Goal: Download file/media

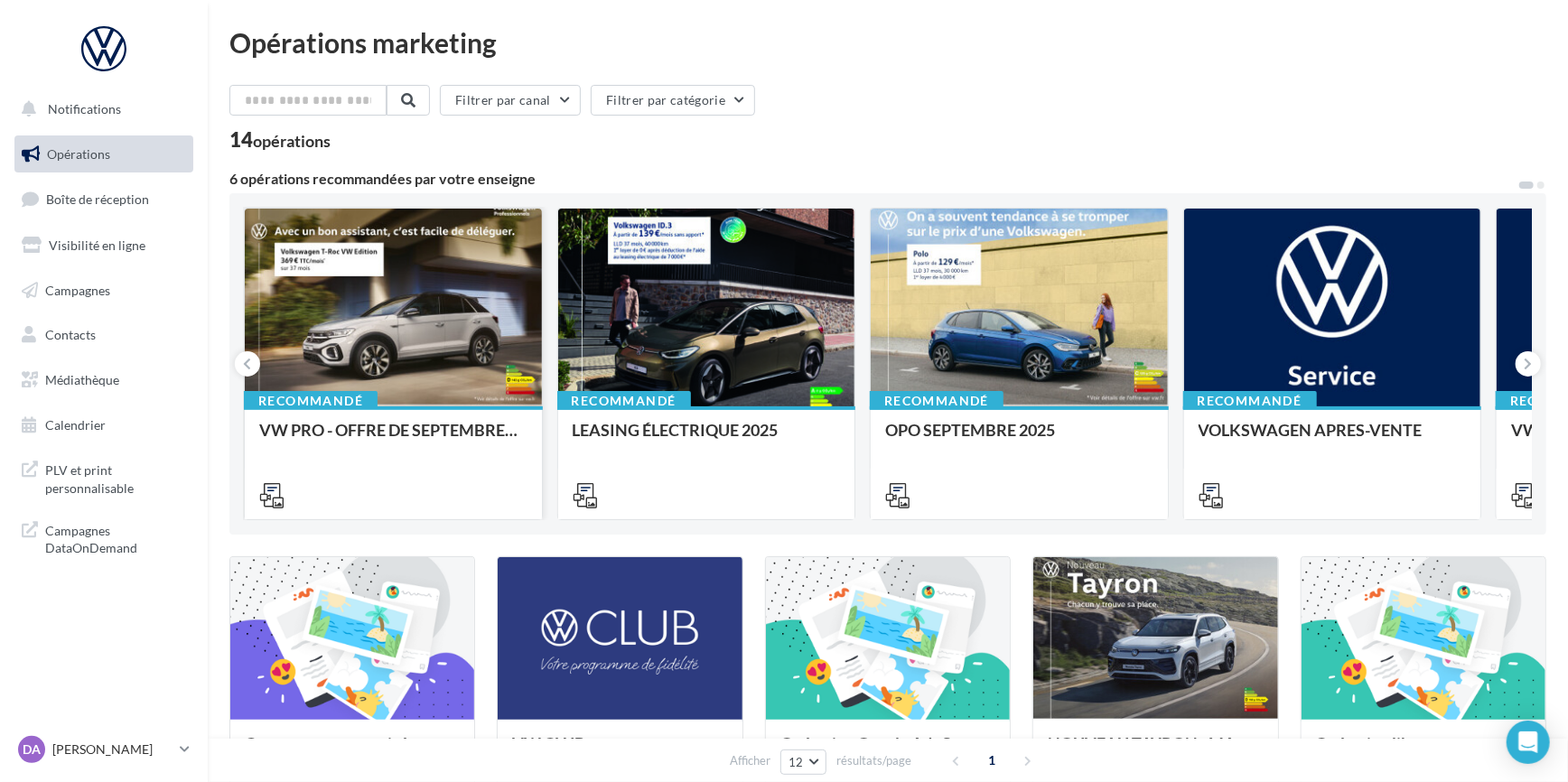
click at [472, 340] on div at bounding box center [393, 309] width 297 height 200
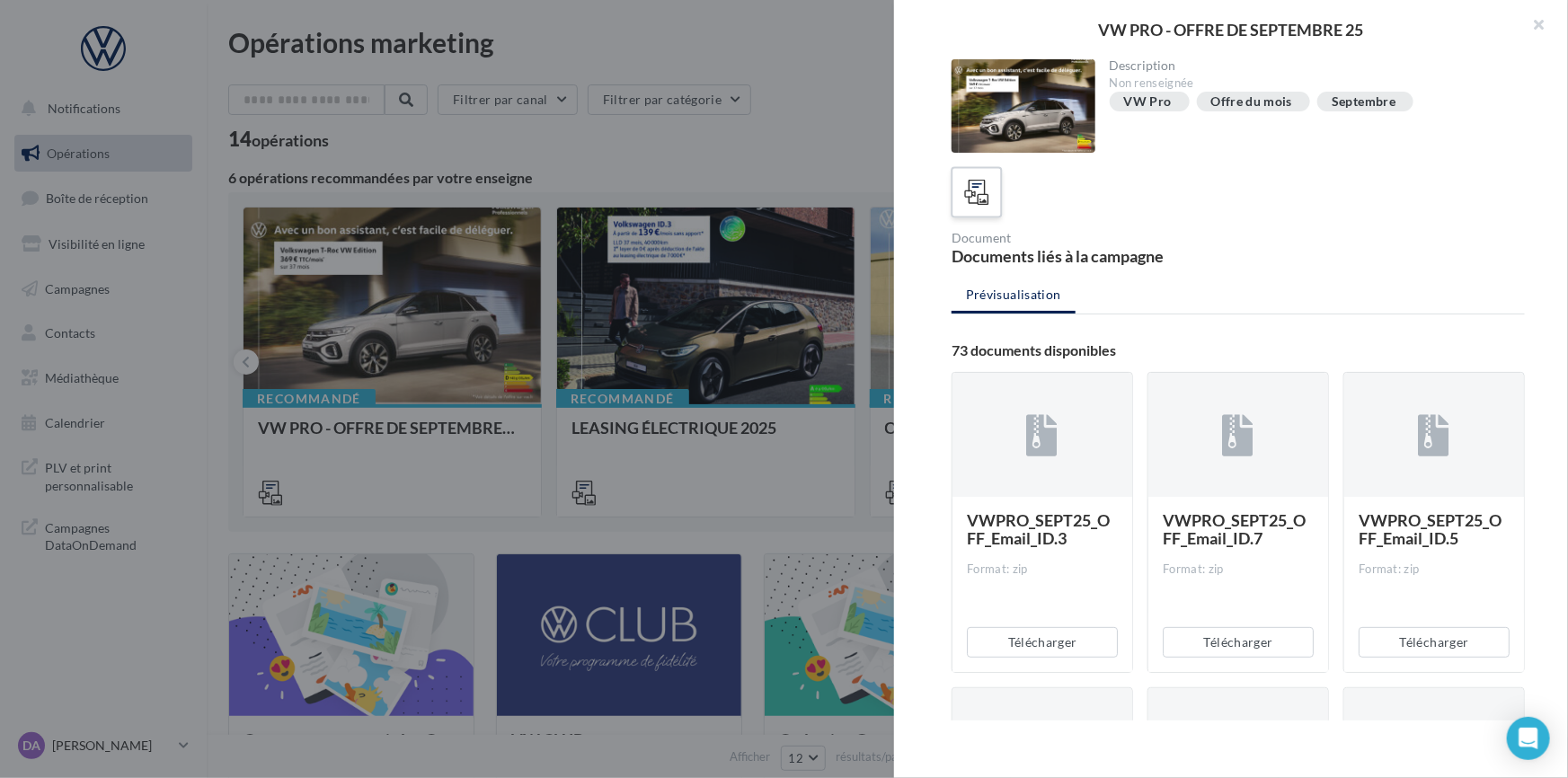
click at [968, 193] on icon at bounding box center [976, 192] width 26 height 26
click at [971, 176] on div at bounding box center [976, 192] width 33 height 33
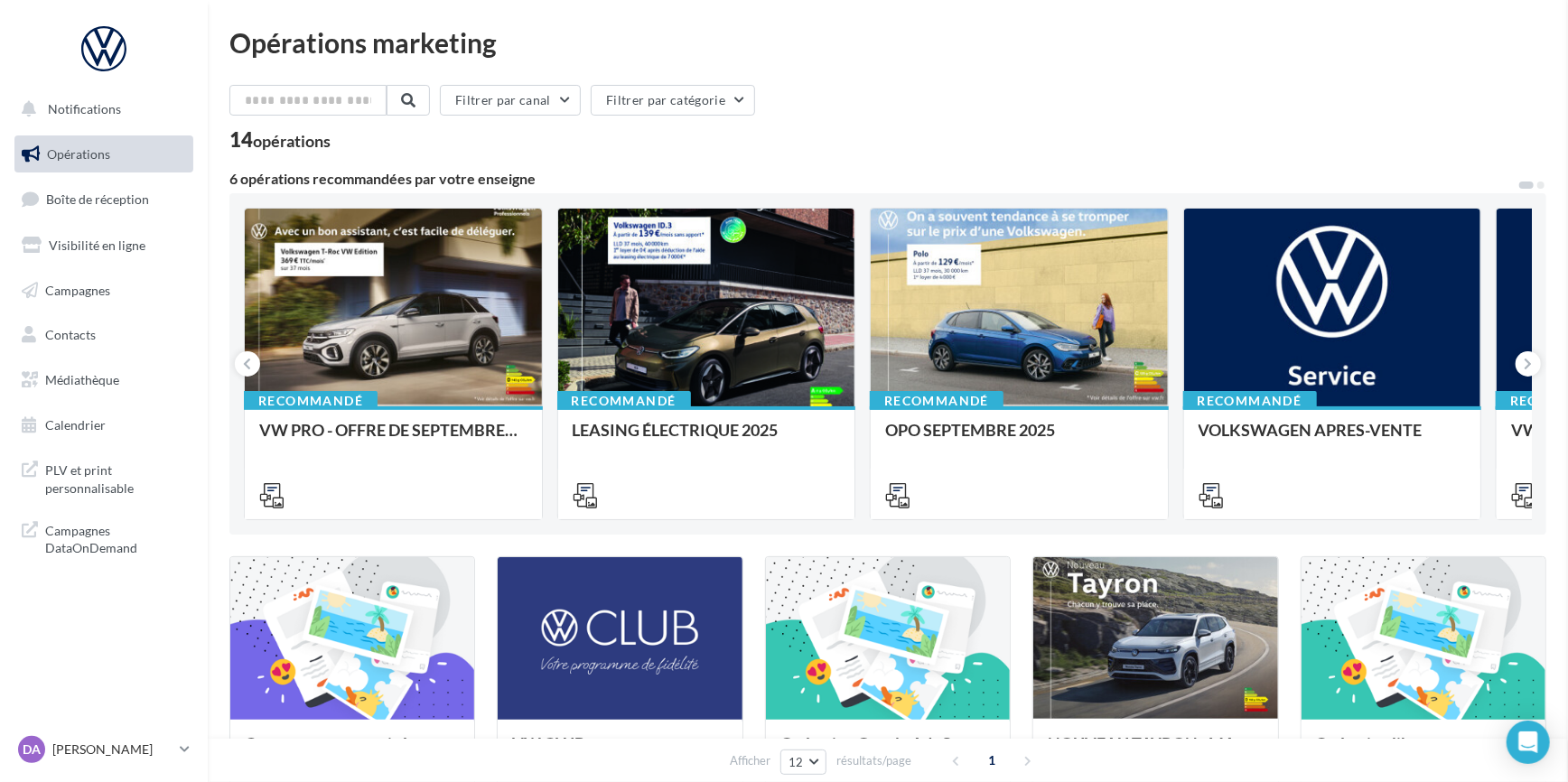
click at [373, 94] on input "text" at bounding box center [309, 100] width 159 height 31
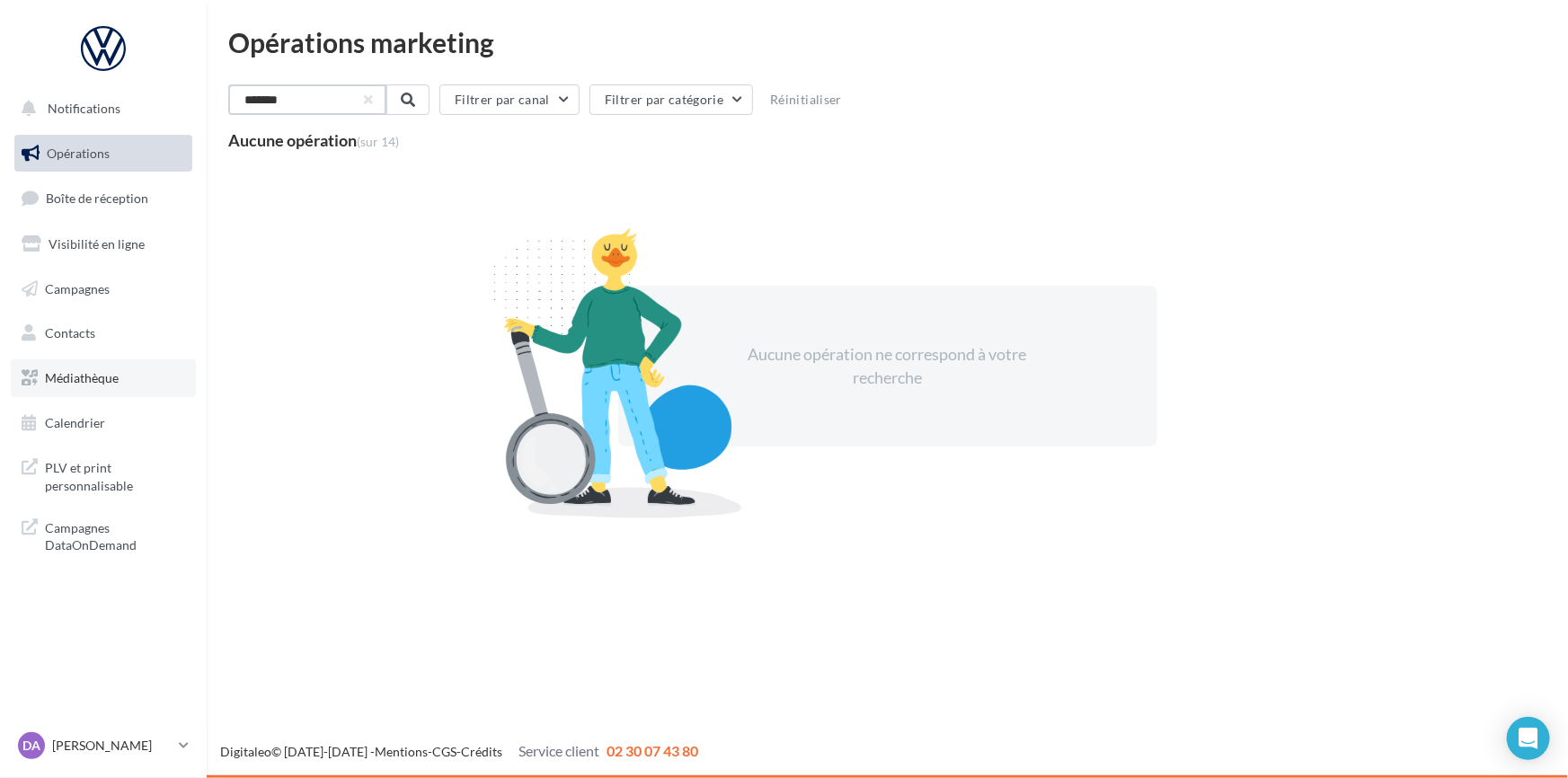
type input "*******"
click at [62, 381] on span "Médiathèque" at bounding box center [82, 378] width 74 height 15
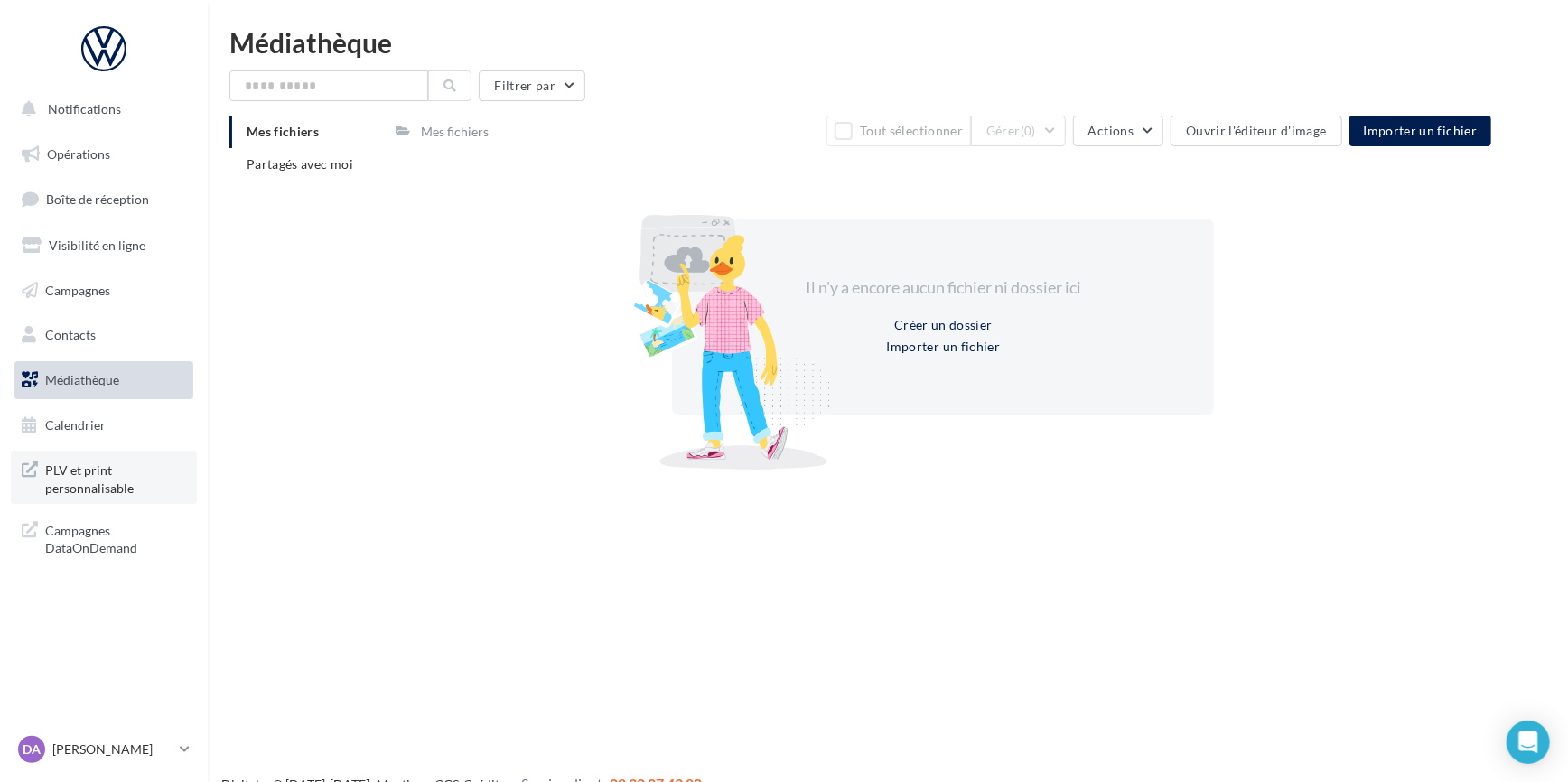
click at [103, 467] on span "PLV et print personnalisable" at bounding box center [115, 477] width 141 height 39
click at [82, 284] on span "Campagnes" at bounding box center [78, 289] width 65 height 15
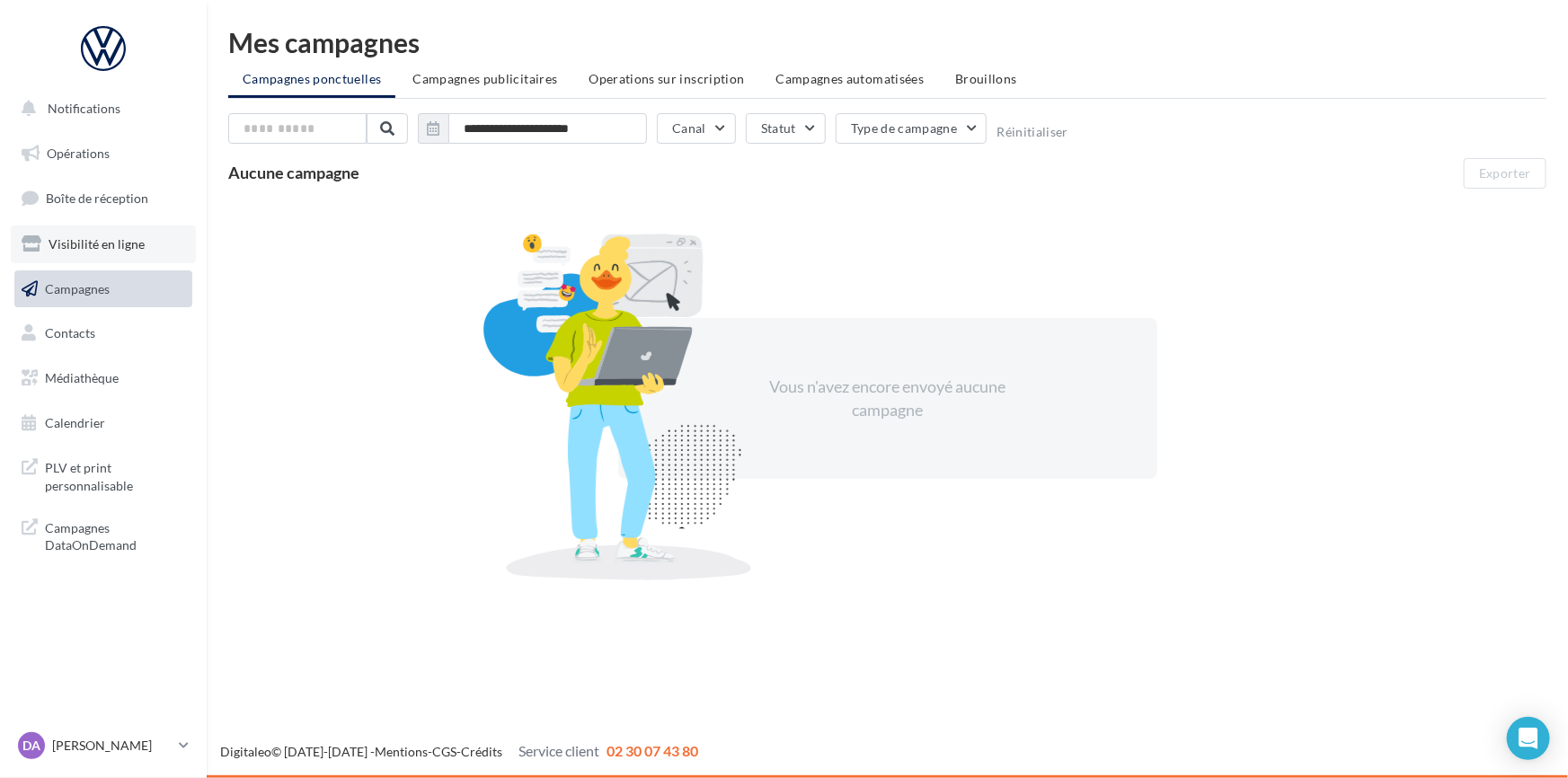
click at [82, 246] on span "Visibilité en ligne" at bounding box center [97, 244] width 96 height 15
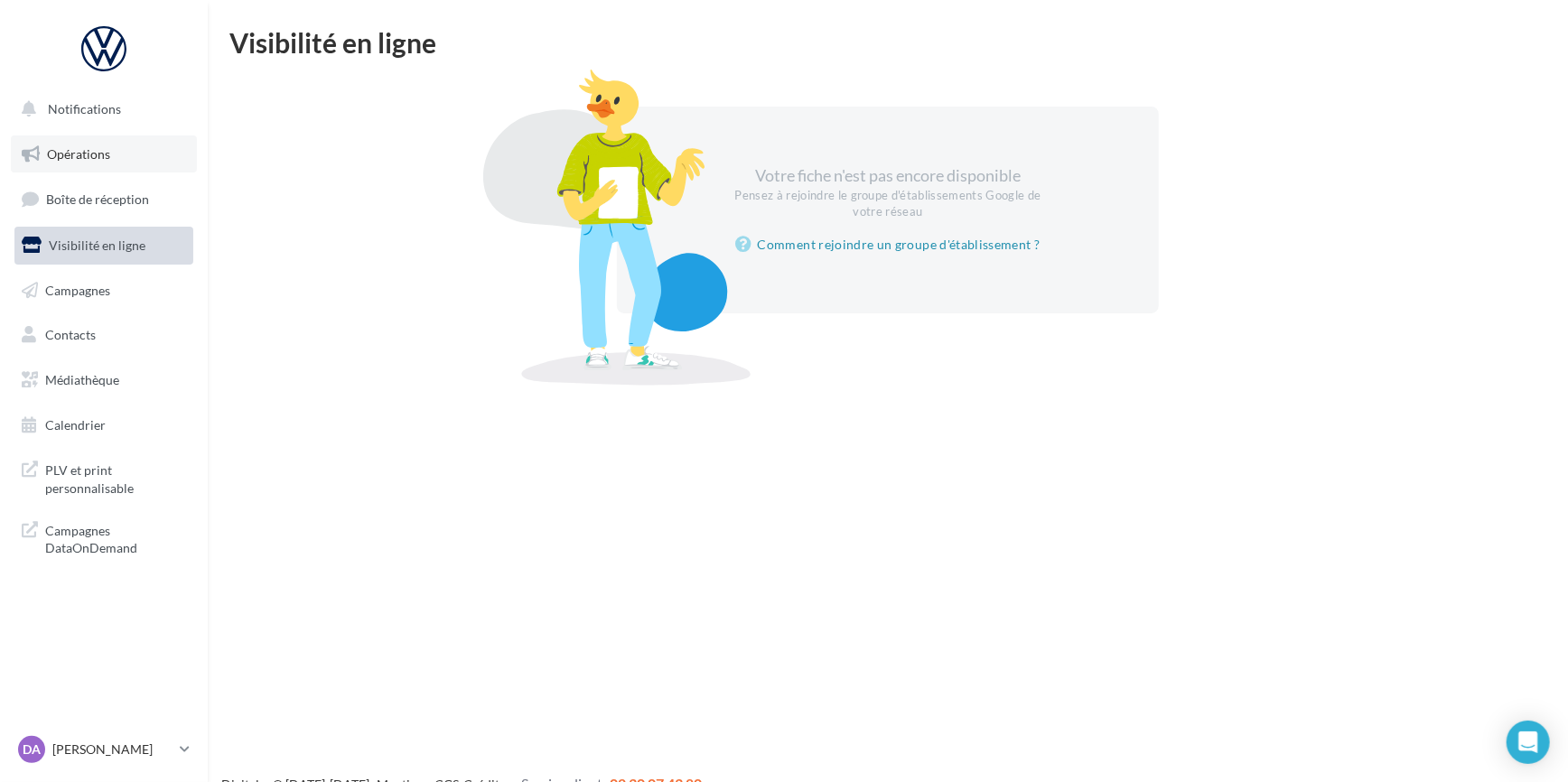
click at [105, 138] on link "Opérations" at bounding box center [104, 154] width 186 height 38
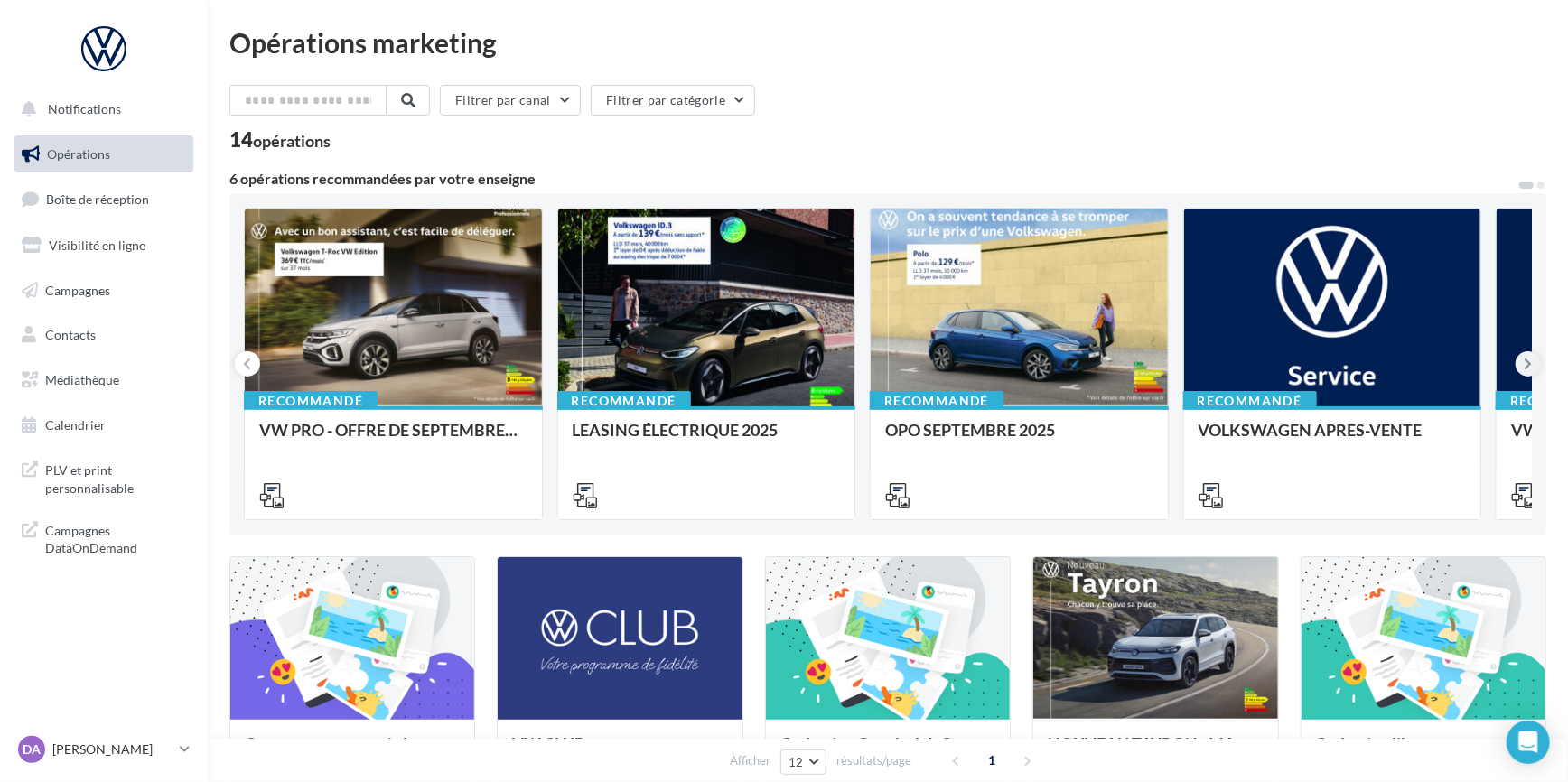
click at [1528, 369] on icon at bounding box center [1528, 364] width 8 height 18
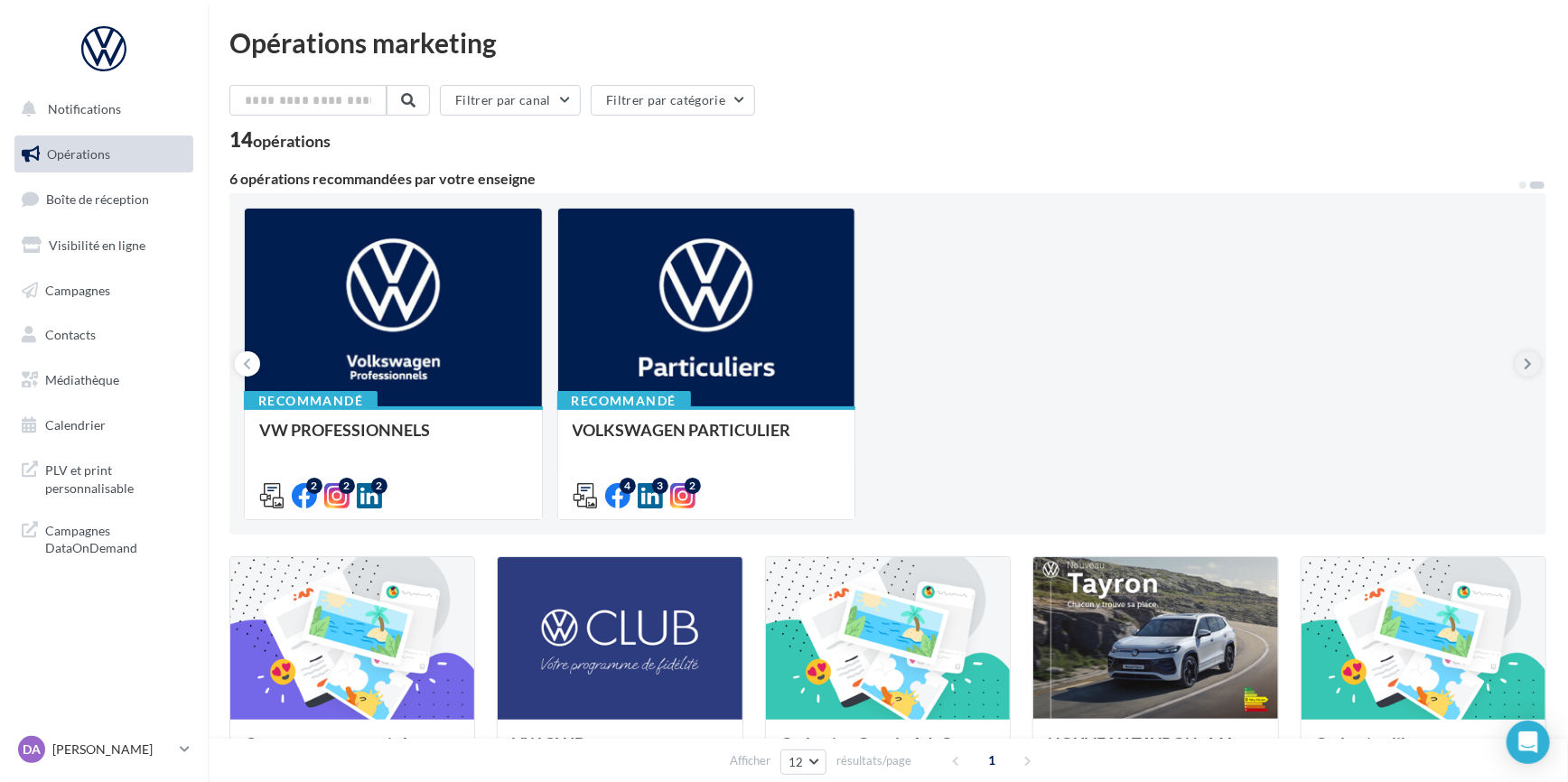
click at [1528, 369] on icon at bounding box center [1528, 364] width 8 height 18
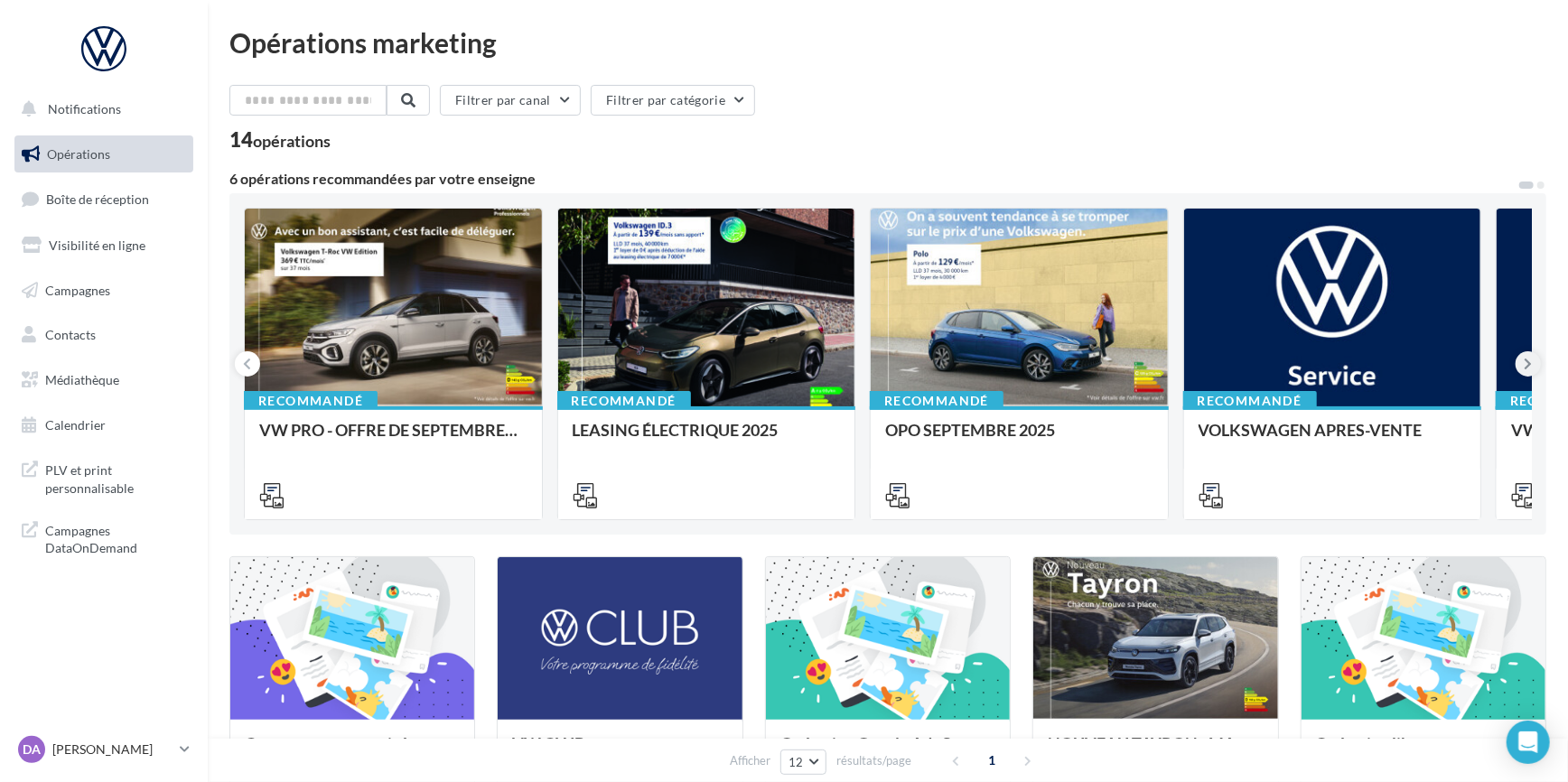
click at [1528, 376] on button at bounding box center [1528, 364] width 25 height 25
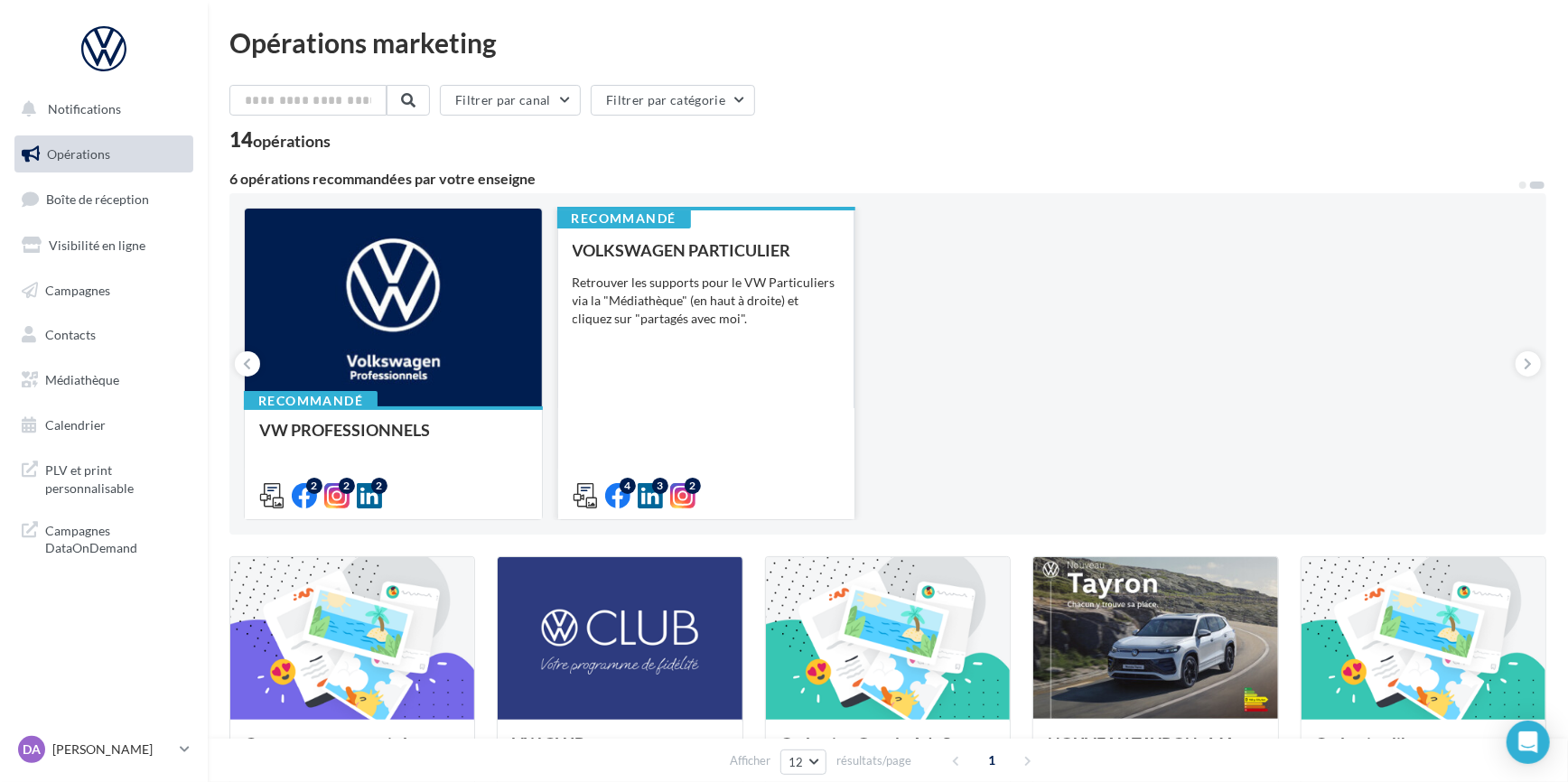
click at [694, 305] on div "Retrouver les supports pour le VW Particuliers via la "Médiathèque" (en haut à …" at bounding box center [706, 301] width 268 height 54
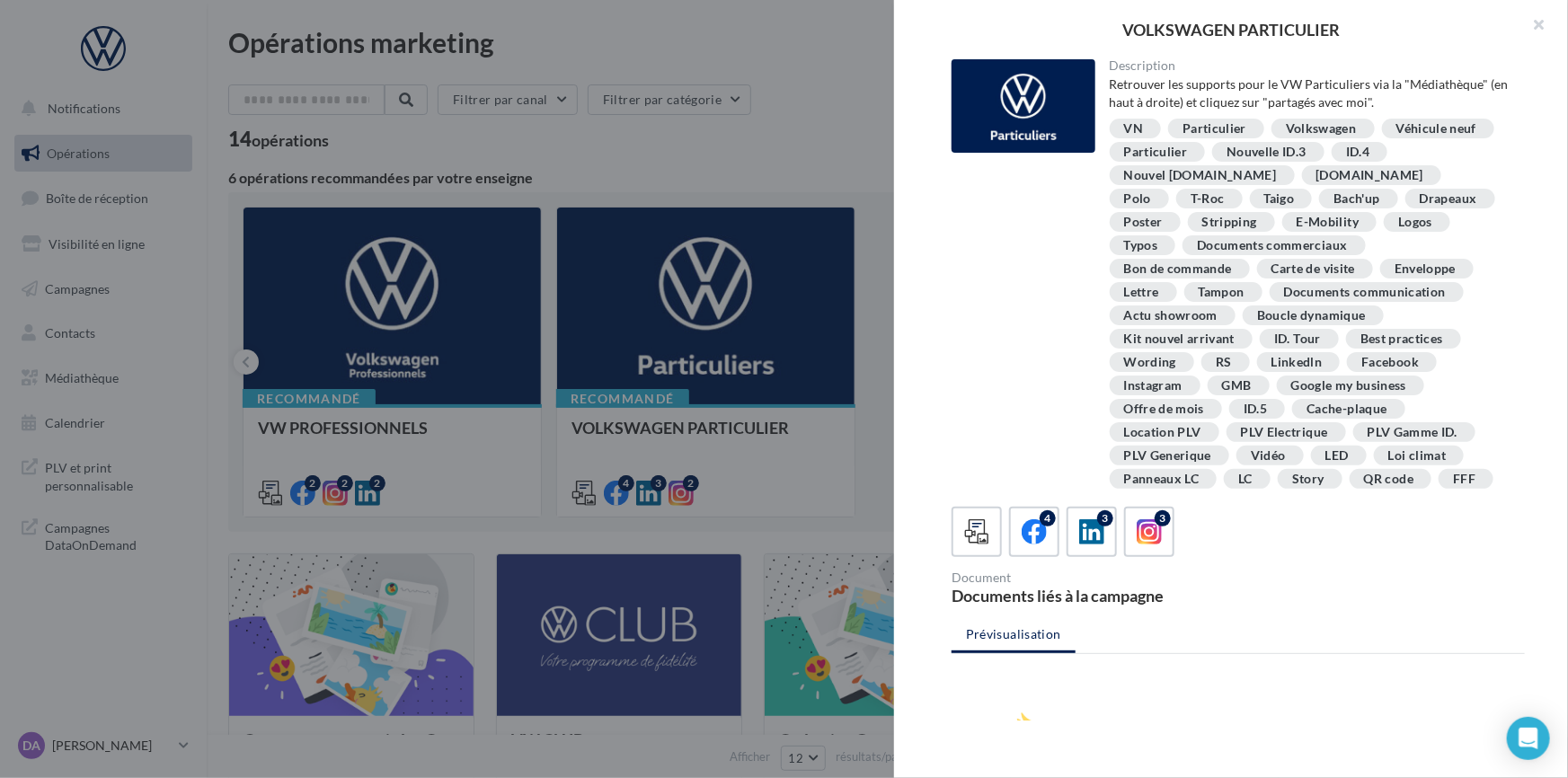
click at [1271, 268] on div "Carte de visite" at bounding box center [1312, 268] width 84 height 14
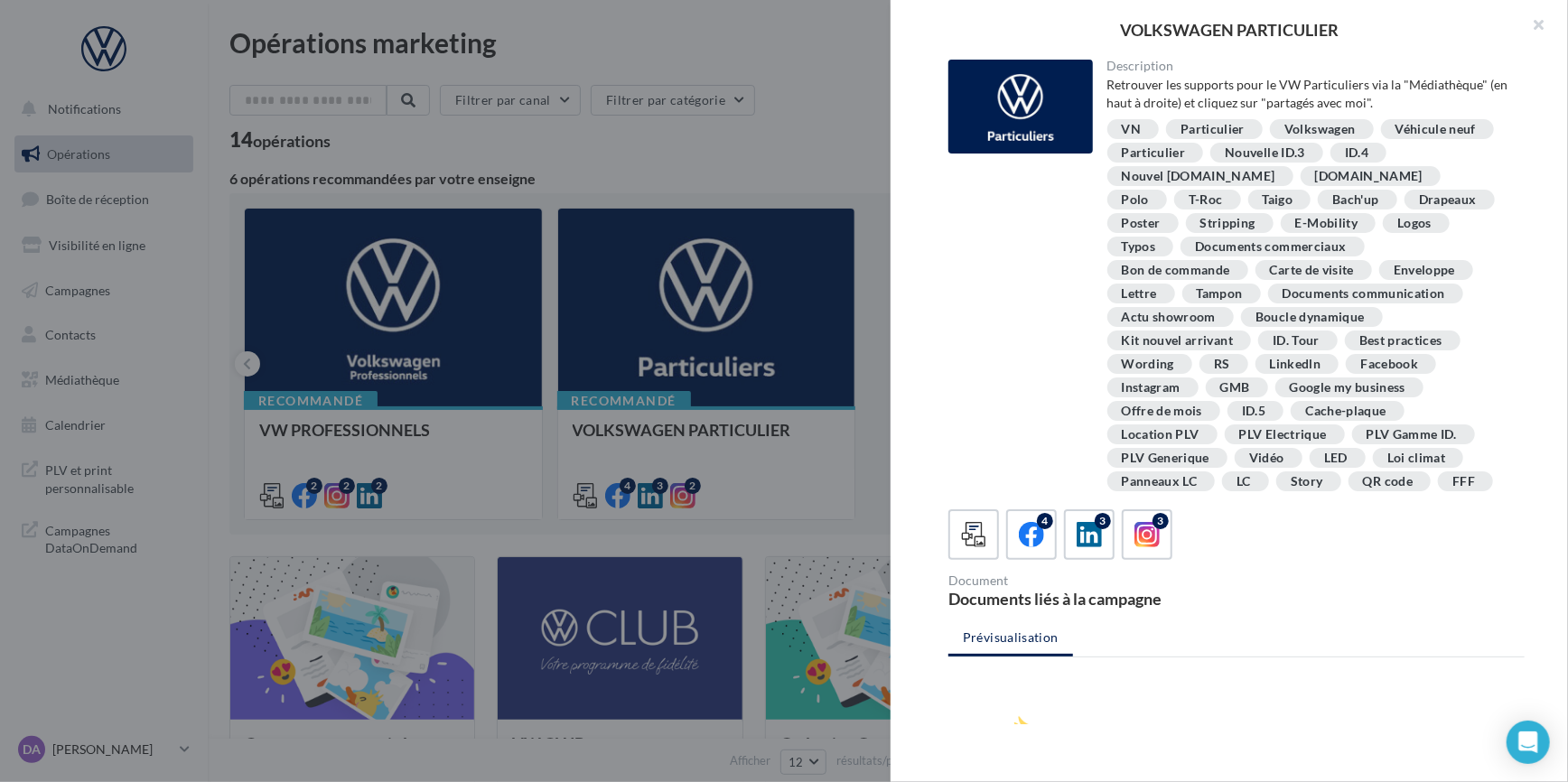
click at [443, 406] on div at bounding box center [784, 391] width 1568 height 782
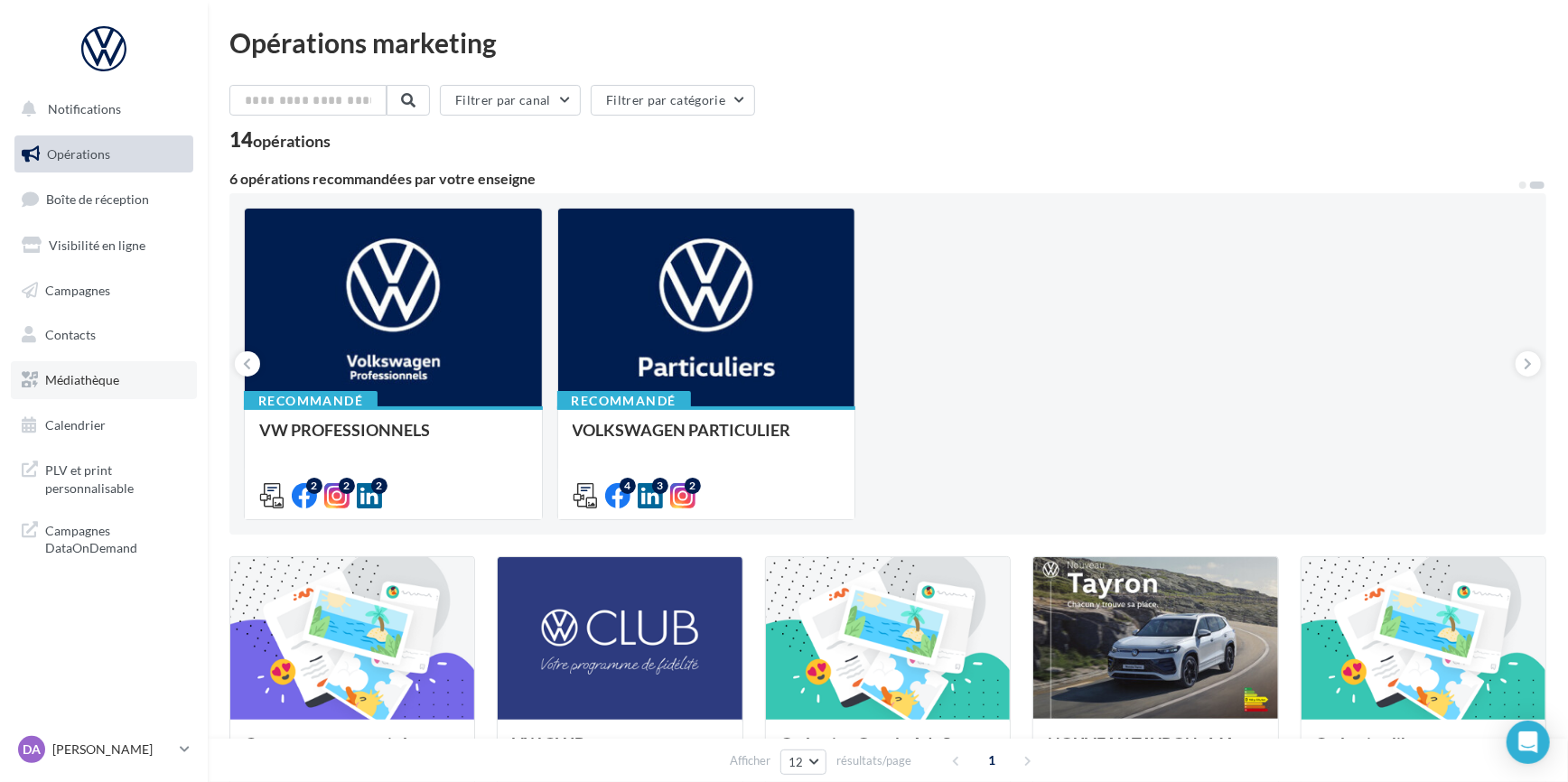
click at [74, 390] on link "Médiathèque" at bounding box center [104, 381] width 186 height 38
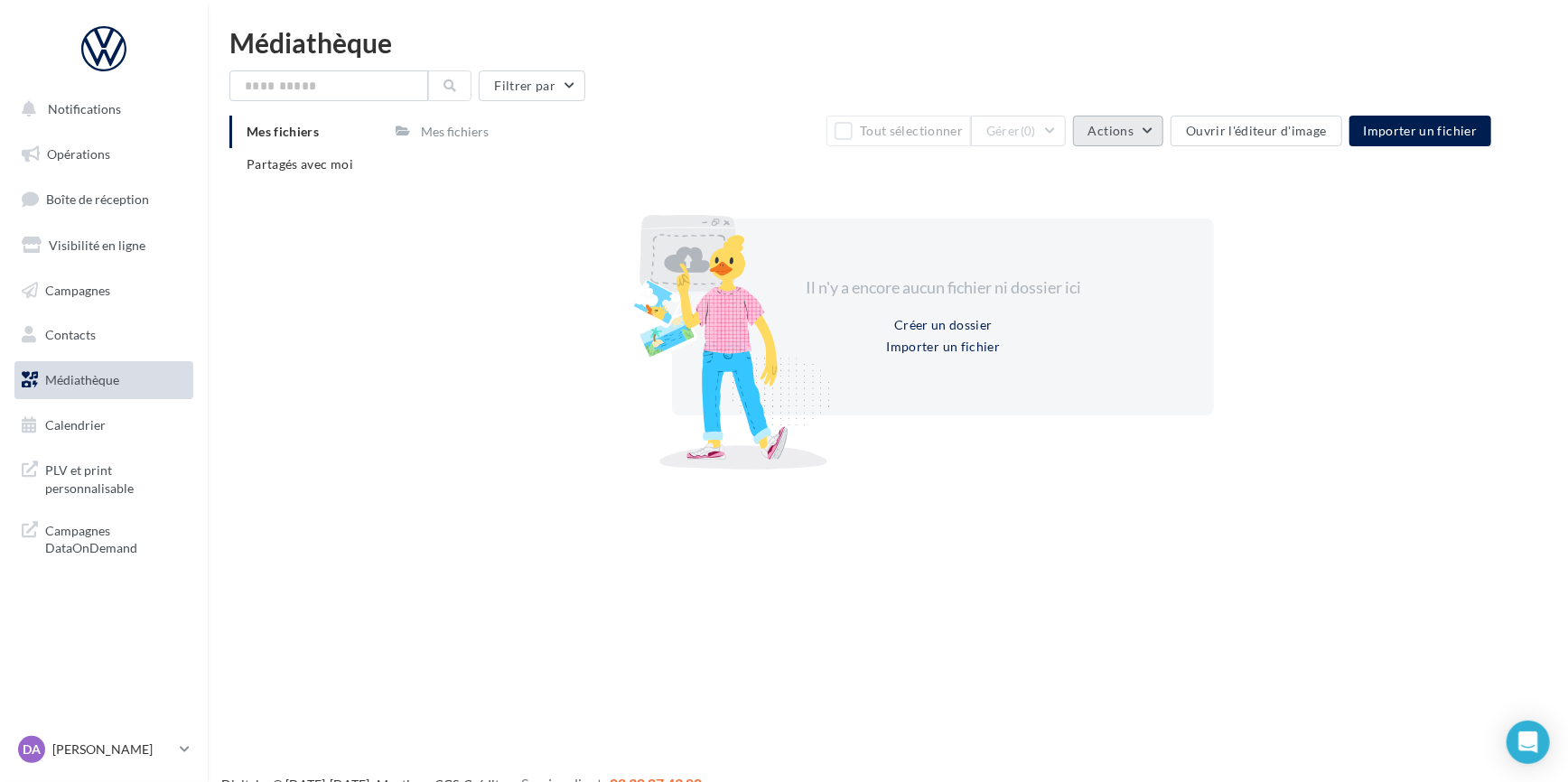
click at [1133, 134] on span "Actions" at bounding box center [1111, 130] width 45 height 15
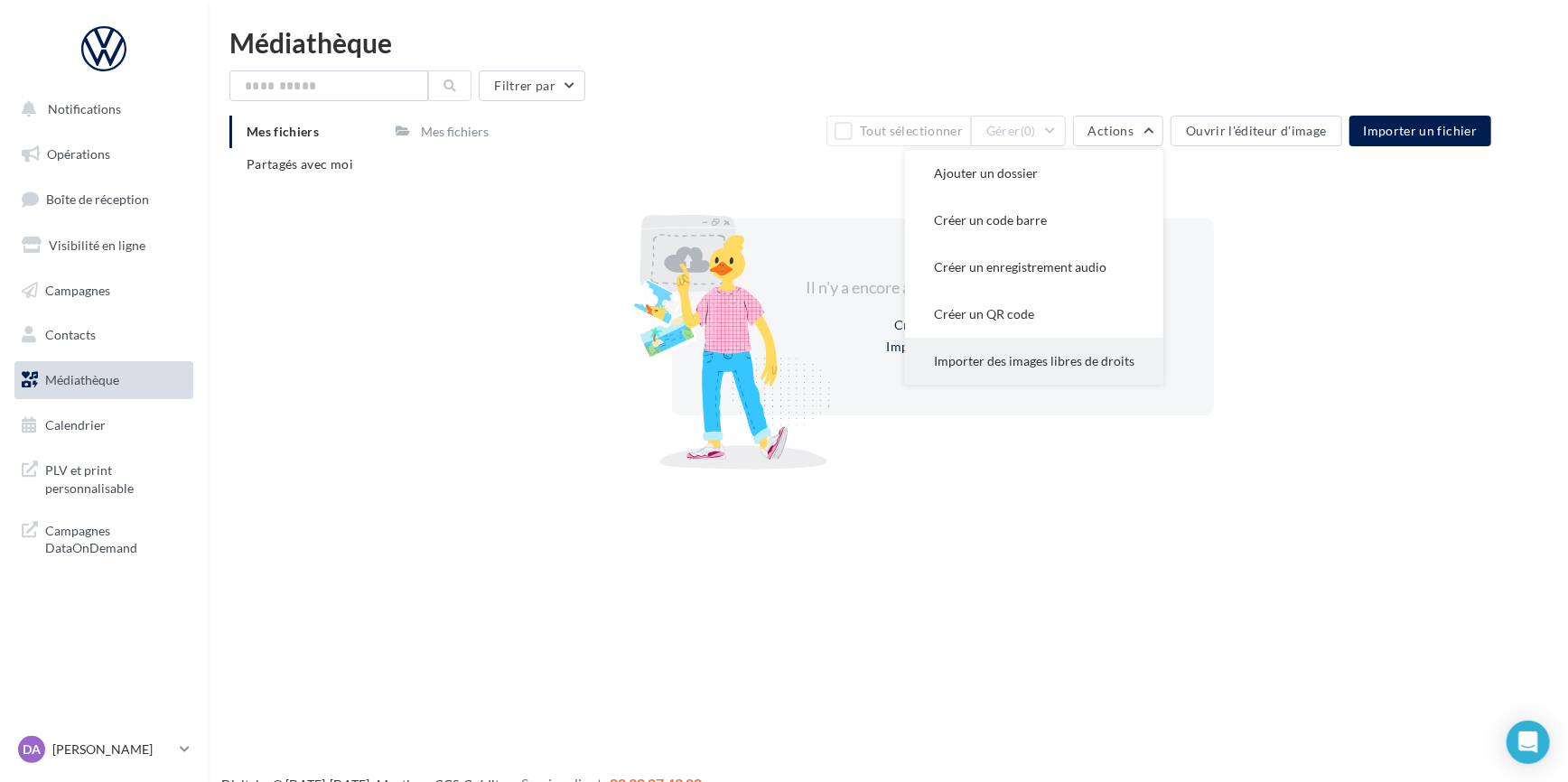
click at [1060, 368] on button "Importer des images libres de droits" at bounding box center [1034, 361] width 258 height 47
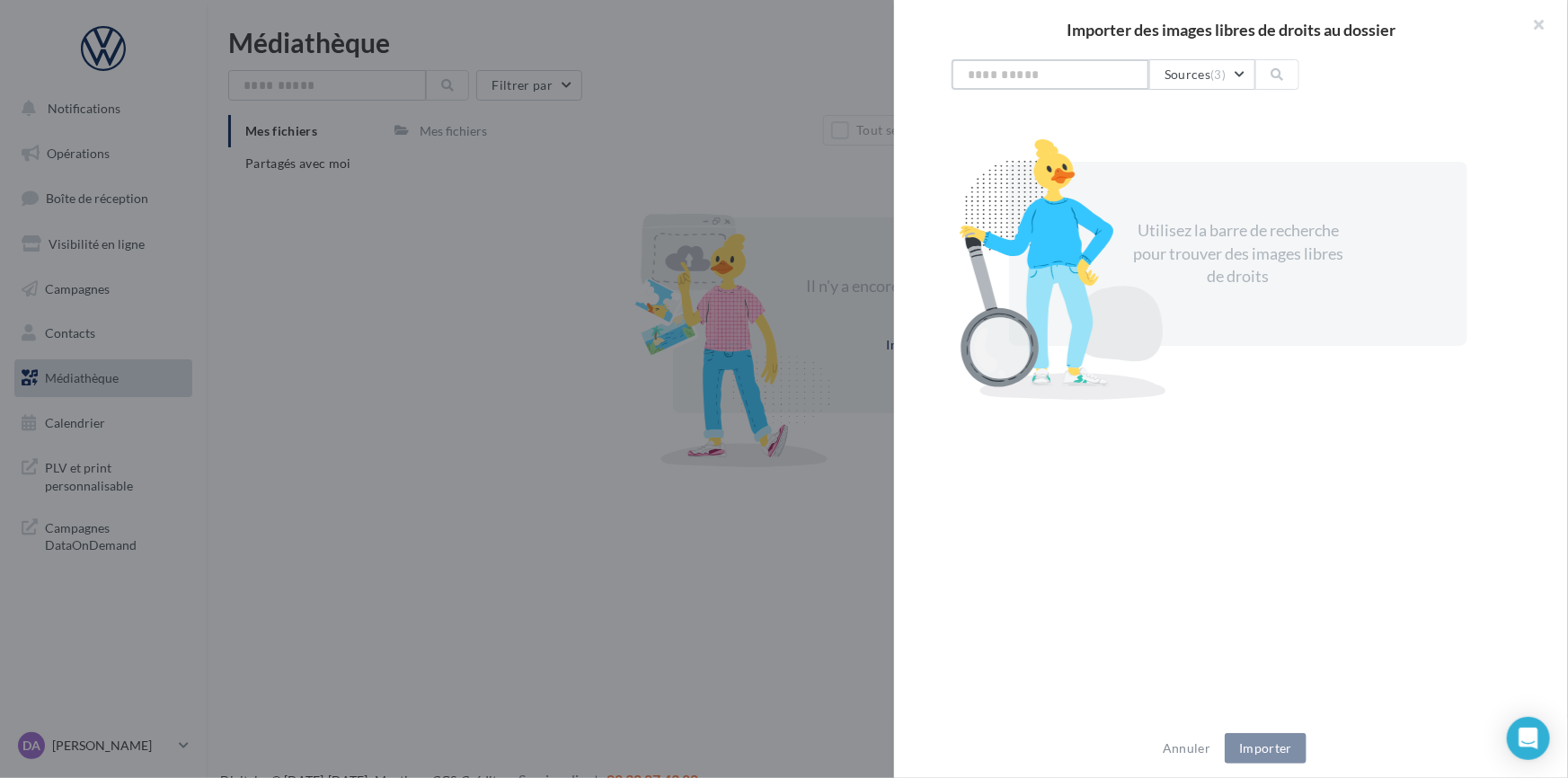
click at [1116, 70] on input "text" at bounding box center [1050, 75] width 198 height 31
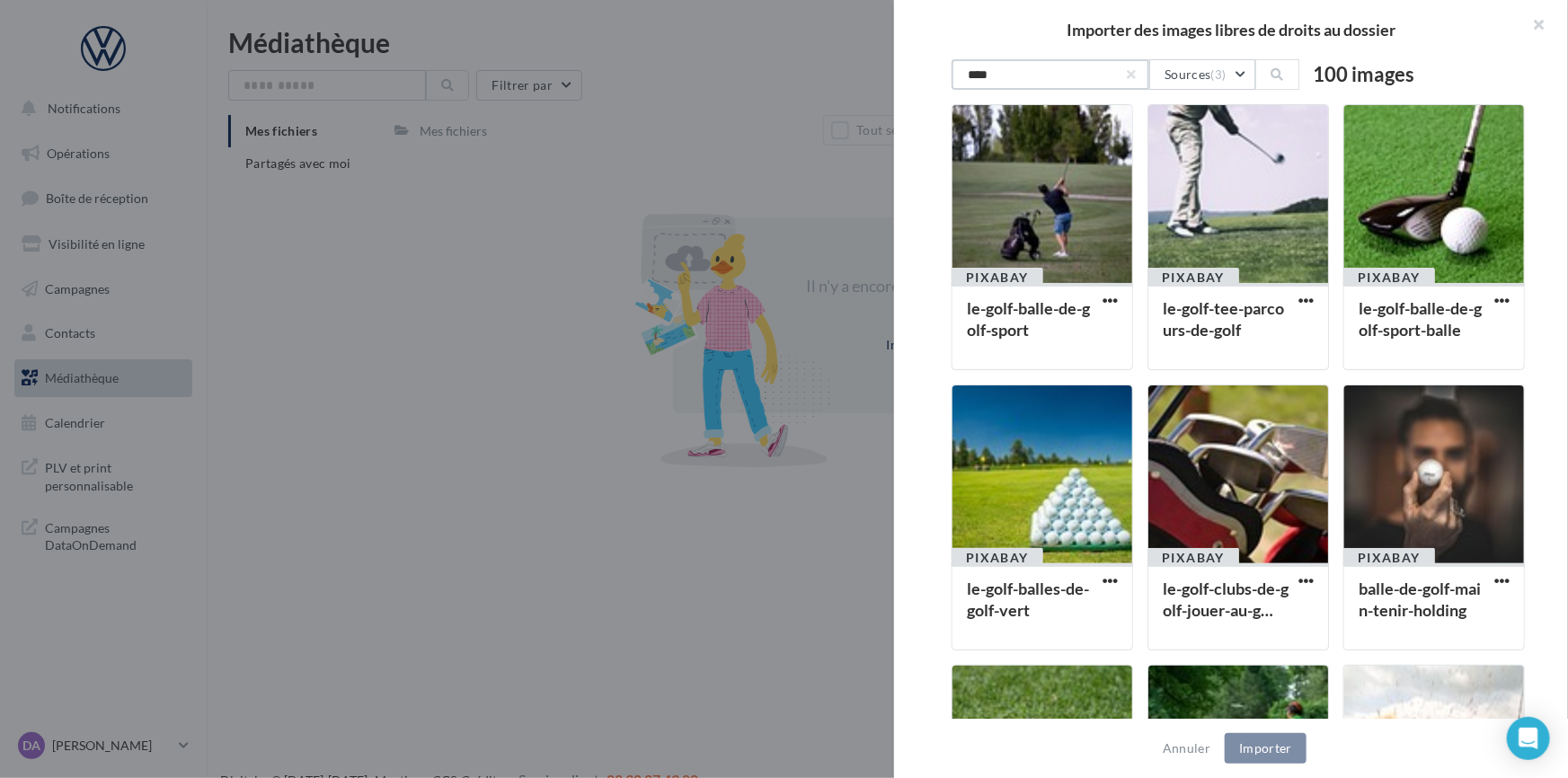
drag, startPoint x: 999, startPoint y: 80, endPoint x: 868, endPoint y: 69, distance: 131.5
click at [868, 69] on div "Importer des images libres de droits au dossier **** Sources (3) 100 images PIX…" at bounding box center [784, 389] width 1568 height 778
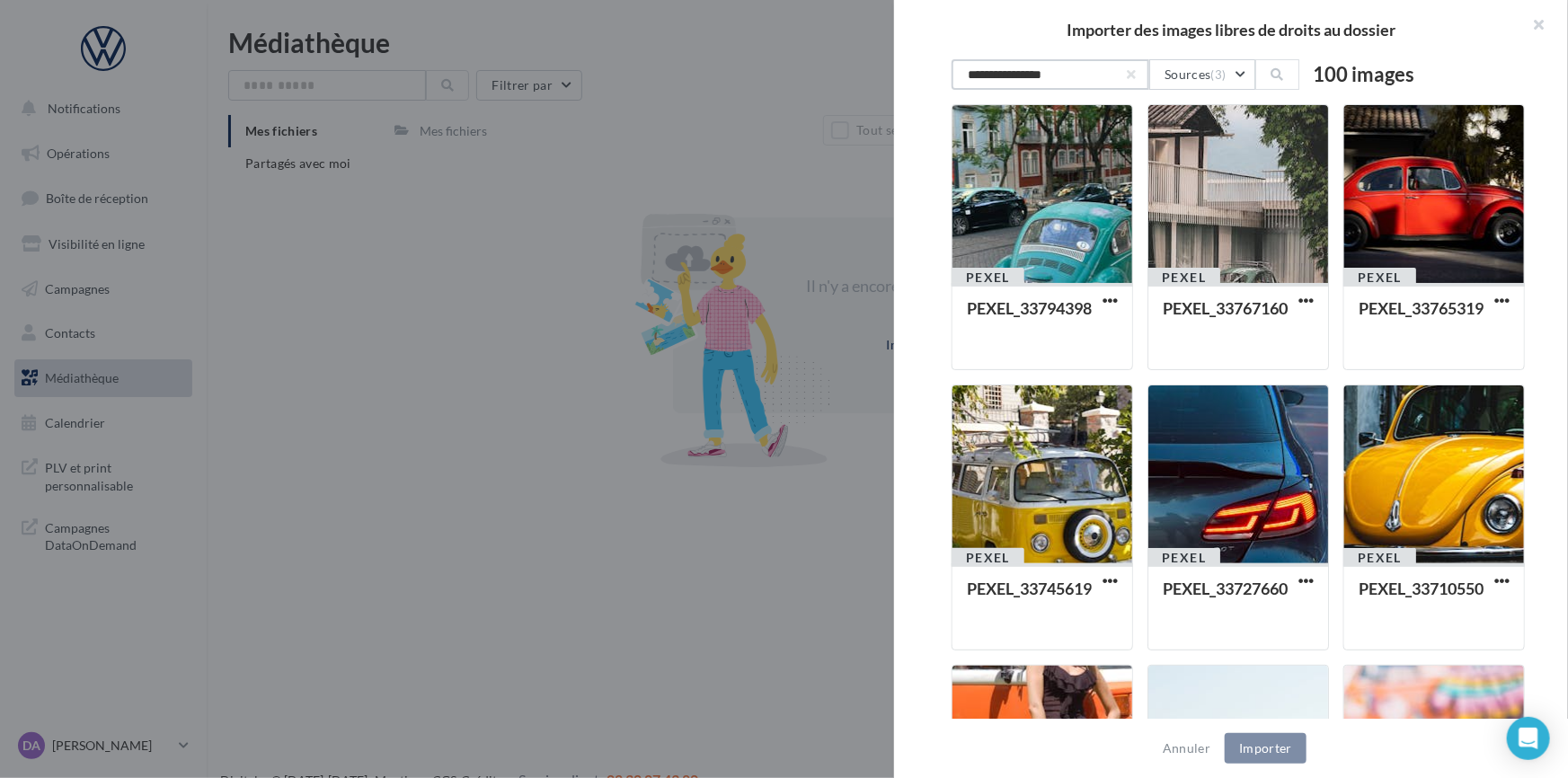
drag, startPoint x: 1110, startPoint y: 76, endPoint x: 907, endPoint y: 71, distance: 203.1
click at [907, 71] on div "**********" at bounding box center [1238, 390] width 688 height 661
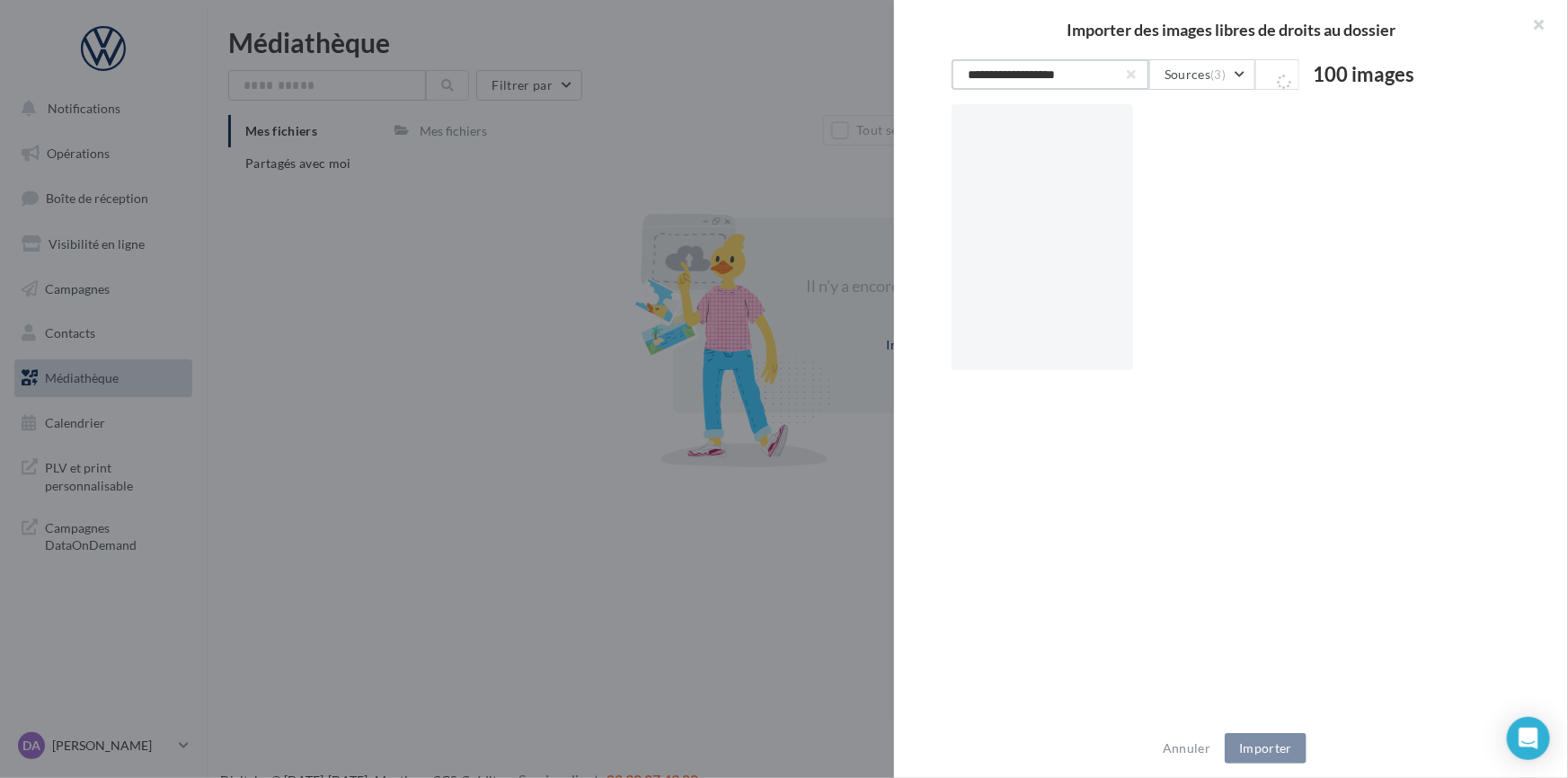
drag, startPoint x: 1033, startPoint y: 73, endPoint x: 947, endPoint y: 80, distance: 86.3
click at [947, 80] on div "**********" at bounding box center [1238, 390] width 688 height 661
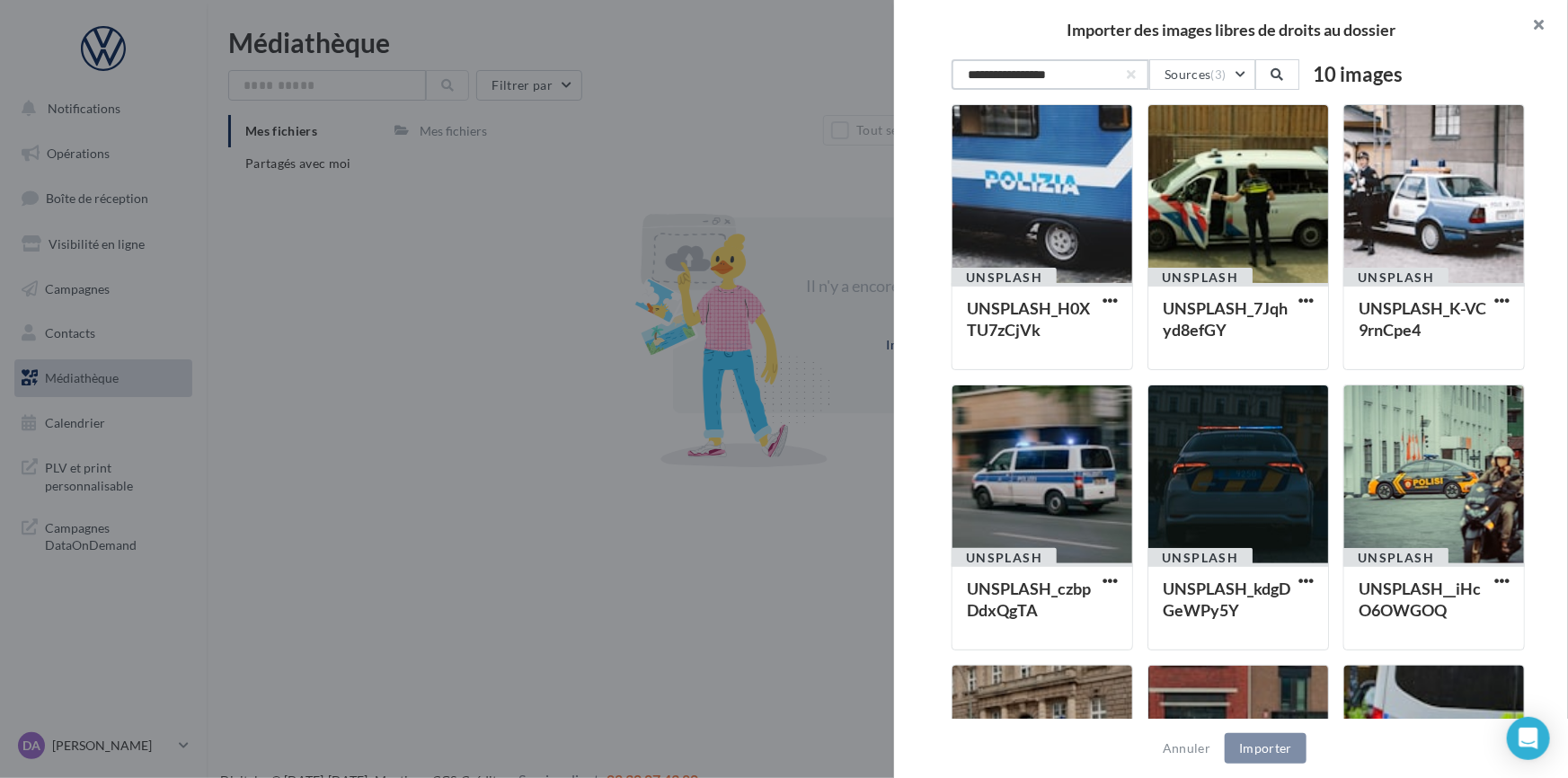
type input "**********"
click at [1534, 25] on button "button" at bounding box center [1532, 27] width 72 height 54
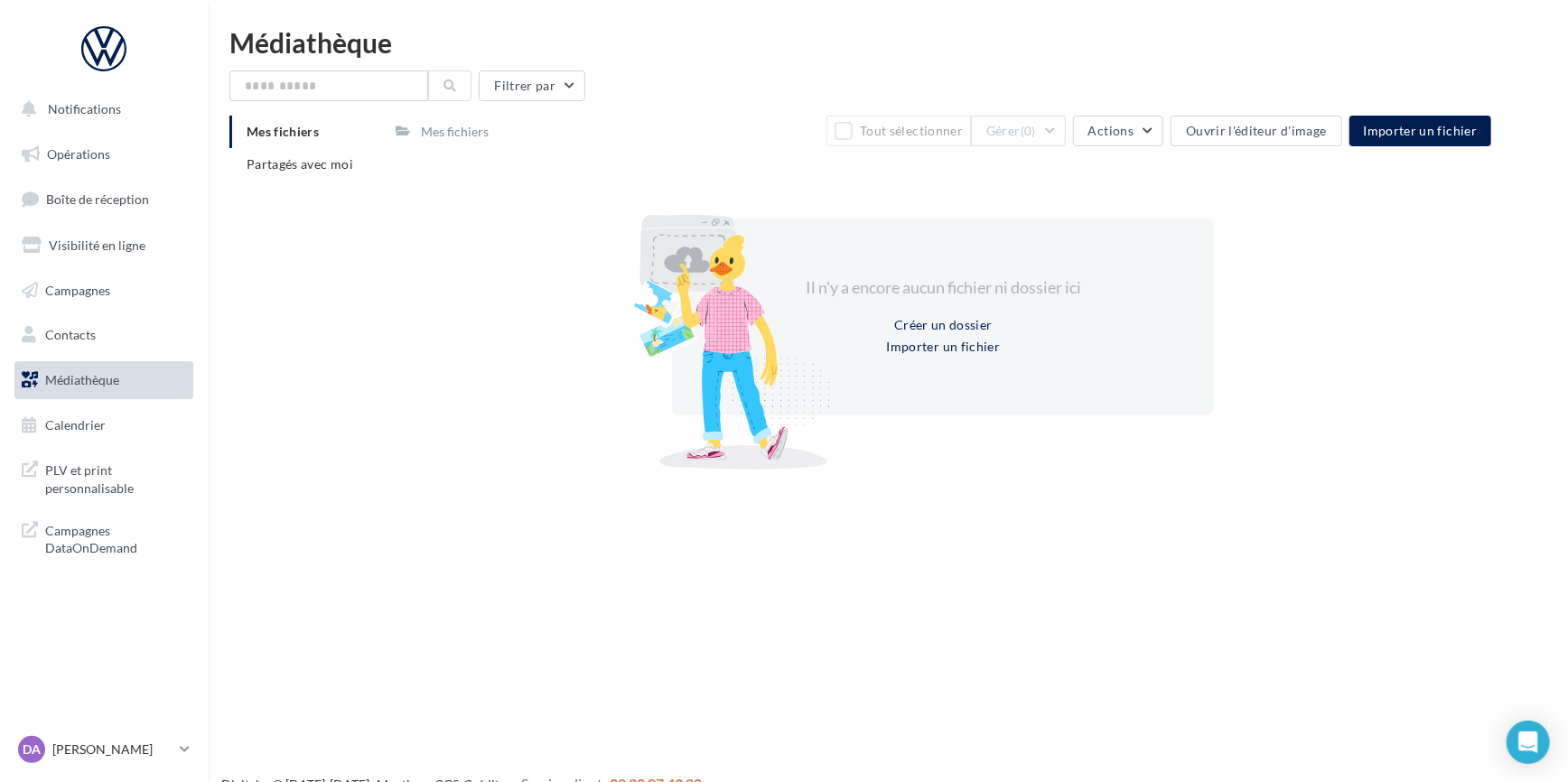
click at [455, 132] on div "Mes fichiers" at bounding box center [455, 132] width 68 height 18
click at [289, 138] on span "Mes fichiers" at bounding box center [283, 131] width 73 height 15
click at [286, 81] on input "text" at bounding box center [329, 86] width 199 height 31
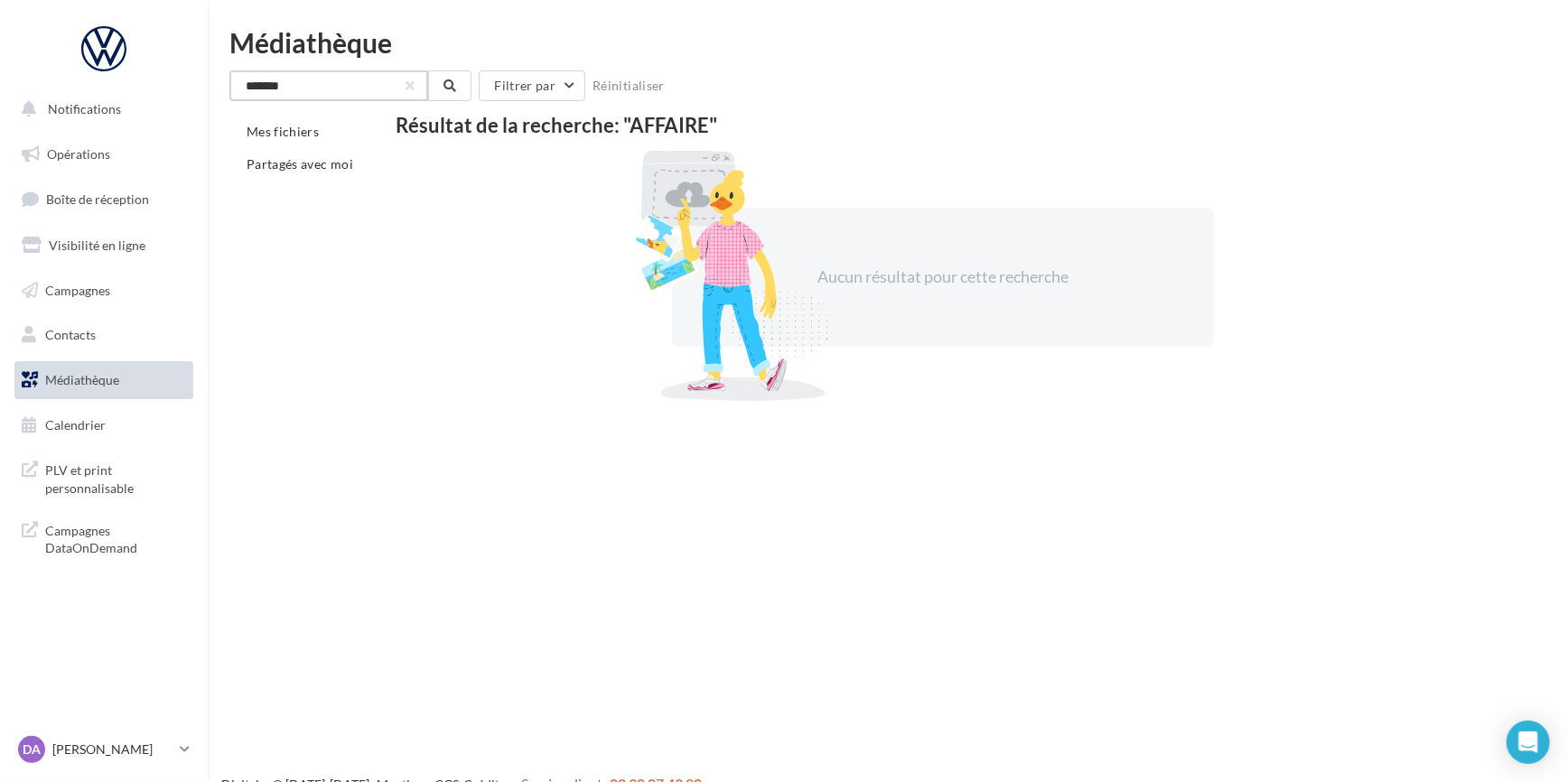
type input "*******"
click at [113, 379] on span "Médiathèque" at bounding box center [83, 380] width 74 height 15
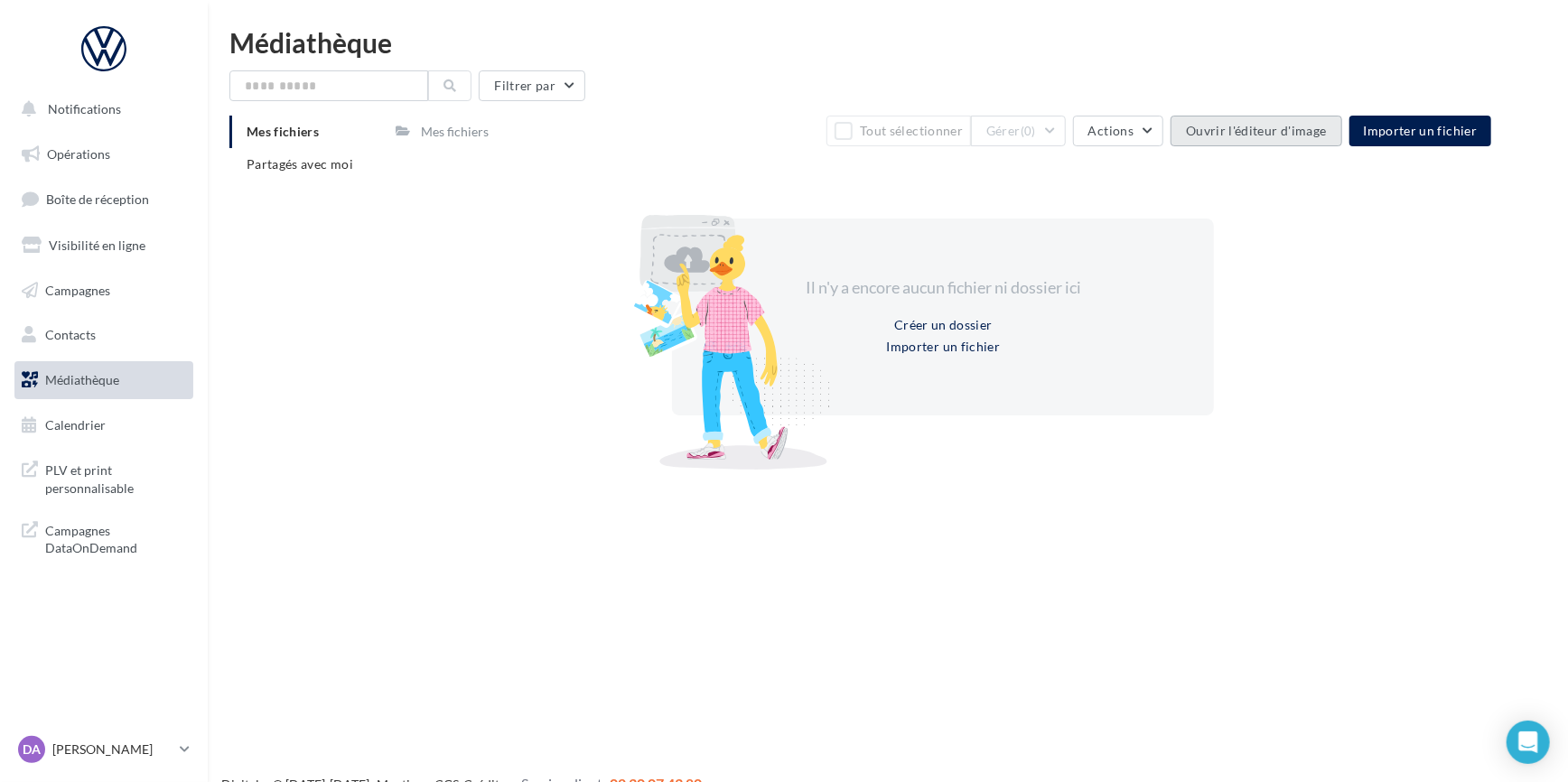
click at [1281, 138] on button "Ouvrir l'éditeur d'image" at bounding box center [1256, 131] width 171 height 31
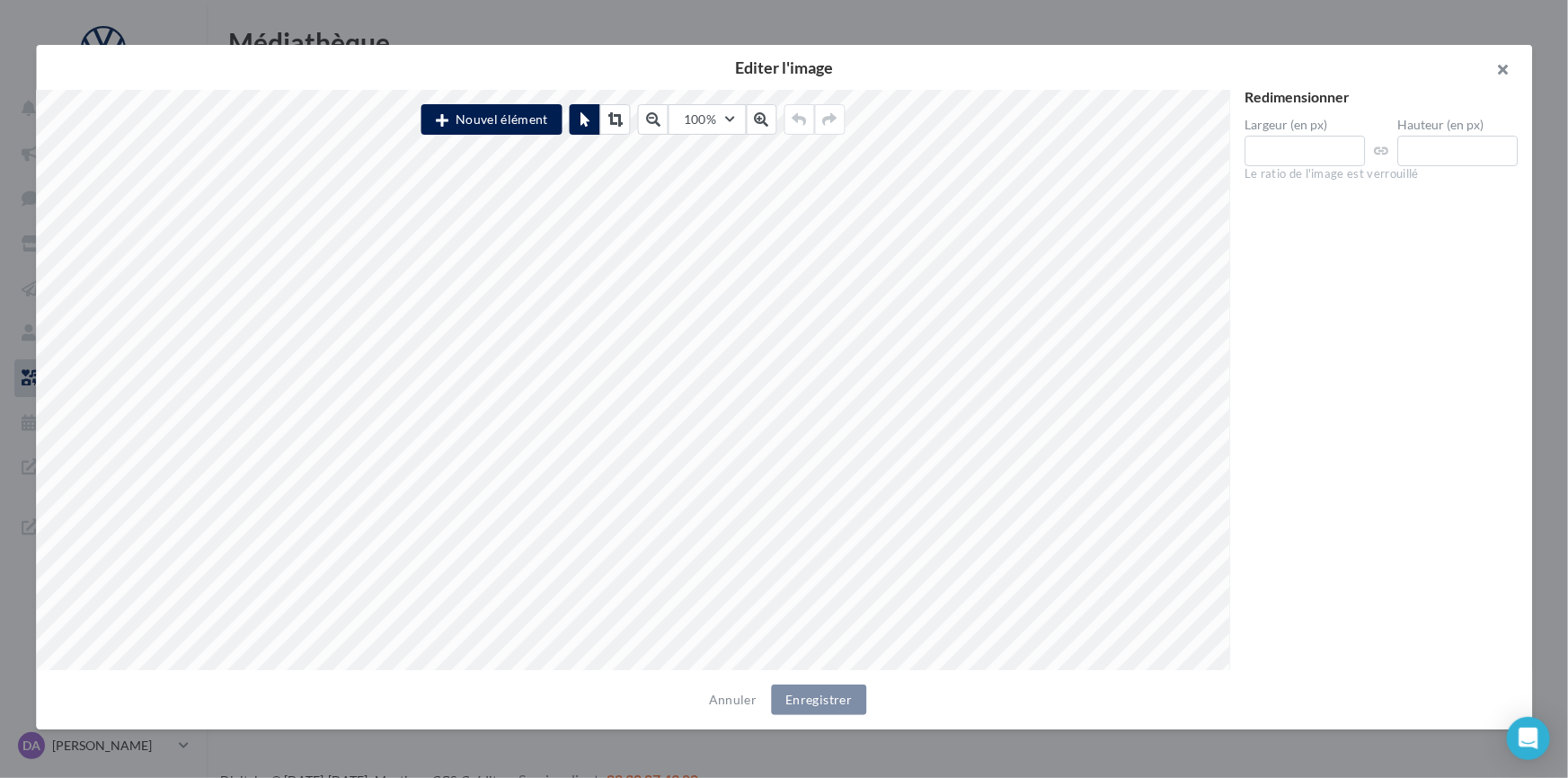
click at [1503, 71] on button "button" at bounding box center [1496, 72] width 72 height 54
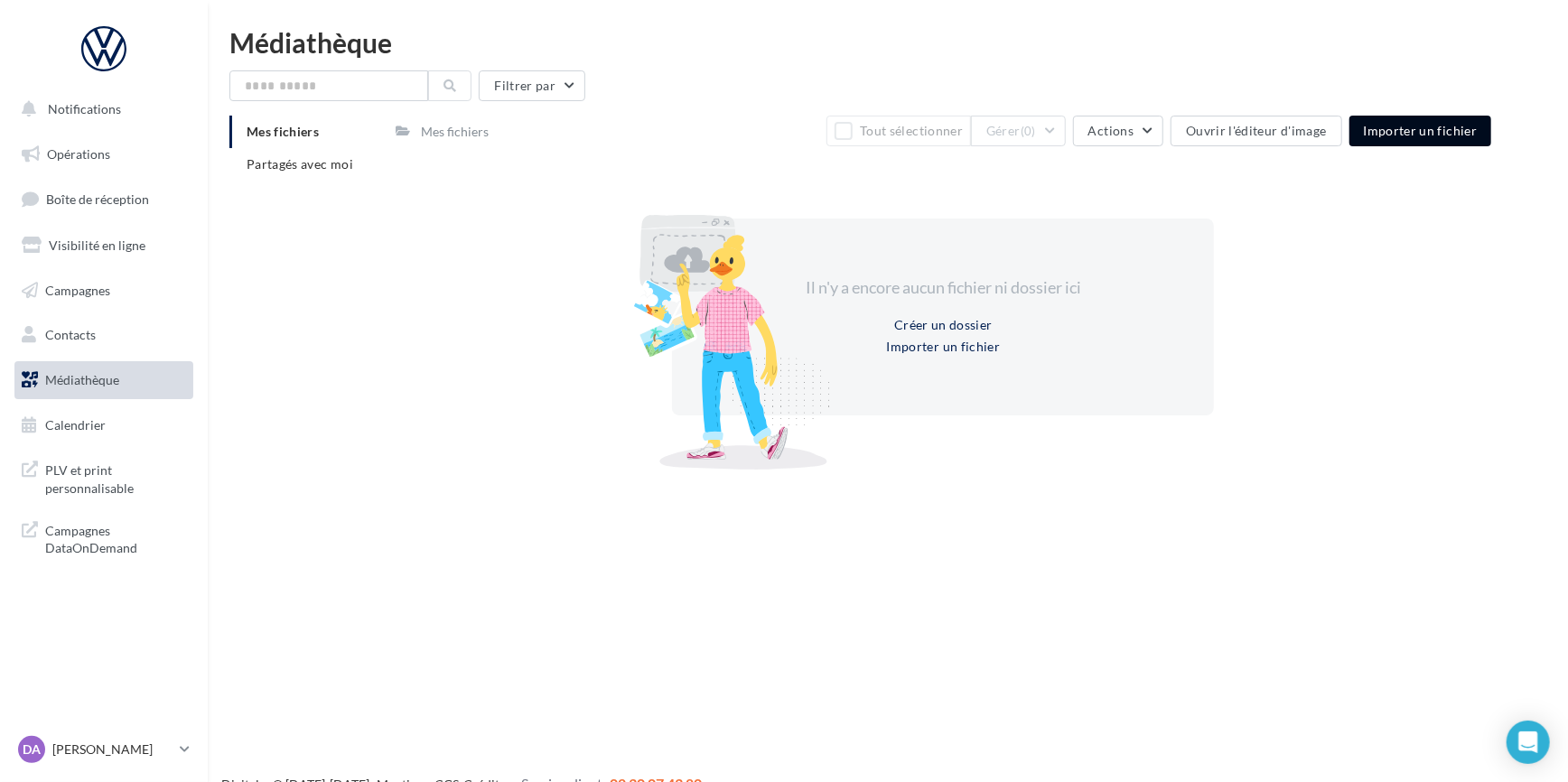
click at [1463, 129] on span "Importer un fichier" at bounding box center [1420, 130] width 113 height 15
click at [1151, 147] on div "Mes fichiers Tout sélectionner Gérer (0) Actions Ouvrir l'éditeur d'image Impor…" at bounding box center [943, 294] width 1095 height 358
click at [1156, 130] on button "Actions" at bounding box center [1118, 131] width 90 height 31
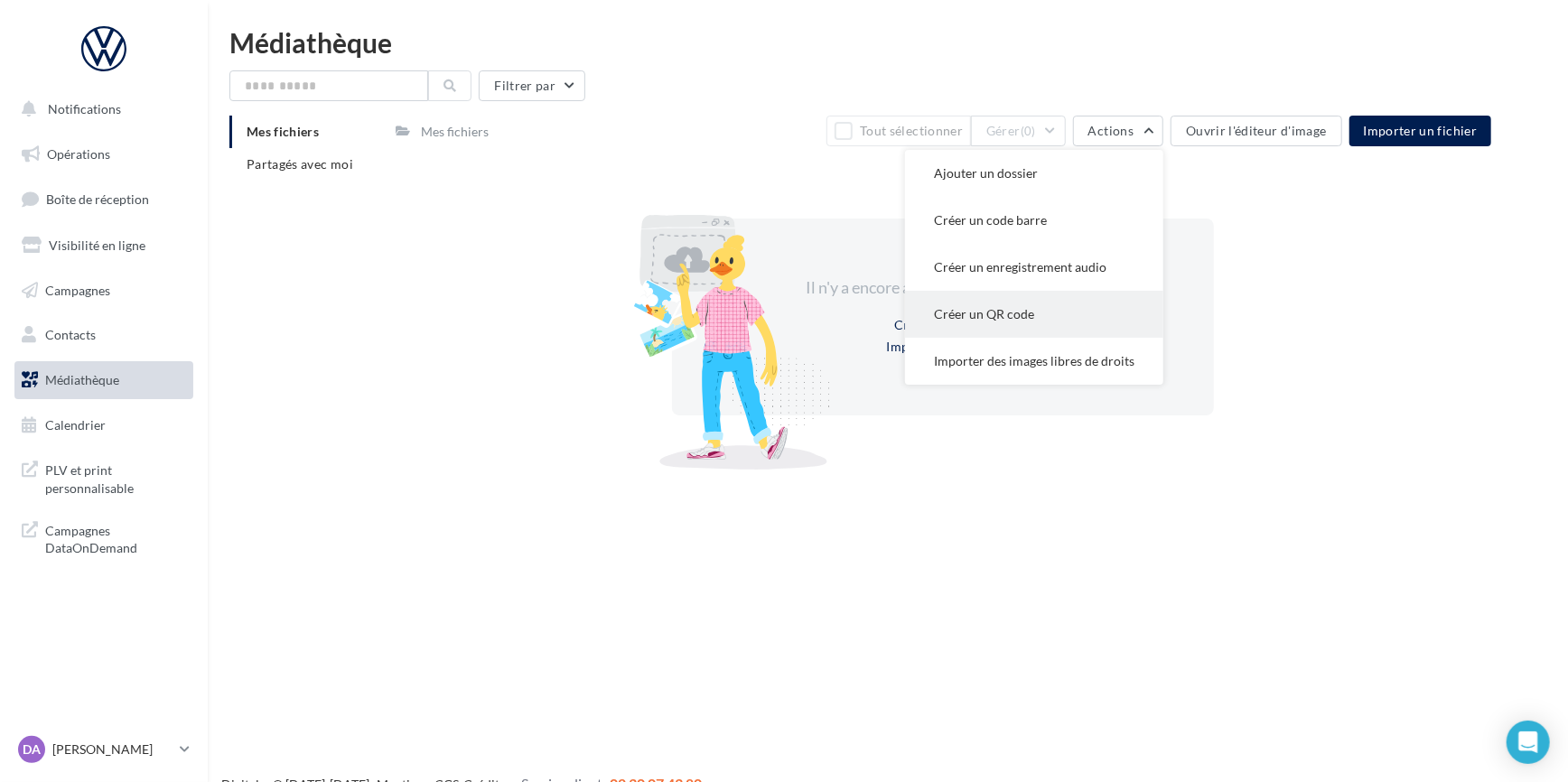
click at [1051, 309] on button "Créer un QR code" at bounding box center [1034, 314] width 258 height 47
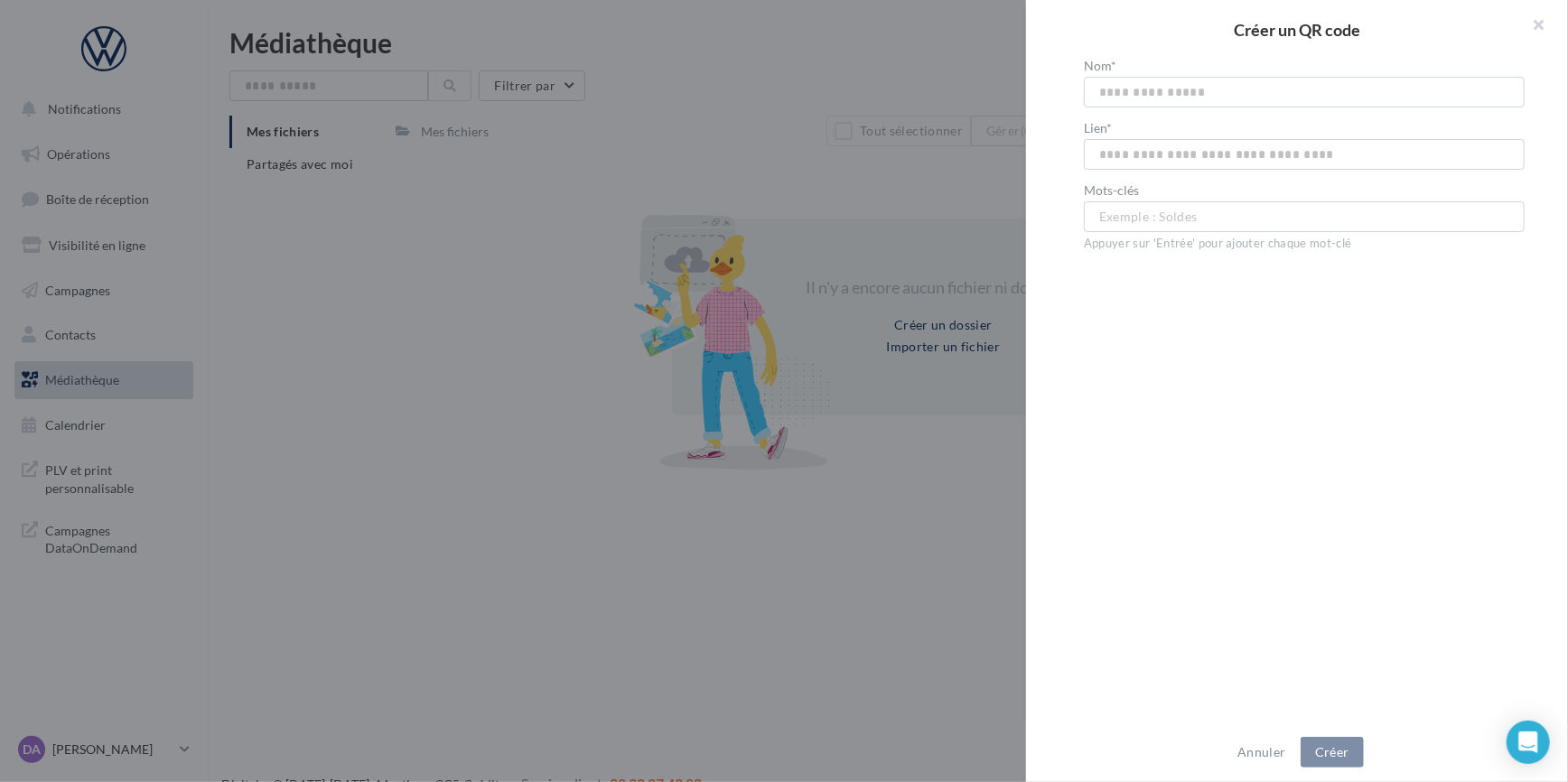
click at [1073, 146] on div "Créer un QR code Nom* Lien* Mots-clés Exemple : Soldes ... Appuyer sur 'Entrée'…" at bounding box center [1118, 146] width 90 height 0
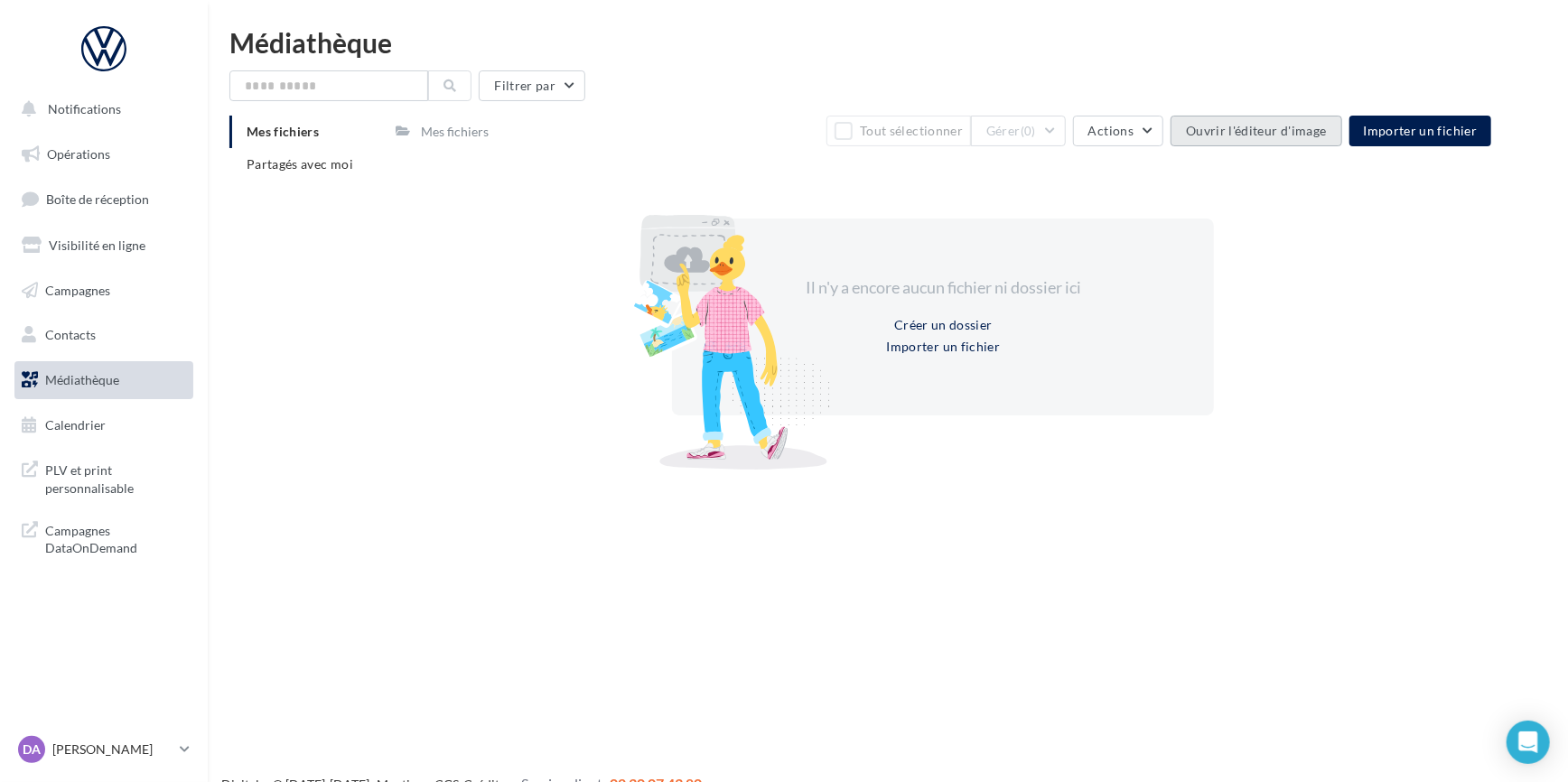
click at [1265, 139] on button "Ouvrir l'éditeur d'image" at bounding box center [1256, 131] width 171 height 31
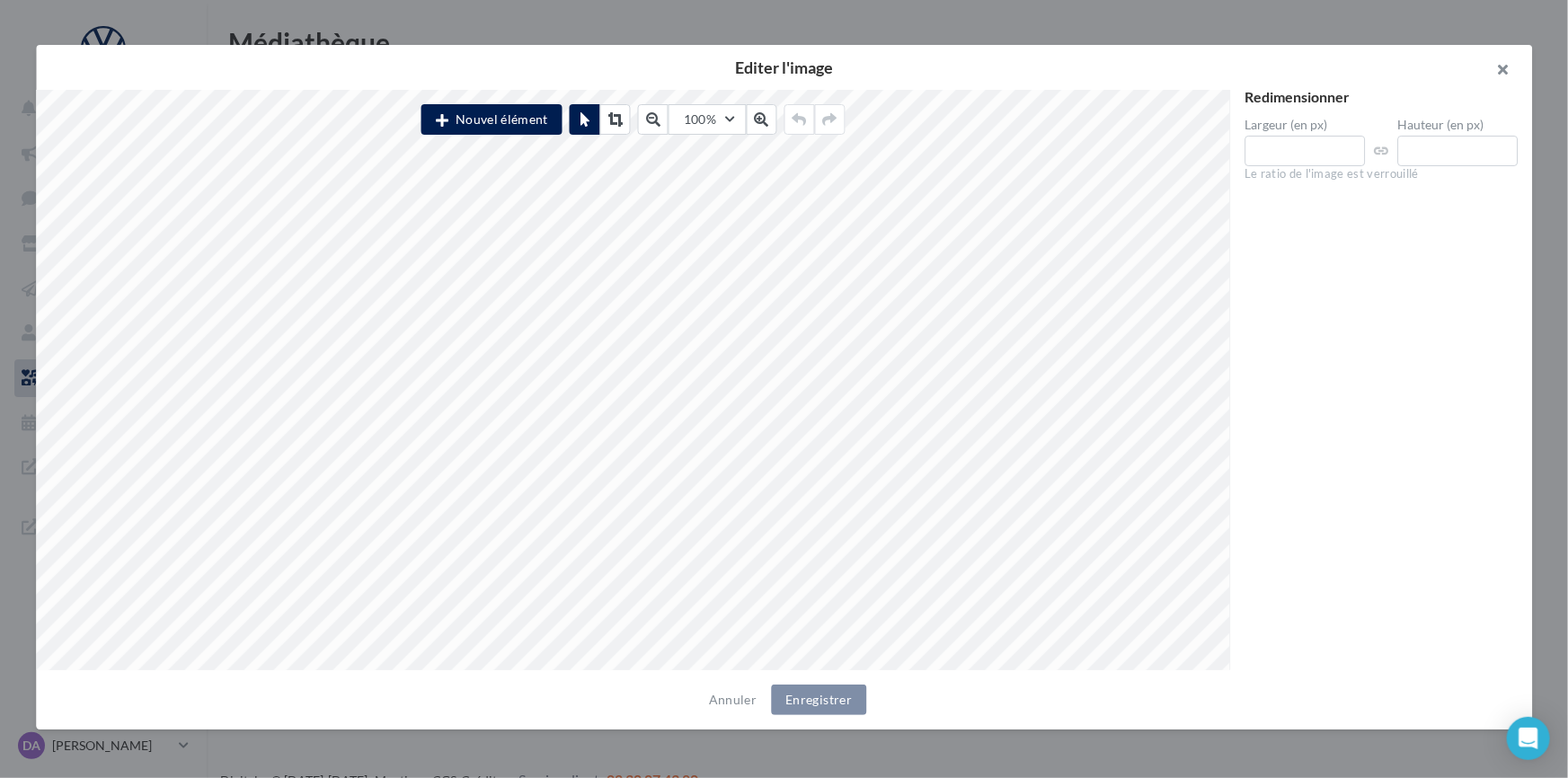
click at [1511, 70] on button "button" at bounding box center [1496, 72] width 72 height 54
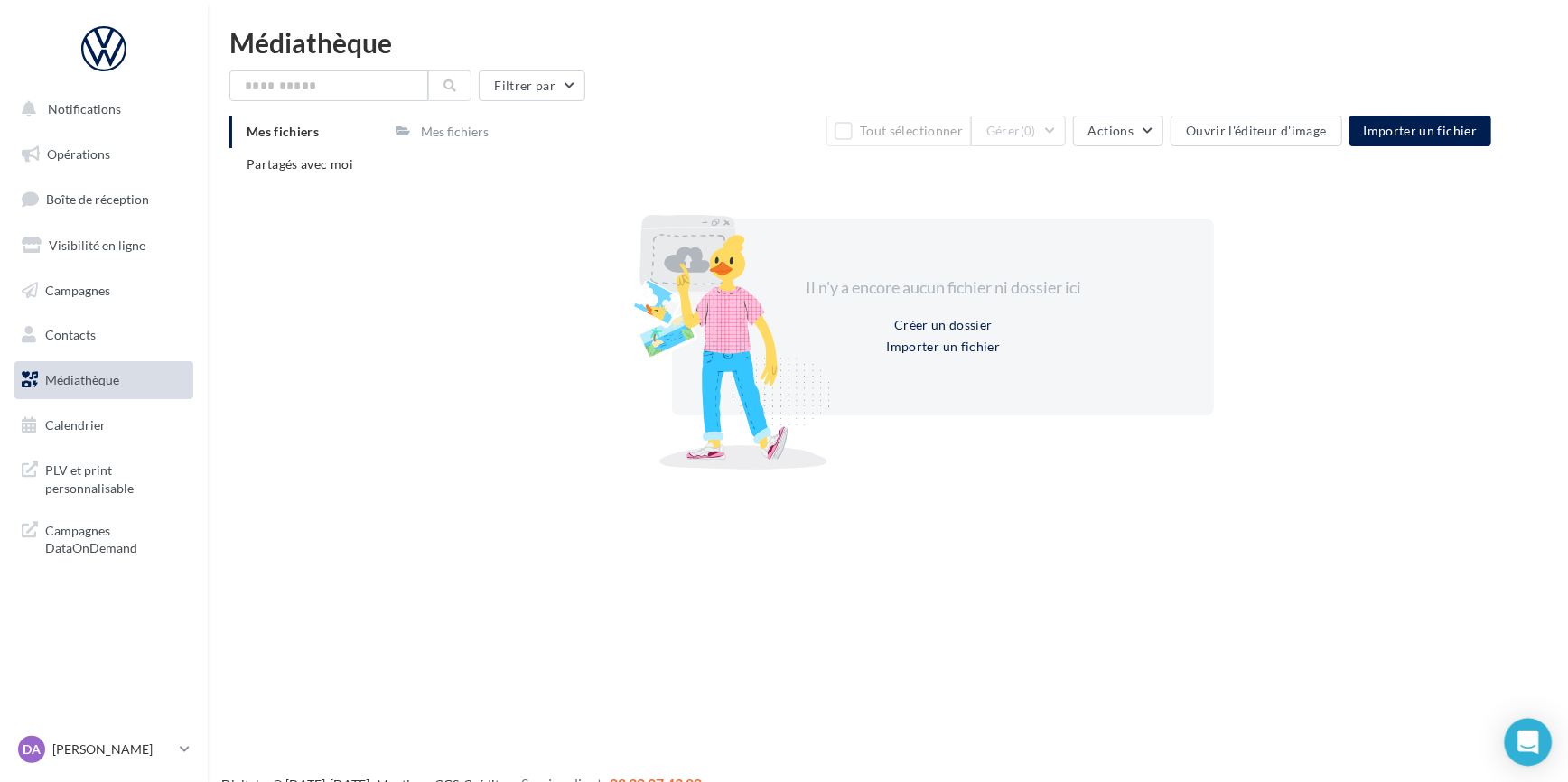
click at [1518, 744] on icon "Open Intercom Messenger" at bounding box center [1528, 743] width 24 height 24
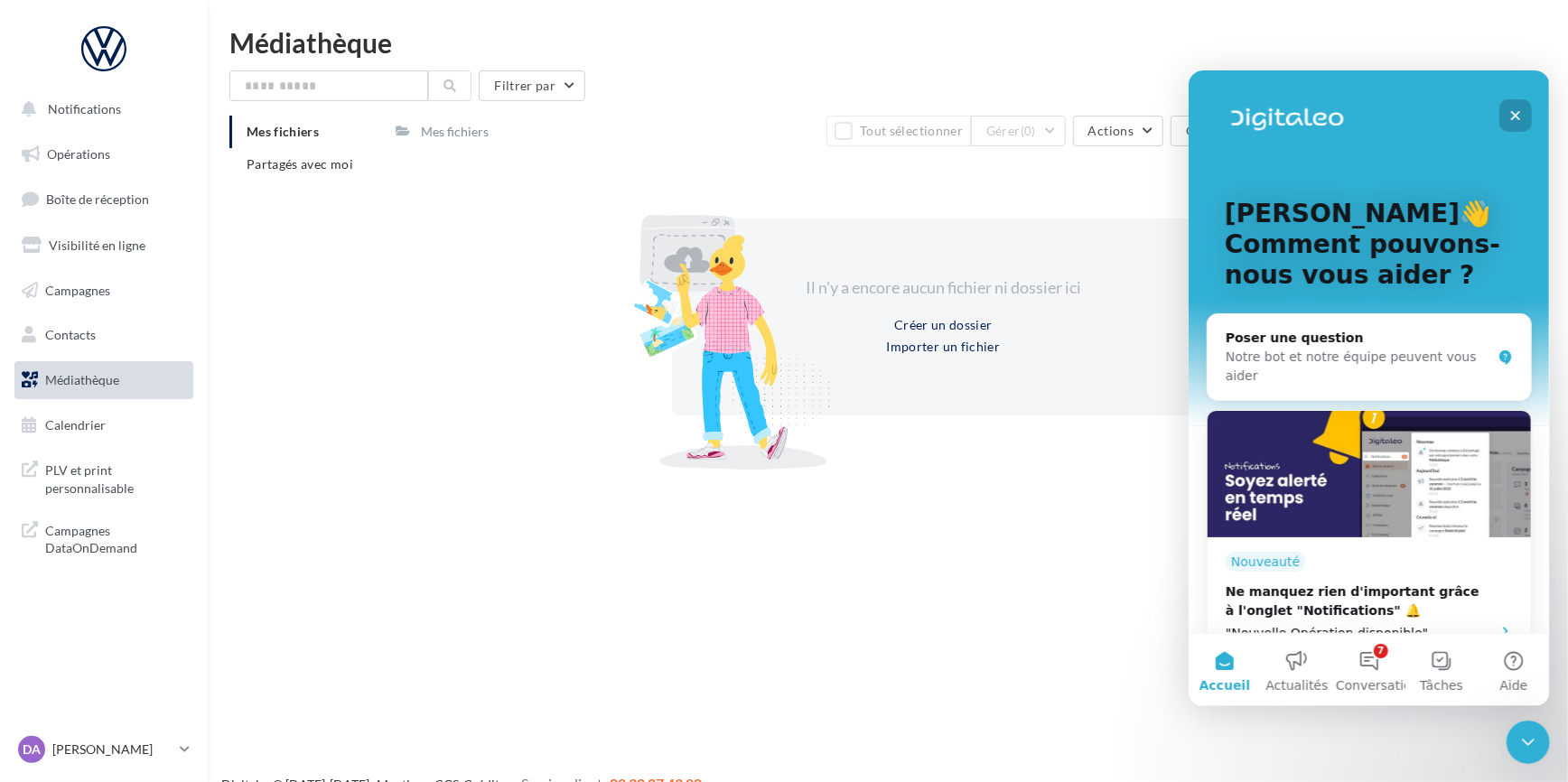
click at [1513, 115] on icon "Fermer" at bounding box center [1514, 114] width 10 height 10
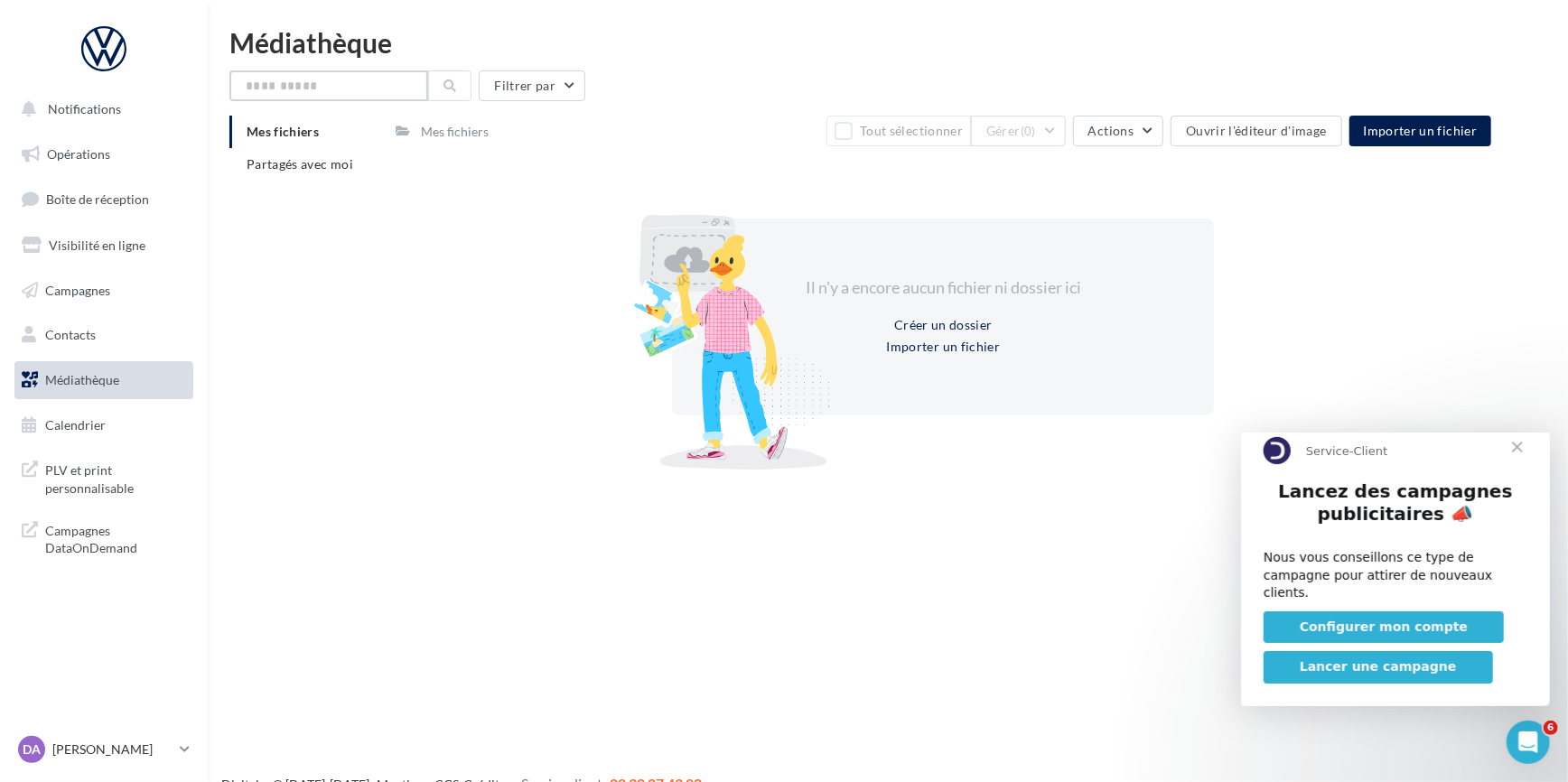
click at [348, 84] on input "text" at bounding box center [329, 86] width 199 height 31
type input "*******"
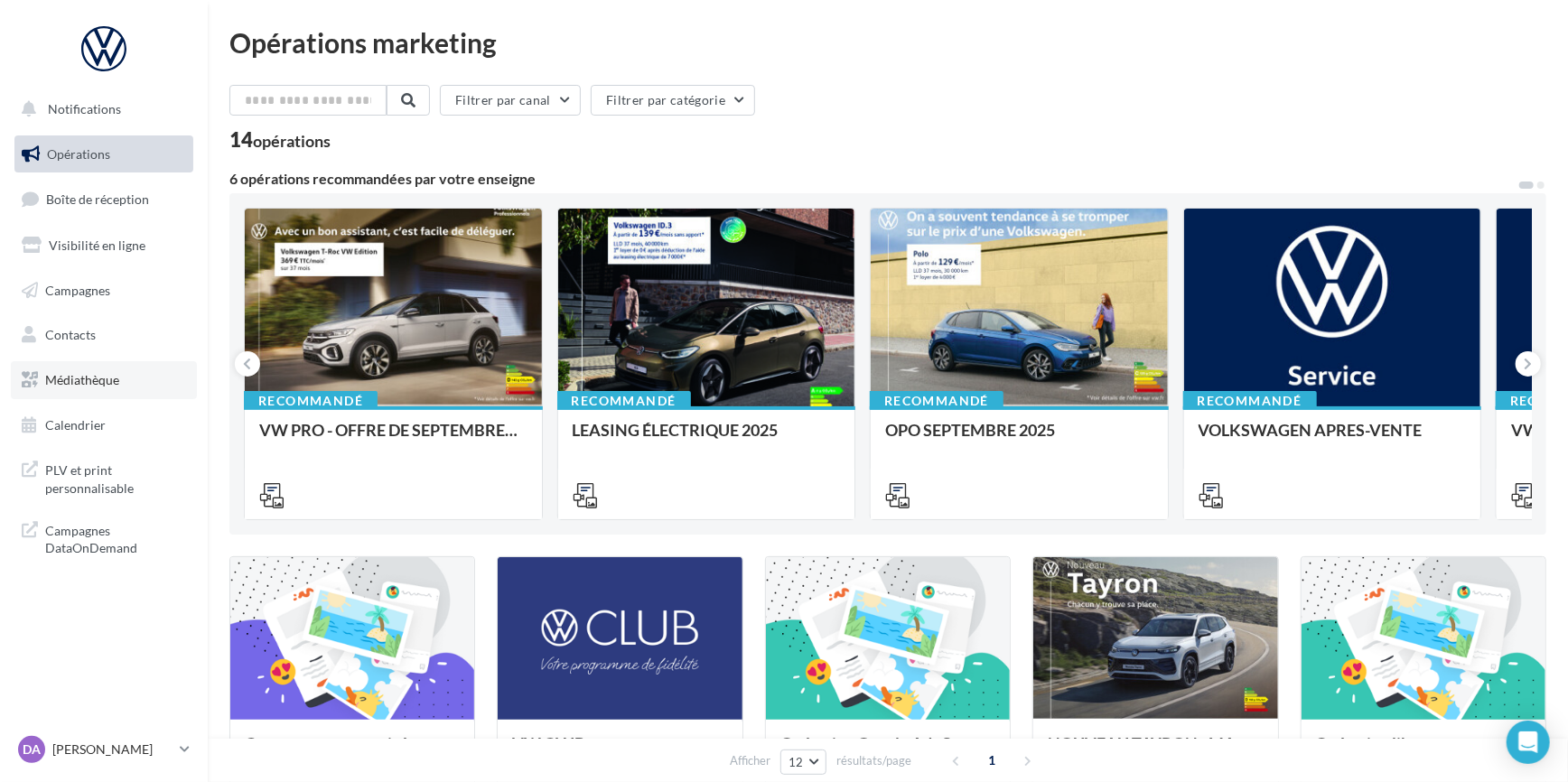
click at [117, 374] on span "Médiathèque" at bounding box center [83, 380] width 74 height 15
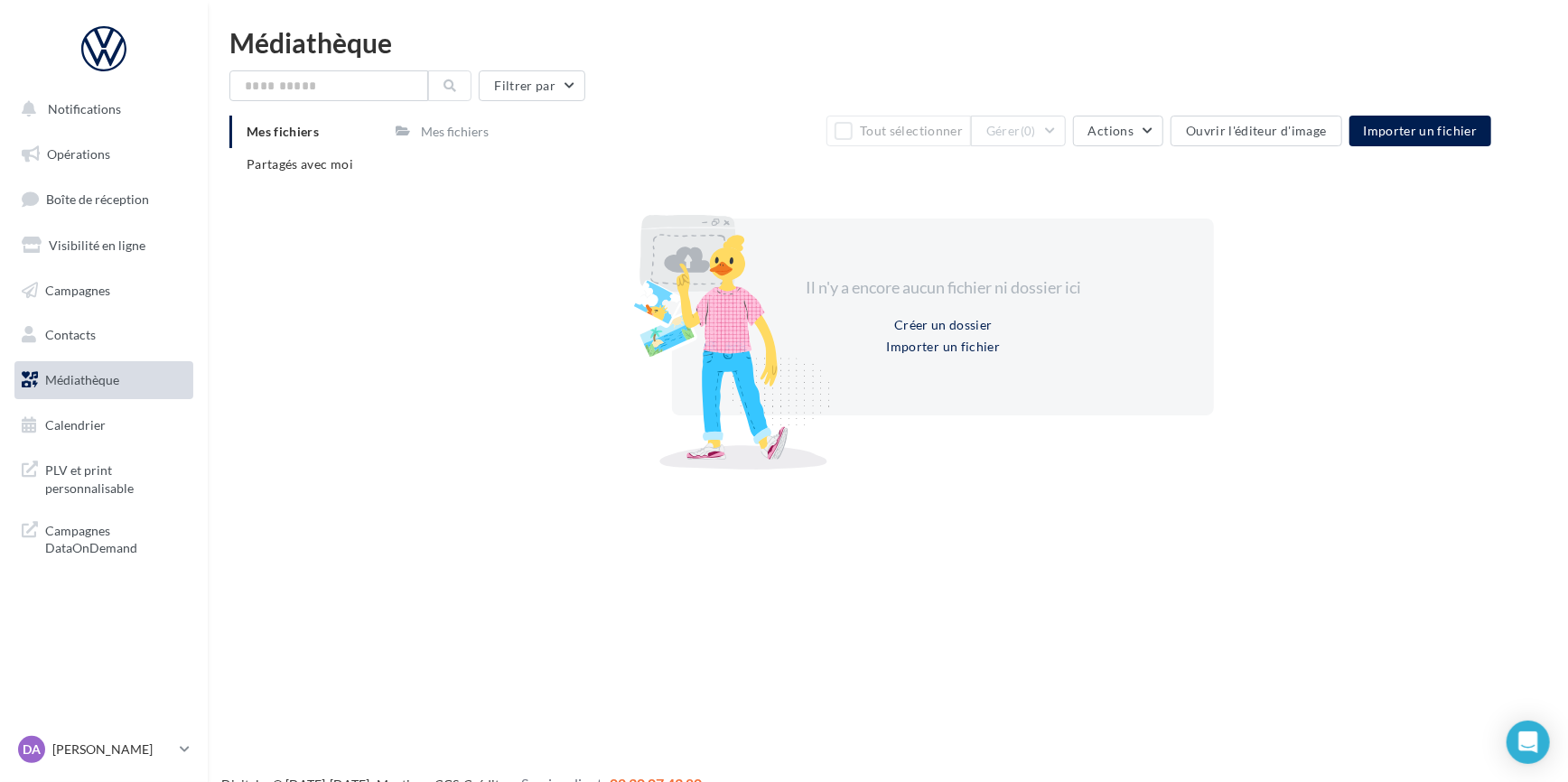
click at [1259, 114] on div "Filtrer par Mes fichiers Partagés avec moi Mes fichiers Tout sélectionner Gérer…" at bounding box center [888, 272] width 1317 height 403
click at [1253, 124] on button "Ouvrir l'éditeur d'image" at bounding box center [1256, 131] width 171 height 31
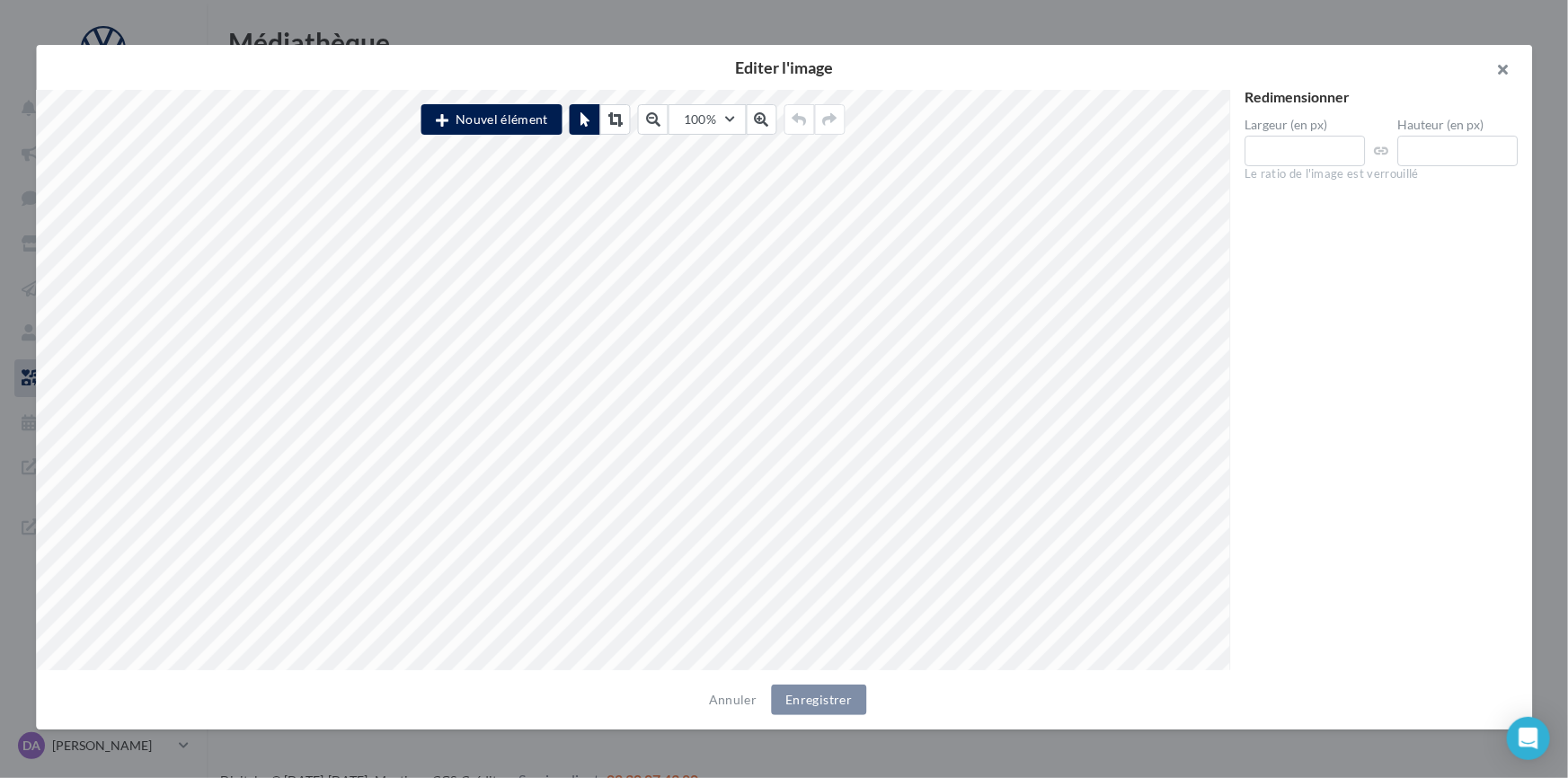
click at [1508, 75] on button "button" at bounding box center [1496, 72] width 72 height 54
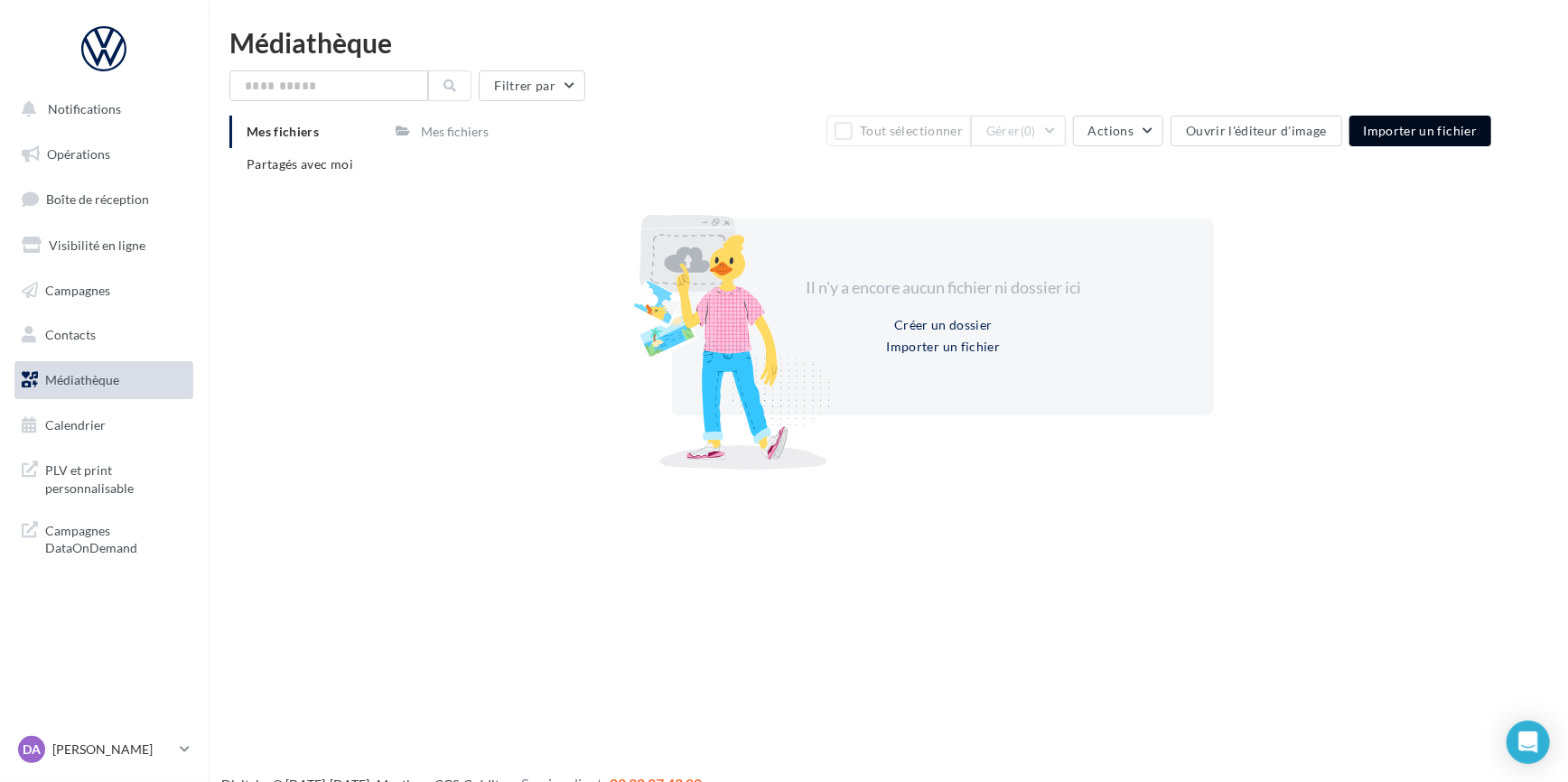
click at [1431, 132] on span "Importer un fichier" at bounding box center [1420, 130] width 113 height 15
click at [942, 135] on button "Tout sélectionner" at bounding box center [898, 131] width 144 height 31
click at [1324, 135] on button "Ouvrir l'éditeur d'image" at bounding box center [1256, 131] width 171 height 31
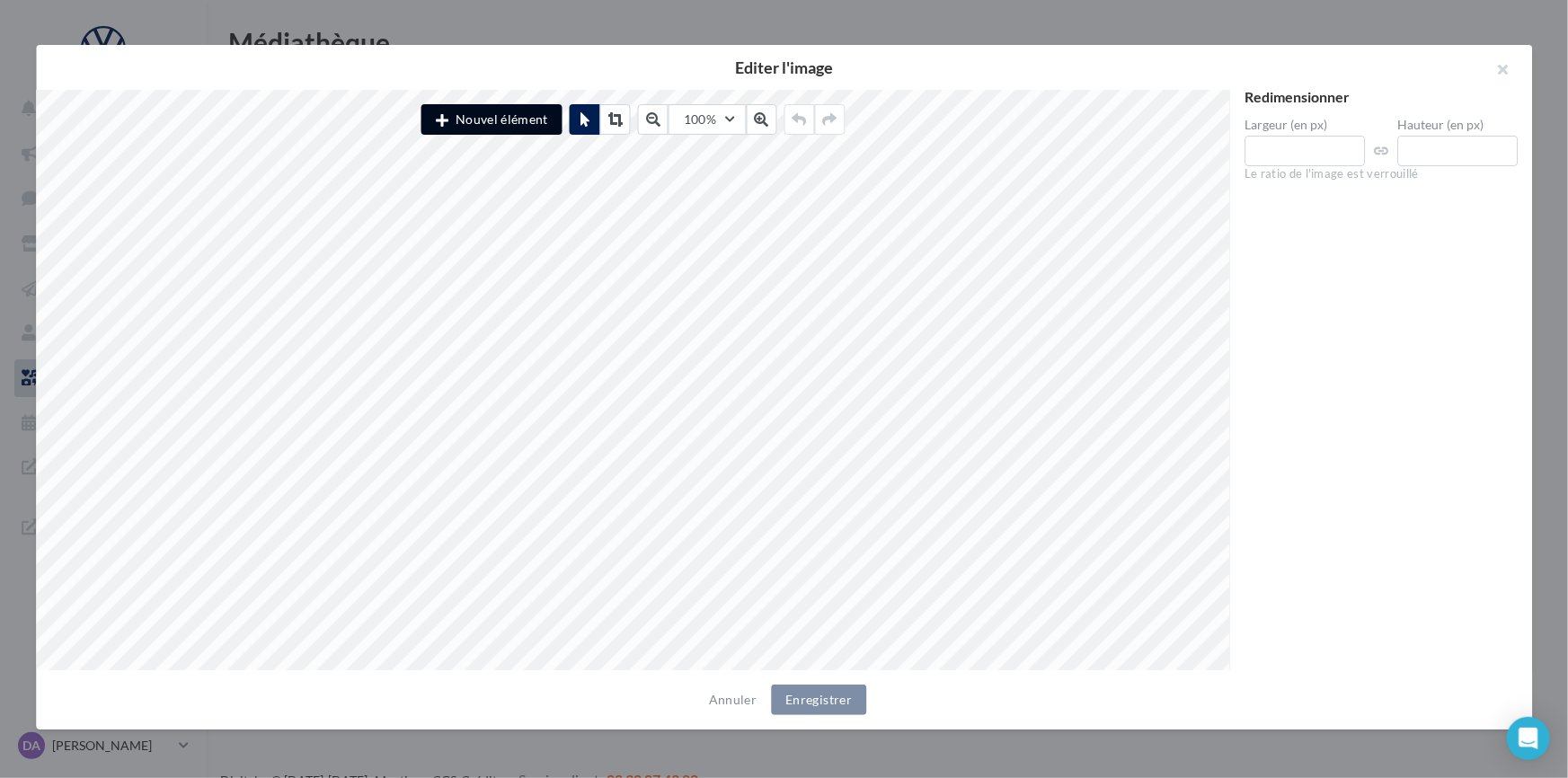
click at [519, 116] on button "Nouvel élément" at bounding box center [491, 119] width 141 height 31
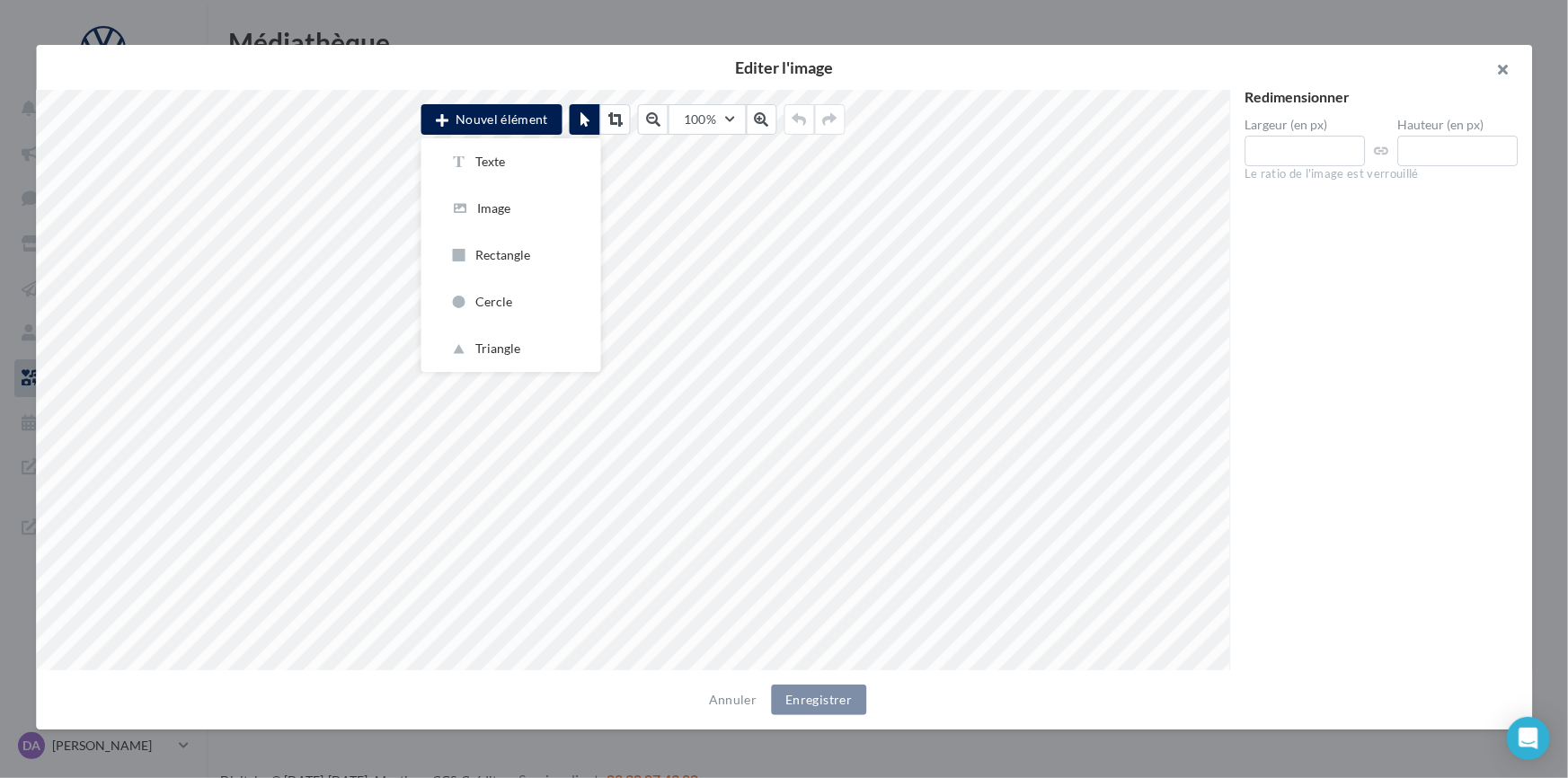
click at [1506, 61] on button "button" at bounding box center [1496, 72] width 72 height 54
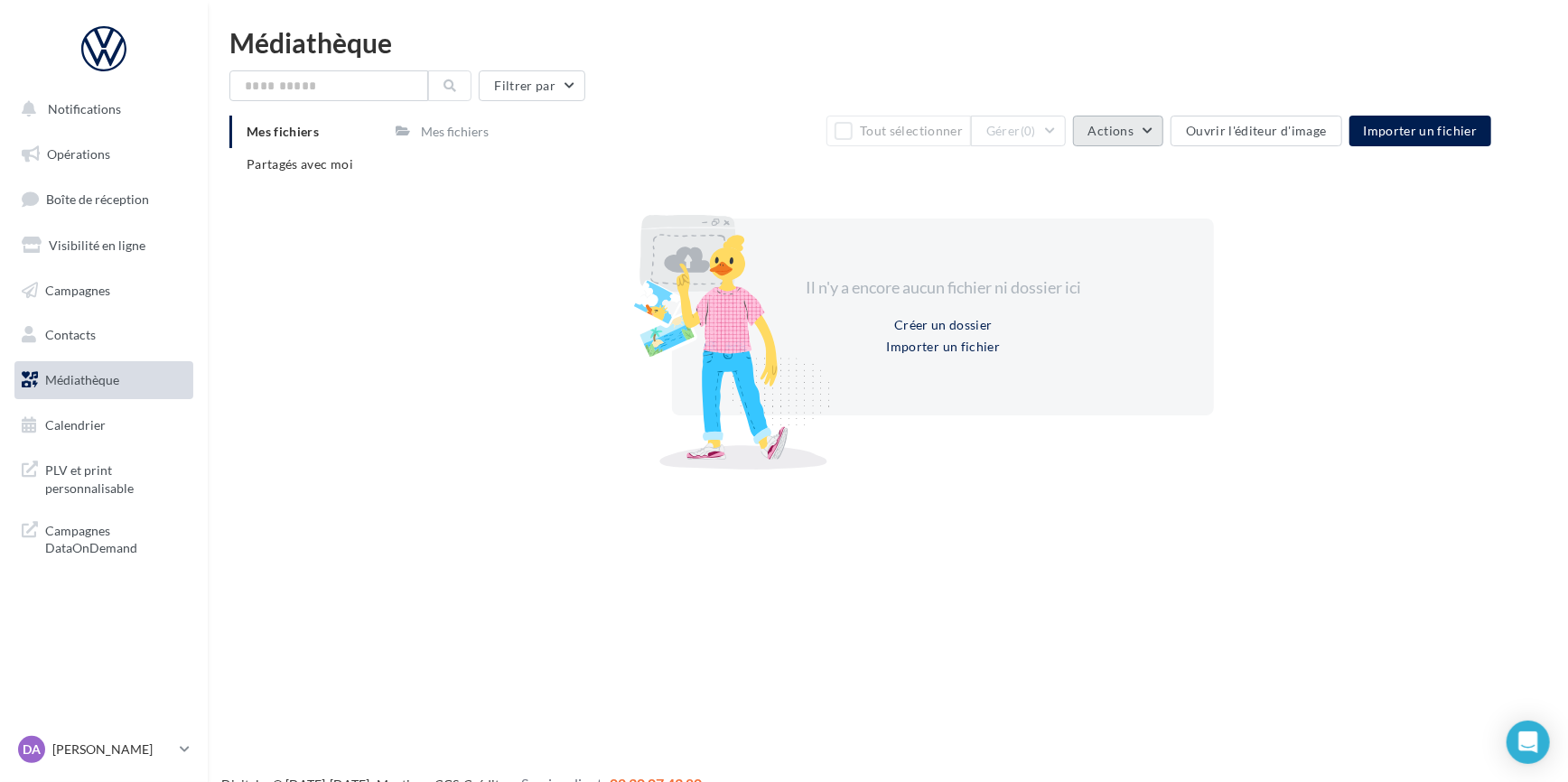
click at [1128, 126] on span "Actions" at bounding box center [1111, 130] width 45 height 15
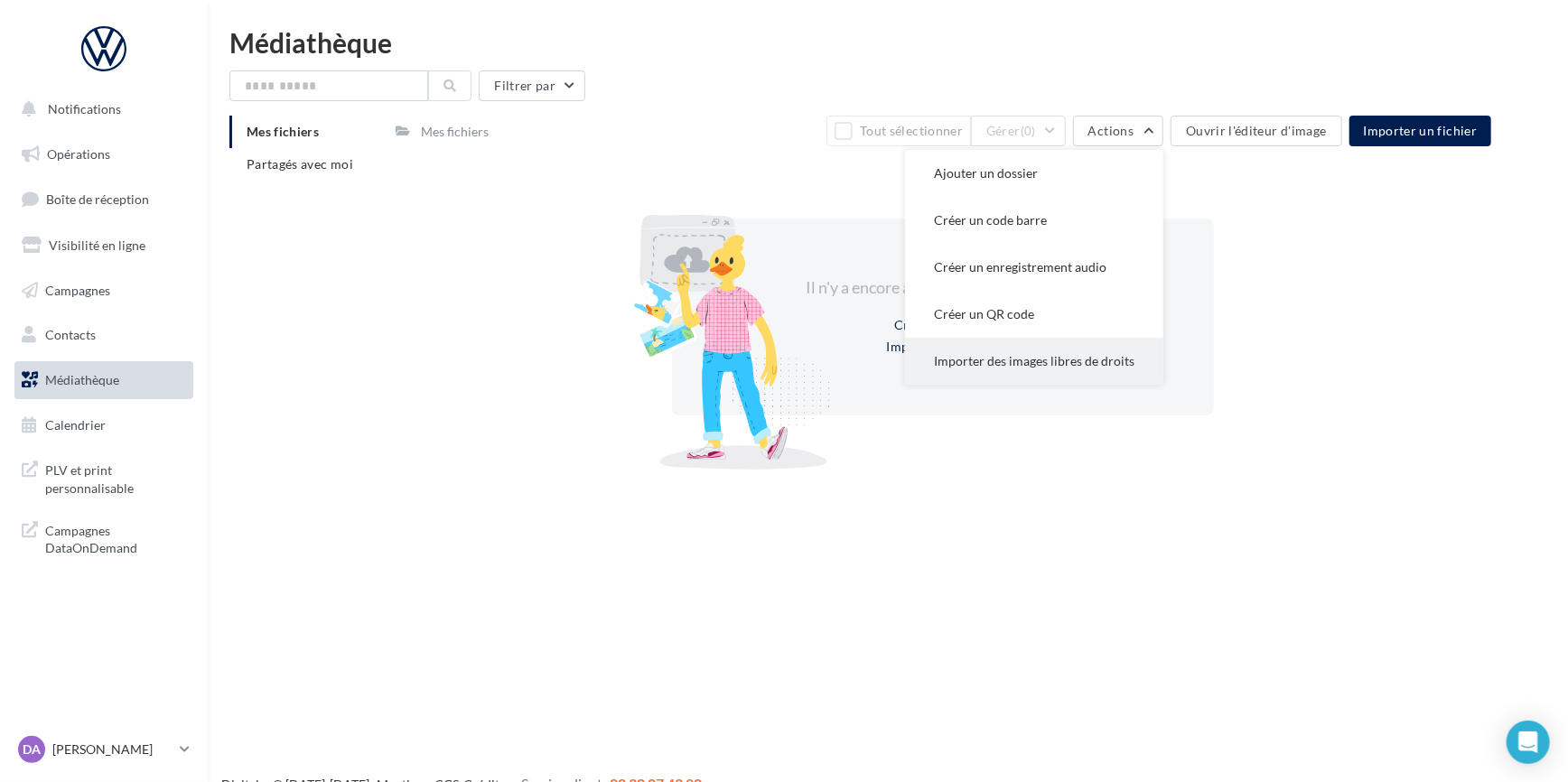
click at [1102, 371] on button "Importer des images libres de droits" at bounding box center [1034, 361] width 258 height 47
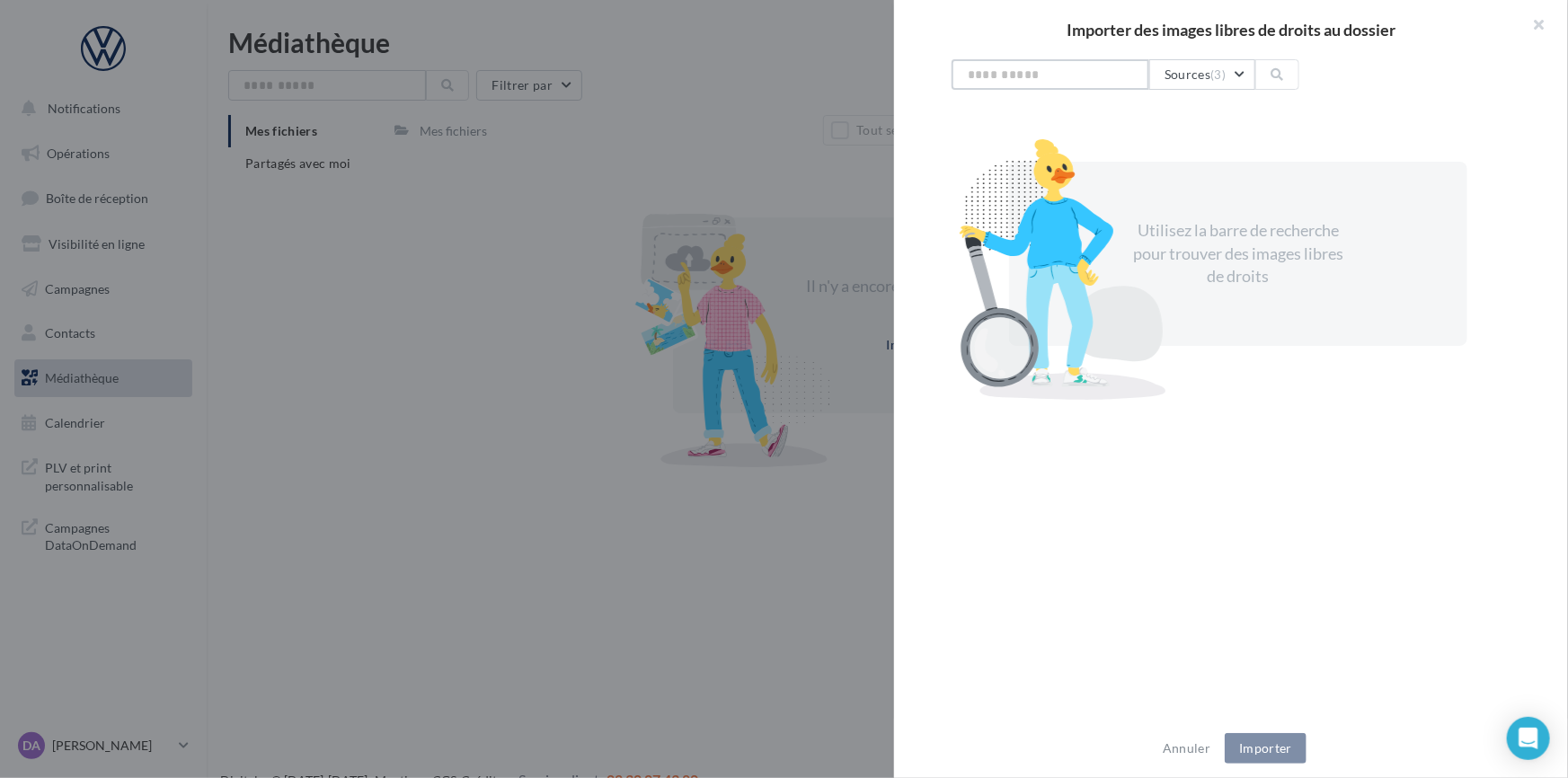
click at [1061, 77] on input "text" at bounding box center [1050, 75] width 198 height 31
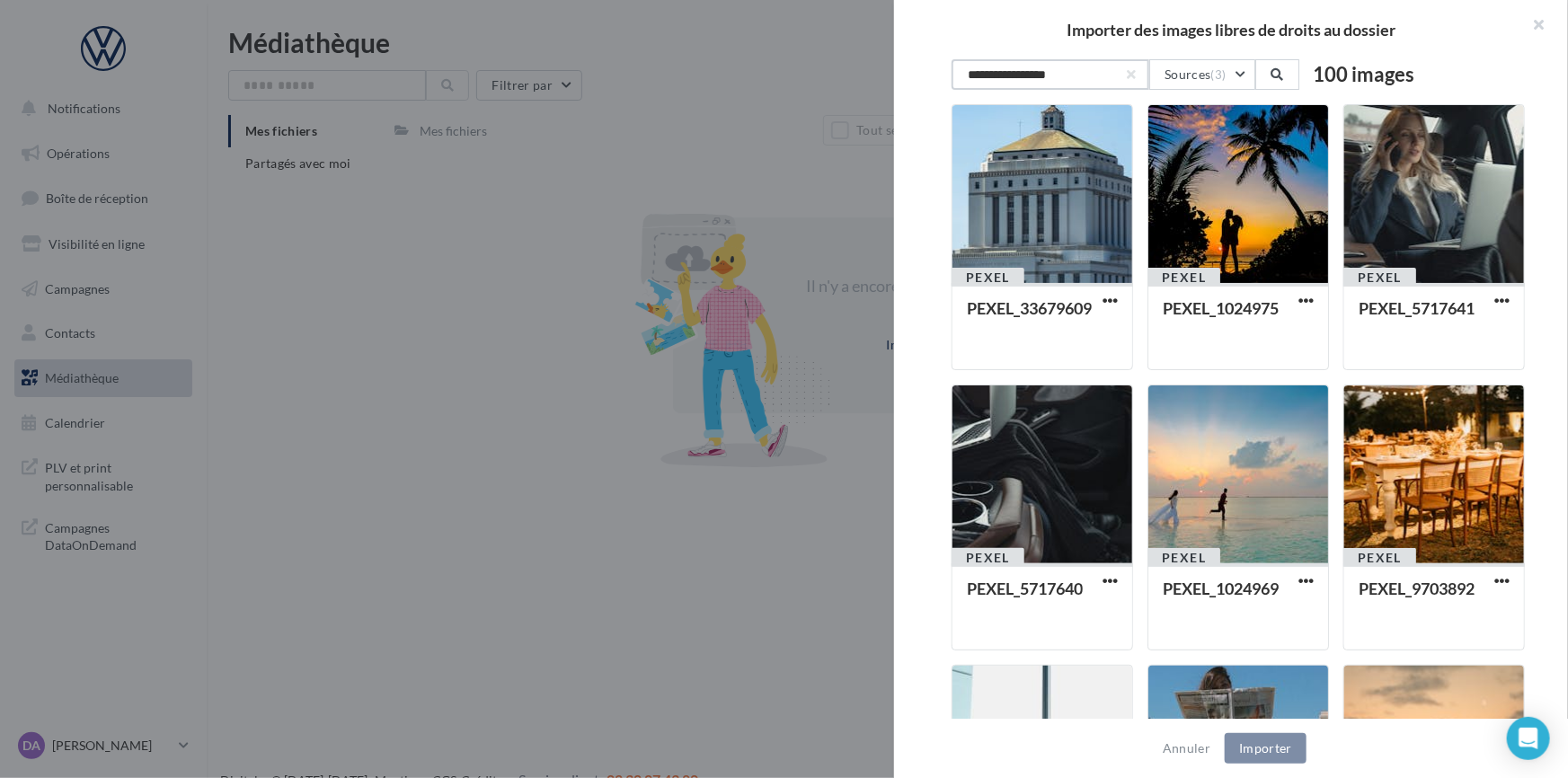
click at [973, 77] on input "**********" at bounding box center [1050, 75] width 198 height 31
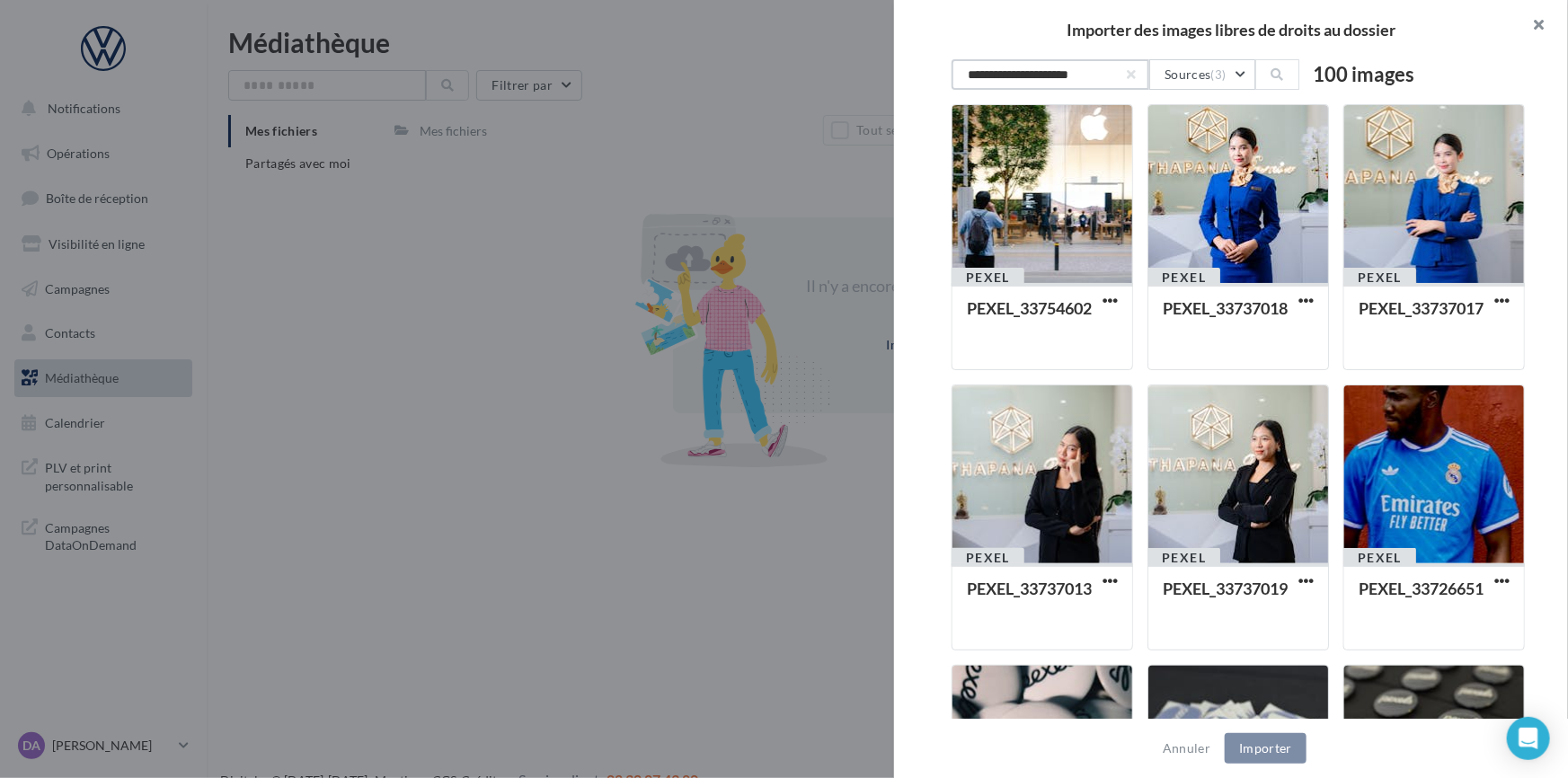
type input "**********"
click at [1535, 23] on button "button" at bounding box center [1532, 27] width 72 height 54
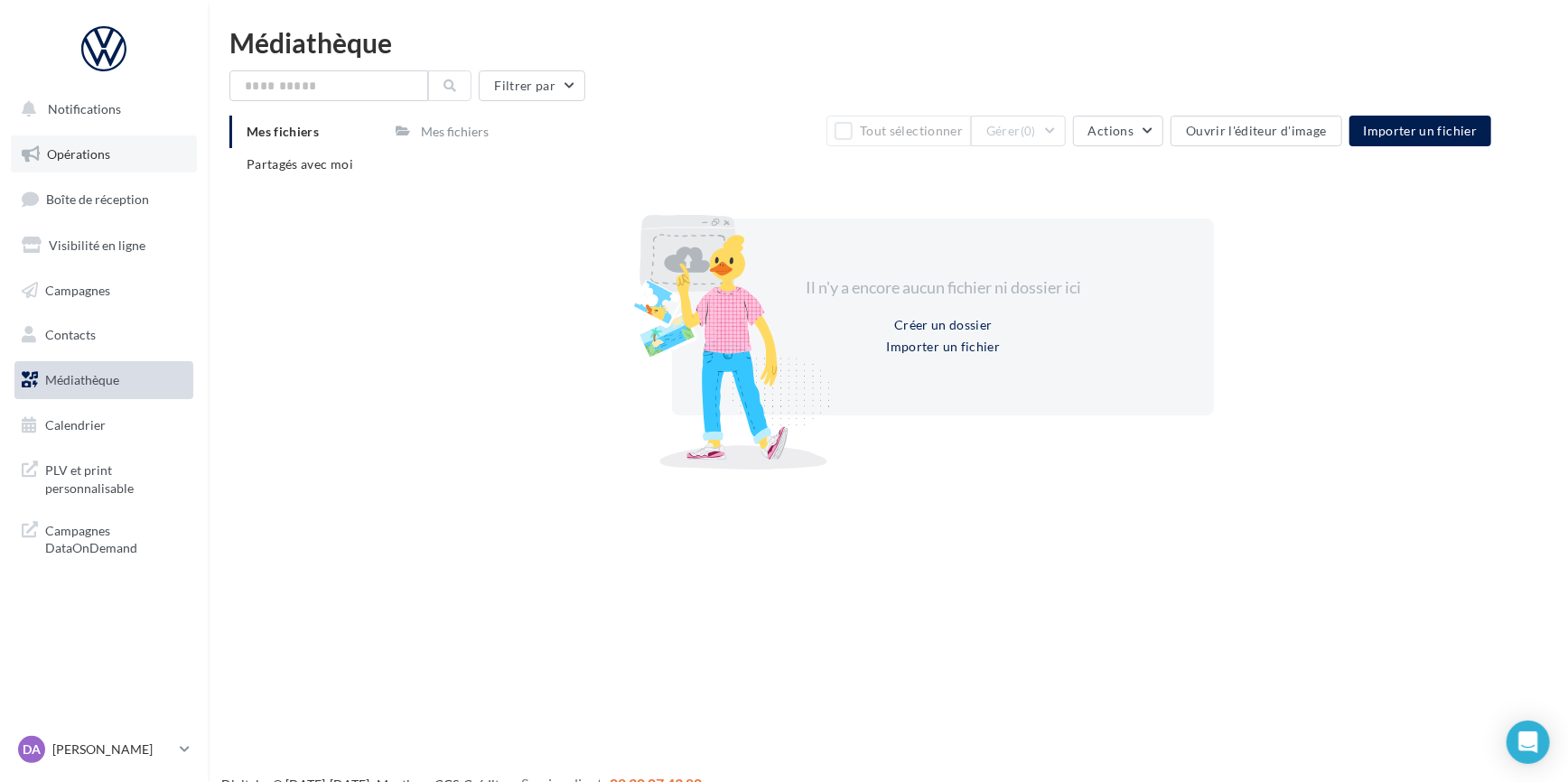
click at [113, 153] on link "Opérations" at bounding box center [104, 154] width 186 height 38
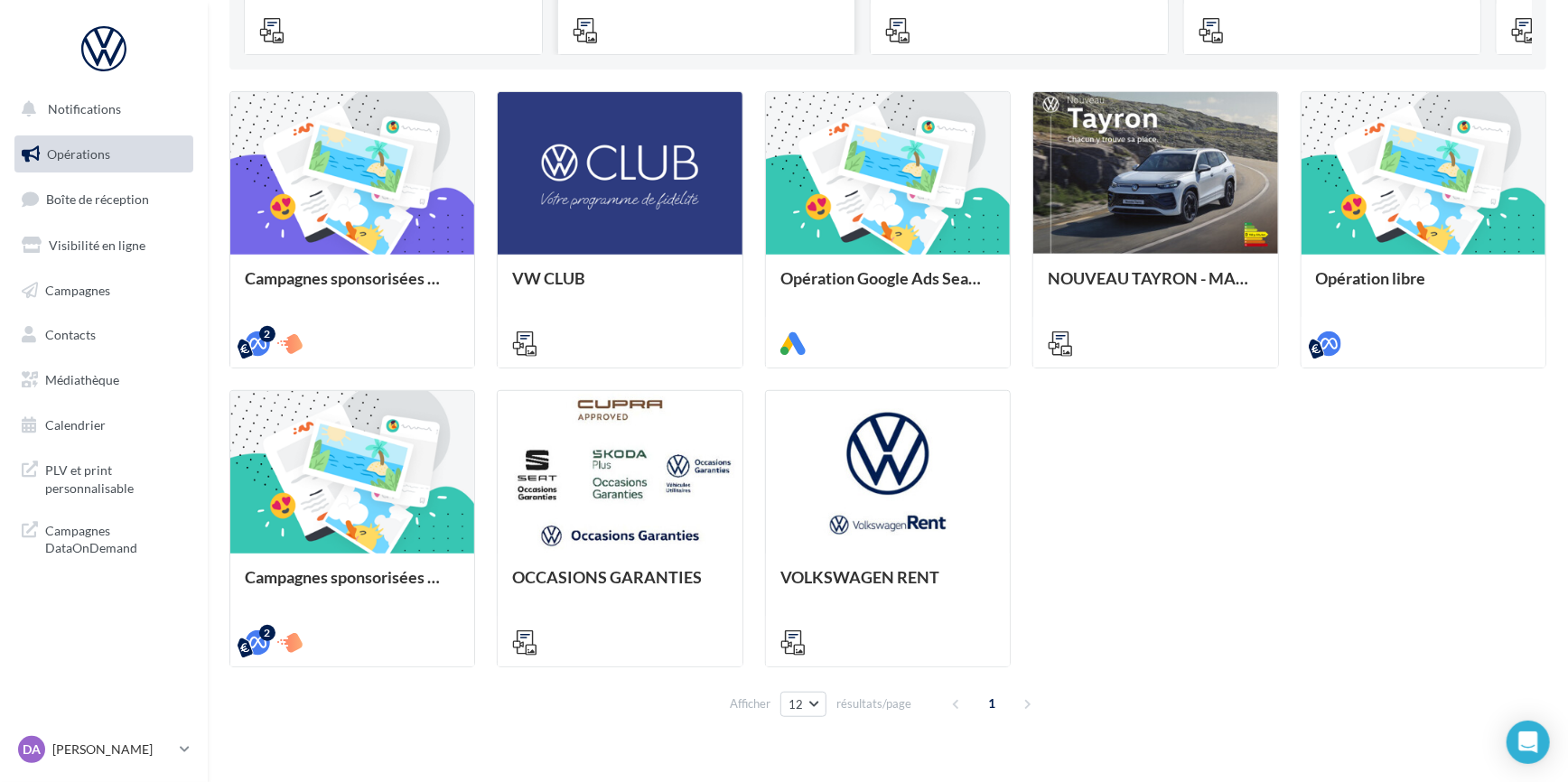
scroll to position [499, 0]
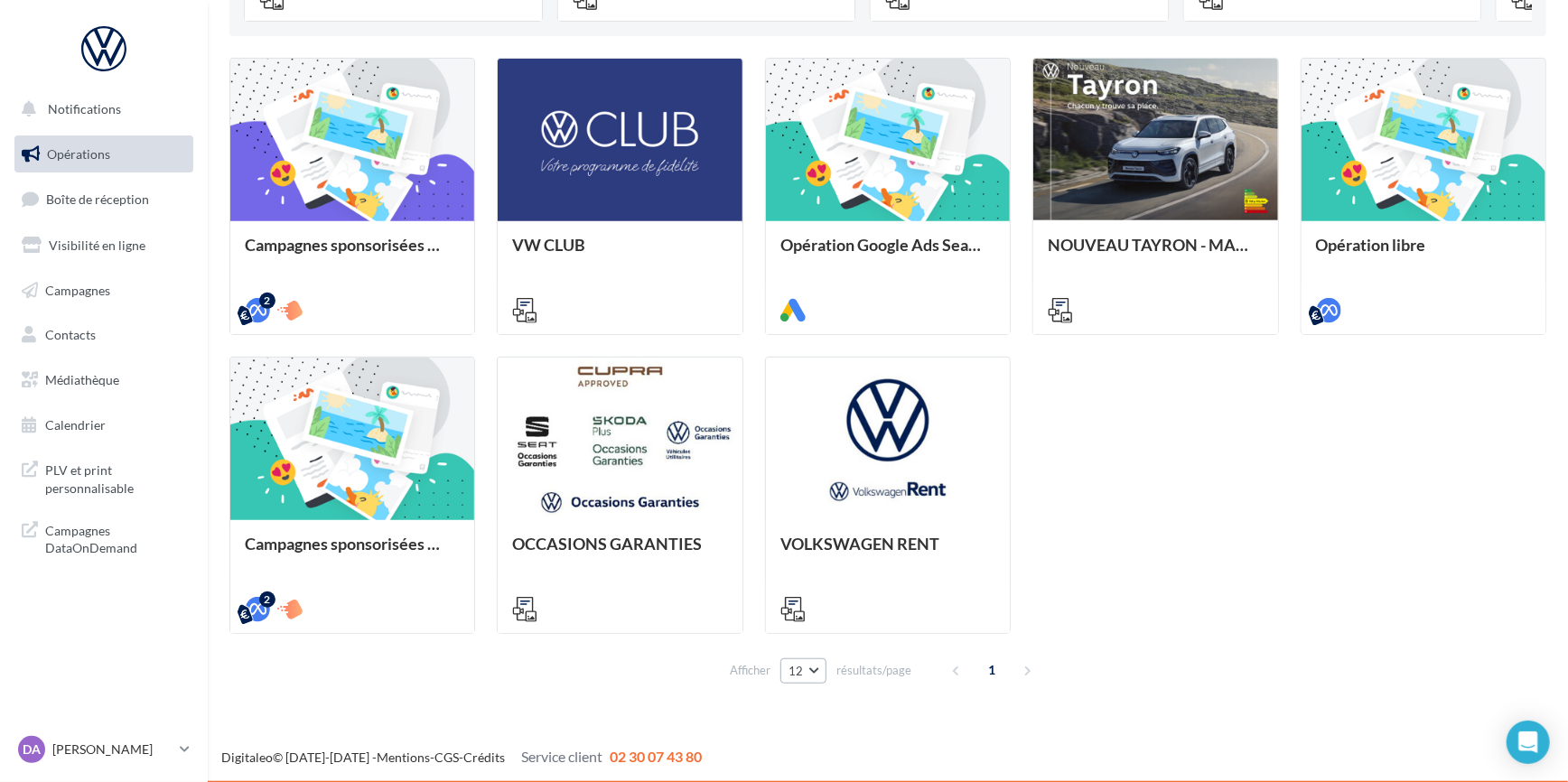
click at [813, 667] on button "12" at bounding box center [803, 671] width 46 height 25
click at [822, 642] on button "96" at bounding box center [843, 638] width 126 height 32
click at [50, 373] on span "Médiathèque" at bounding box center [83, 380] width 74 height 15
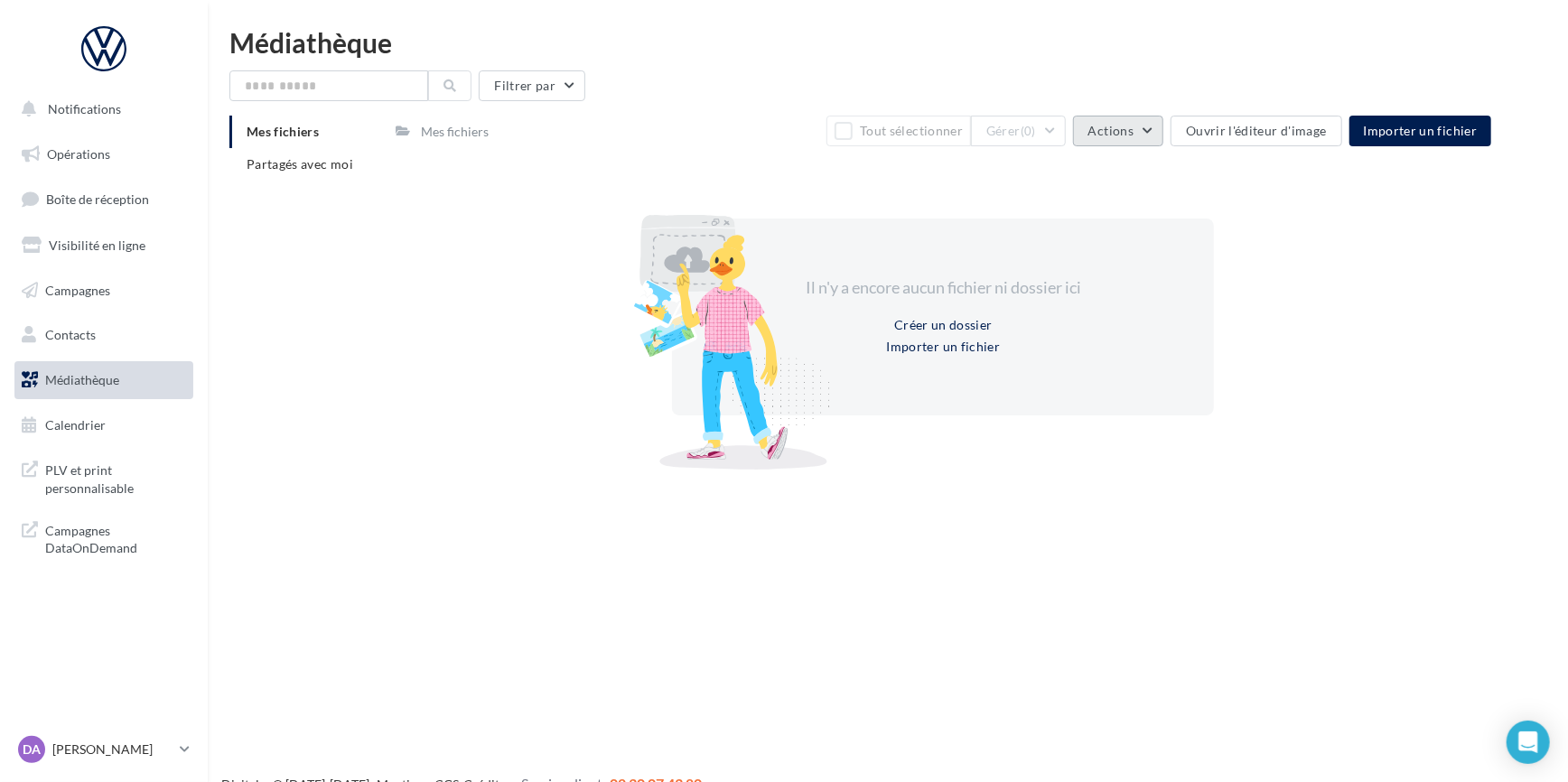
click at [1156, 127] on button "Actions" at bounding box center [1118, 131] width 90 height 31
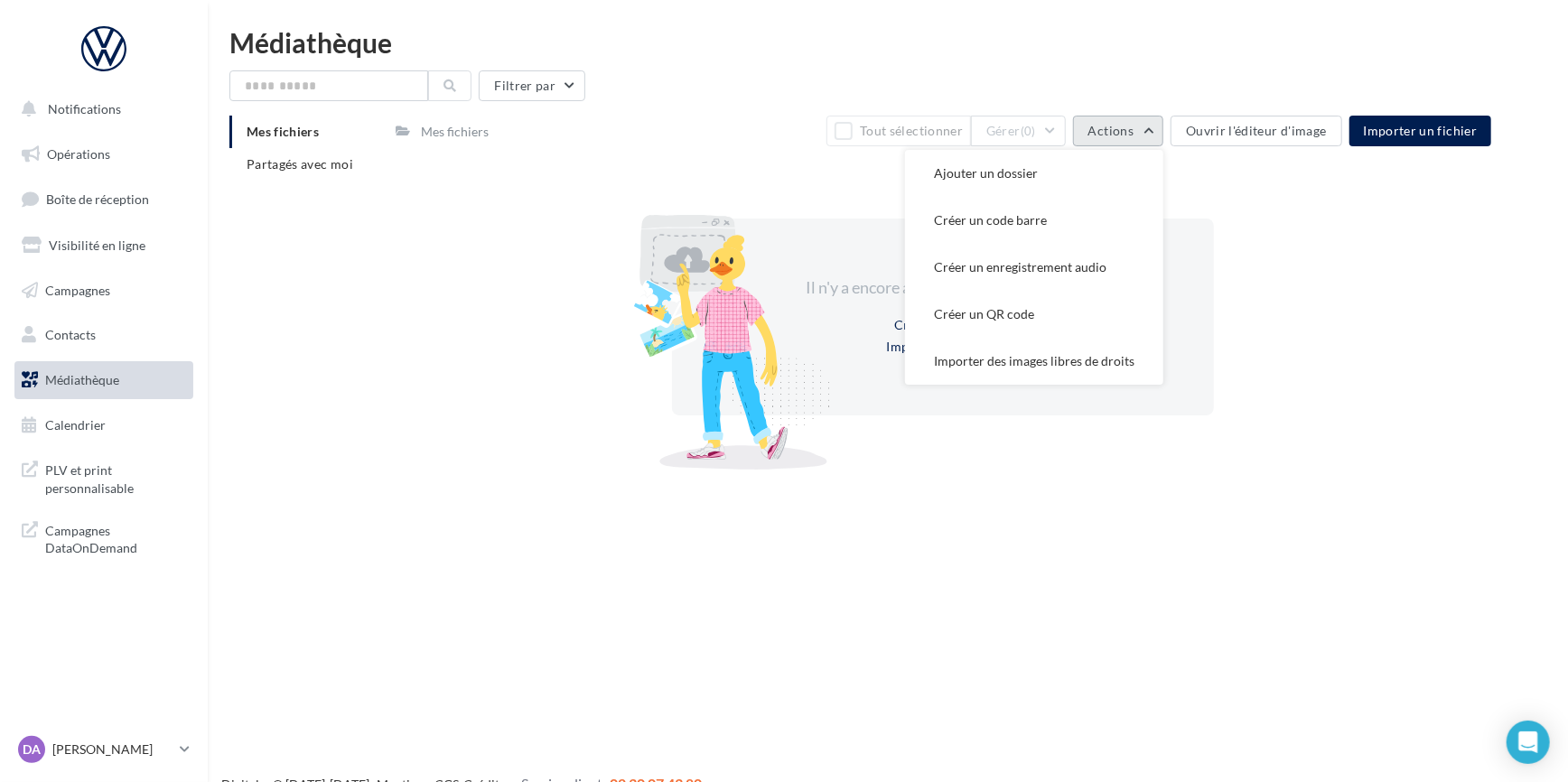
click at [1156, 127] on button "Actions" at bounding box center [1118, 131] width 90 height 31
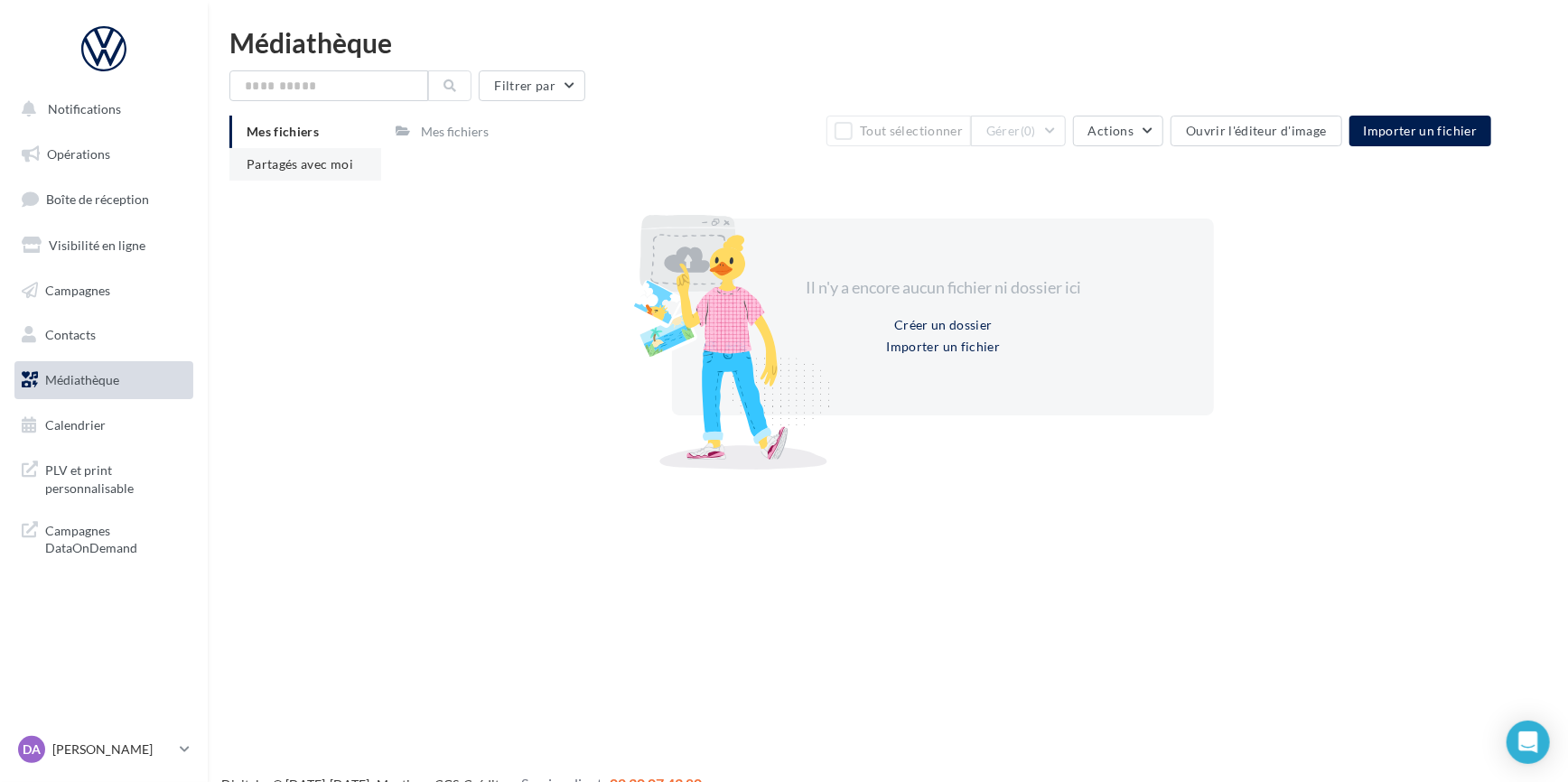
click at [293, 163] on span "Partagés avec moi" at bounding box center [300, 163] width 106 height 15
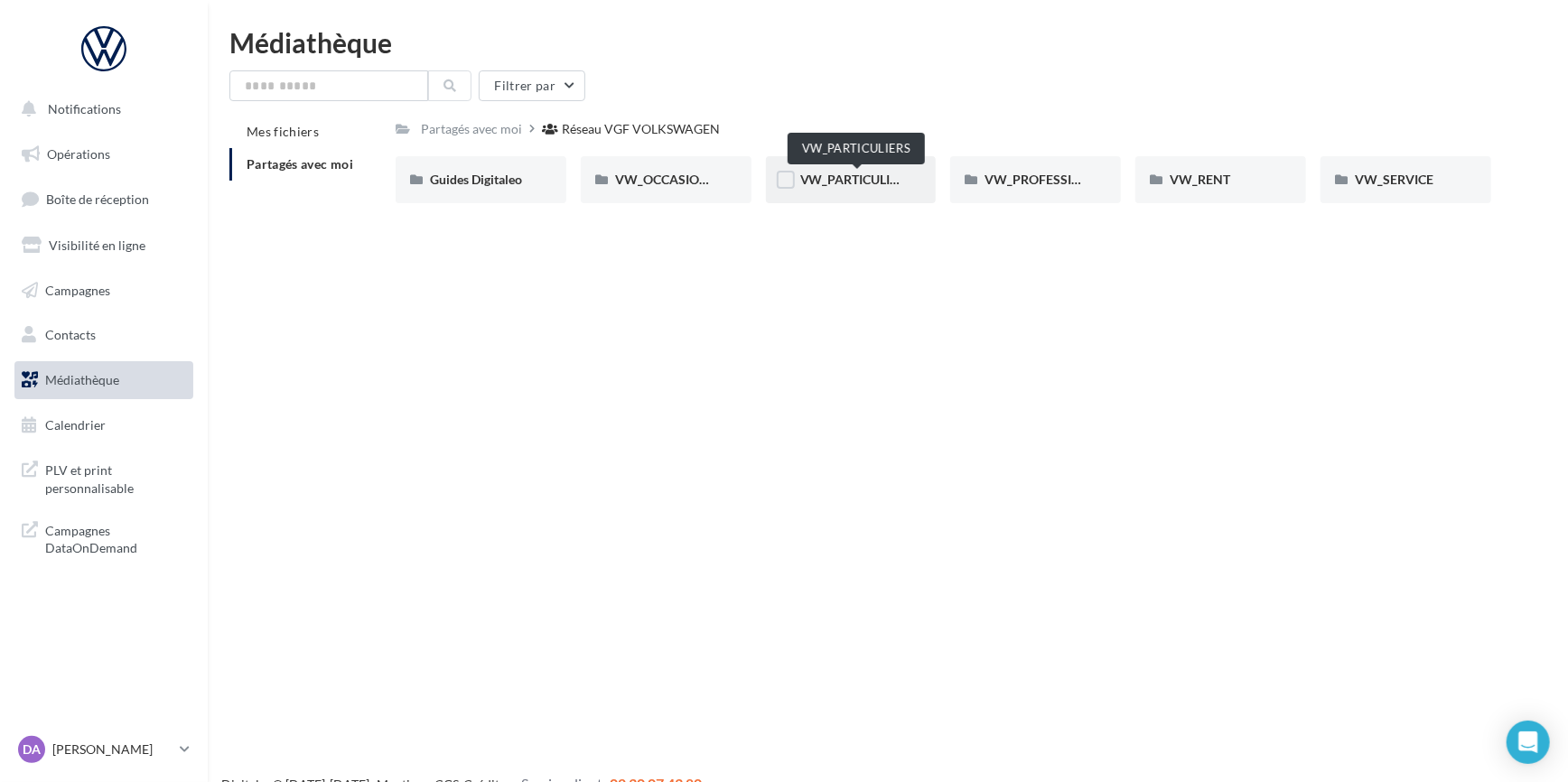
click at [898, 174] on span "VW_PARTICULIERS" at bounding box center [856, 179] width 113 height 15
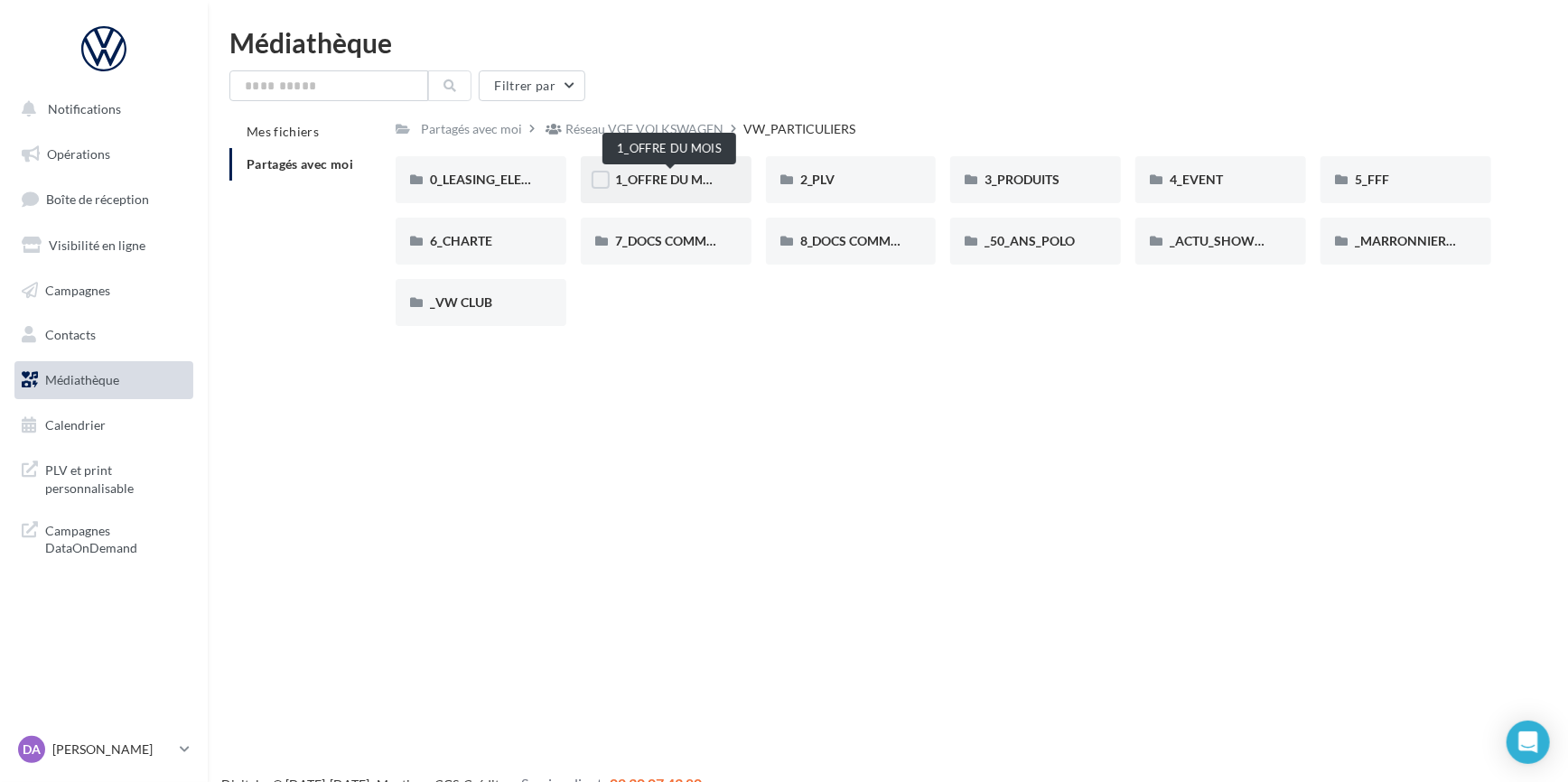
click at [686, 176] on span "1_OFFRE DU MOIS" at bounding box center [668, 179] width 108 height 15
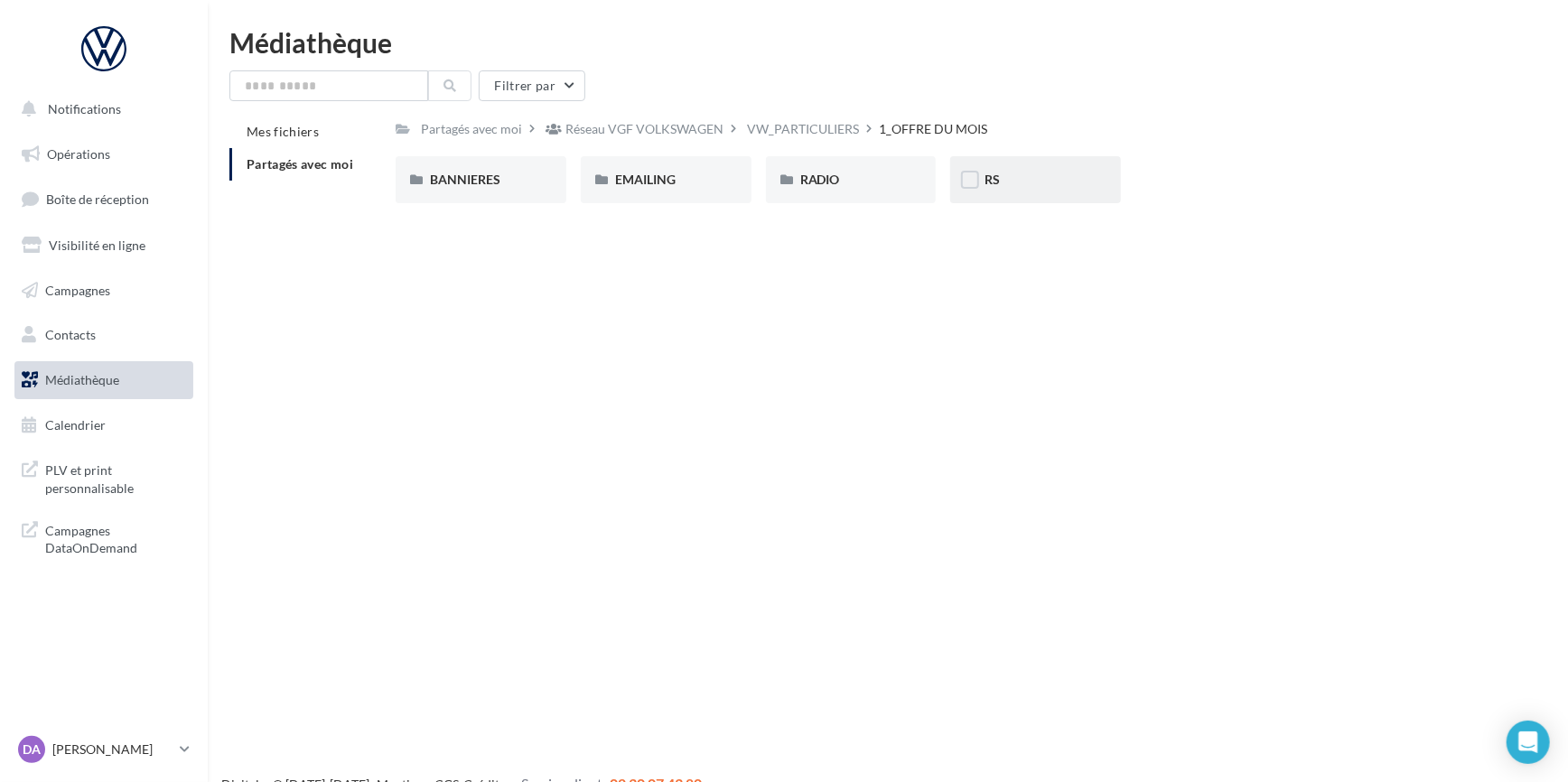
click at [1021, 173] on div "RS" at bounding box center [1035, 180] width 102 height 18
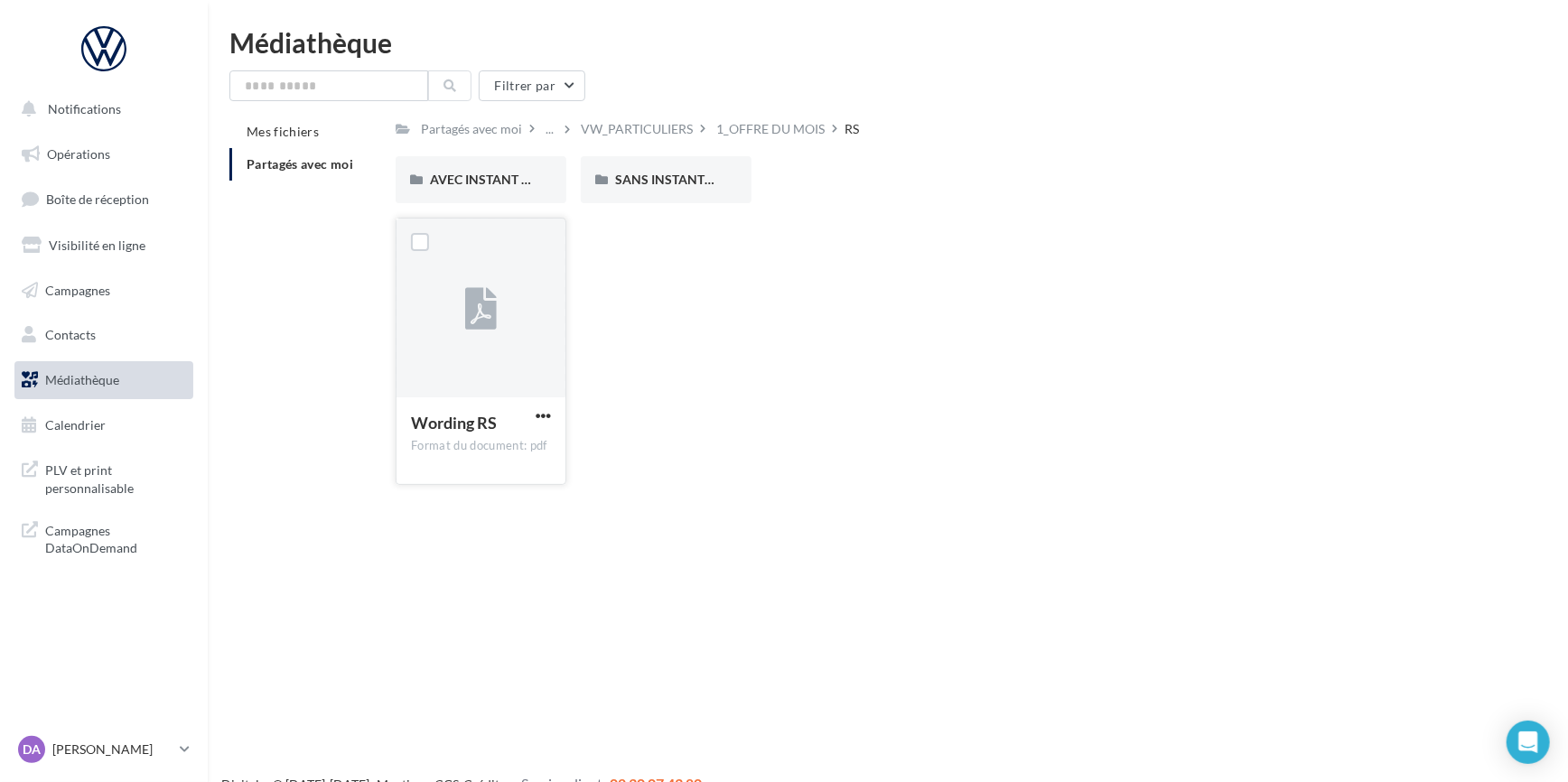
click at [463, 302] on div at bounding box center [481, 309] width 169 height 181
click at [482, 301] on icon at bounding box center [480, 310] width 32 height 42
click at [551, 413] on button "button" at bounding box center [543, 418] width 23 height 18
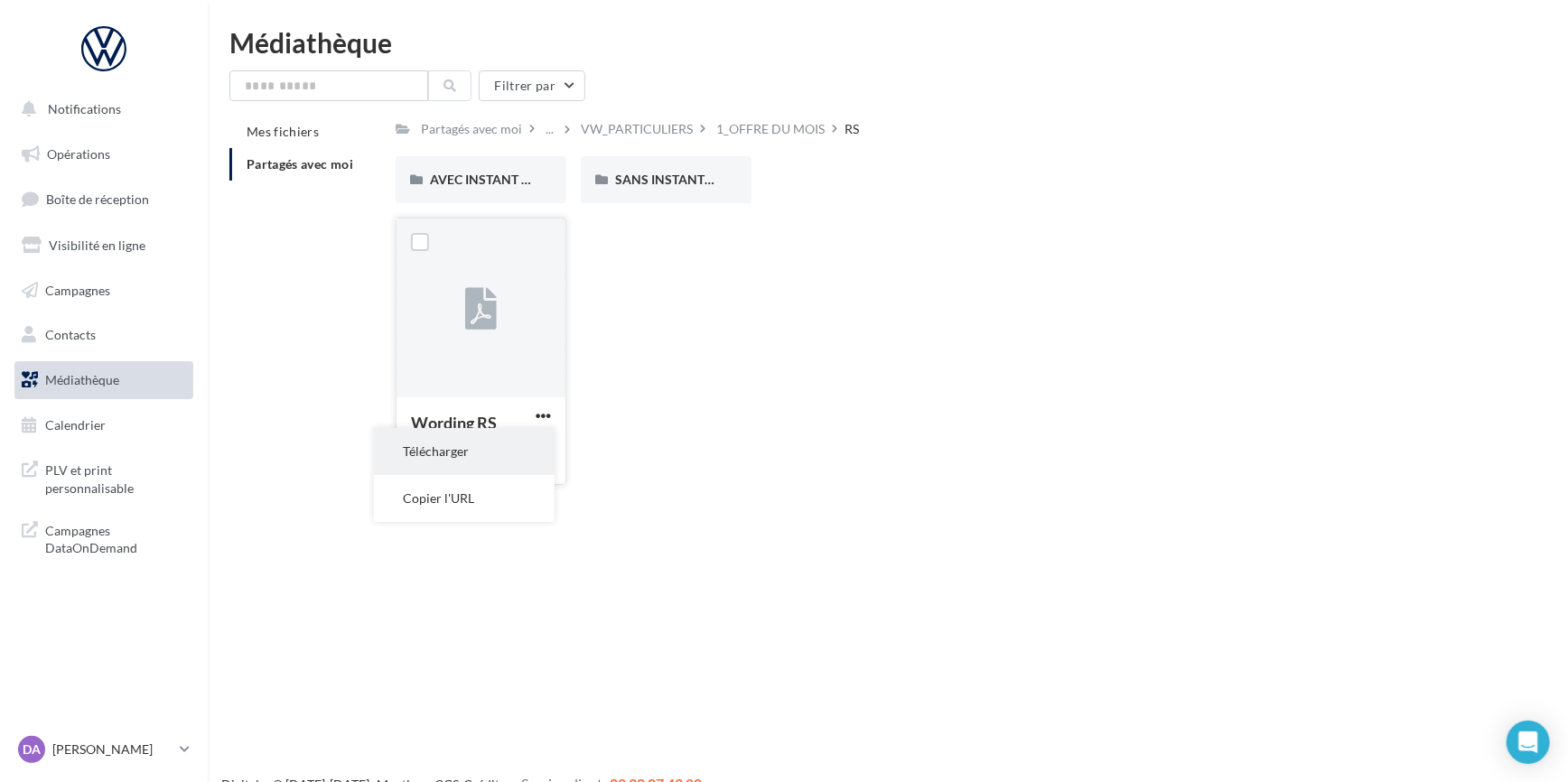
click at [468, 453] on button "Télécharger" at bounding box center [464, 451] width 181 height 47
click at [607, 134] on div "VW_PARTICULIERS" at bounding box center [636, 129] width 112 height 18
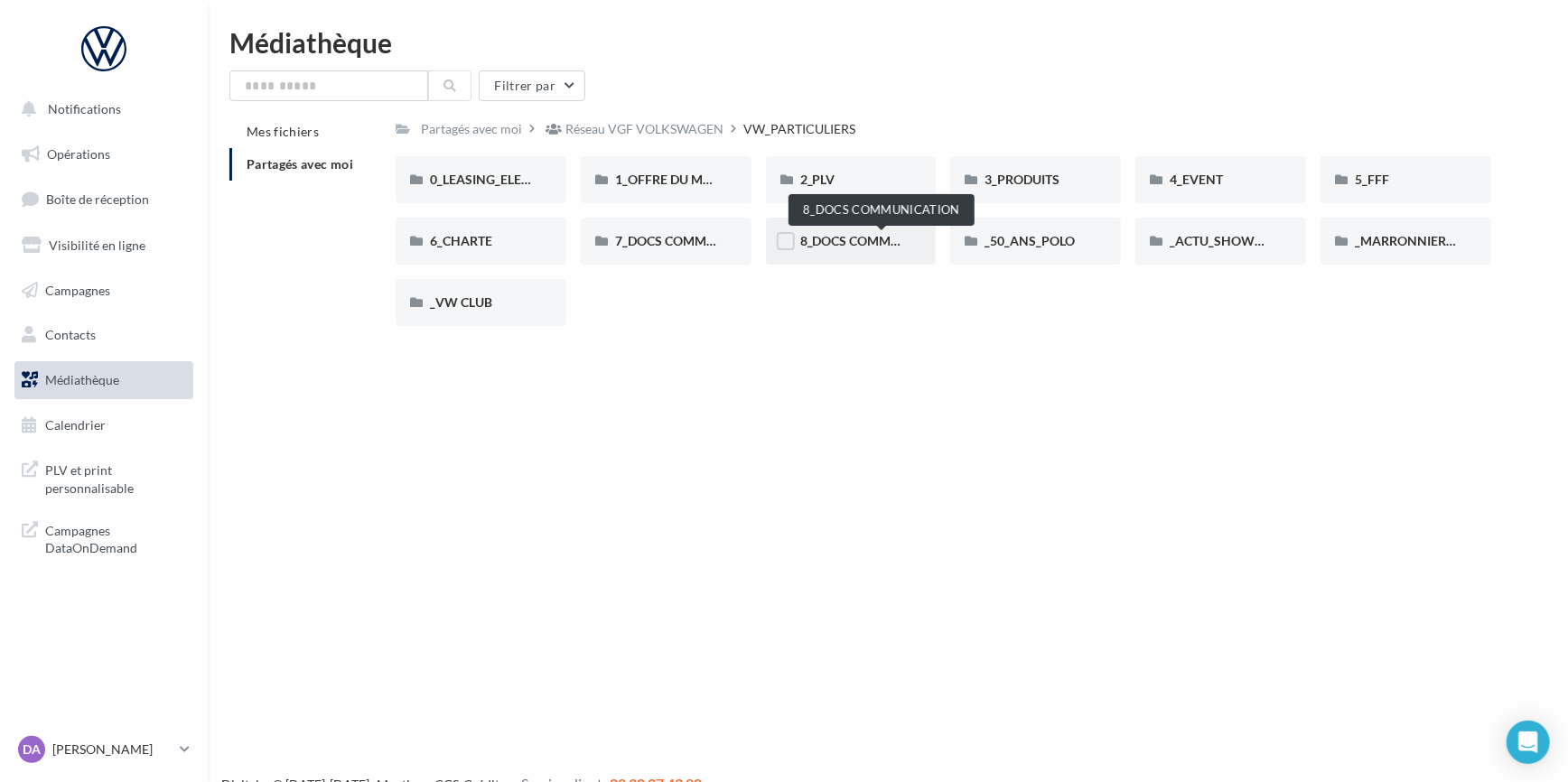
click at [863, 249] on span "8_DOCS COMMUNICATION" at bounding box center [880, 241] width 161 height 15
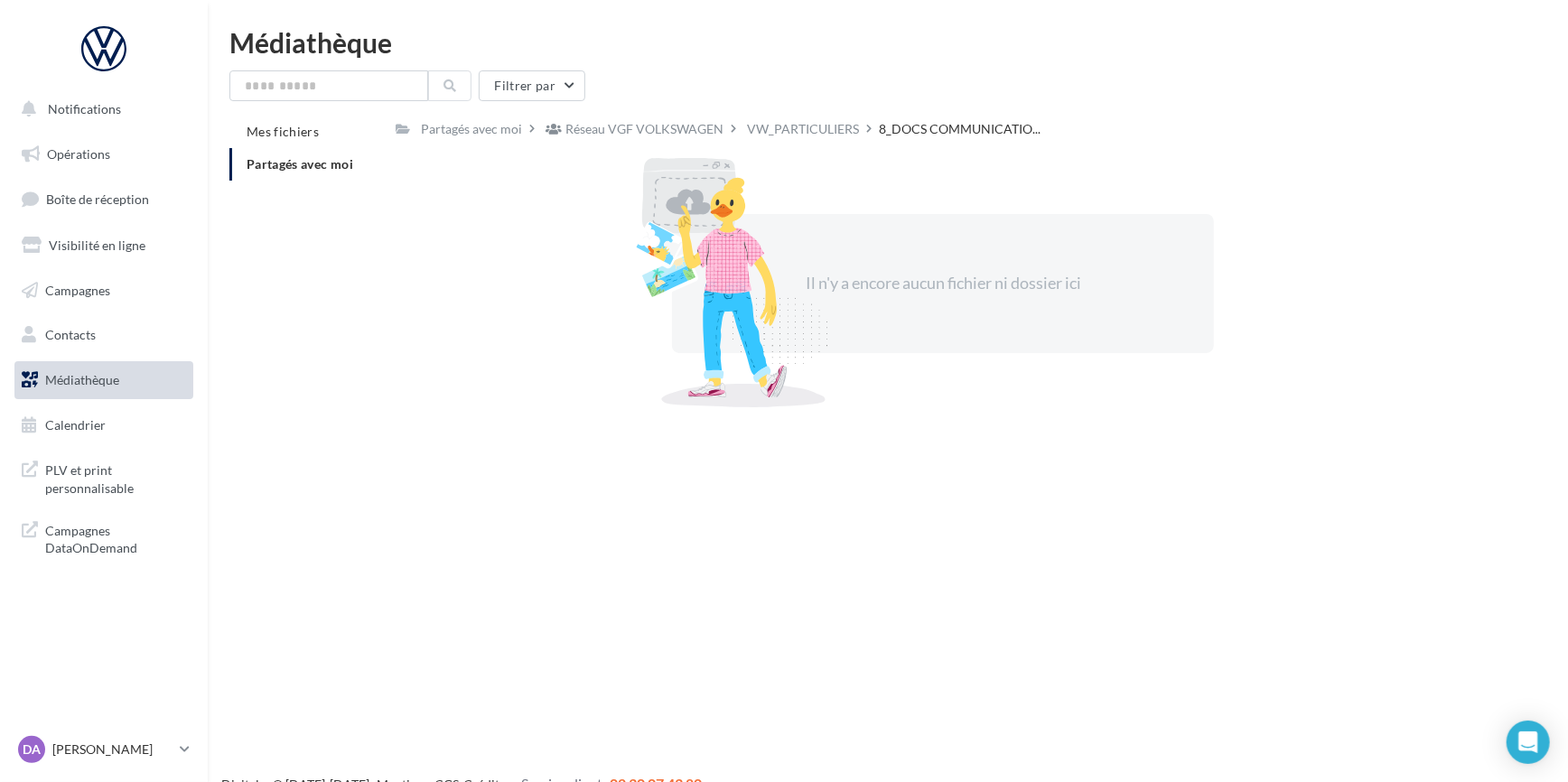
click at [306, 166] on span "Partagés avec moi" at bounding box center [300, 163] width 106 height 15
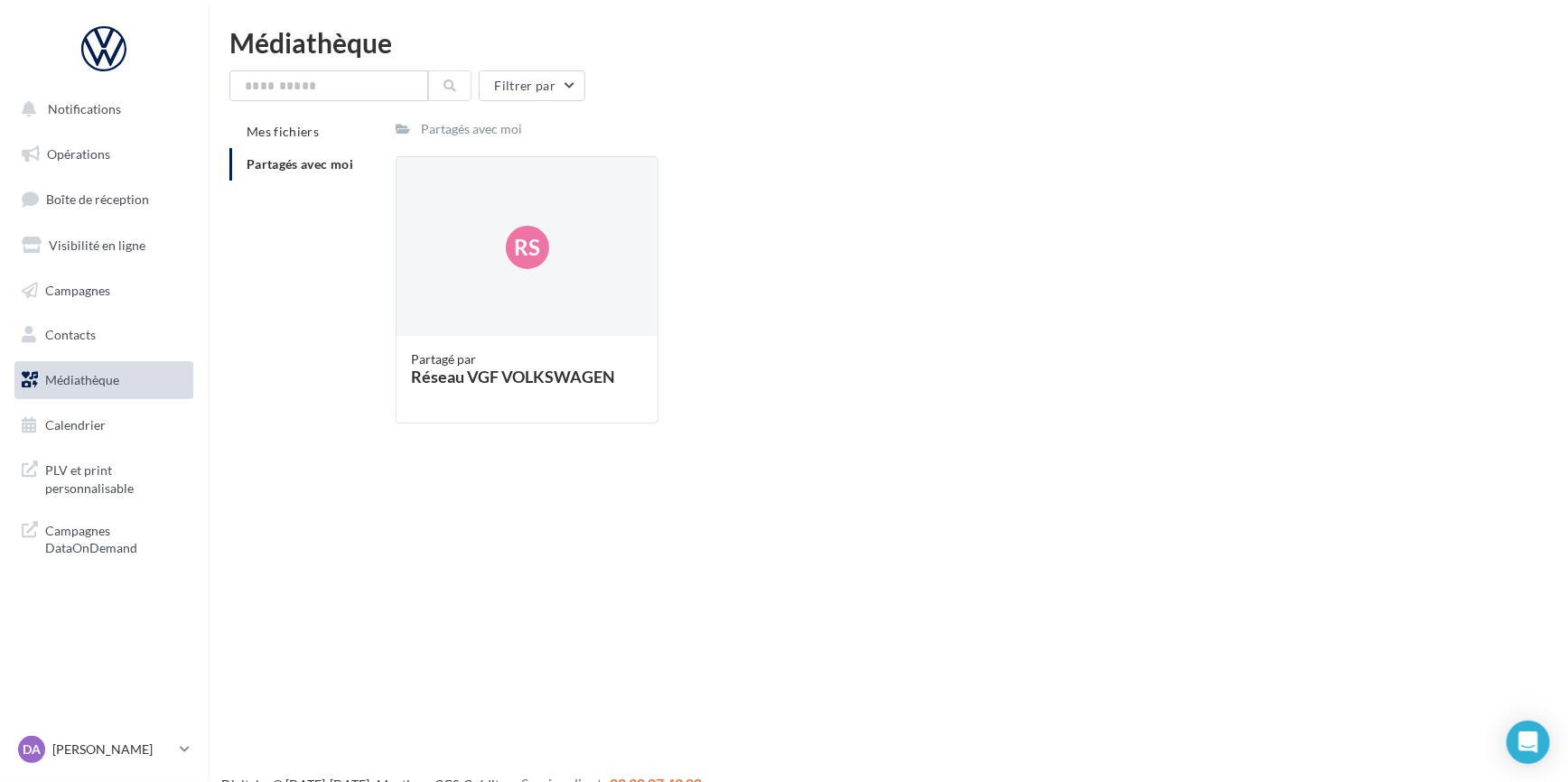
click at [310, 164] on span "Partagés avec moi" at bounding box center [300, 163] width 106 height 15
click at [509, 376] on div "Réseau VGF VOLKSWAGEN" at bounding box center [528, 377] width 232 height 16
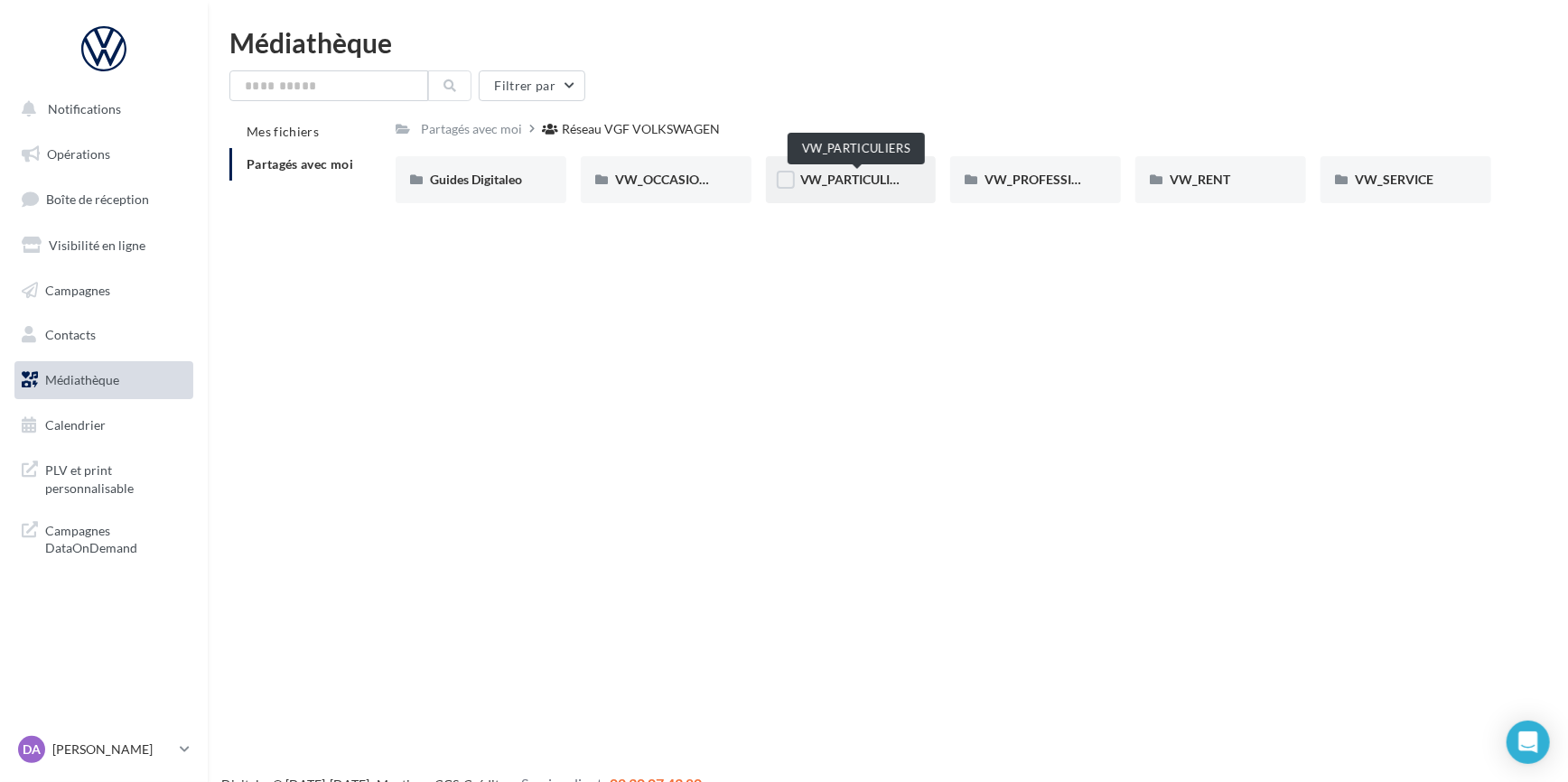
click at [886, 178] on span "VW_PARTICULIERS" at bounding box center [856, 179] width 113 height 15
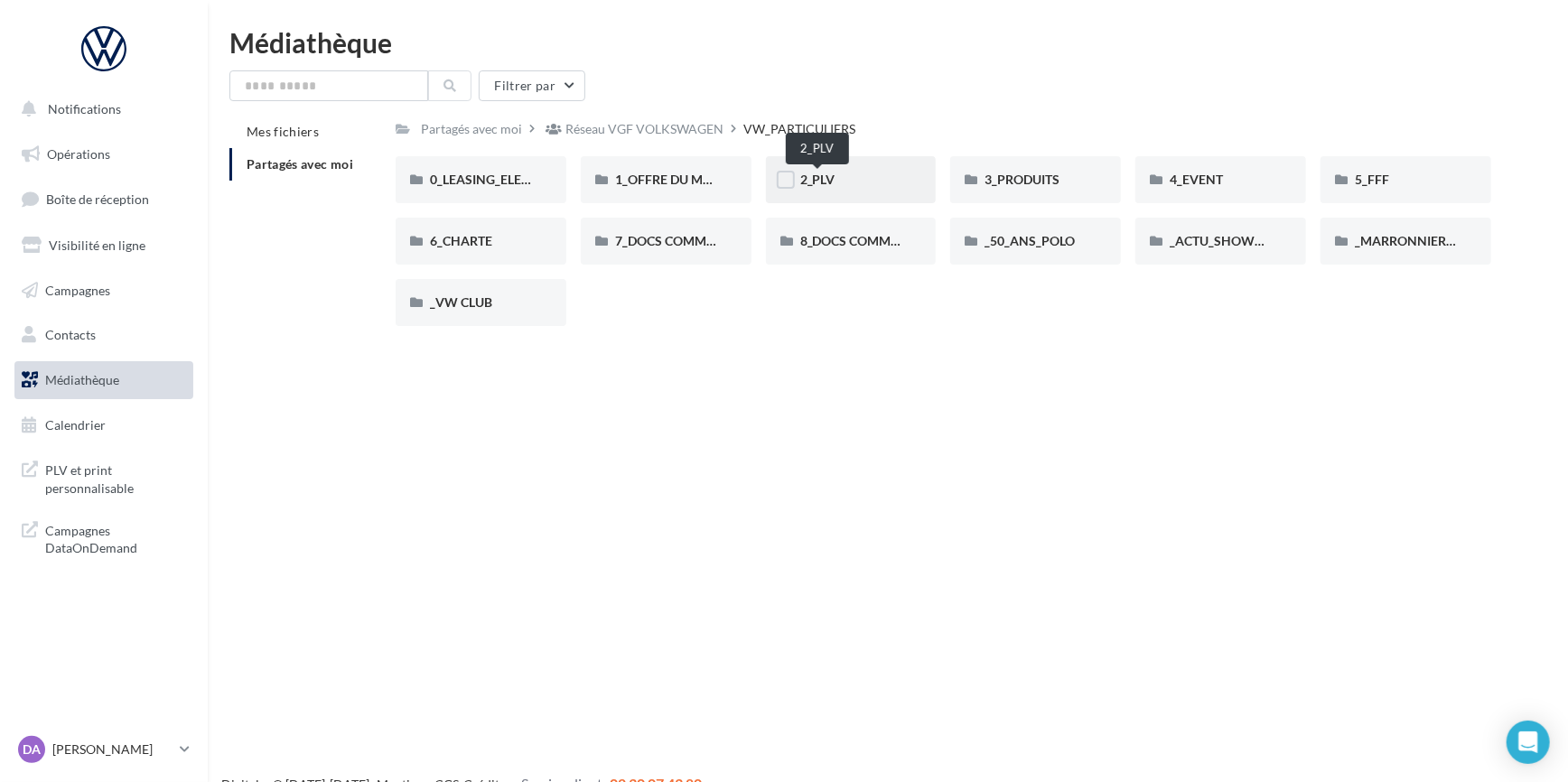
click at [823, 178] on span "2_PLV" at bounding box center [817, 179] width 35 height 15
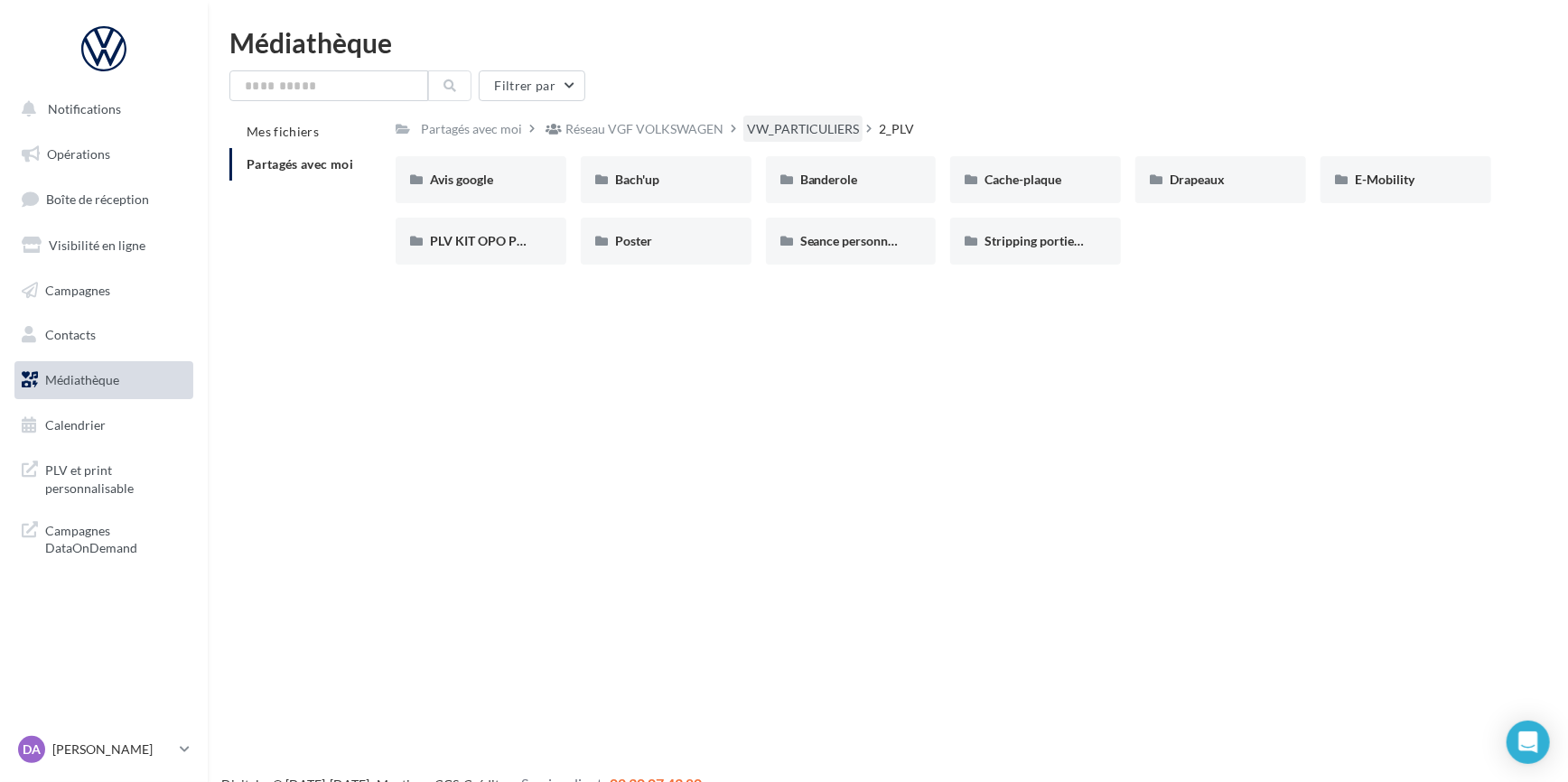
click at [790, 127] on div "VW_PARTICULIERS" at bounding box center [803, 129] width 112 height 18
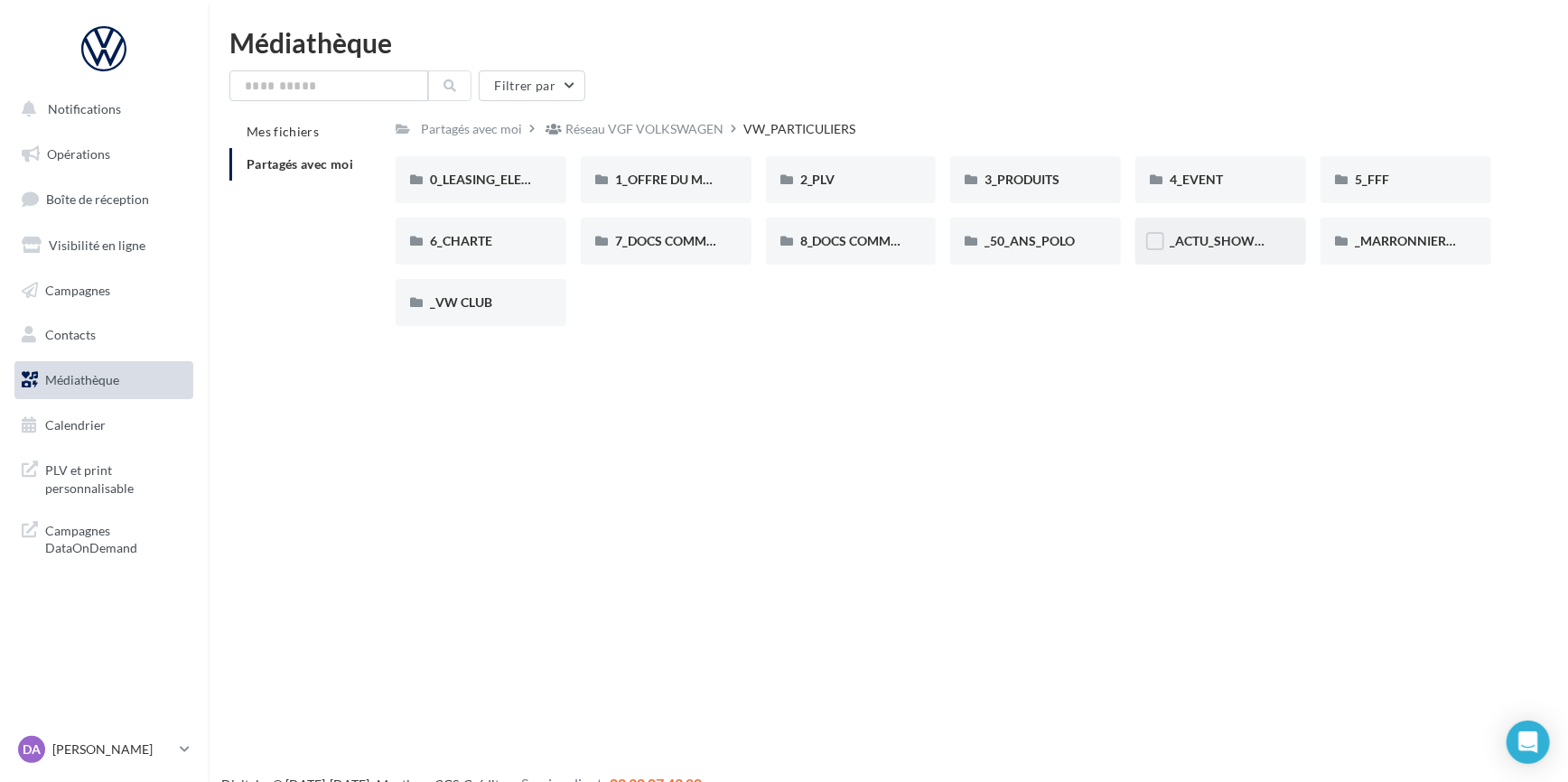
click at [1202, 252] on div "_ACTU_SHOWROOM" at bounding box center [1220, 242] width 171 height 47
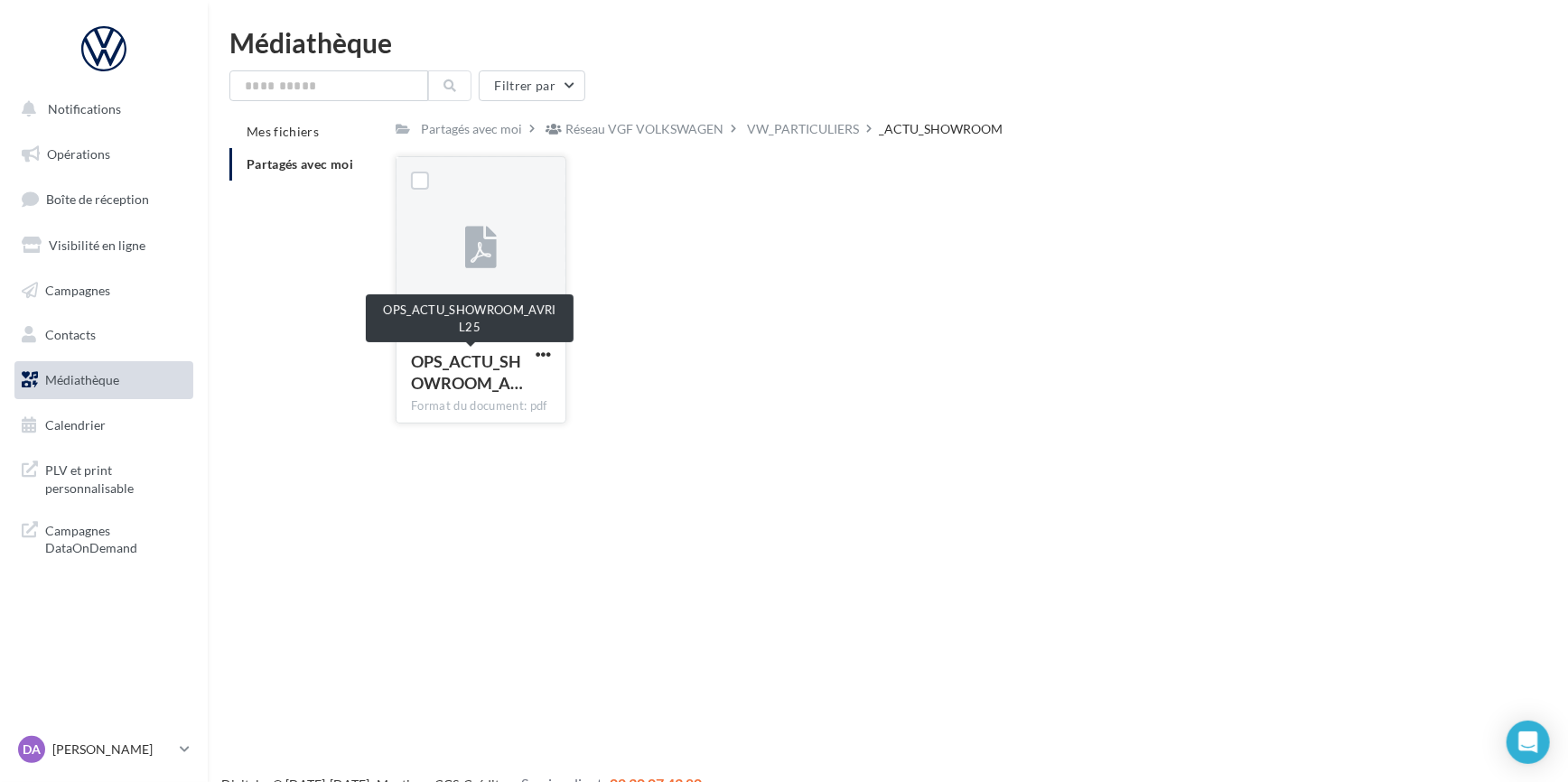
click at [497, 360] on span "OPS_ACTU_SHOWROOM_A…" at bounding box center [467, 372] width 112 height 42
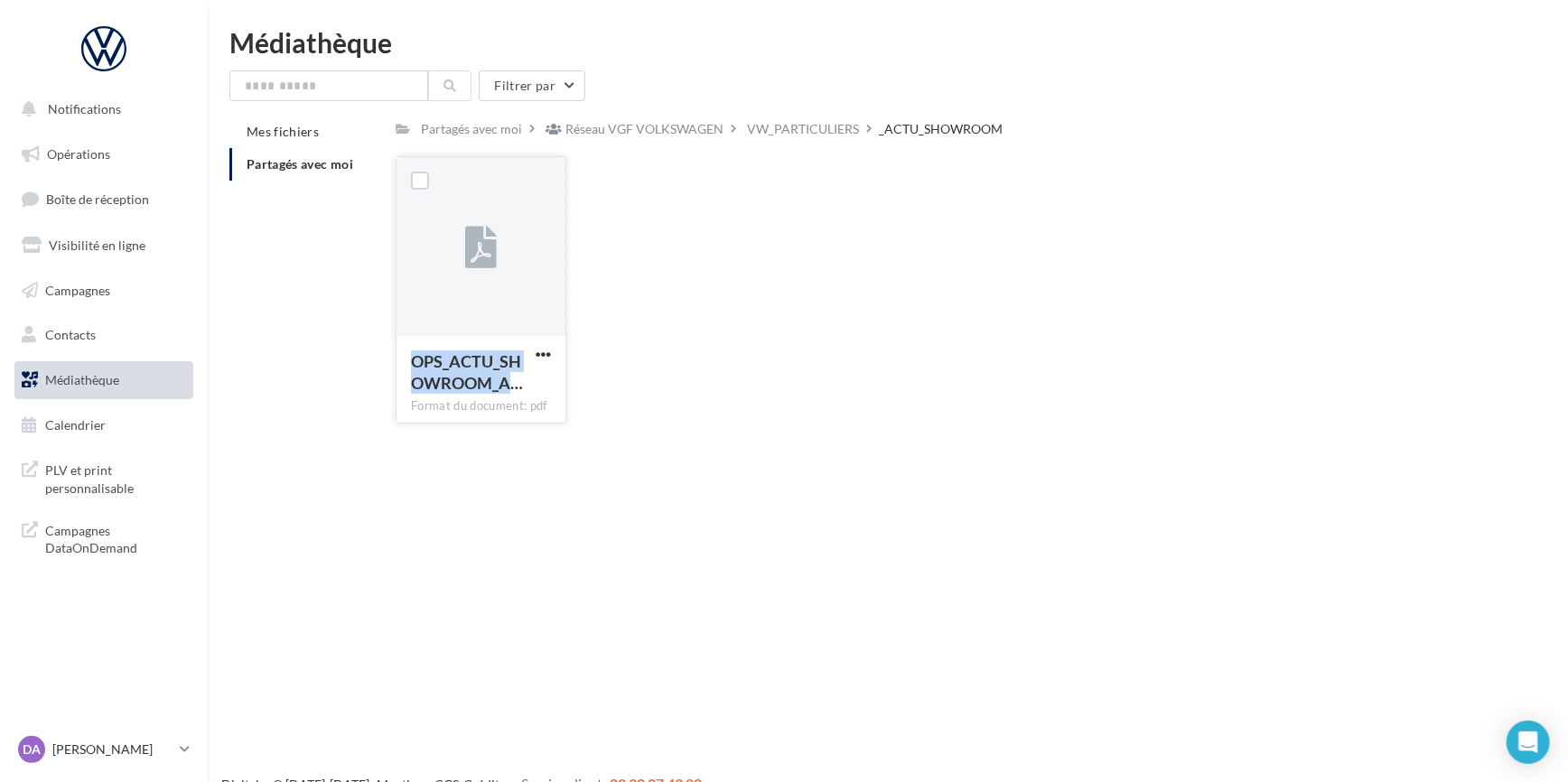
click at [497, 360] on span "OPS_ACTU_SHOWROOM_A…" at bounding box center [467, 372] width 112 height 42
click at [500, 246] on div at bounding box center [481, 247] width 169 height 181
click at [546, 356] on span "button" at bounding box center [543, 354] width 15 height 15
click at [488, 393] on button "Télécharger" at bounding box center [464, 391] width 181 height 47
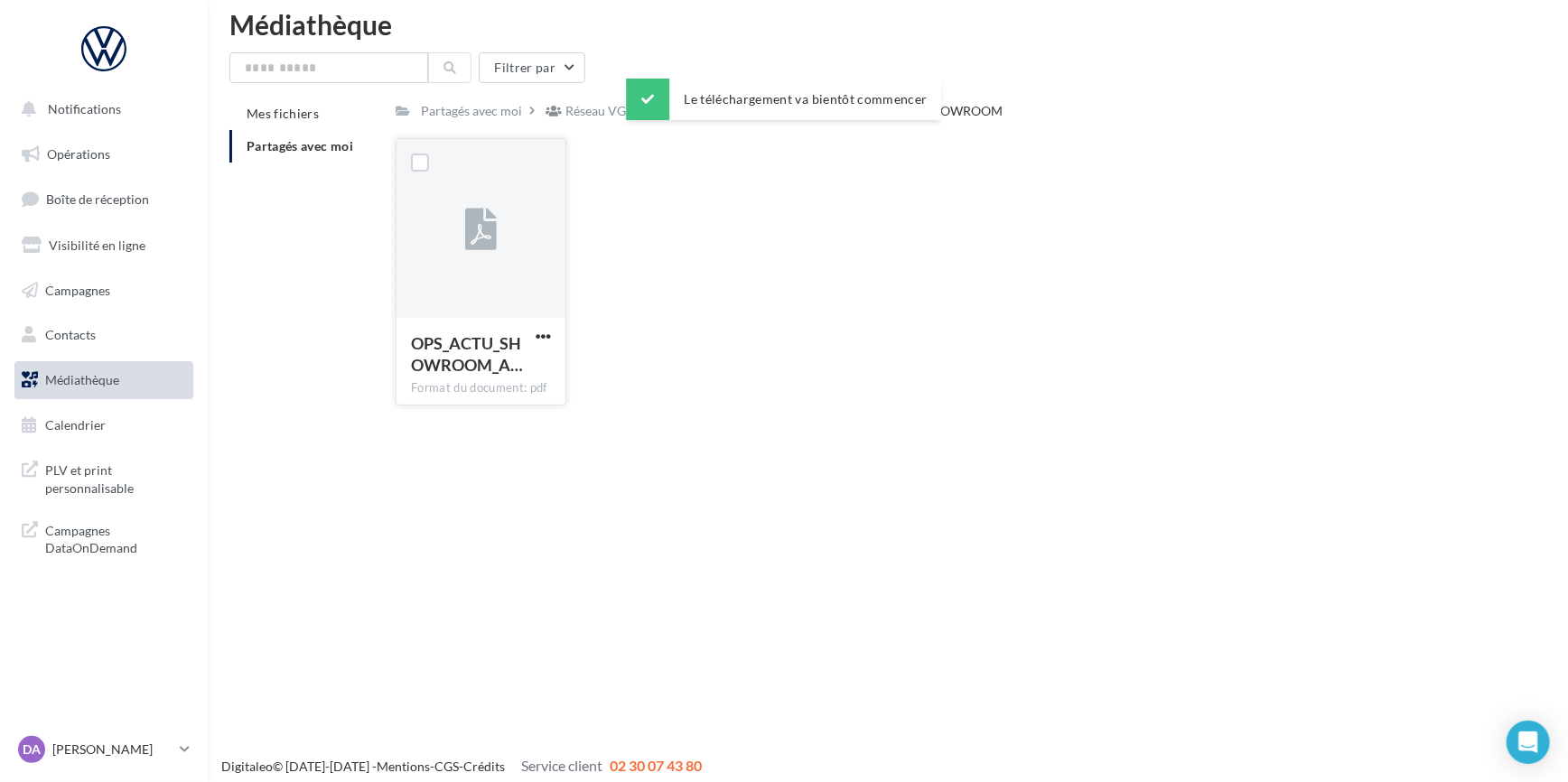
scroll to position [28, 0]
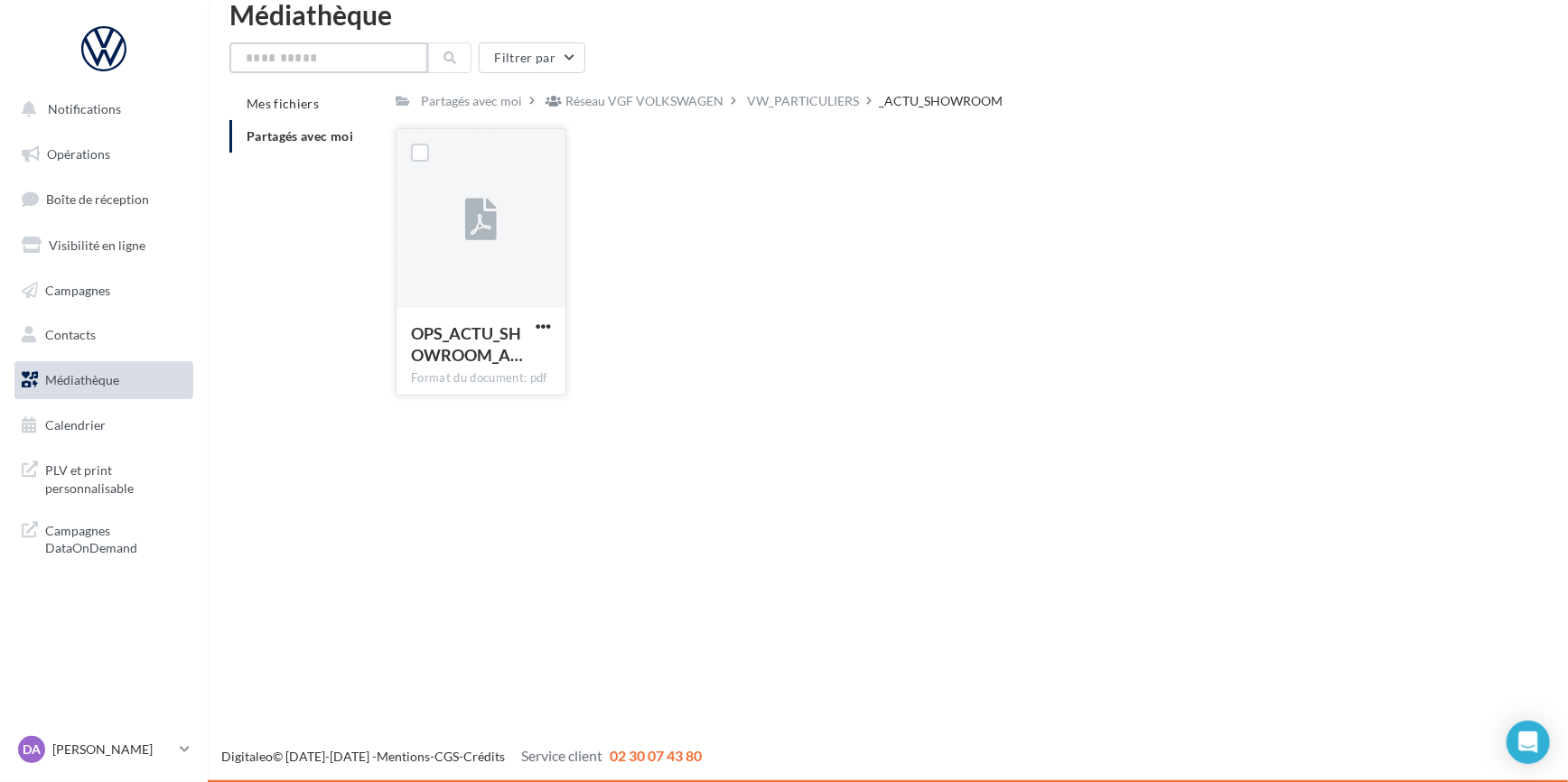
click at [316, 49] on input "text" at bounding box center [329, 58] width 199 height 31
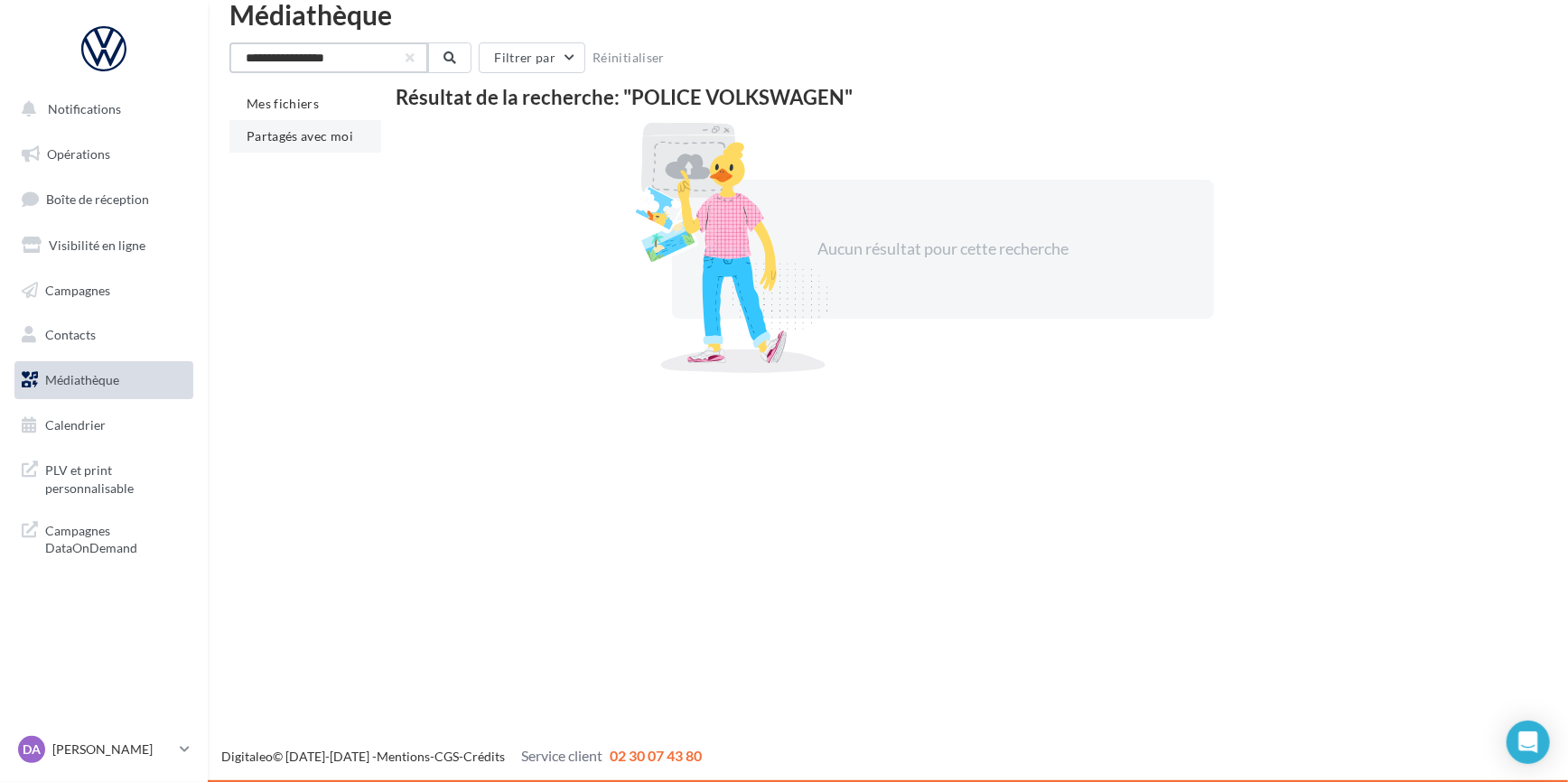
type input "**********"
click at [317, 139] on span "Partagés avec moi" at bounding box center [300, 135] width 106 height 15
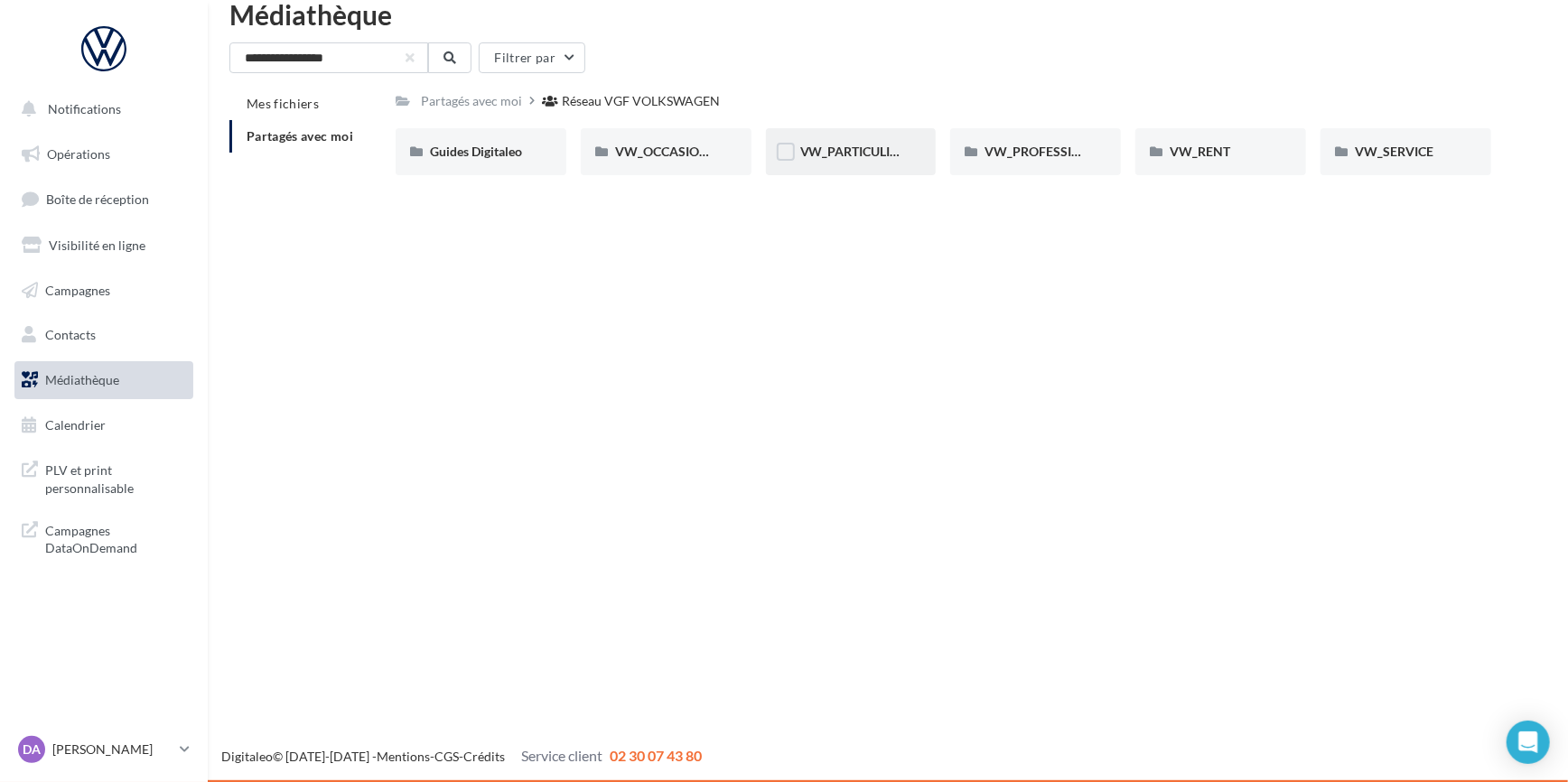
click at [823, 165] on div "VW_PARTICULIERS" at bounding box center [851, 152] width 171 height 47
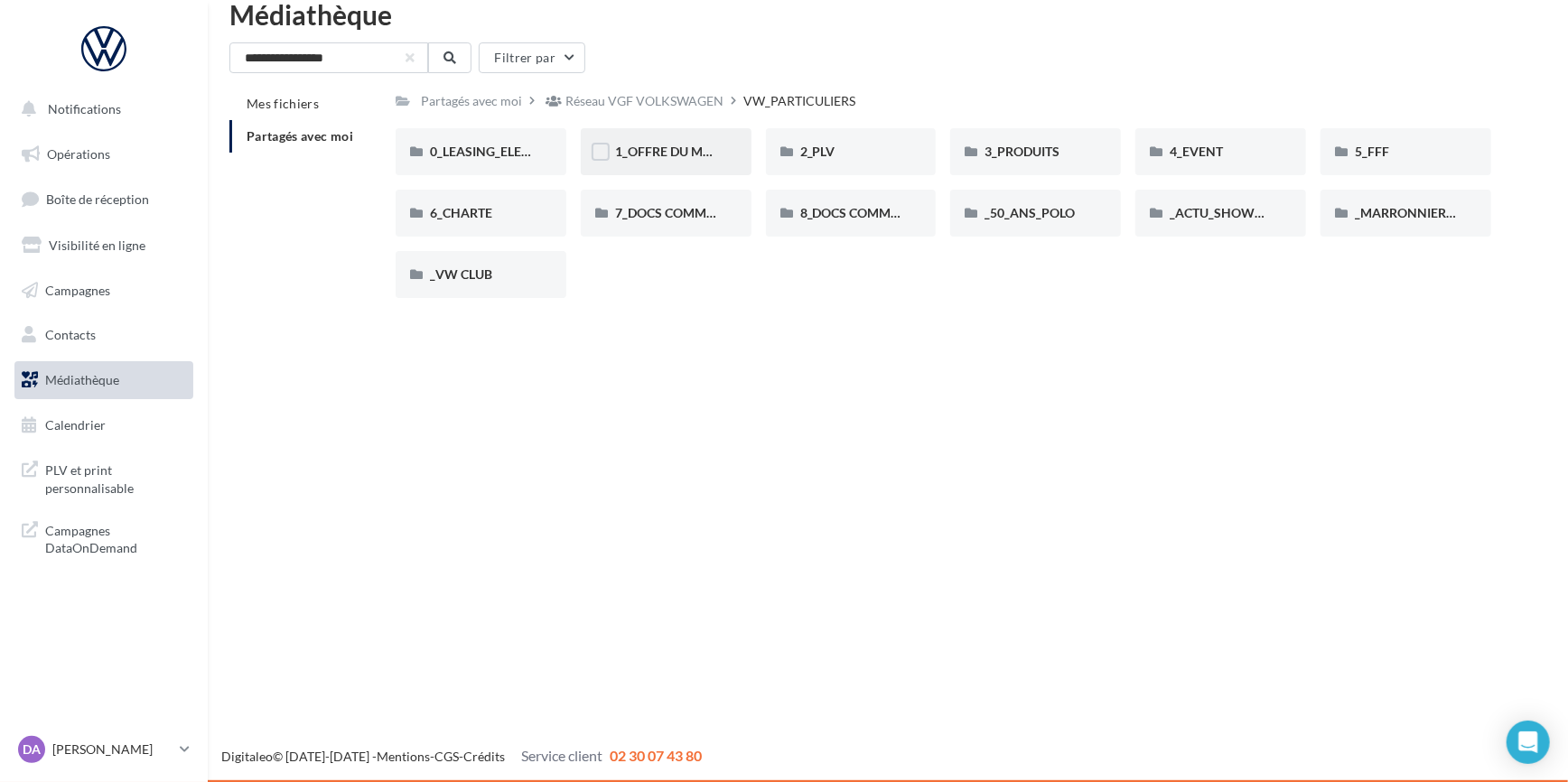
click at [686, 139] on div "1_OFFRE DU MOIS" at bounding box center [666, 152] width 171 height 47
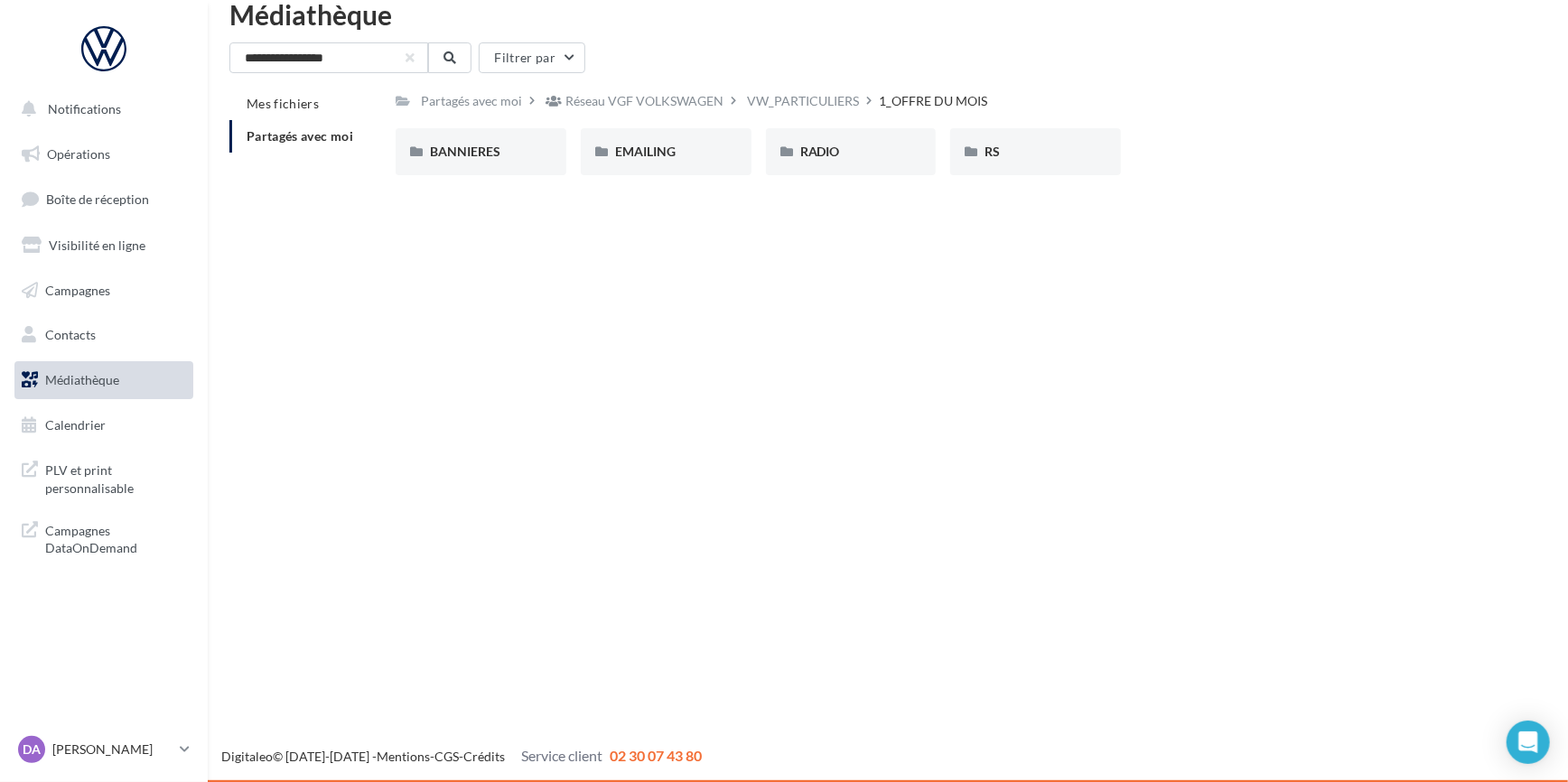
click at [686, 139] on div "EMAILING" at bounding box center [666, 152] width 171 height 47
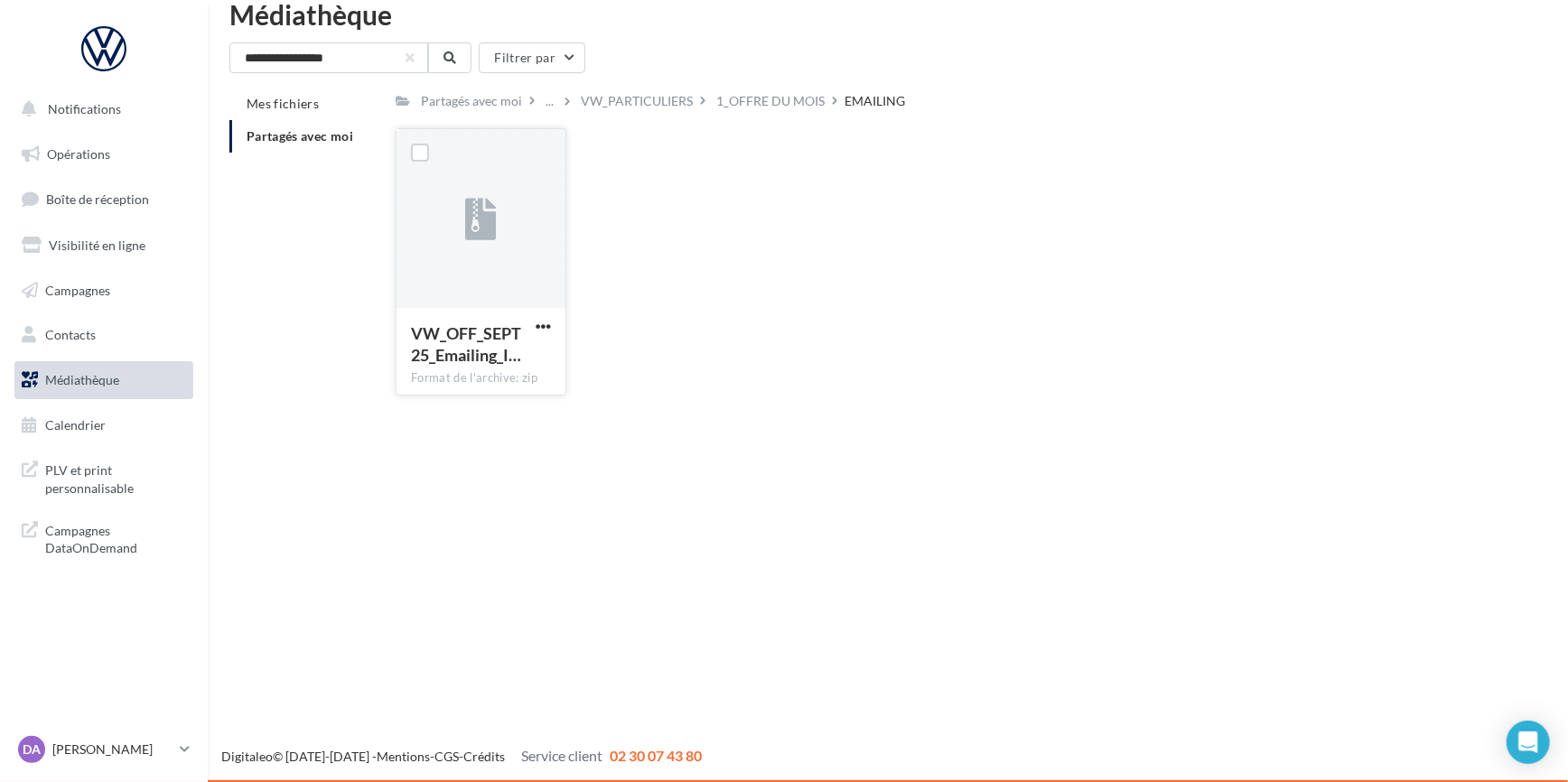
click at [512, 268] on div at bounding box center [481, 219] width 169 height 181
click at [546, 328] on span "button" at bounding box center [543, 326] width 15 height 15
click at [512, 361] on button "Télécharger" at bounding box center [464, 362] width 181 height 47
click at [624, 113] on div "VW_PARTICULIERS" at bounding box center [636, 100] width 119 height 26
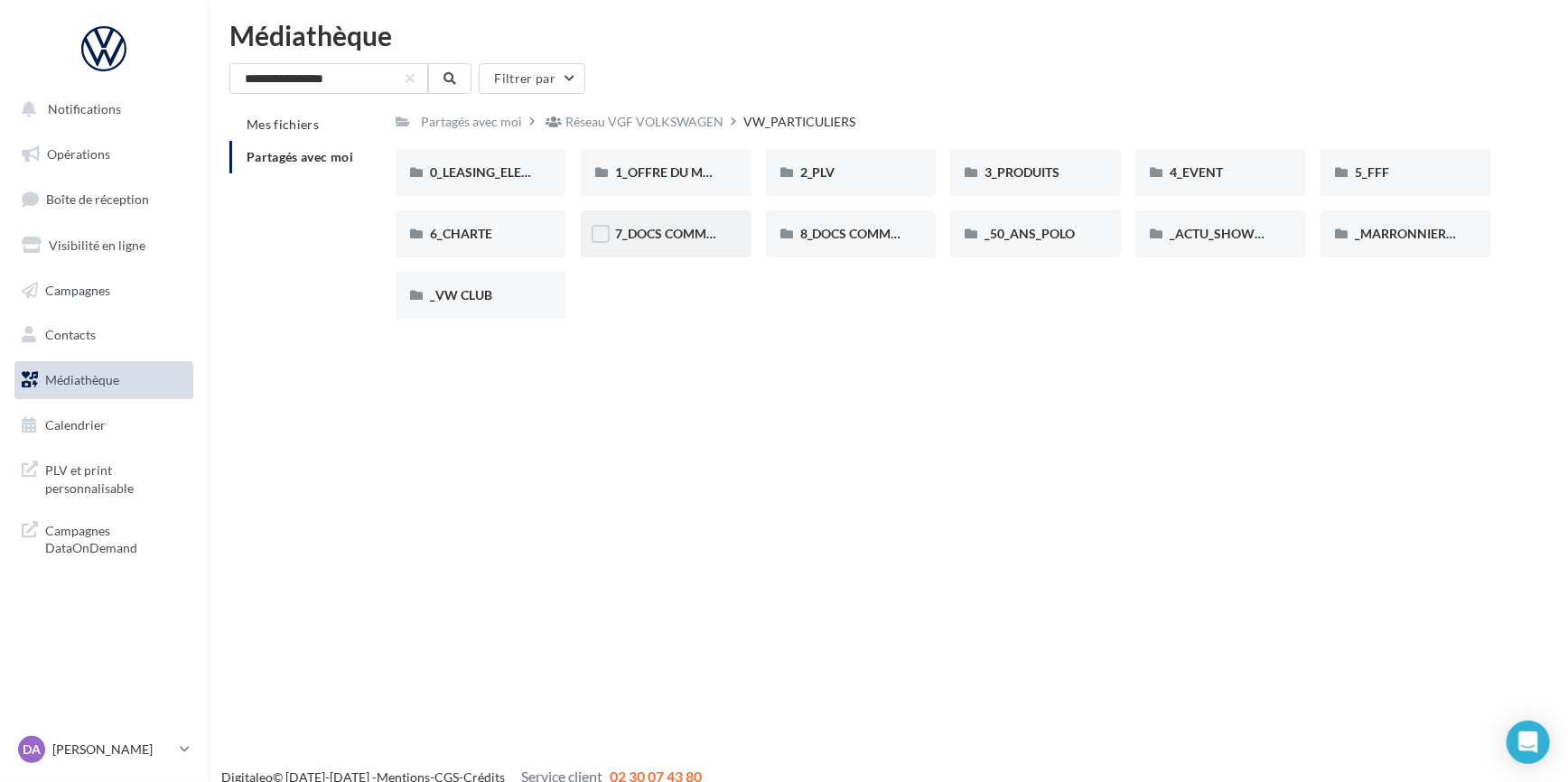
scroll to position [1, 0]
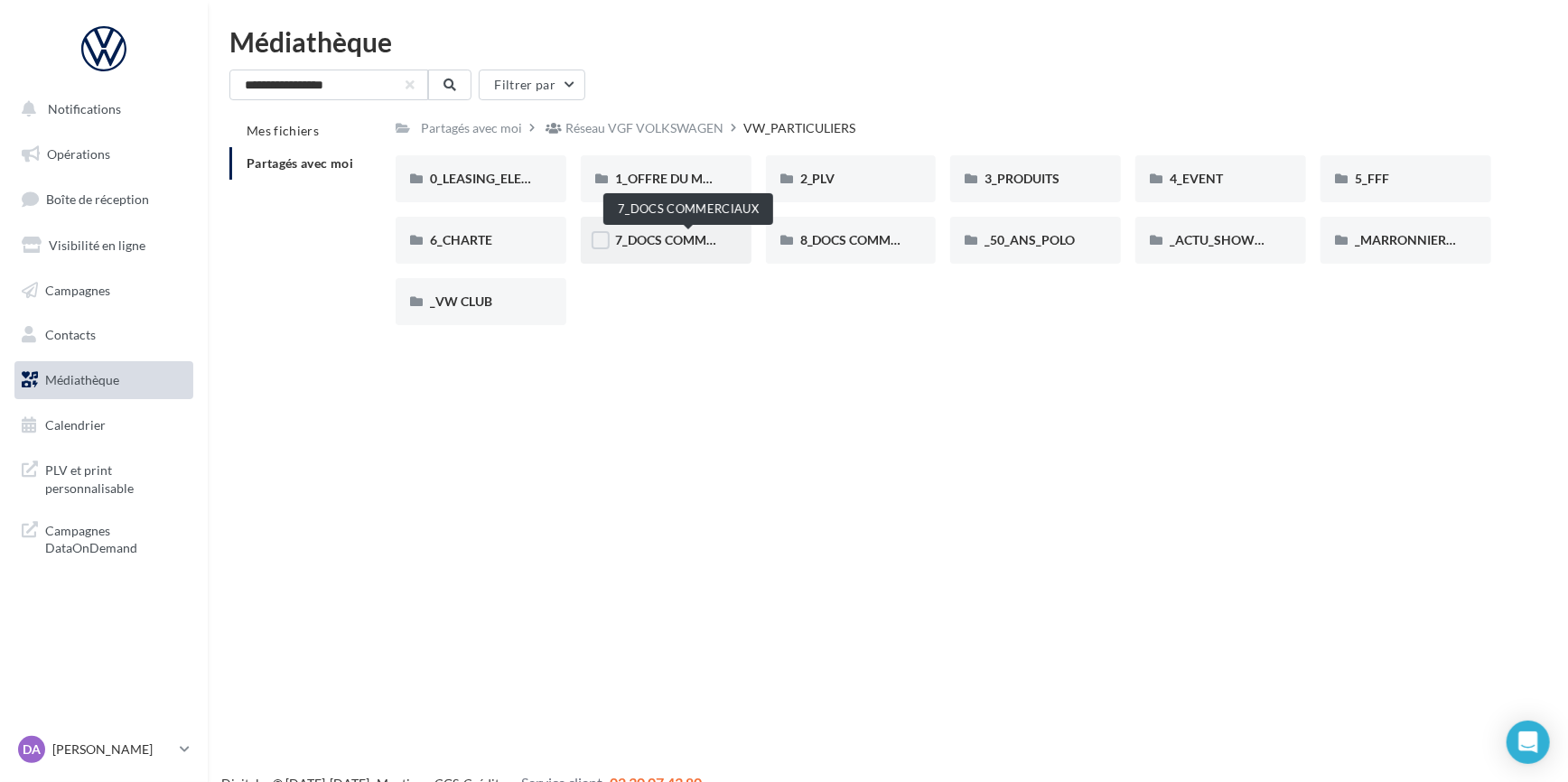
click at [658, 246] on span "7_DOCS COMMERCIAUX" at bounding box center [687, 240] width 145 height 15
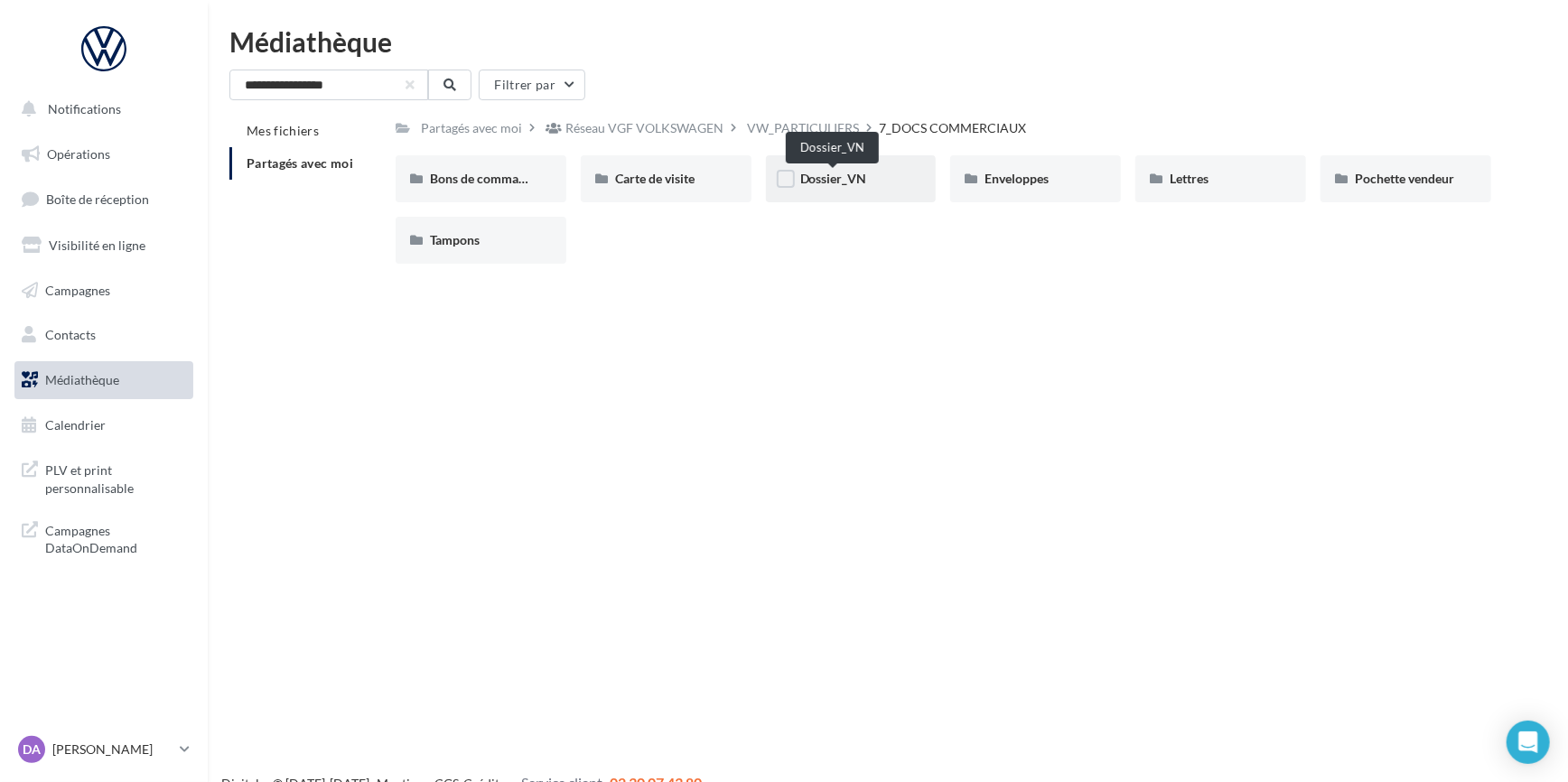
click at [815, 174] on span "Dossier_VN" at bounding box center [833, 178] width 67 height 15
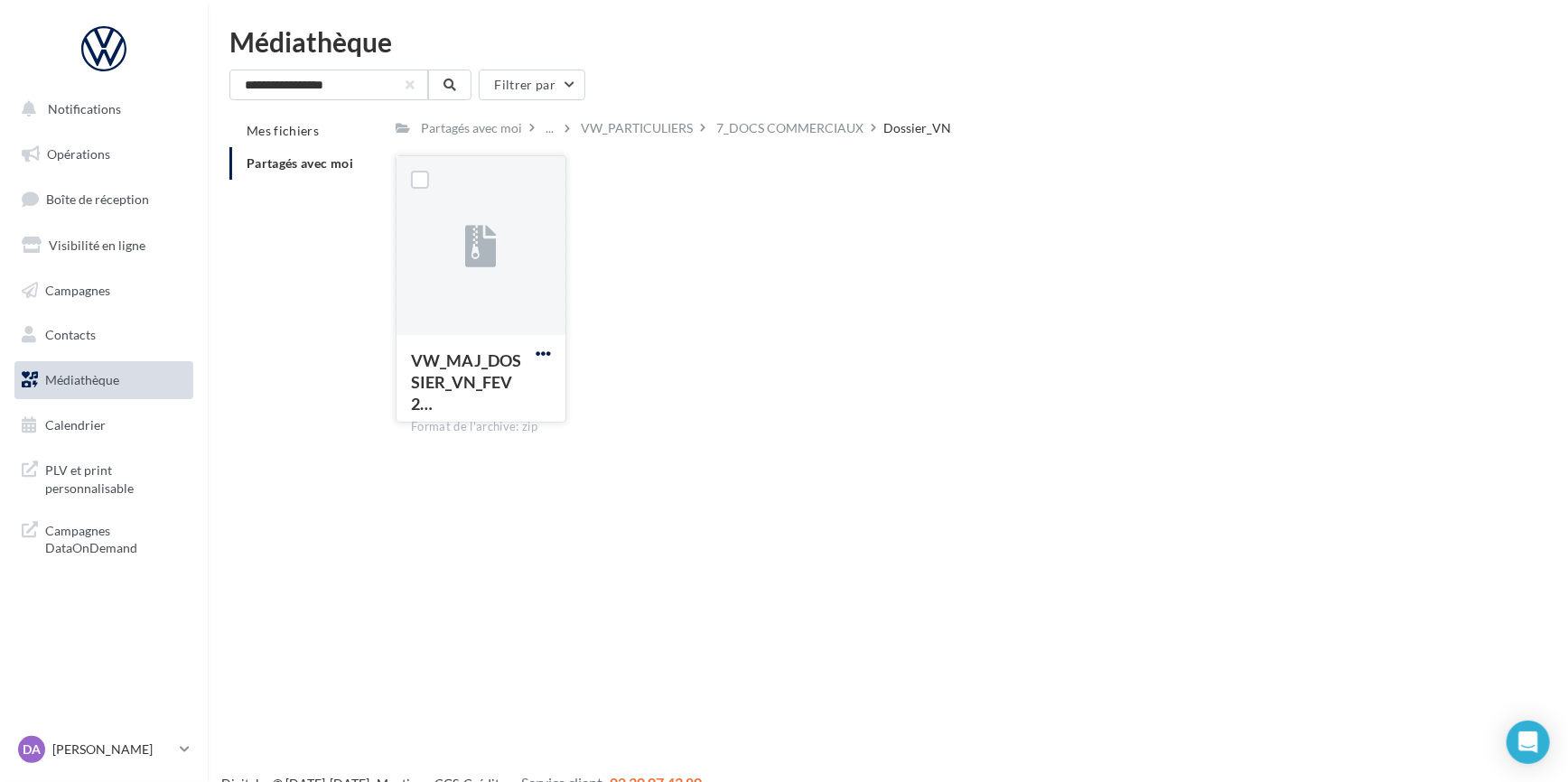
click at [540, 352] on span "button" at bounding box center [543, 353] width 15 height 15
click at [509, 397] on button "Télécharger" at bounding box center [464, 390] width 181 height 47
click at [108, 45] on div at bounding box center [104, 49] width 144 height 45
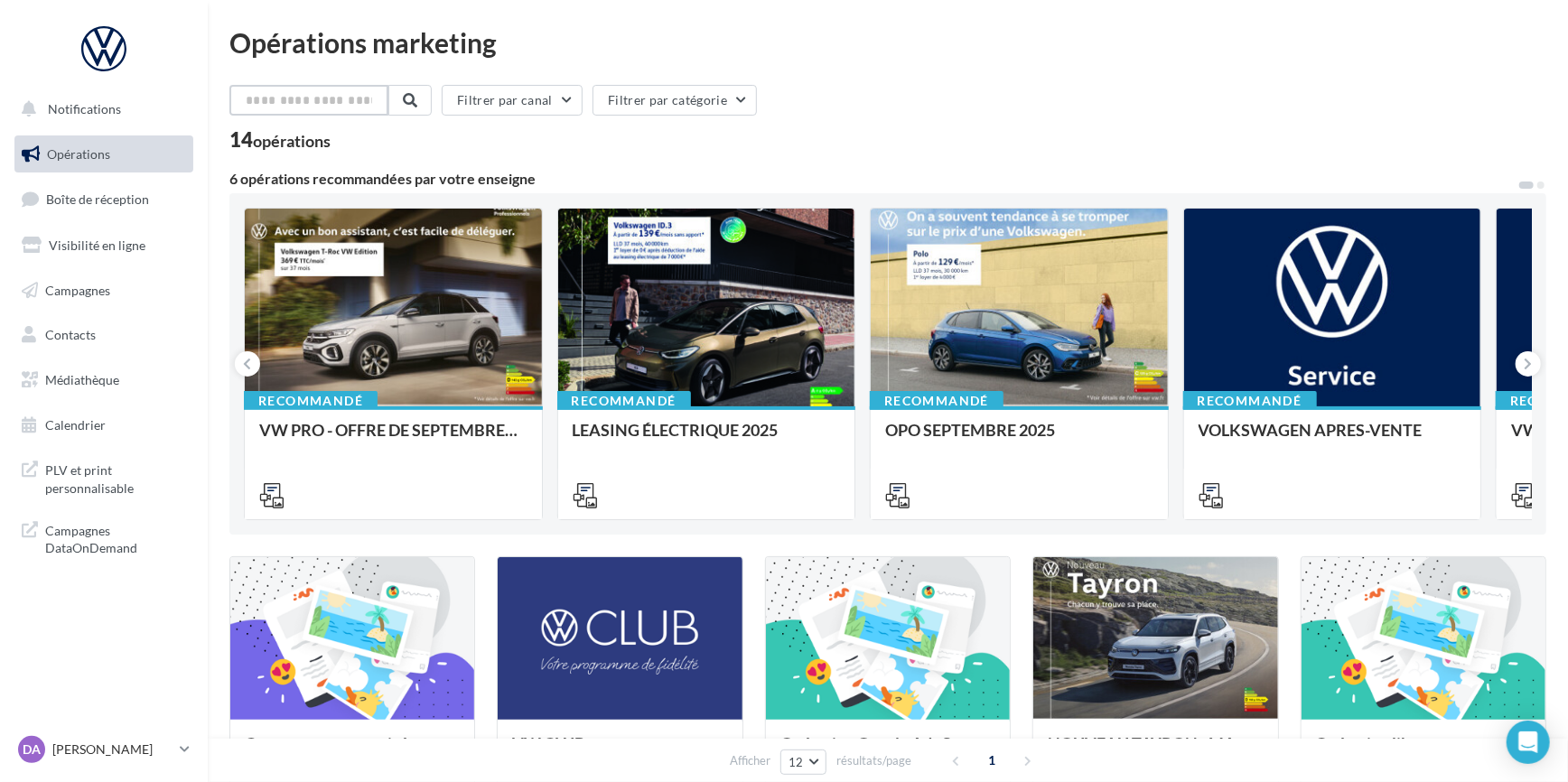
click at [304, 94] on input "text" at bounding box center [309, 100] width 159 height 31
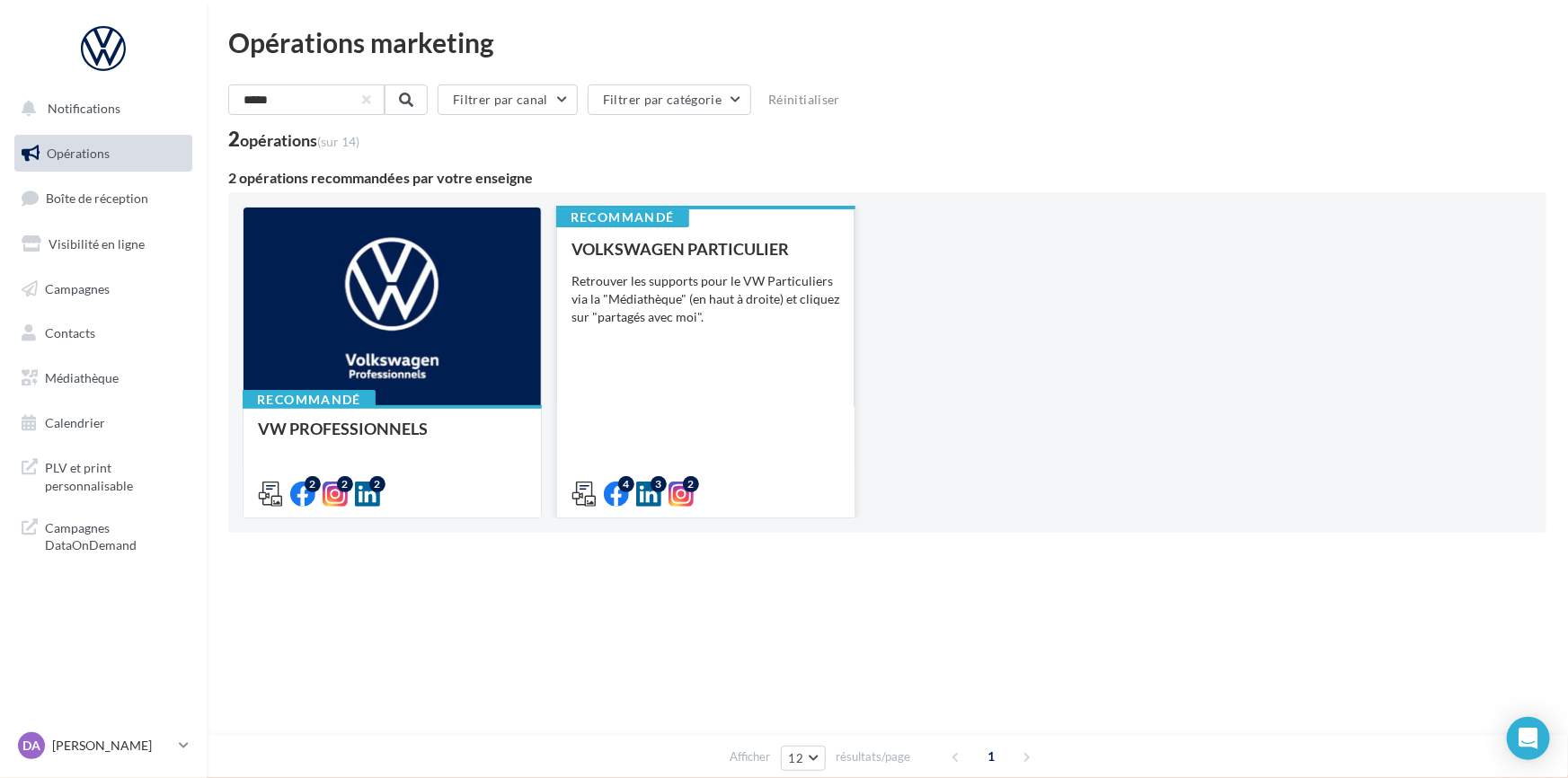
click at [704, 328] on div "VOLKSWAGEN PARTICULIER Retrouver les supports pour le VW Particuliers via la "M…" at bounding box center [705, 370] width 268 height 261
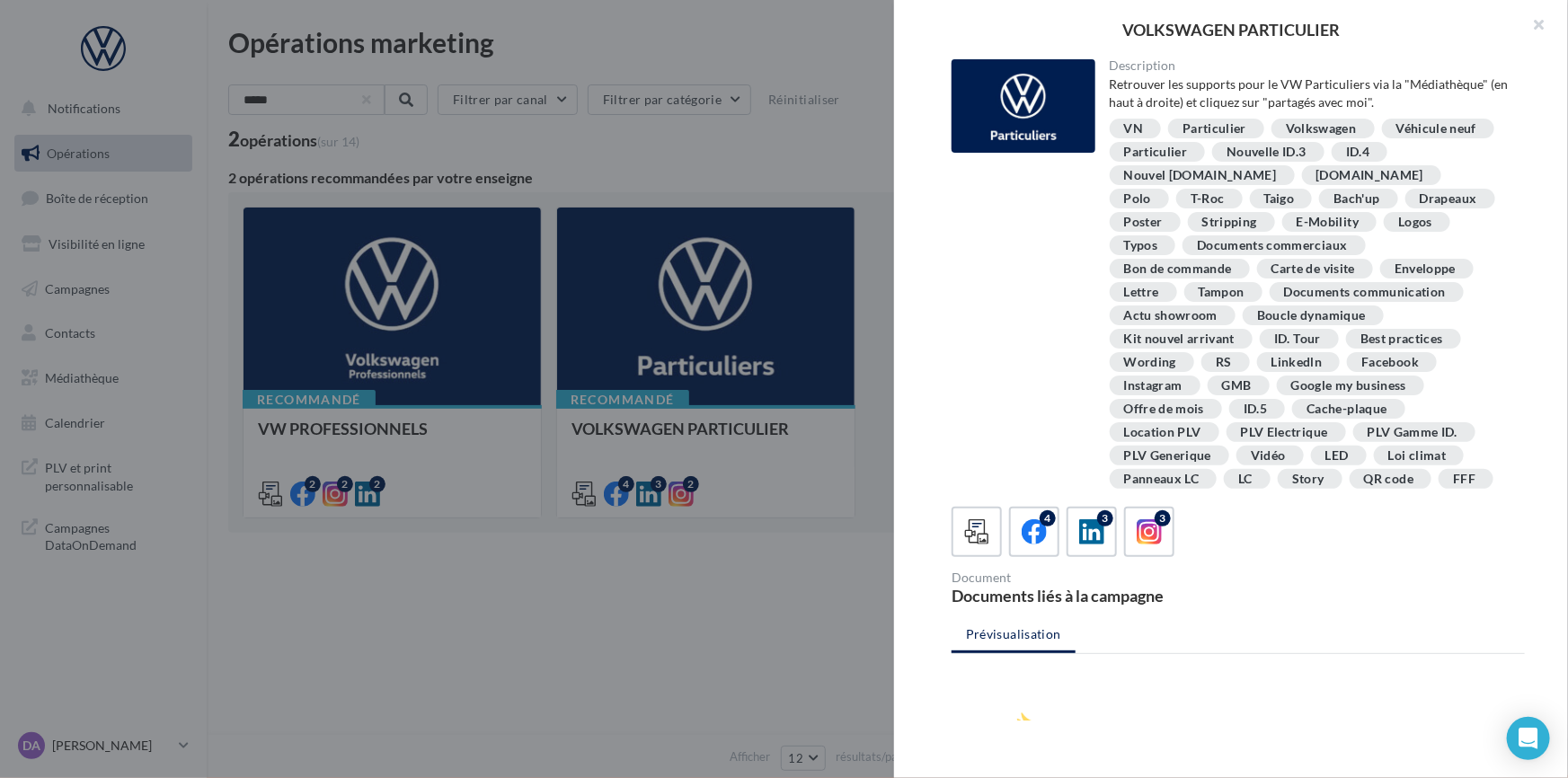
click at [1360, 342] on div "Best practices" at bounding box center [1402, 339] width 83 height 14
drag, startPoint x: 461, startPoint y: 113, endPoint x: 360, endPoint y: 98, distance: 102.1
click at [458, 626] on div "VOLKSWAGEN PARTICULIER Description Retrouver les supports pour le VW Particulie…" at bounding box center [887, 626] width 1318 height 0
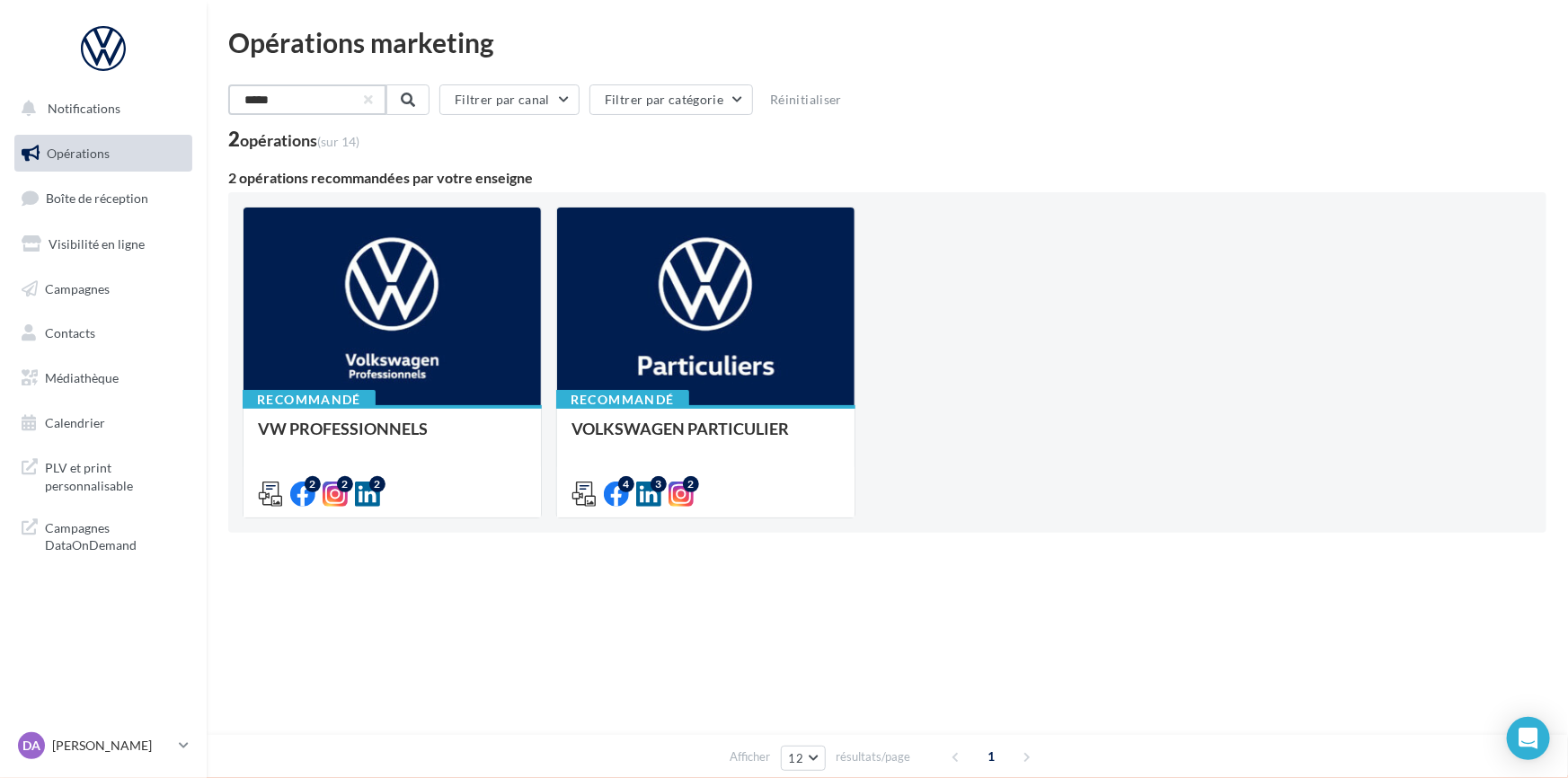
drag, startPoint x: 254, startPoint y: 100, endPoint x: 261, endPoint y: 93, distance: 9.9
click at [257, 98] on input "*****" at bounding box center [307, 99] width 158 height 31
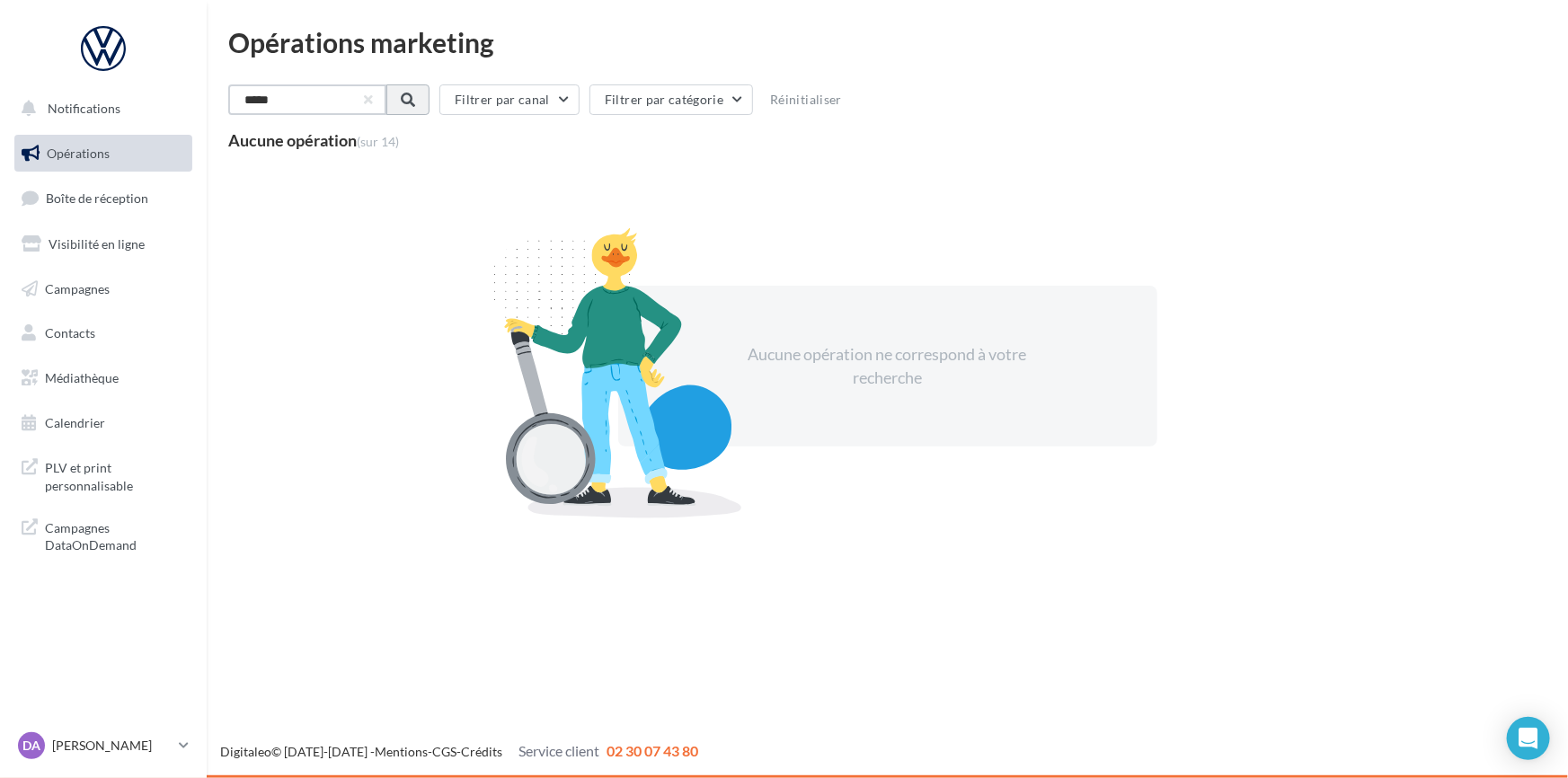
type input "*****"
click at [414, 104] on span at bounding box center [406, 99] width 14 height 14
click at [82, 386] on link "Médiathèque" at bounding box center [103, 379] width 185 height 38
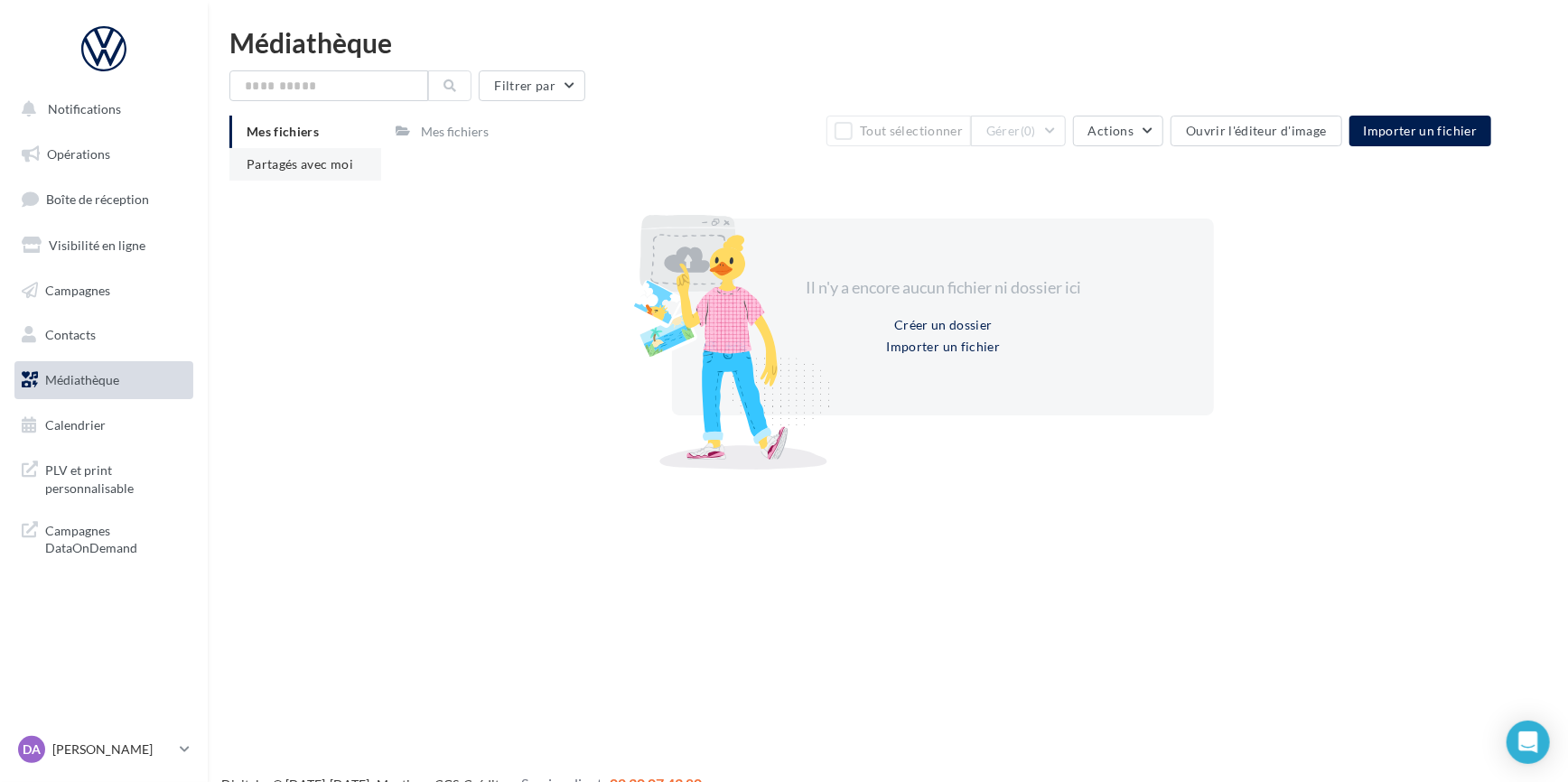
click at [326, 156] on span "Partagés avec moi" at bounding box center [300, 163] width 106 height 15
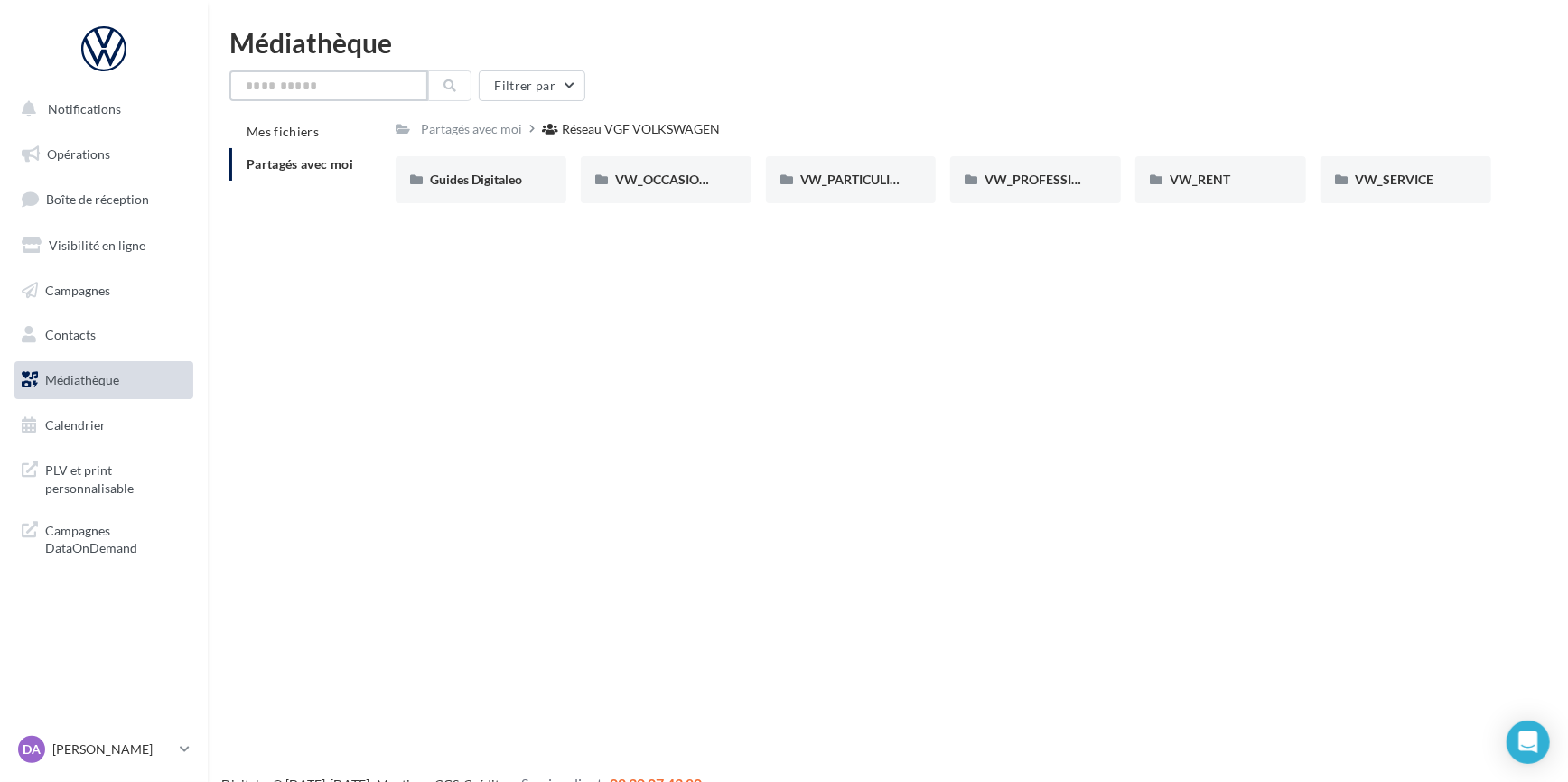
click at [382, 90] on input "text" at bounding box center [329, 86] width 199 height 31
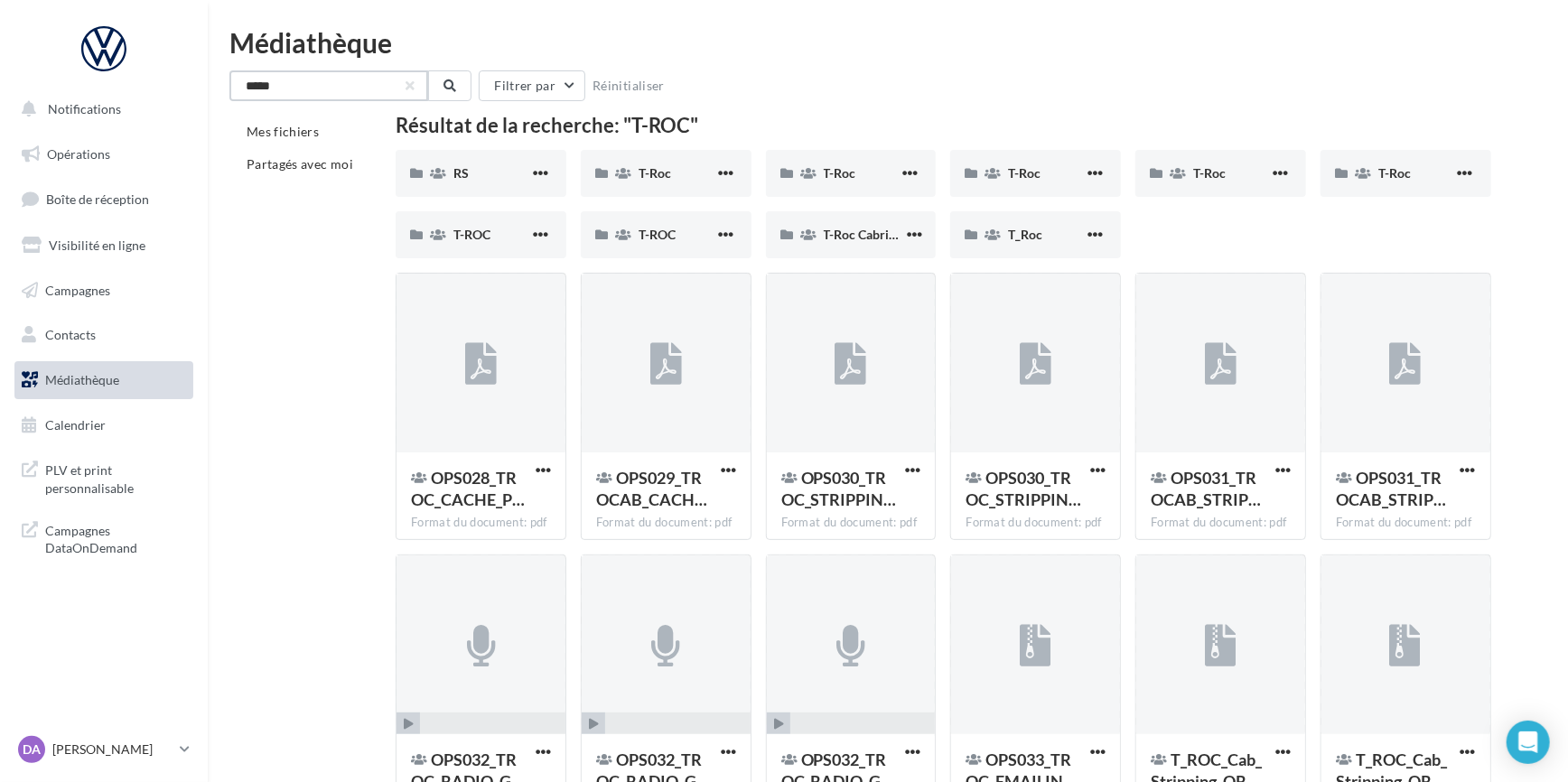
type input "*****"
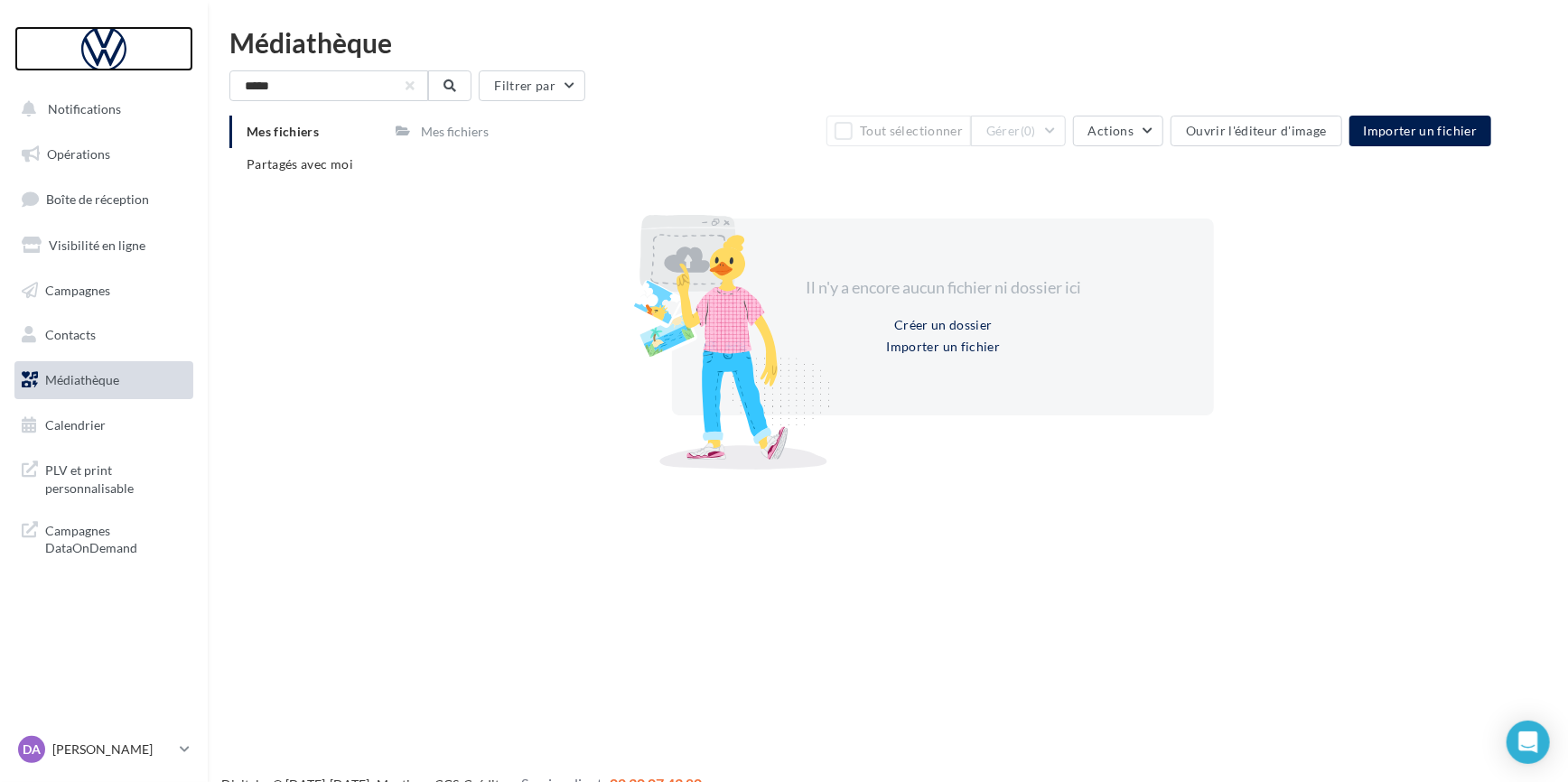
click at [106, 55] on div at bounding box center [104, 49] width 144 height 45
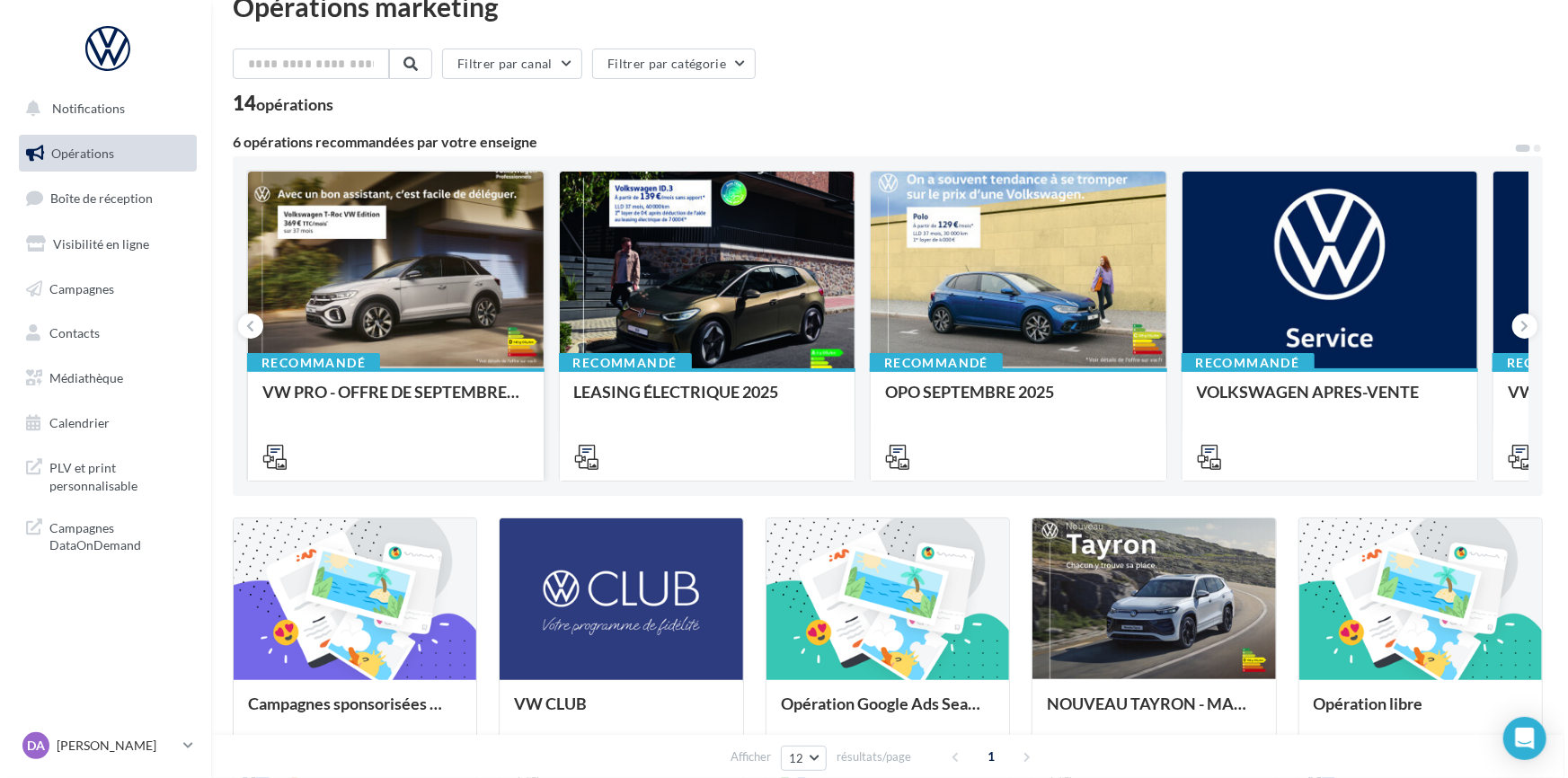
scroll to position [27, 0]
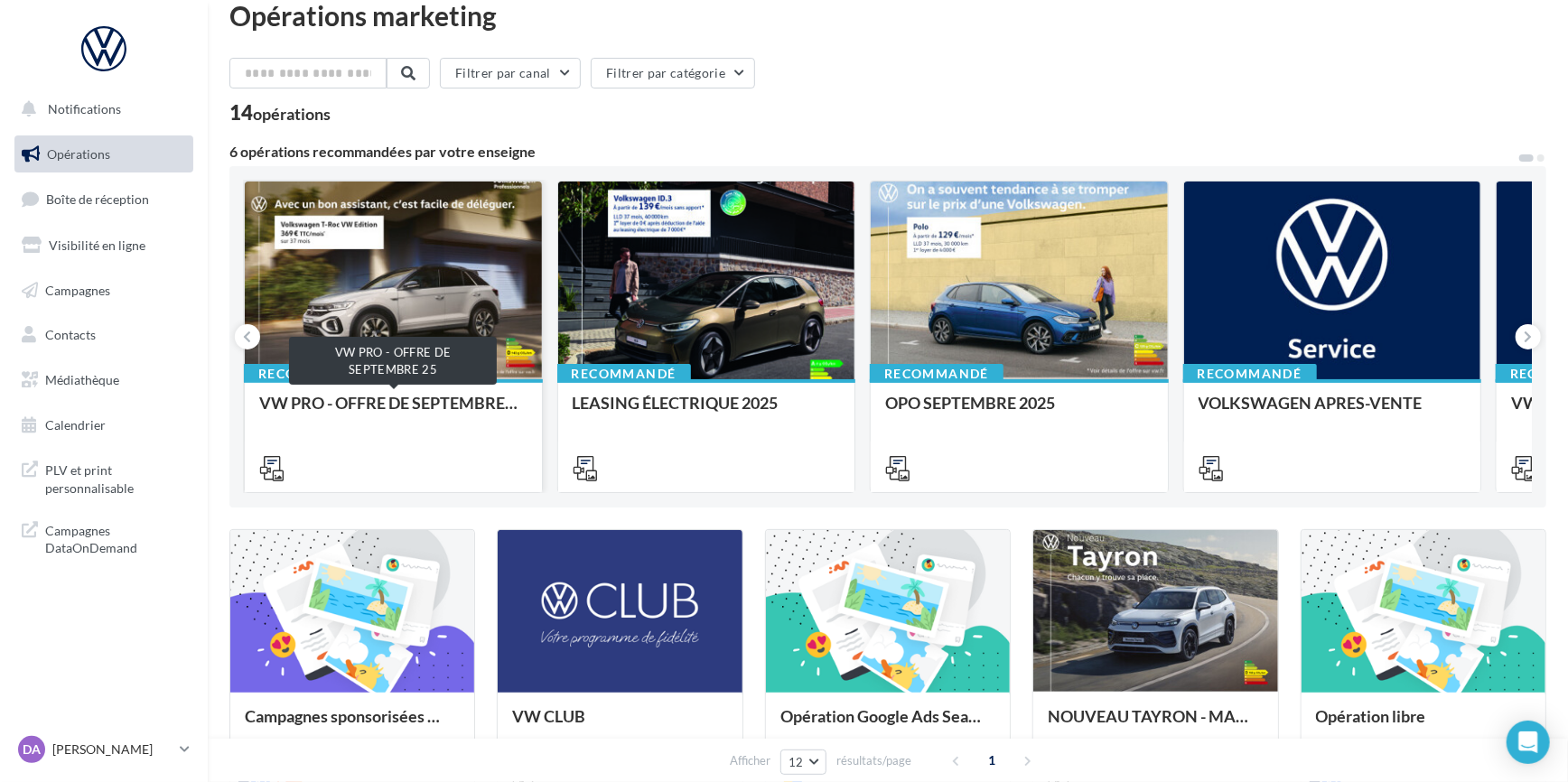
click at [391, 408] on div "VW PRO - OFFRE DE SEPTEMBRE 25" at bounding box center [392, 412] width 268 height 36
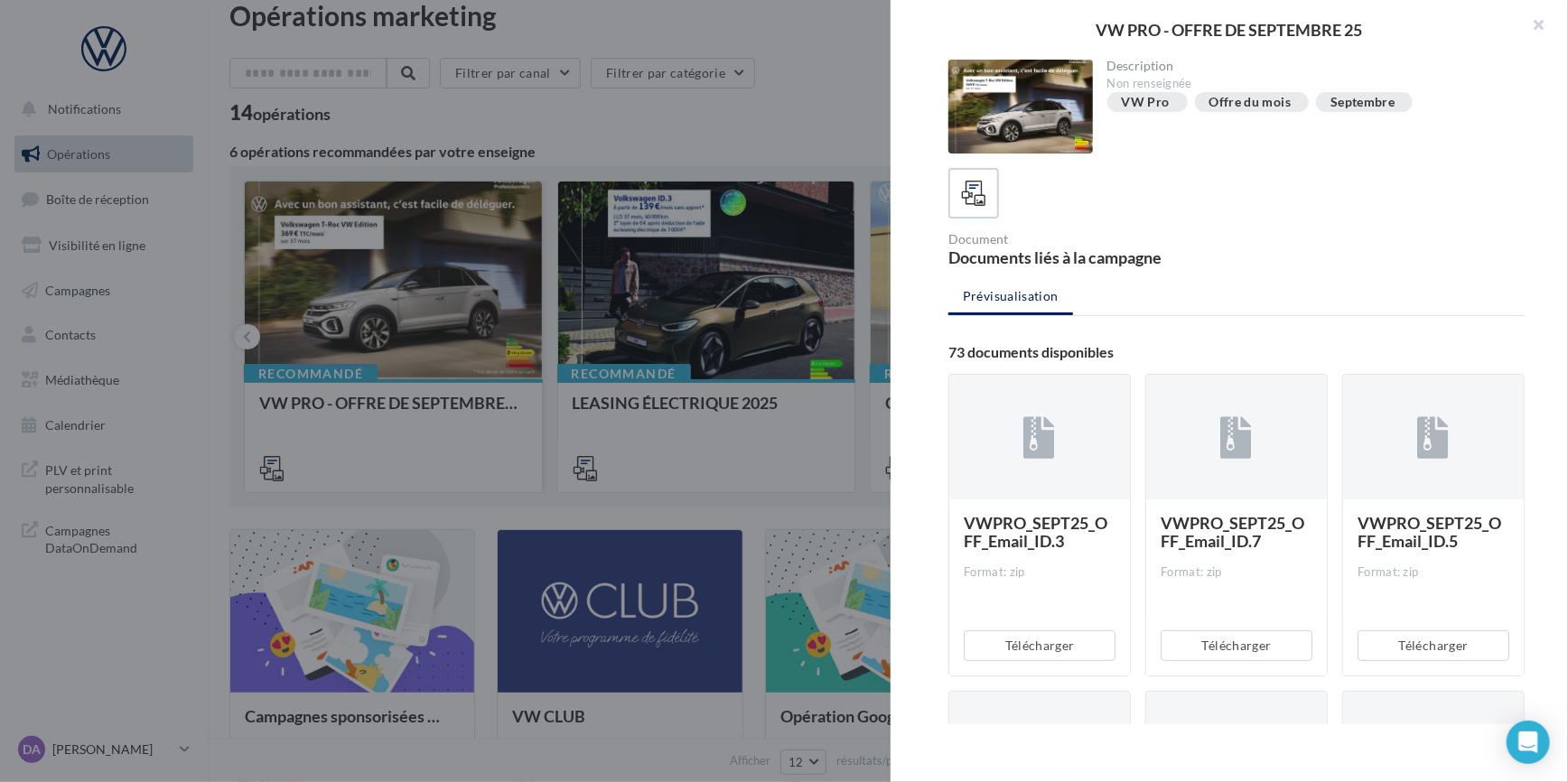
click at [391, 408] on div at bounding box center [784, 391] width 1568 height 782
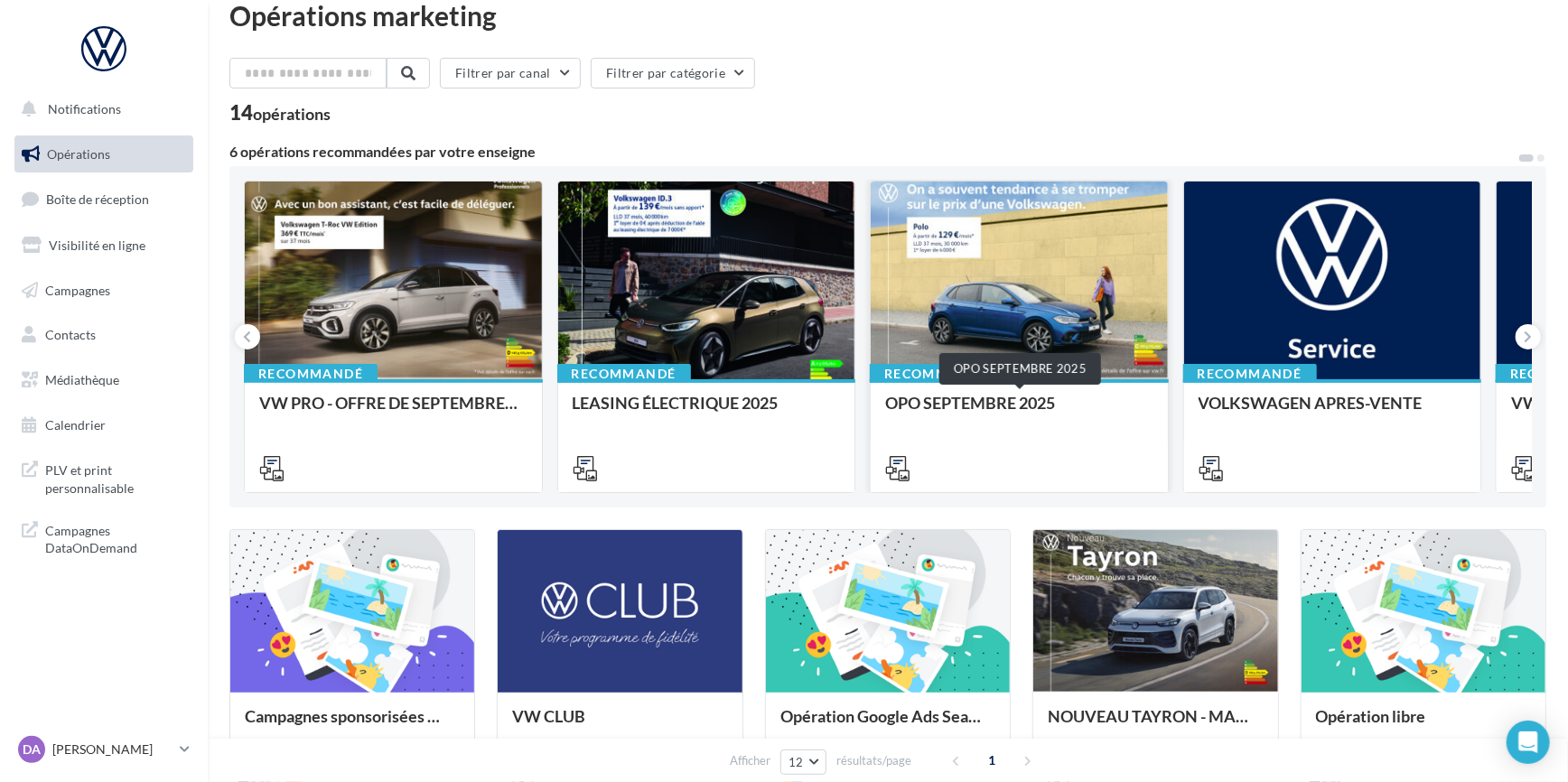
click at [994, 414] on div "OPO SEPTEMBRE 2025" at bounding box center [1019, 412] width 268 height 36
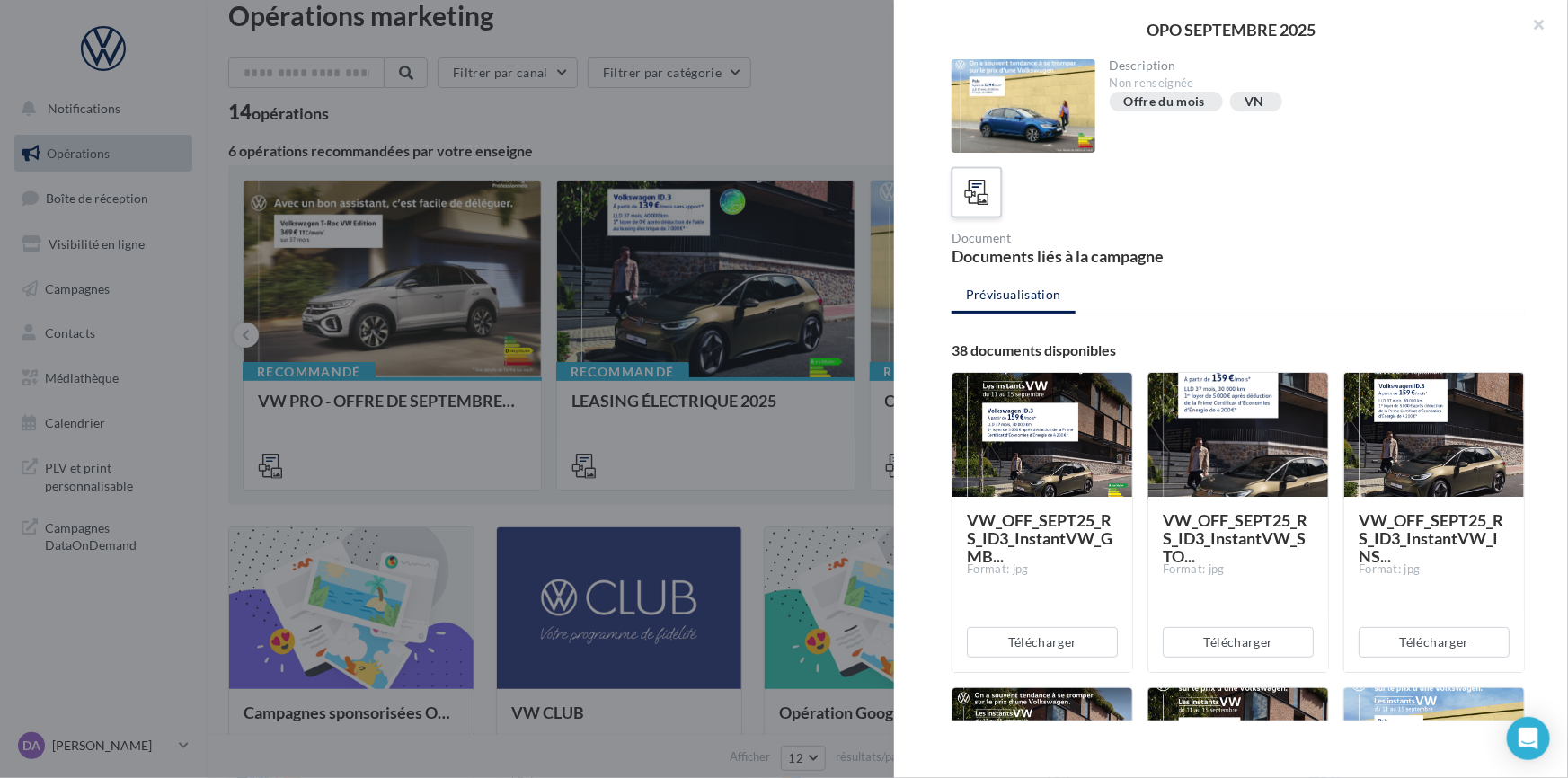
click at [992, 191] on div at bounding box center [976, 192] width 33 height 33
click at [964, 186] on icon at bounding box center [976, 192] width 26 height 26
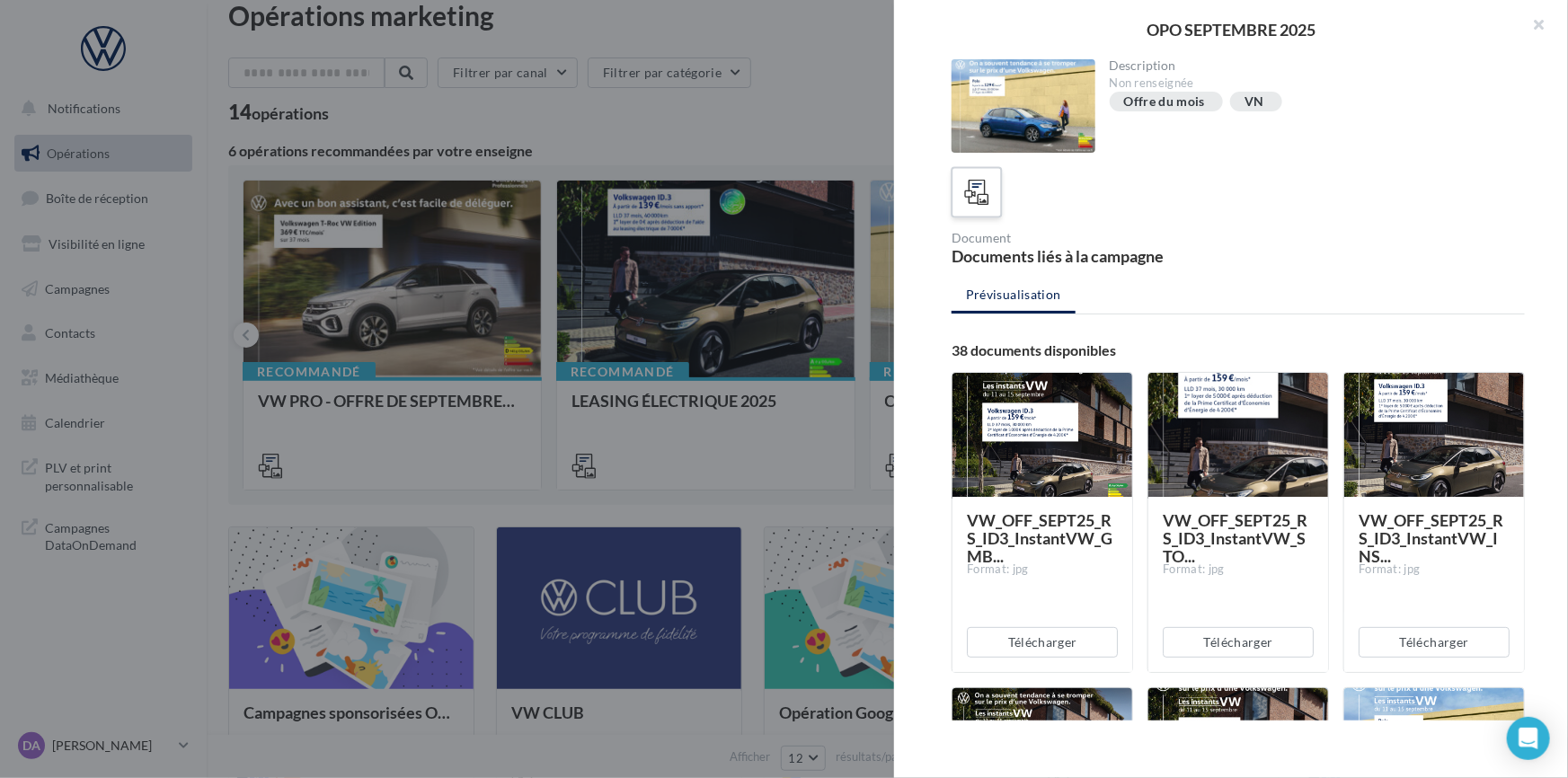
click at [964, 186] on icon at bounding box center [976, 192] width 26 height 26
click at [1143, 102] on div "Offre du mois" at bounding box center [1164, 101] width 82 height 14
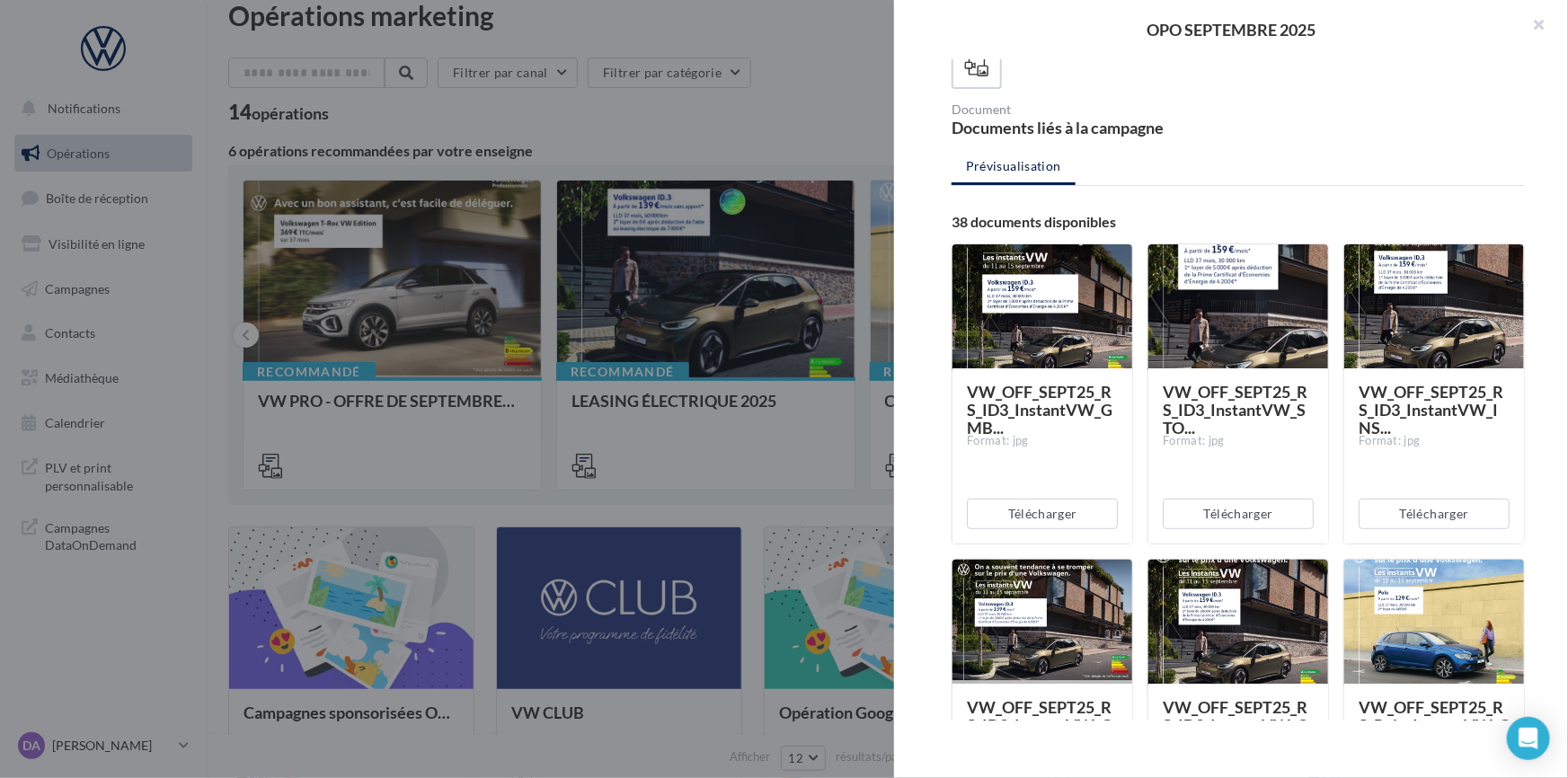
scroll to position [163, 0]
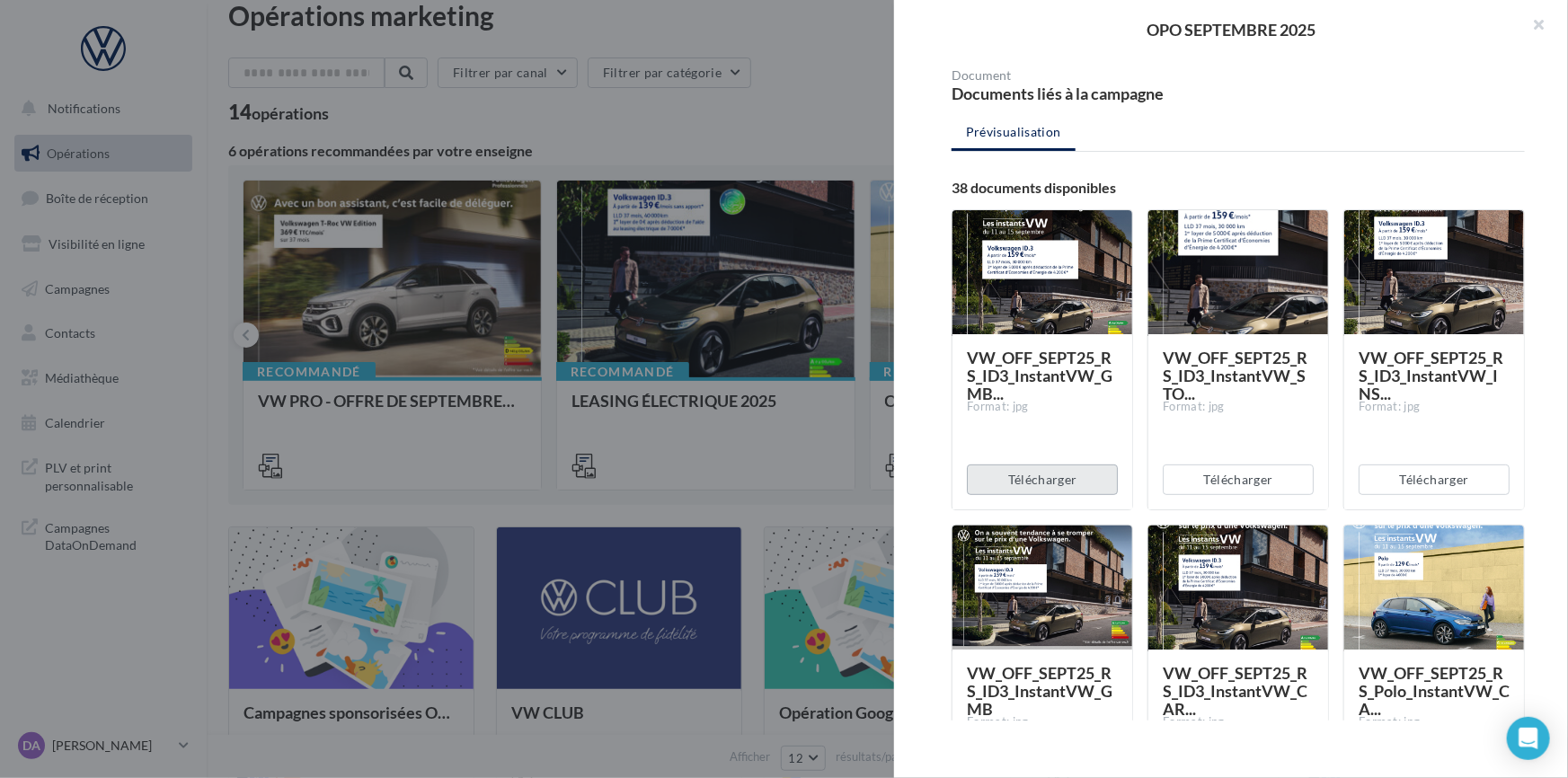
click at [1080, 473] on button "Télécharger" at bounding box center [1041, 480] width 151 height 31
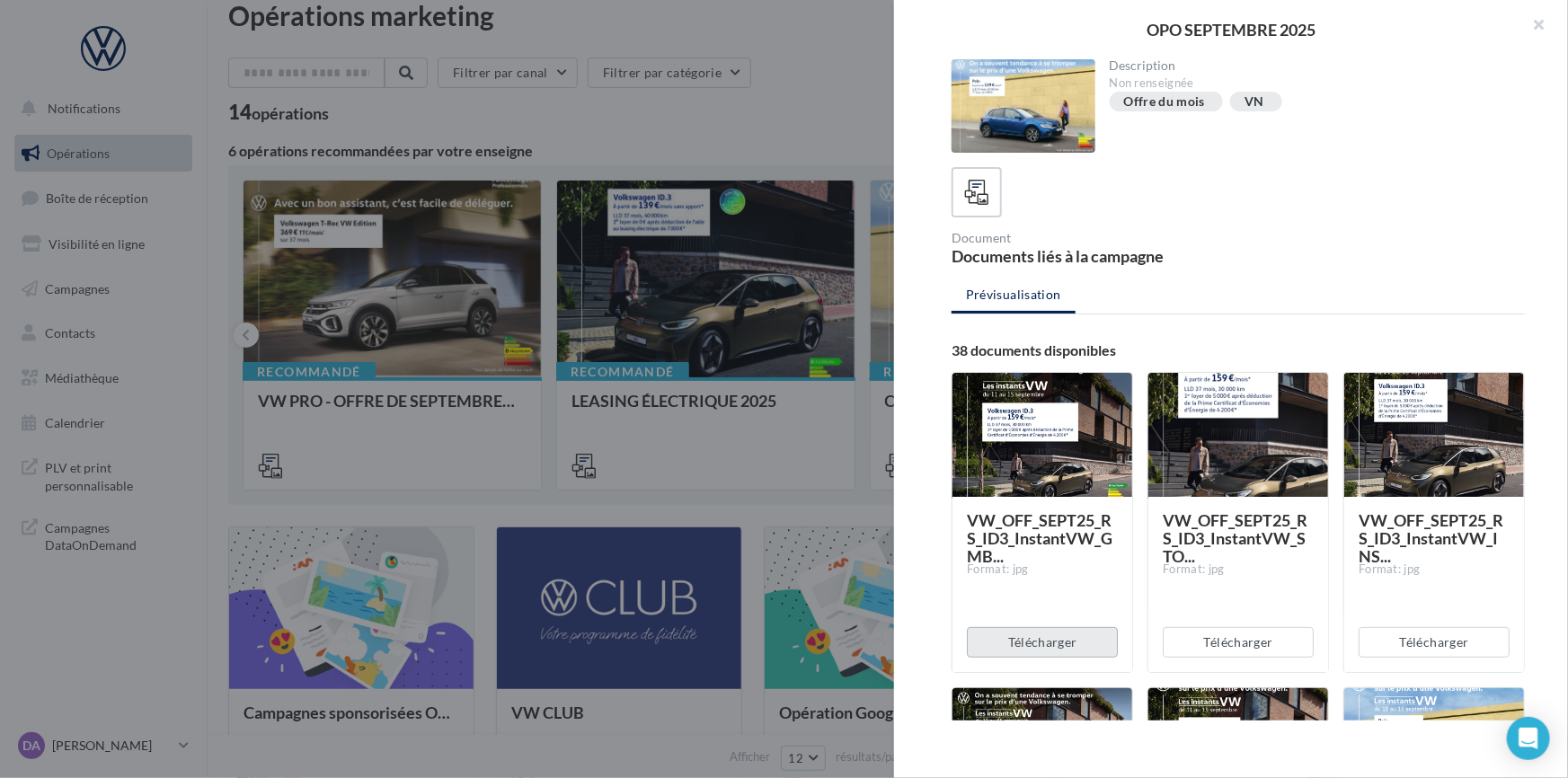
scroll to position [27, 0]
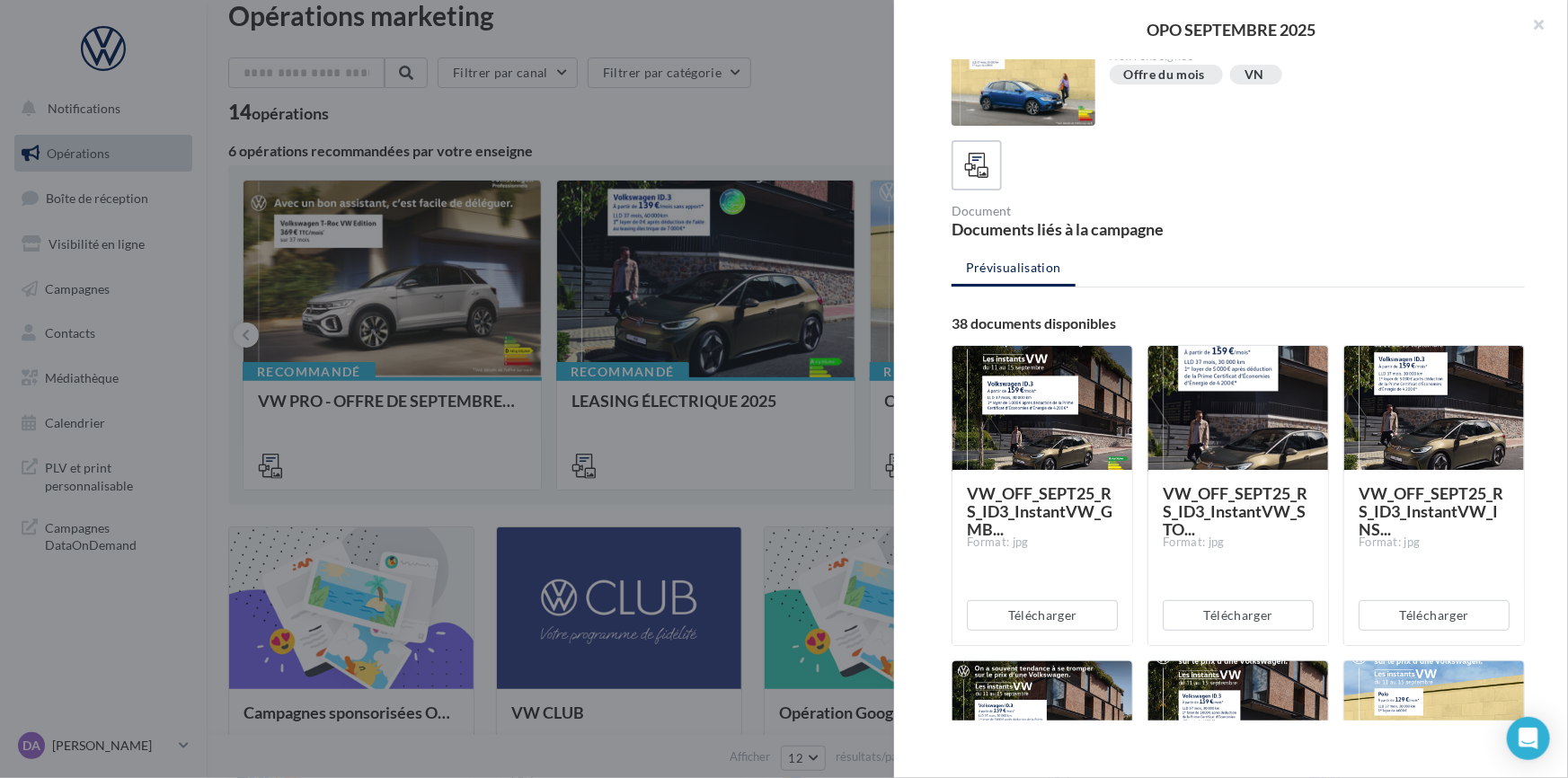
click at [1266, 427] on div at bounding box center [1237, 408] width 180 height 126
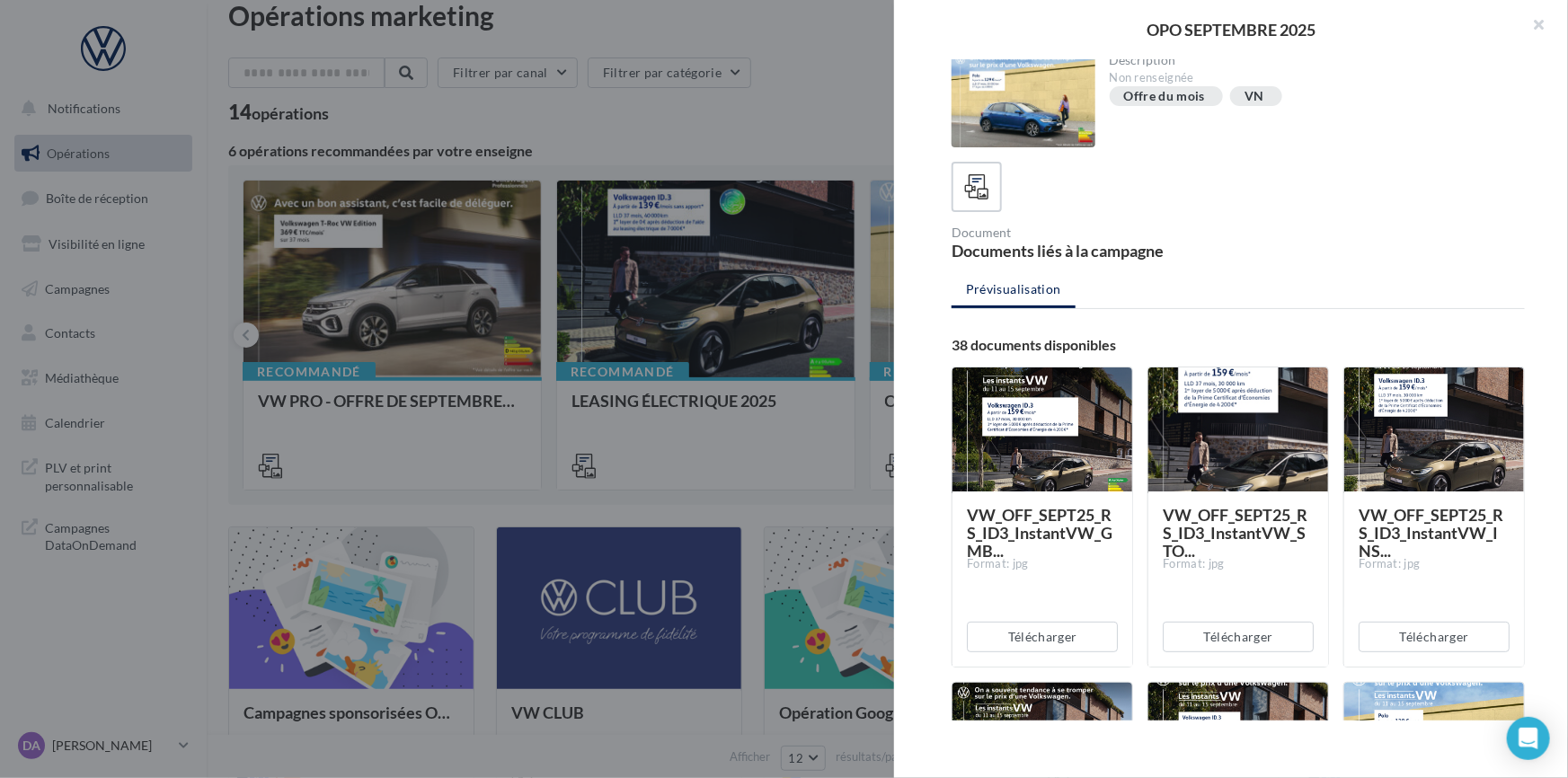
scroll to position [0, 0]
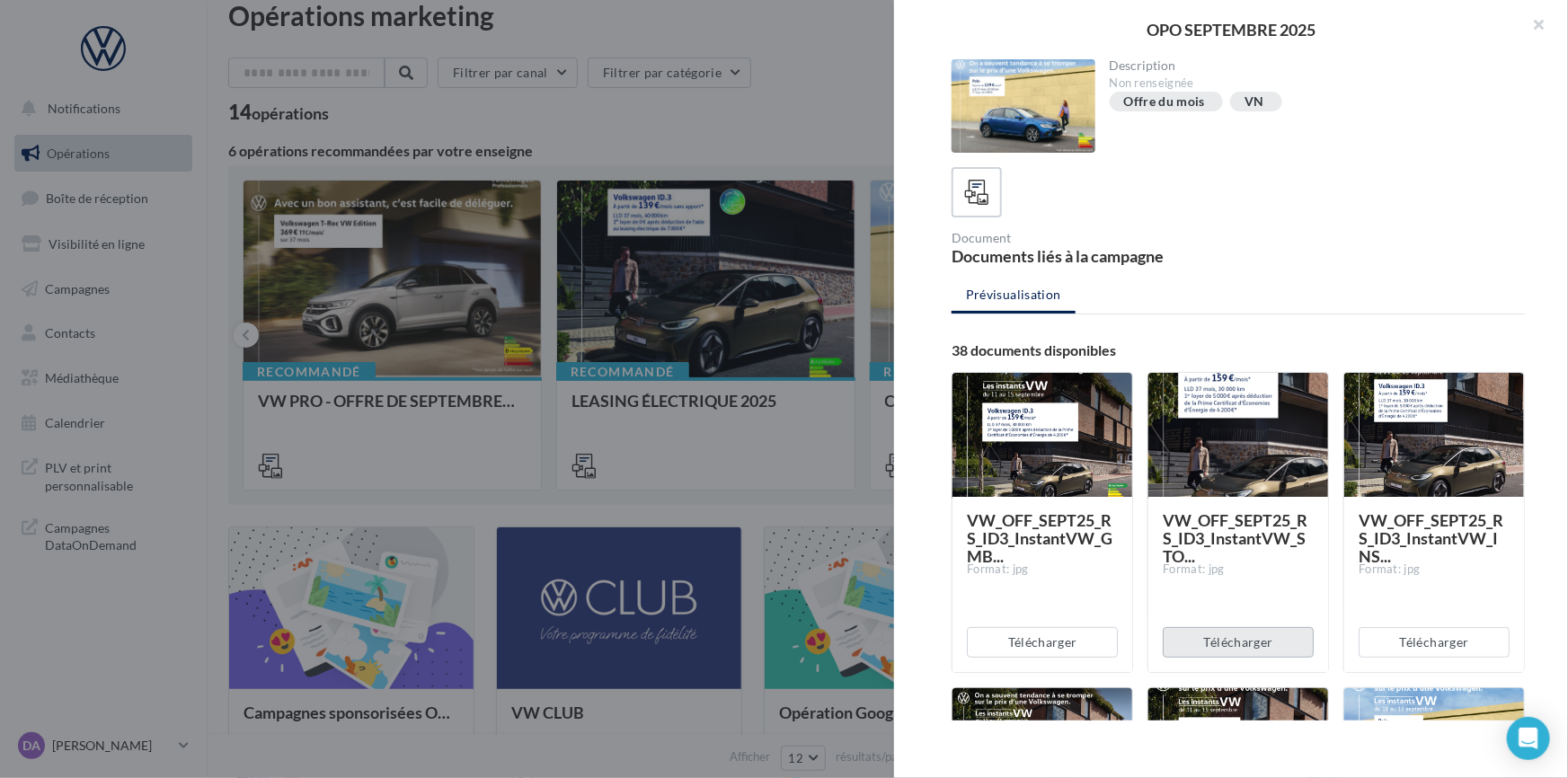
click at [1232, 644] on button "Télécharger" at bounding box center [1237, 642] width 151 height 31
click at [1462, 645] on button "Télécharger" at bounding box center [1433, 642] width 151 height 31
click at [1078, 644] on button "Télécharger" at bounding box center [1041, 642] width 151 height 31
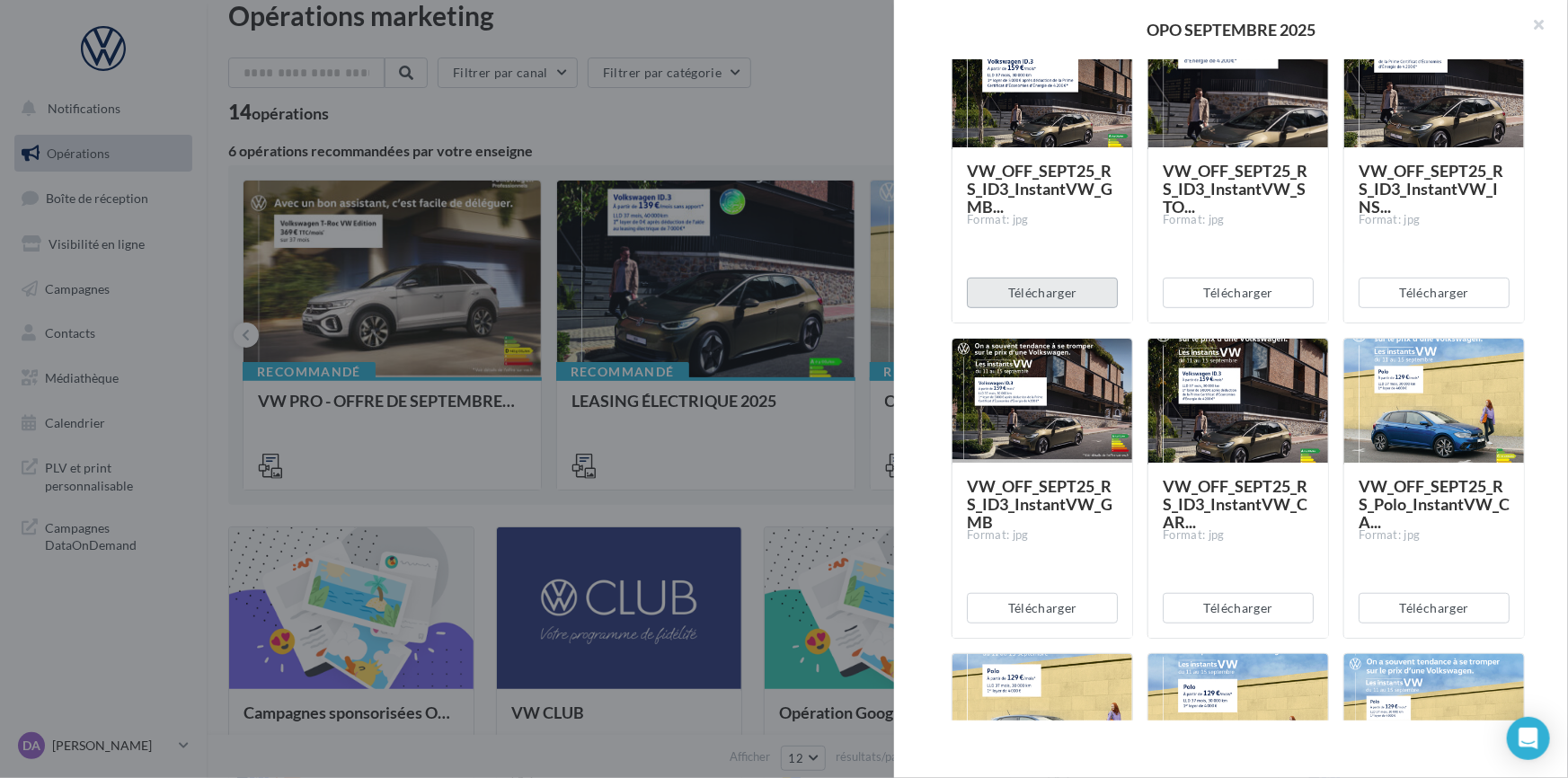
scroll to position [353, 0]
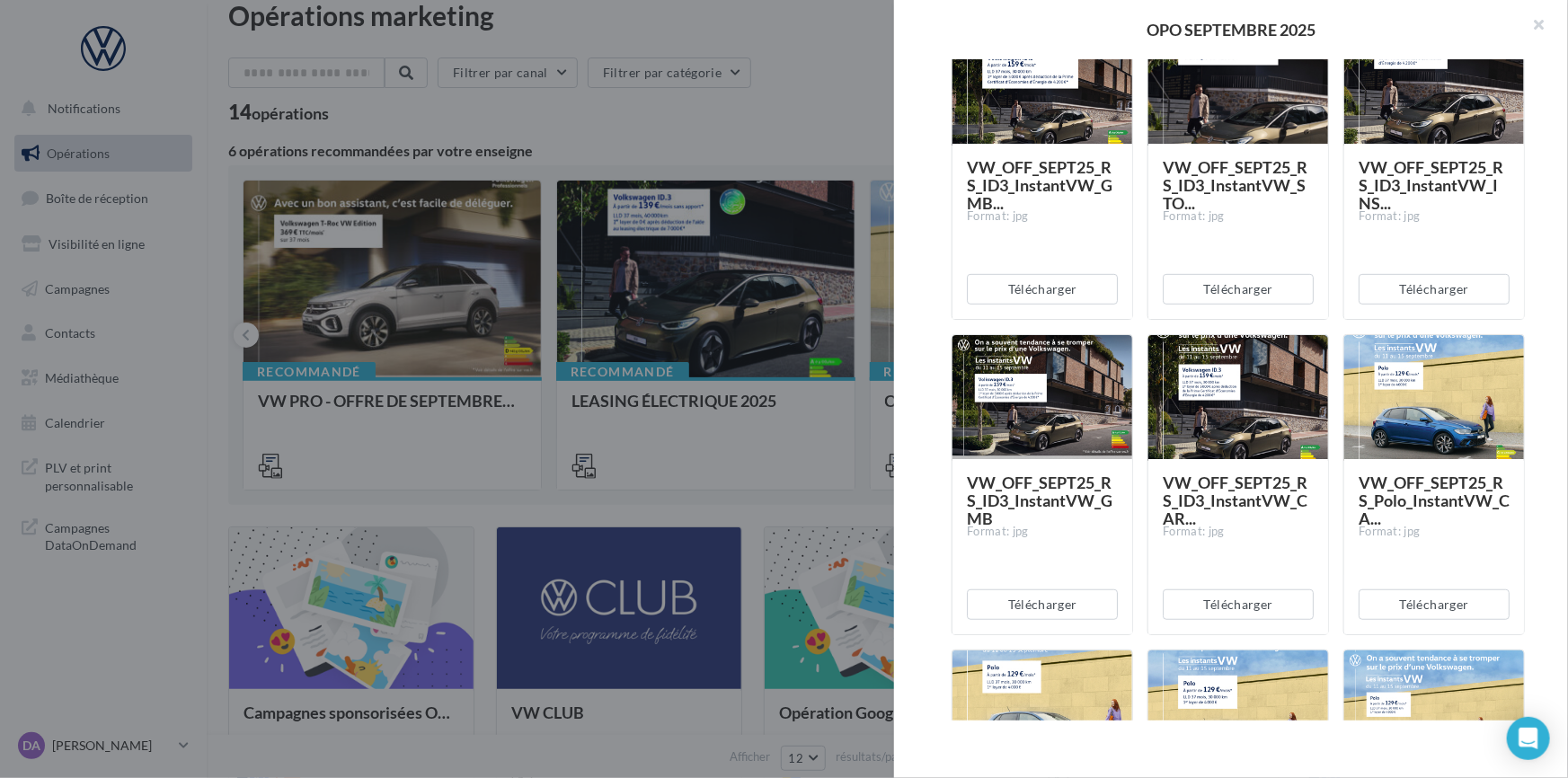
click at [1047, 408] on div at bounding box center [1041, 398] width 180 height 126
click at [1074, 598] on button "Télécharger" at bounding box center [1041, 605] width 151 height 31
click at [1242, 520] on span "VW_OFF_SEPT25_RS_ID3_InstantVW_CAR..." at bounding box center [1237, 501] width 151 height 54
click at [1256, 598] on button "Télécharger" at bounding box center [1237, 605] width 151 height 31
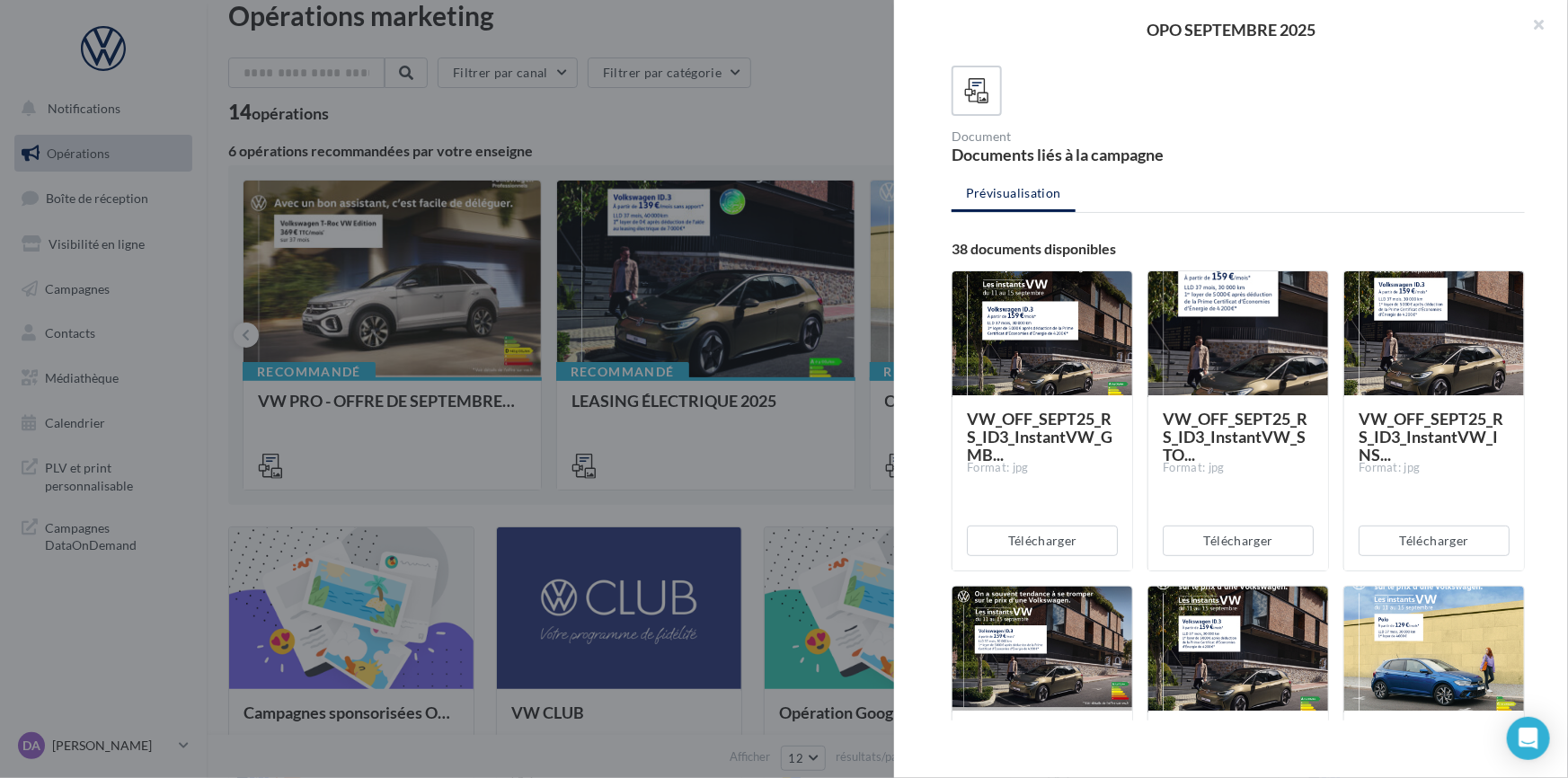
scroll to position [136, 0]
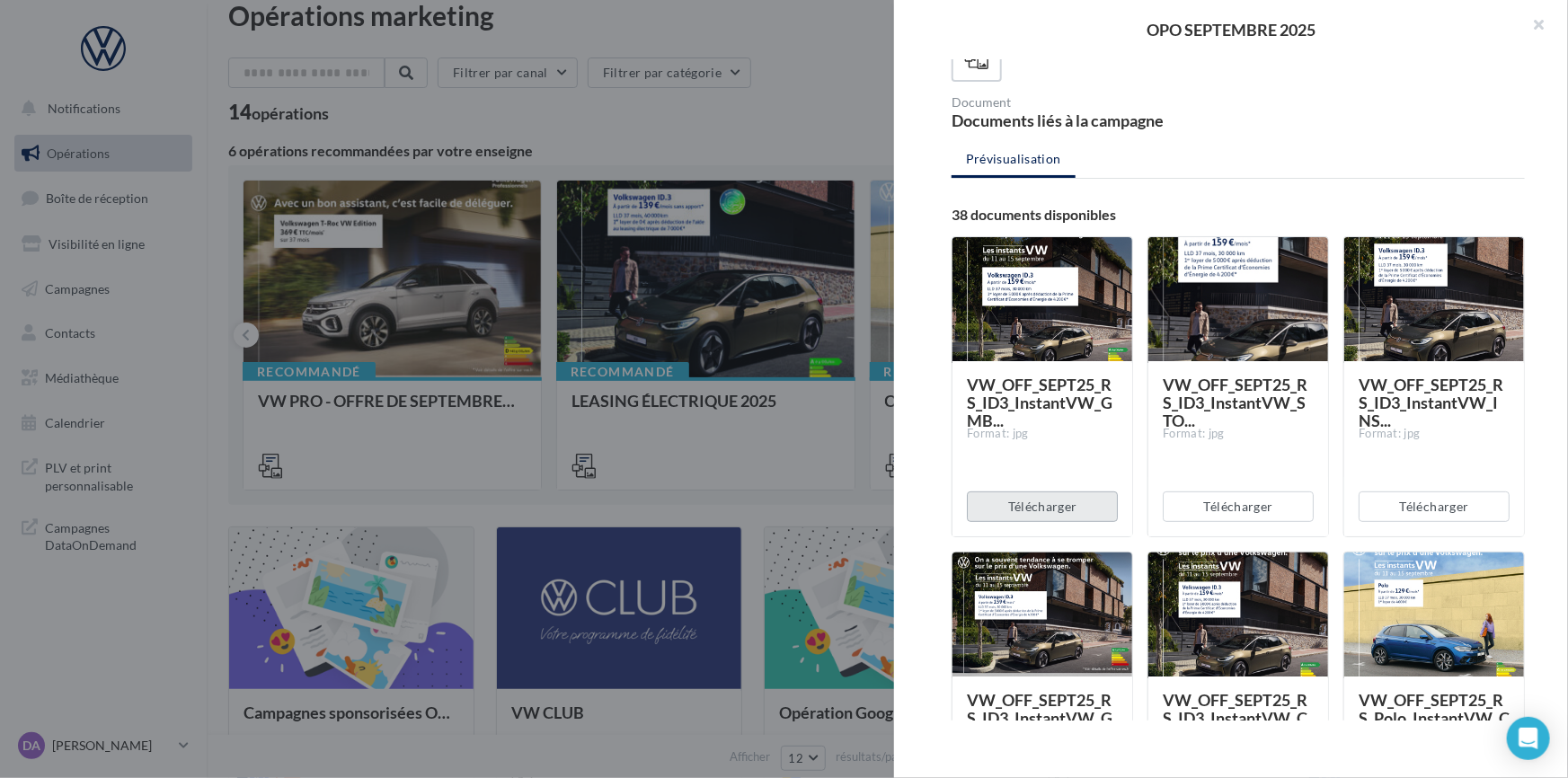
click at [1041, 503] on button "Télécharger" at bounding box center [1041, 507] width 151 height 31
click at [1212, 515] on button "Télécharger" at bounding box center [1237, 507] width 151 height 31
click at [1407, 508] on button "Télécharger" at bounding box center [1433, 507] width 151 height 31
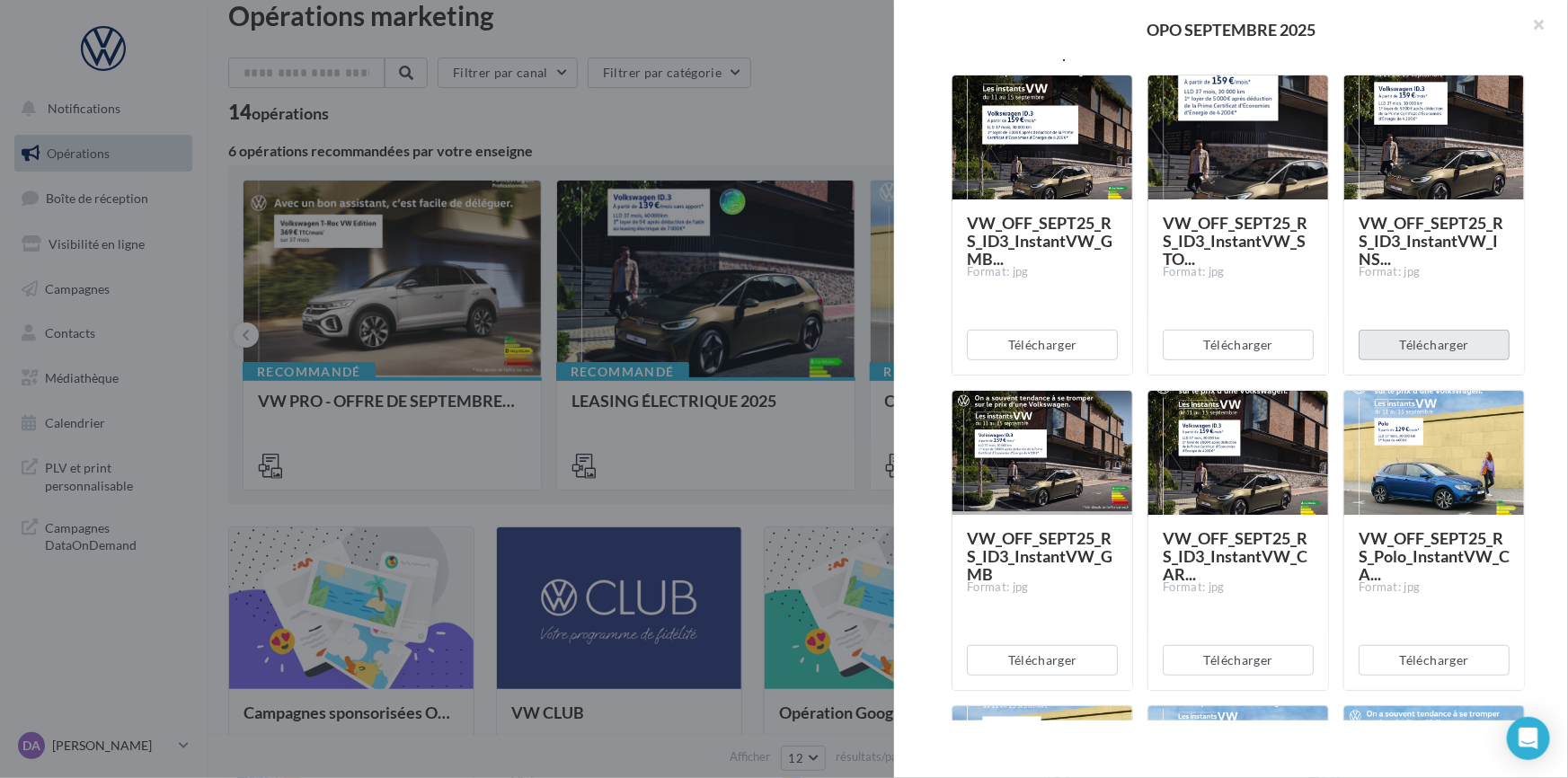
scroll to position [299, 0]
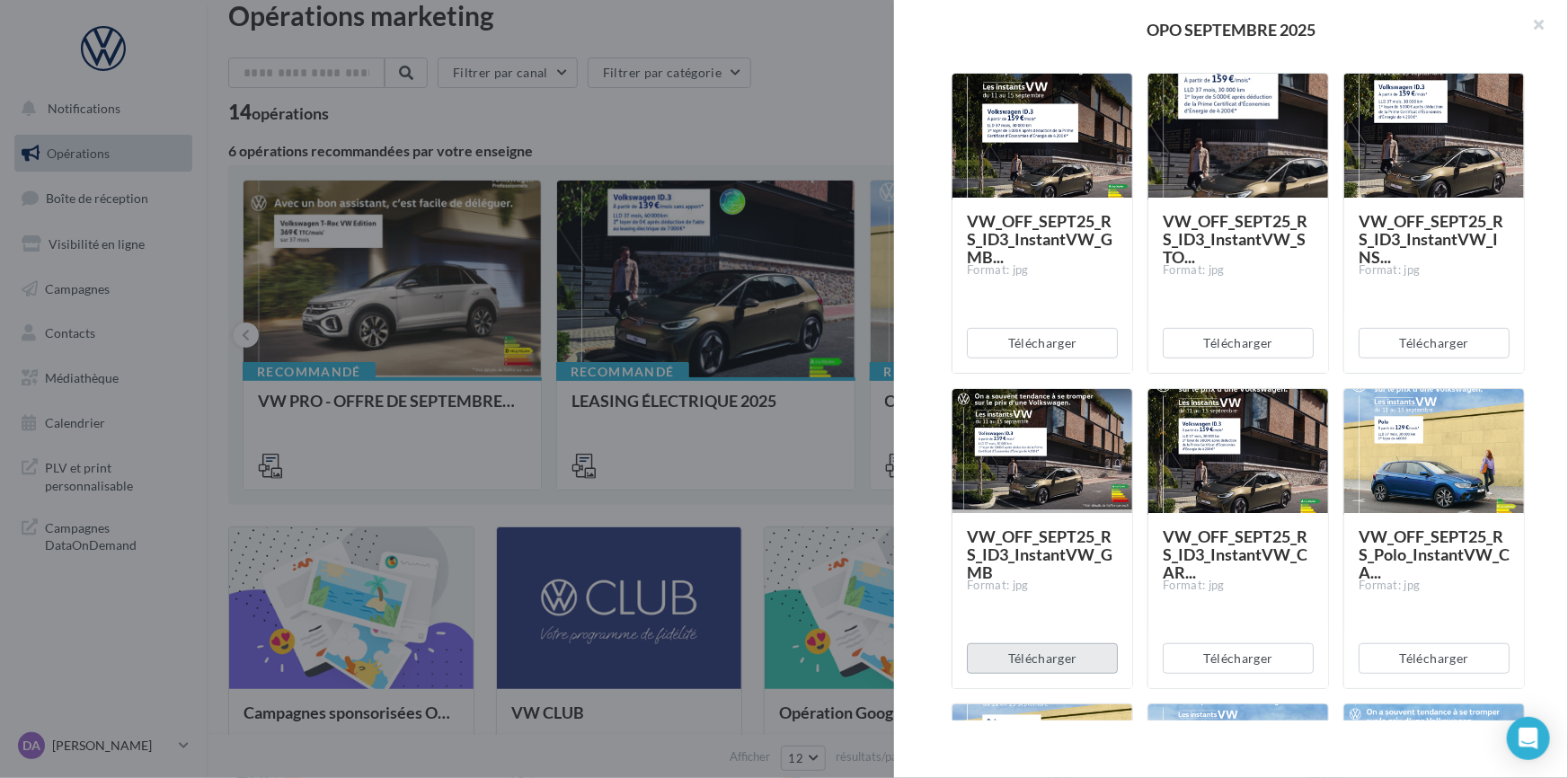
click at [1018, 655] on button "Télécharger" at bounding box center [1041, 659] width 151 height 31
click at [1236, 661] on button "Télécharger" at bounding box center [1237, 659] width 151 height 31
click at [1396, 658] on button "Télécharger" at bounding box center [1433, 659] width 151 height 31
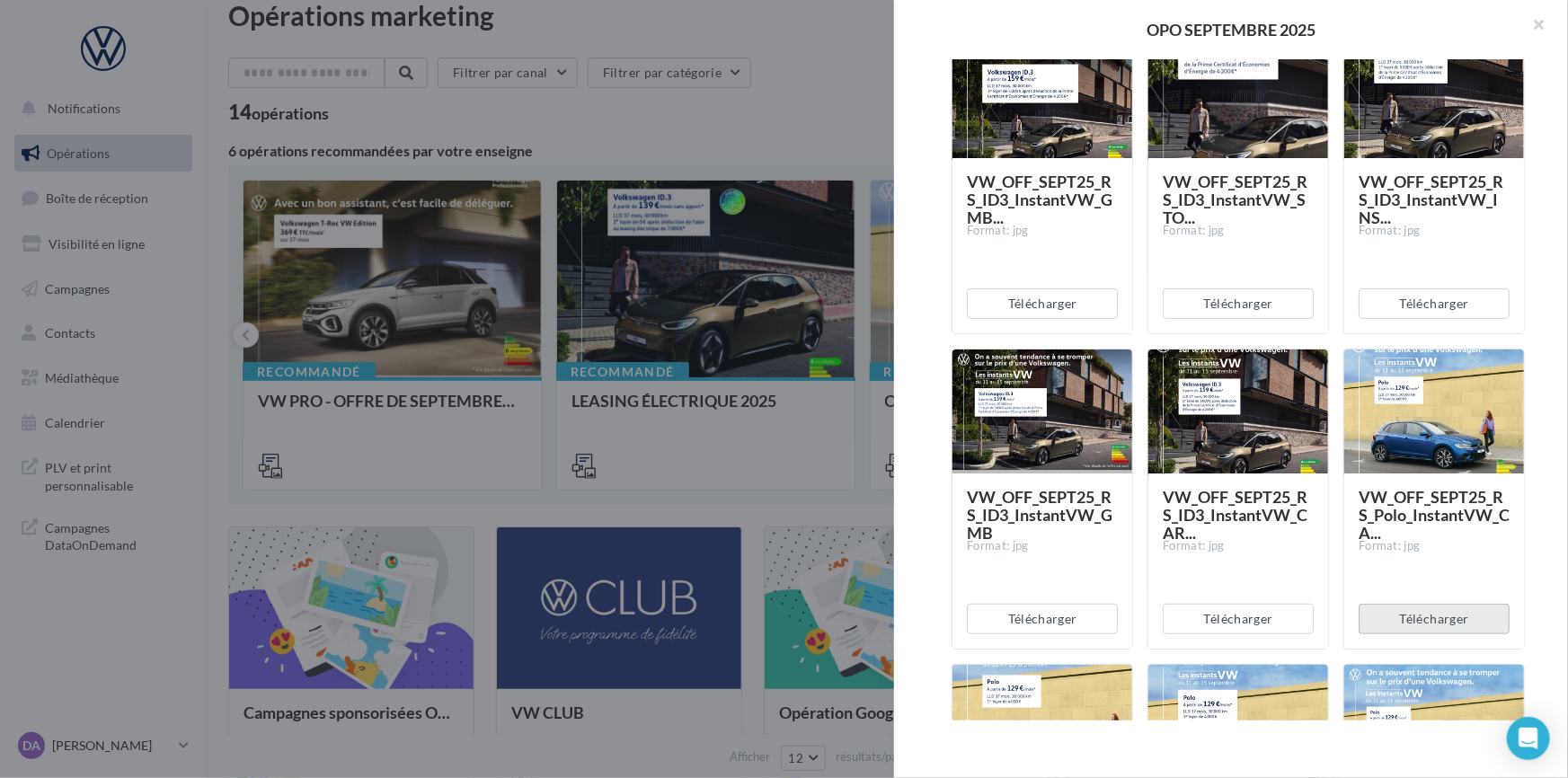
scroll to position [271, 0]
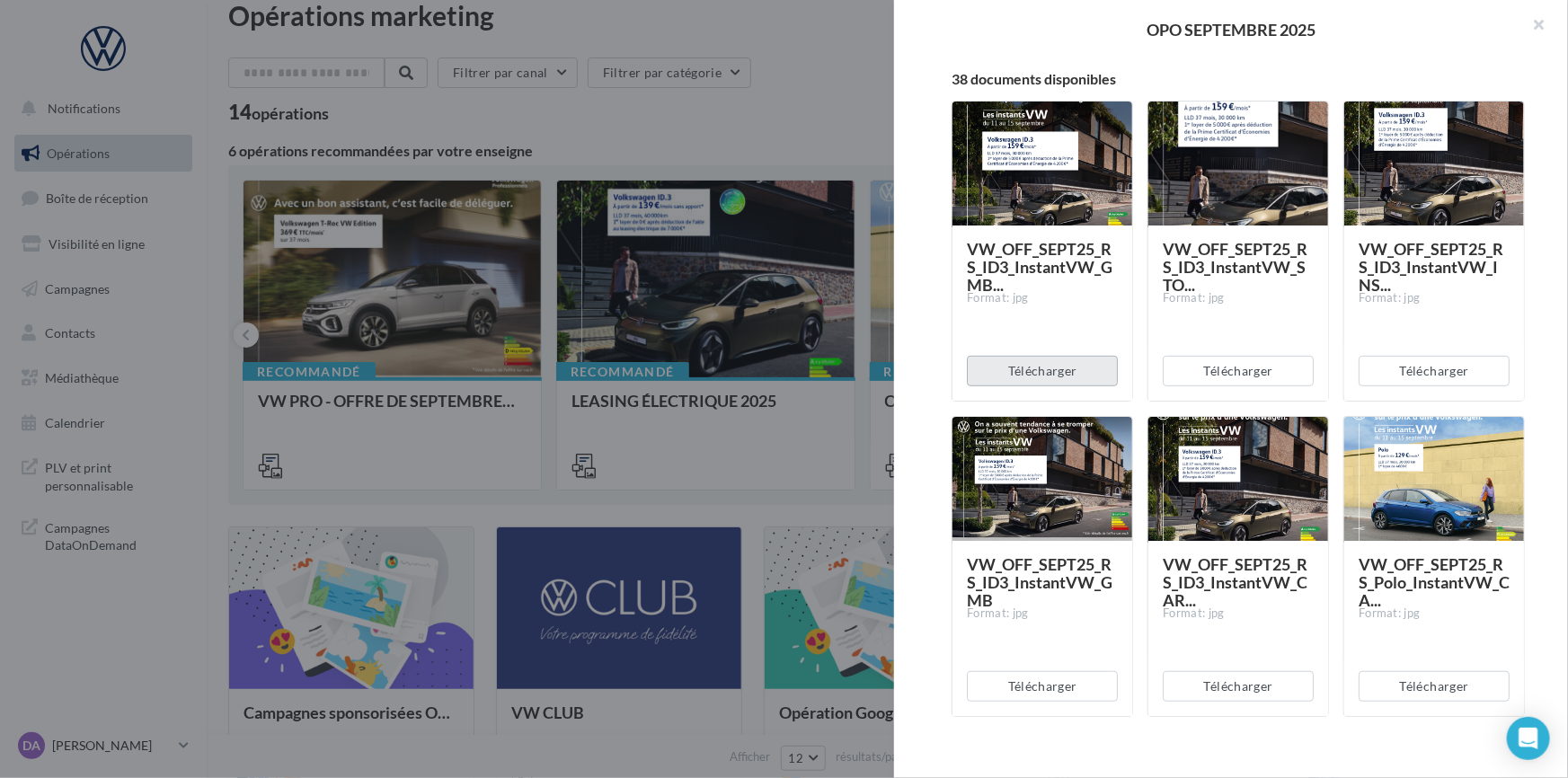
click at [1075, 369] on button "Télécharger" at bounding box center [1041, 371] width 151 height 31
click at [1215, 375] on button "Télécharger" at bounding box center [1237, 371] width 151 height 31
click at [1443, 368] on button "Télécharger" at bounding box center [1433, 371] width 151 height 31
click at [1420, 44] on div "OPO SEPTEMBRE 2025" at bounding box center [1231, 30] width 674 height 60
click at [1021, 688] on button "Télécharger" at bounding box center [1041, 687] width 151 height 31
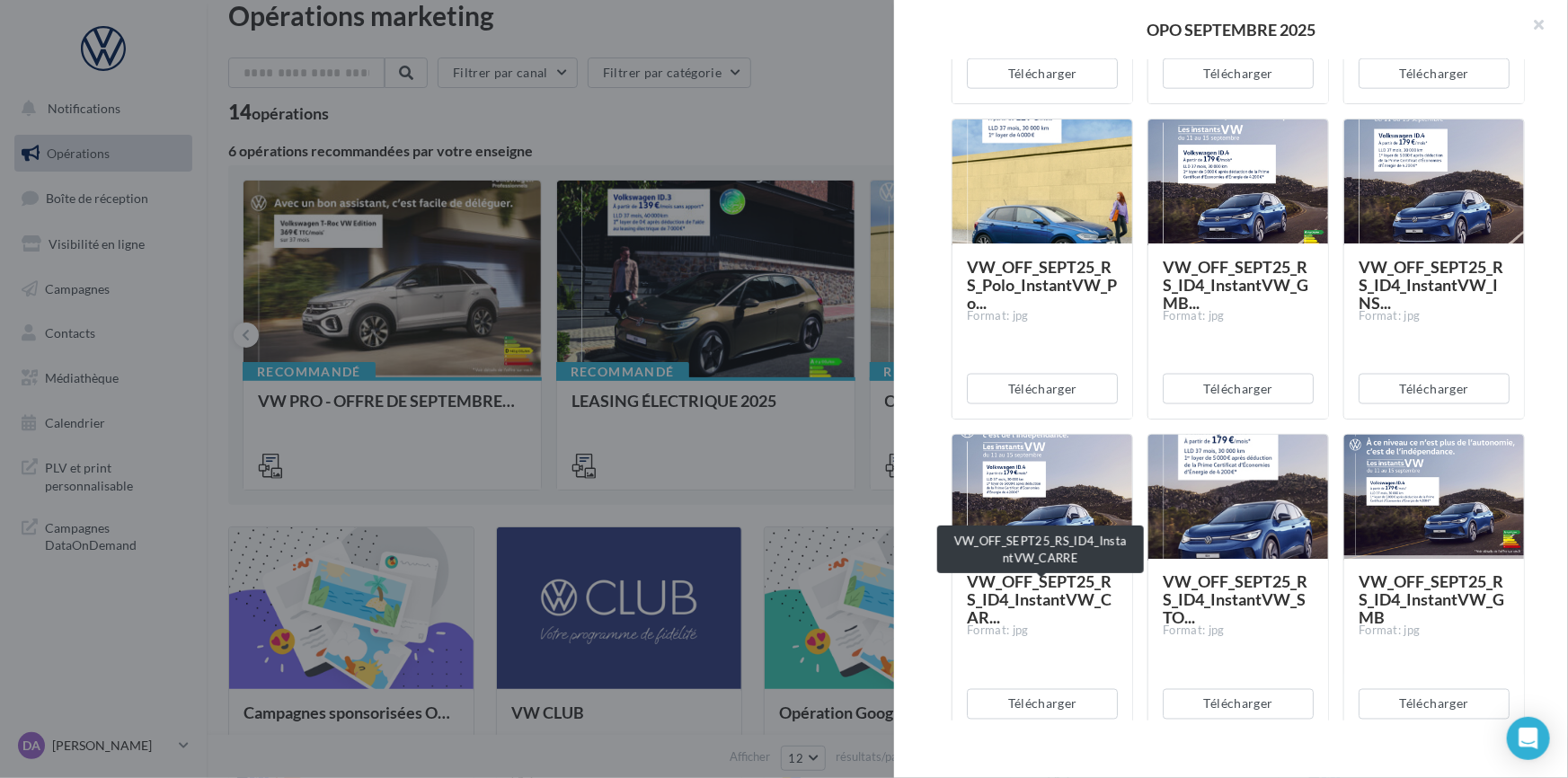
scroll to position [1307, 0]
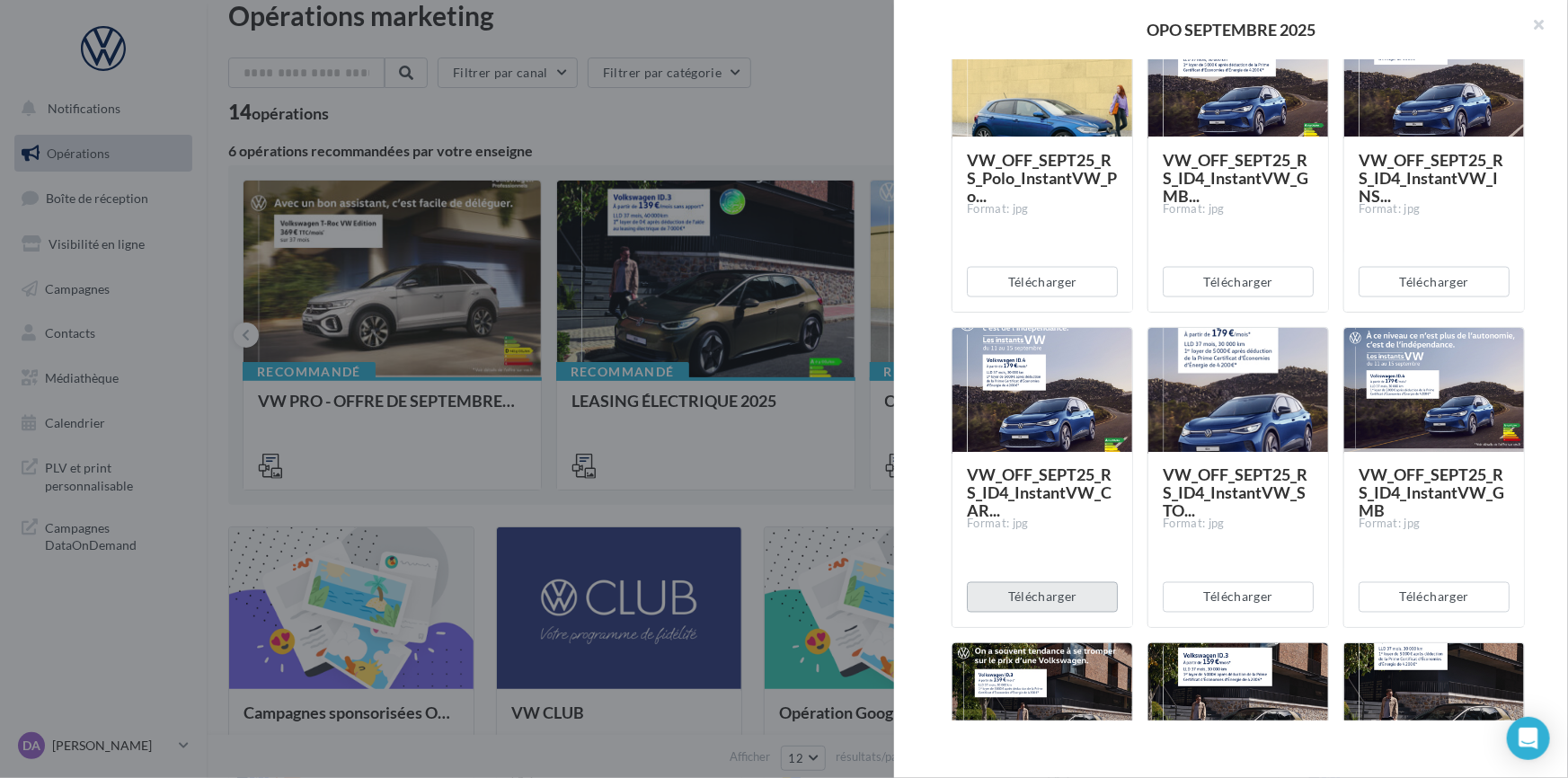
click at [1058, 595] on button "Télécharger" at bounding box center [1041, 598] width 151 height 31
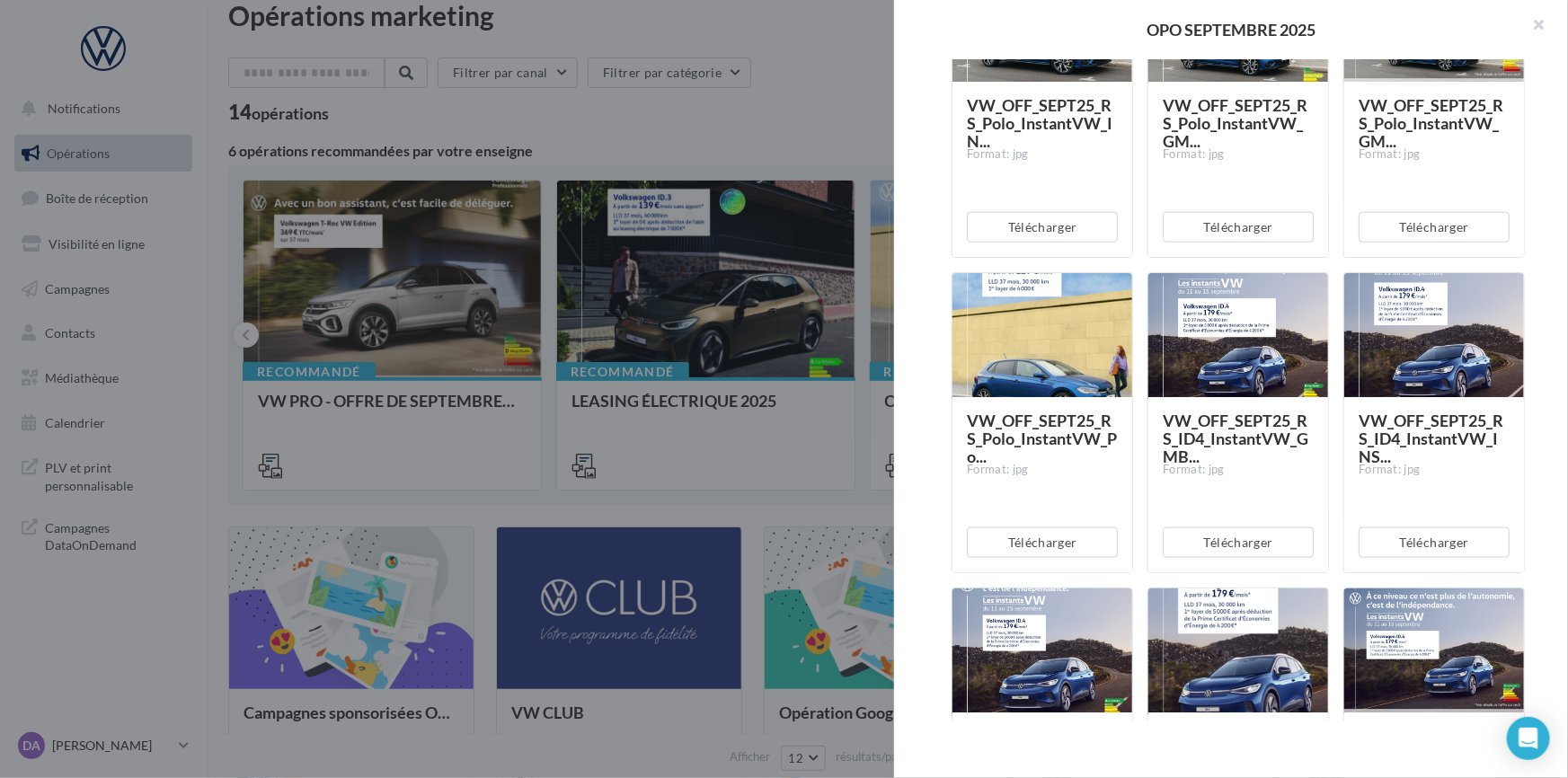
scroll to position [1389, 0]
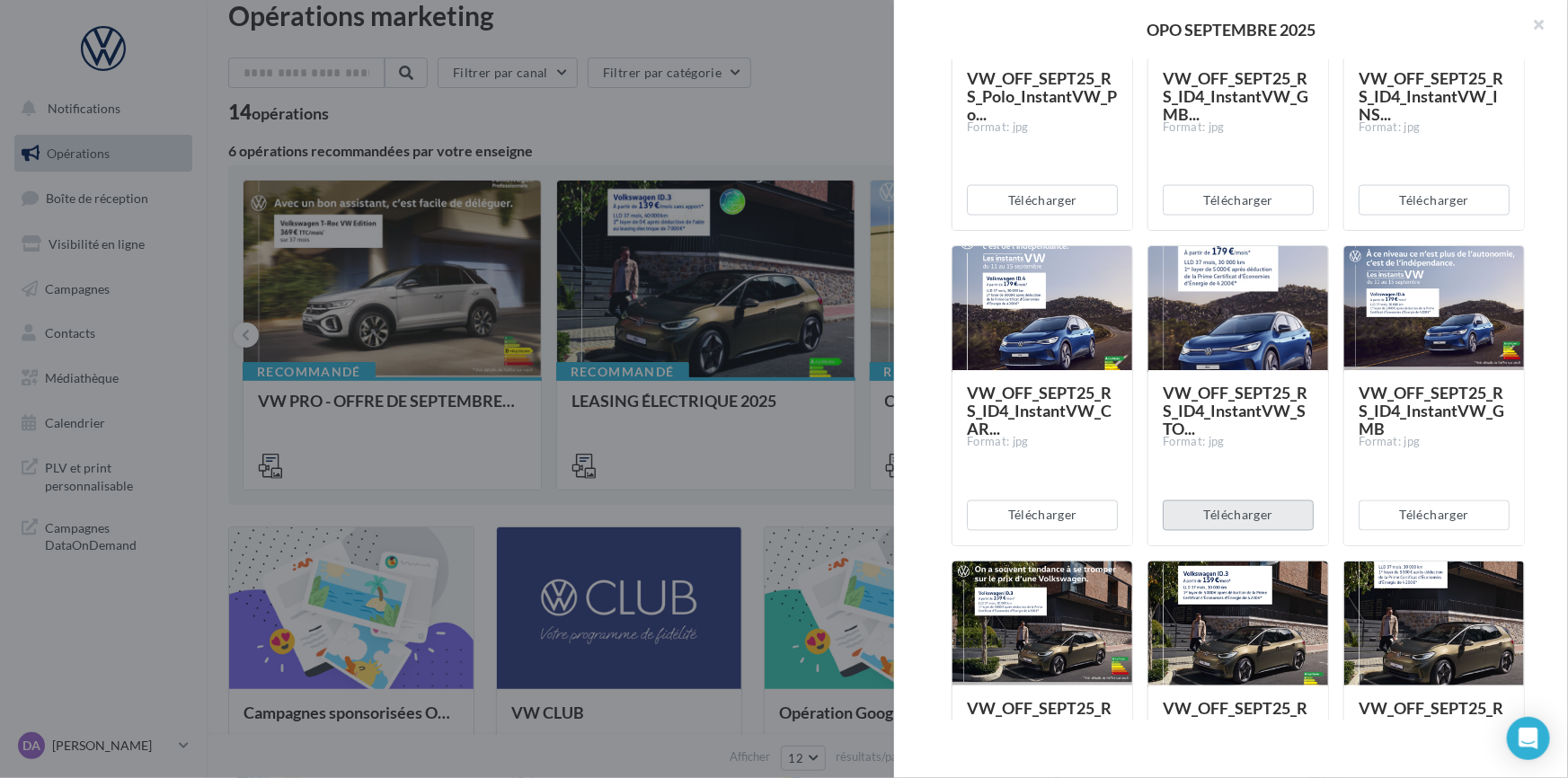
click at [1231, 517] on button "Télécharger" at bounding box center [1237, 516] width 151 height 31
click at [1179, 458] on div "VW_OFF_SEPT25_RS_ID4_InstantVW_STO... Format: jpg" at bounding box center [1237, 457] width 151 height 145
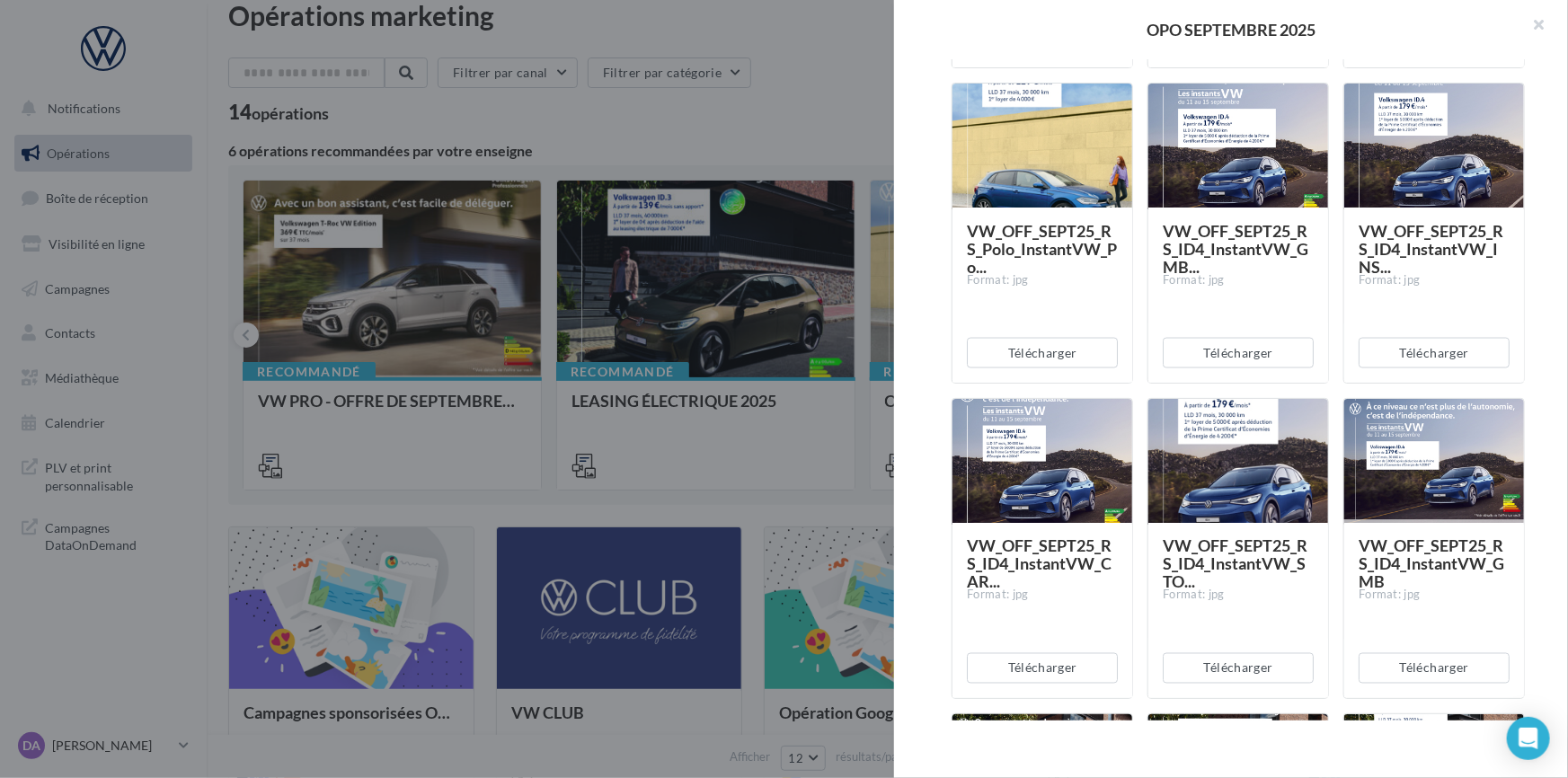
scroll to position [1198, 0]
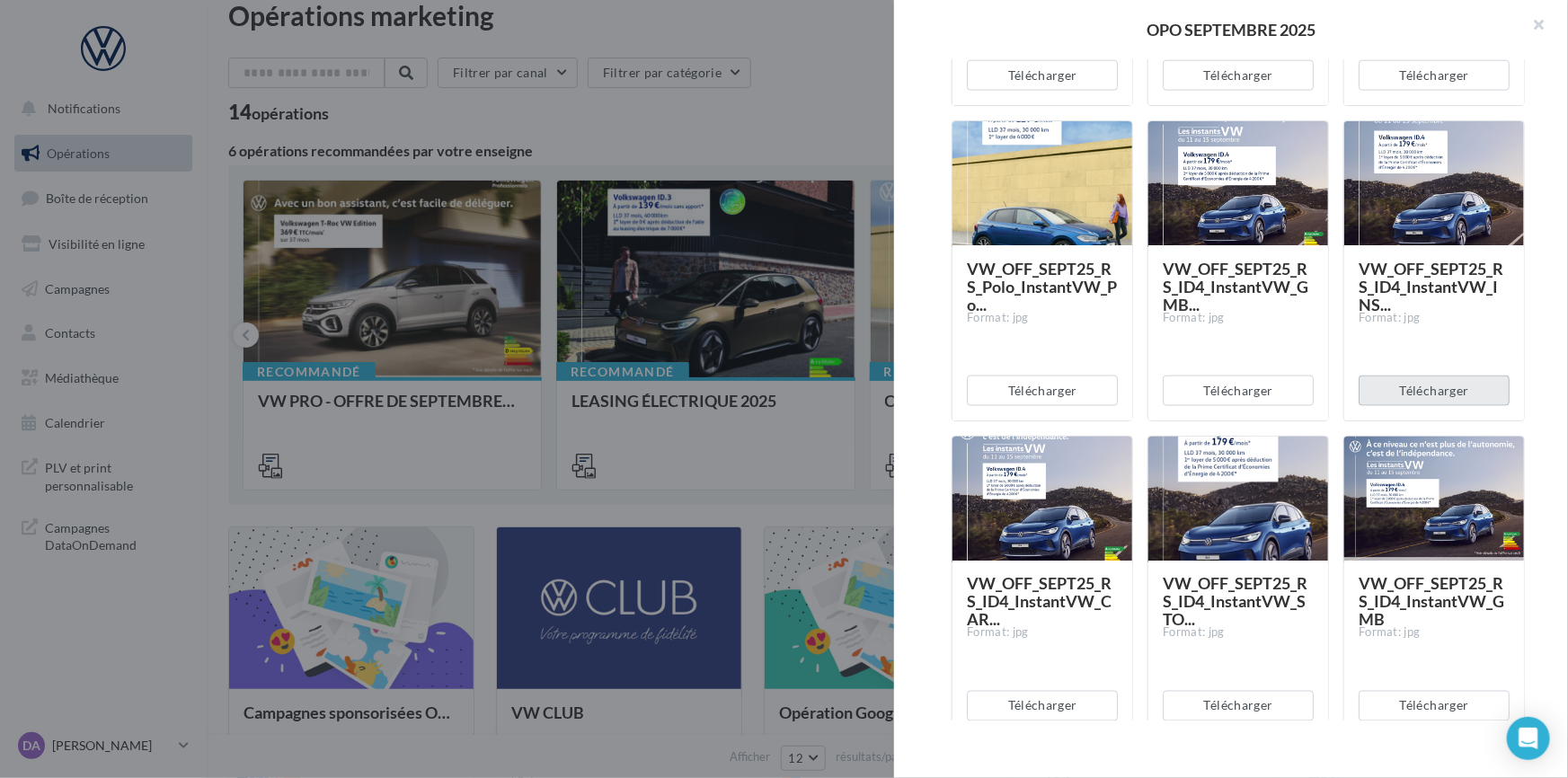
click at [1396, 386] on button "Télécharger" at bounding box center [1433, 391] width 151 height 31
click at [1257, 394] on button "Télécharger" at bounding box center [1237, 391] width 151 height 31
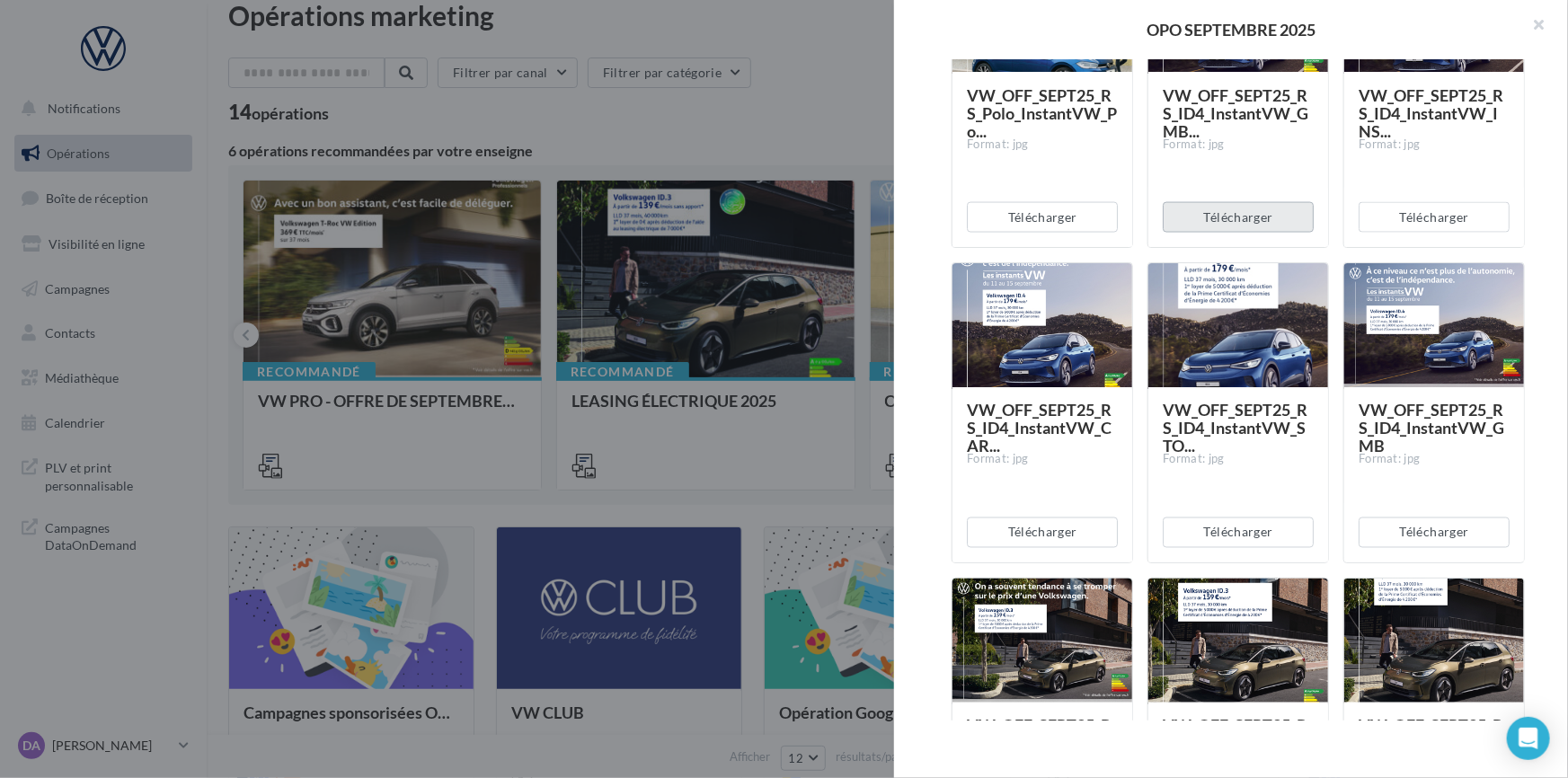
scroll to position [1525, 0]
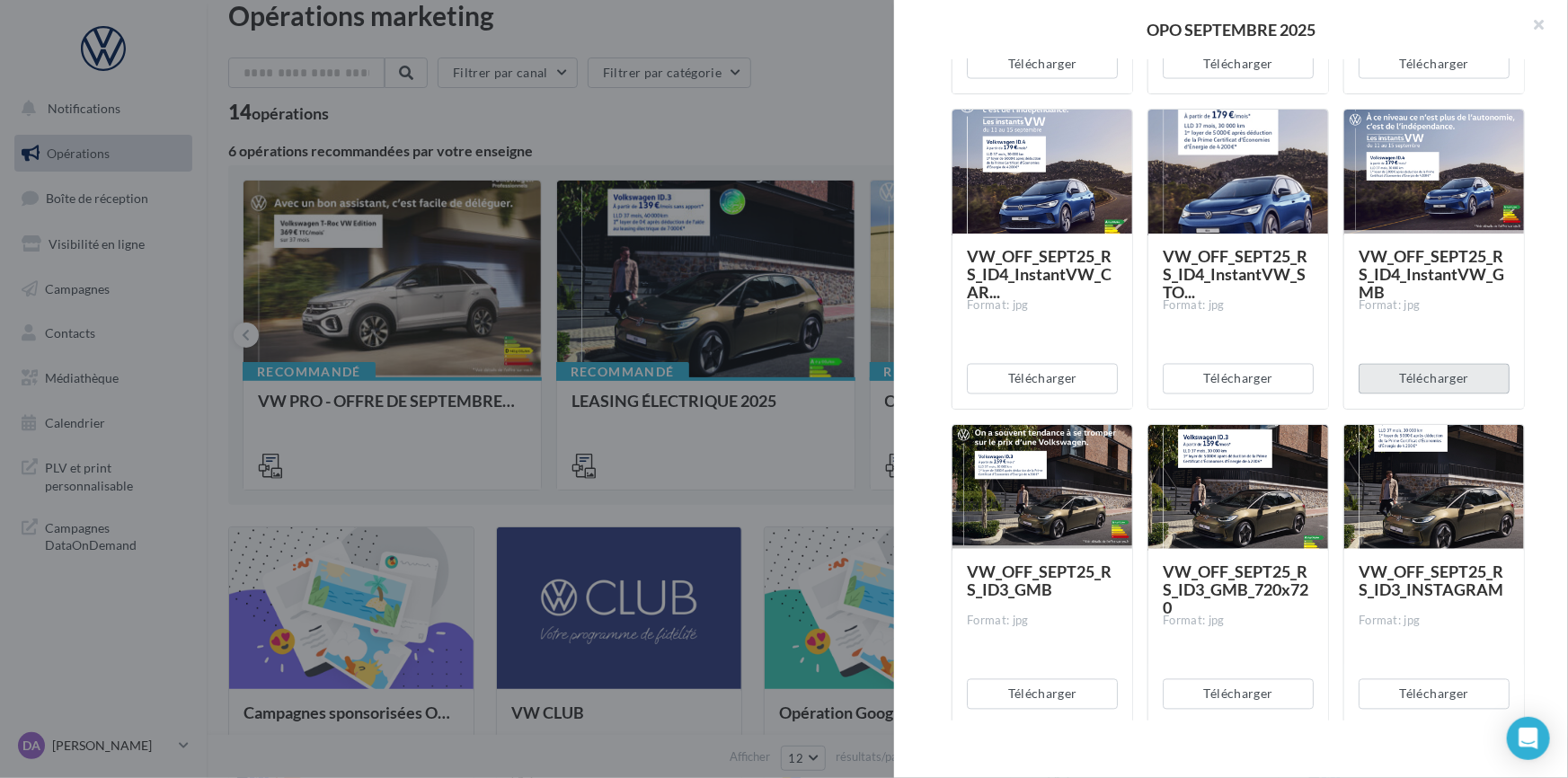
click at [1406, 372] on button "Télécharger" at bounding box center [1433, 380] width 151 height 31
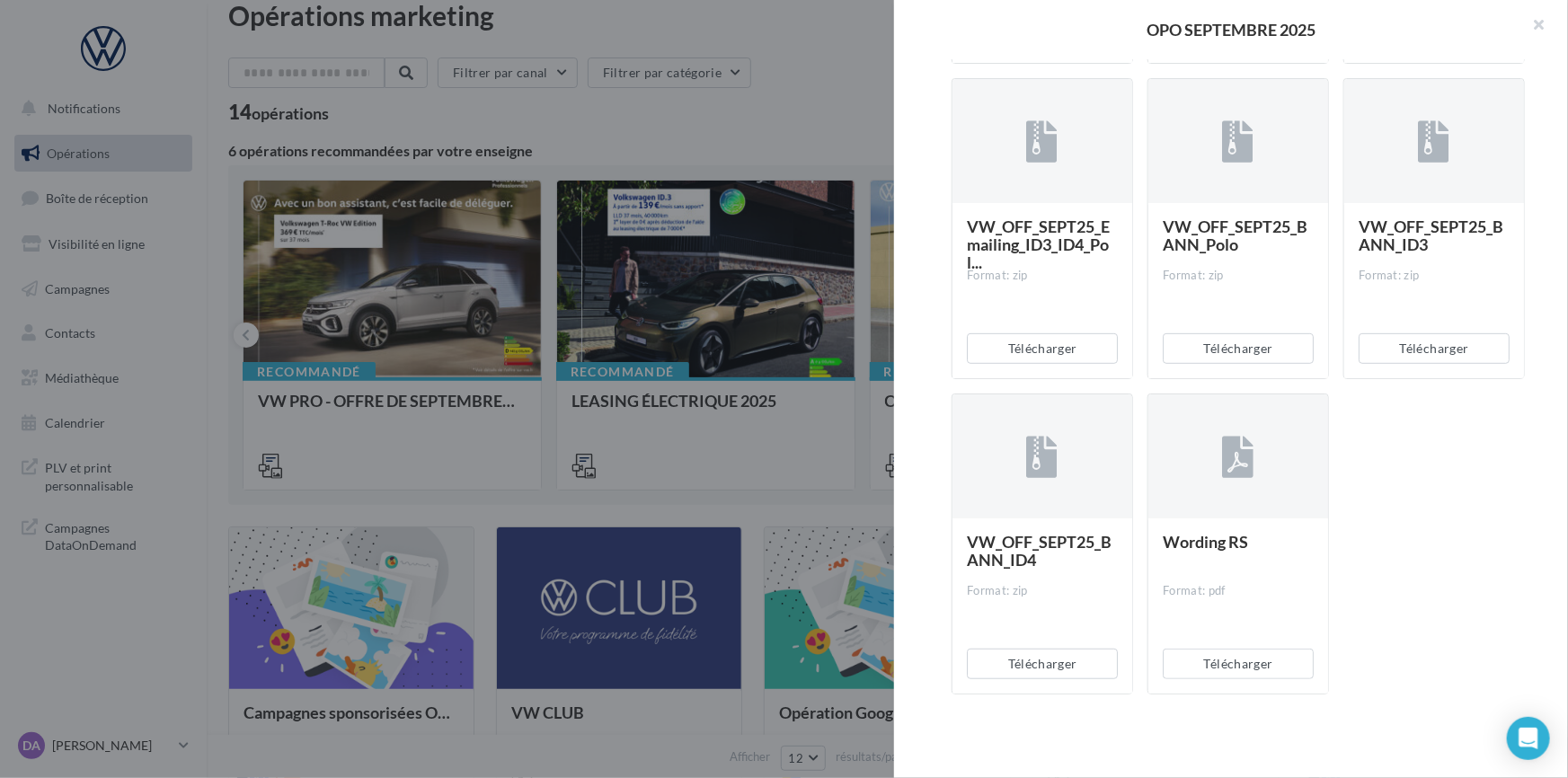
scroll to position [3765, 0]
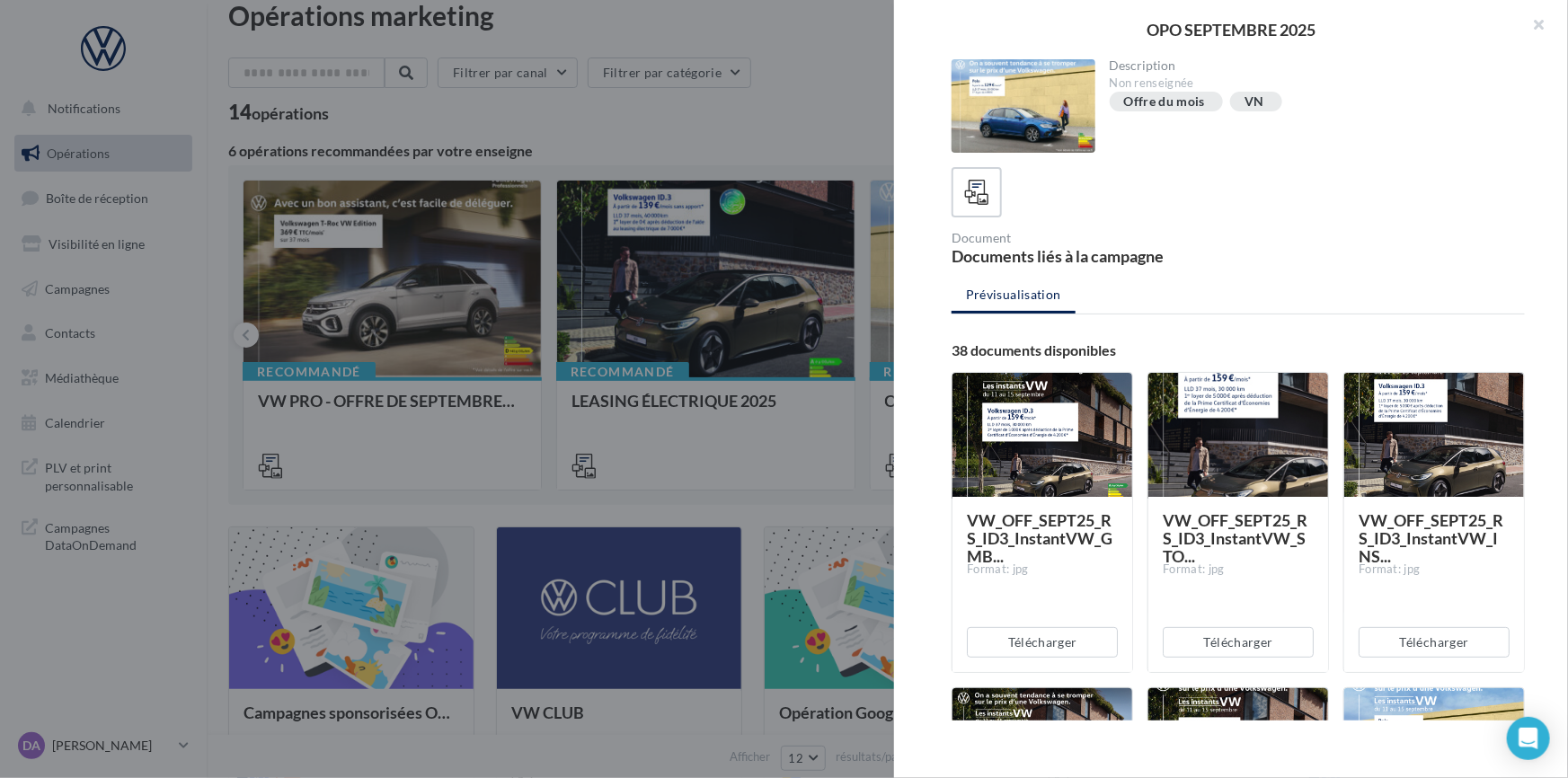
scroll to position [0, 0]
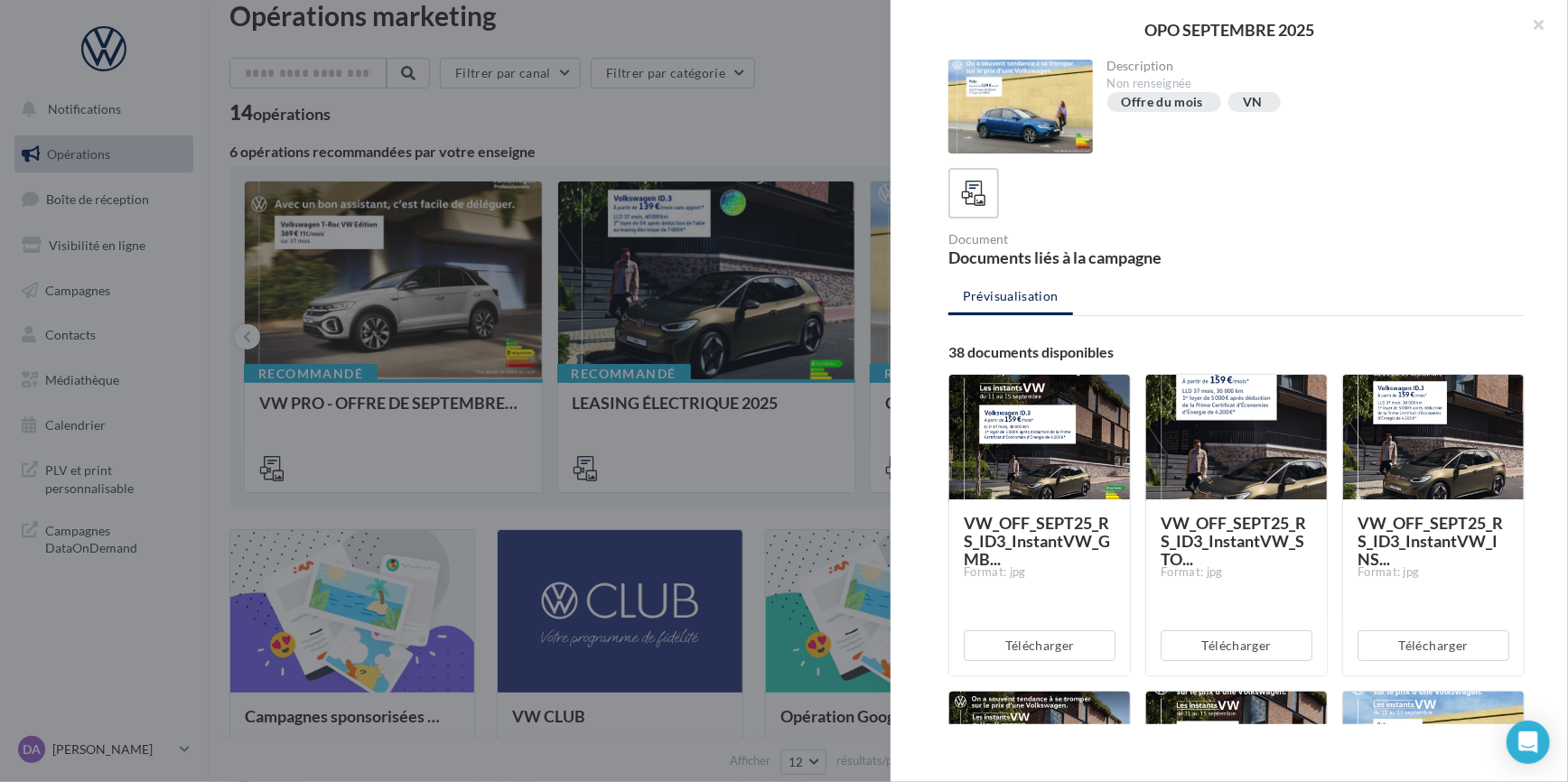
click at [857, 109] on div at bounding box center [784, 391] width 1568 height 782
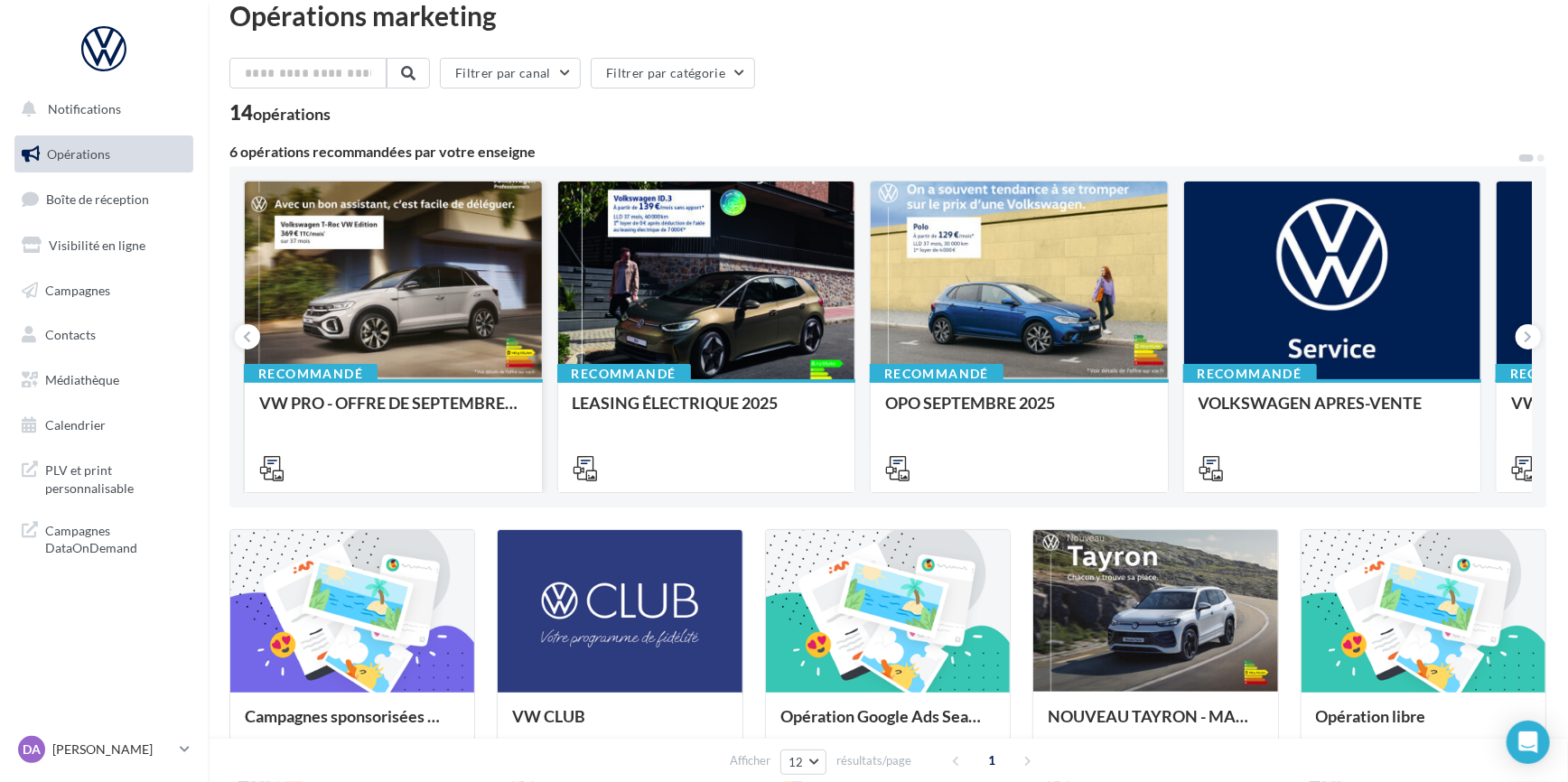
click at [432, 448] on div at bounding box center [393, 467] width 297 height 51
click at [436, 300] on div at bounding box center [393, 282] width 297 height 200
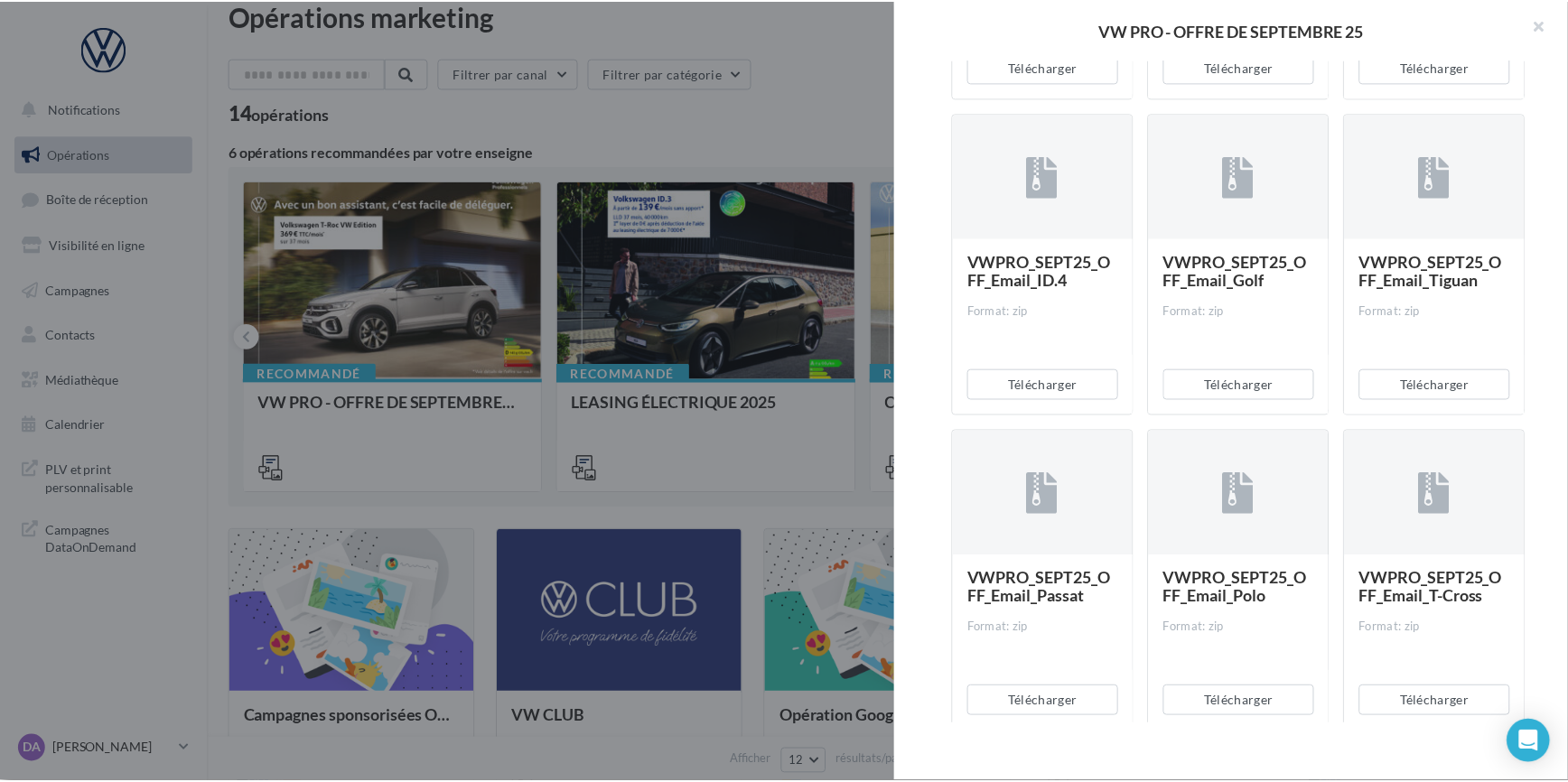
scroll to position [575, 0]
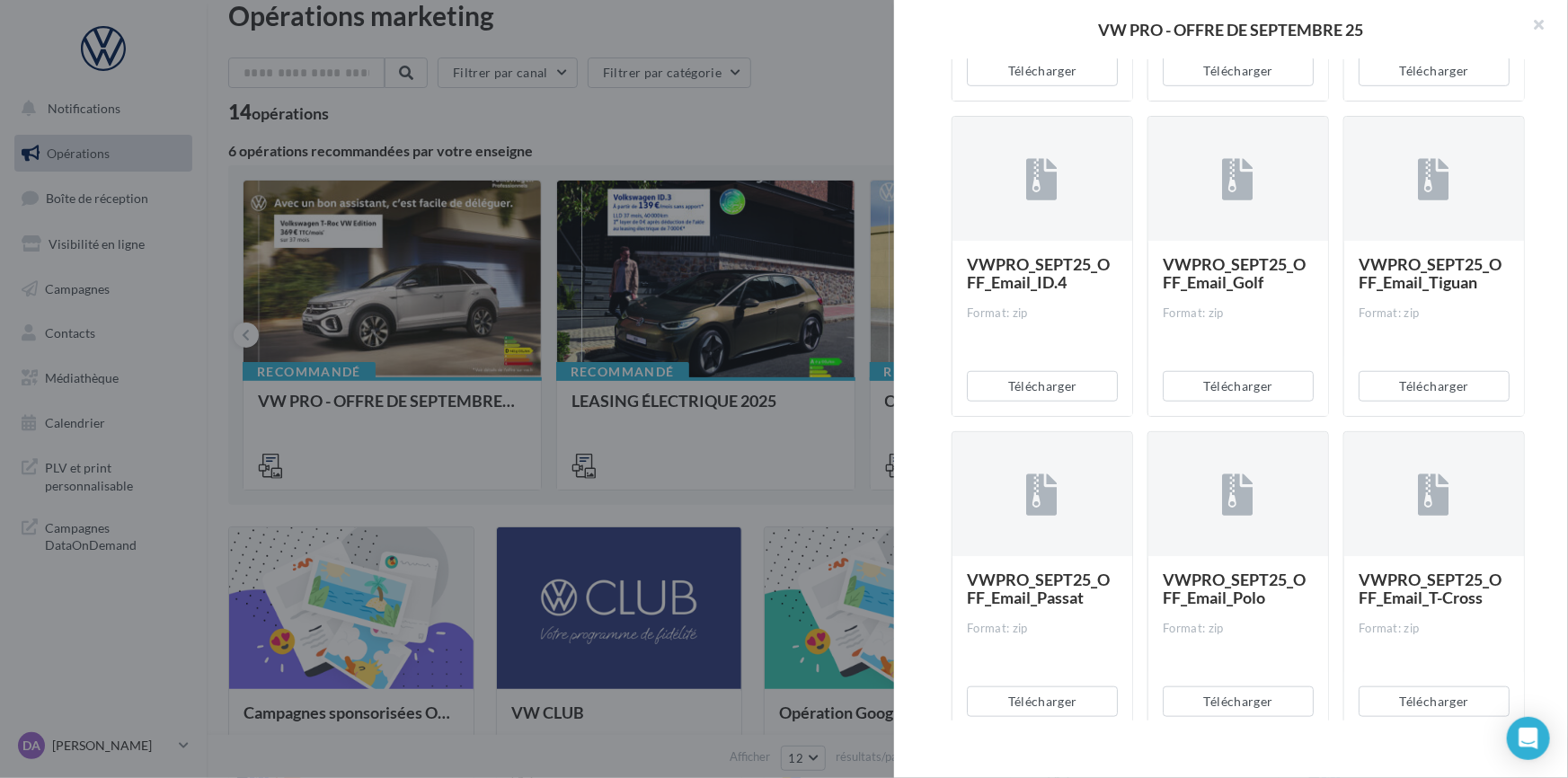
click at [1482, 520] on div at bounding box center [1433, 494] width 180 height 126
click at [421, 428] on div at bounding box center [779, 389] width 1560 height 778
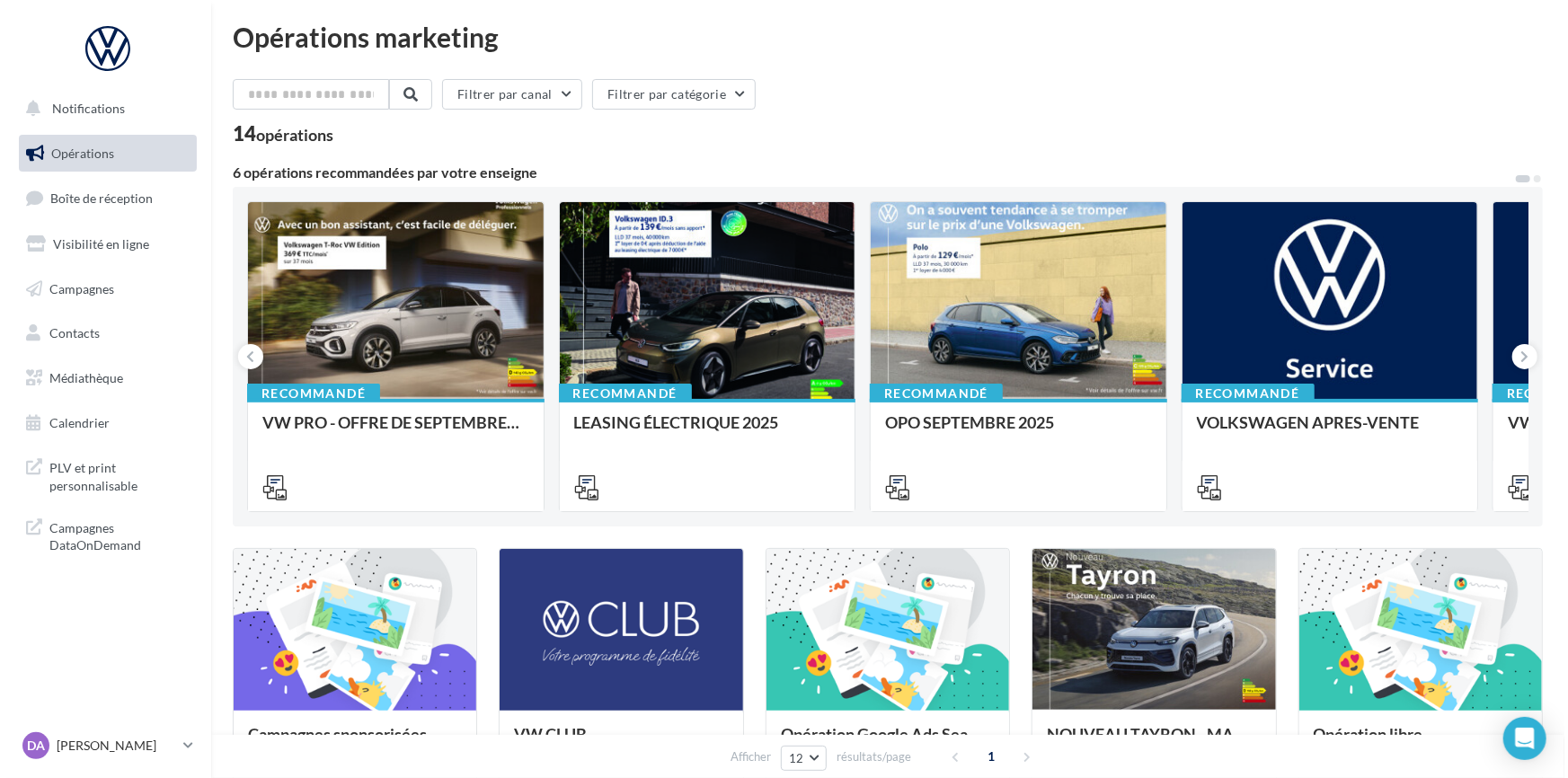
scroll to position [0, 0]
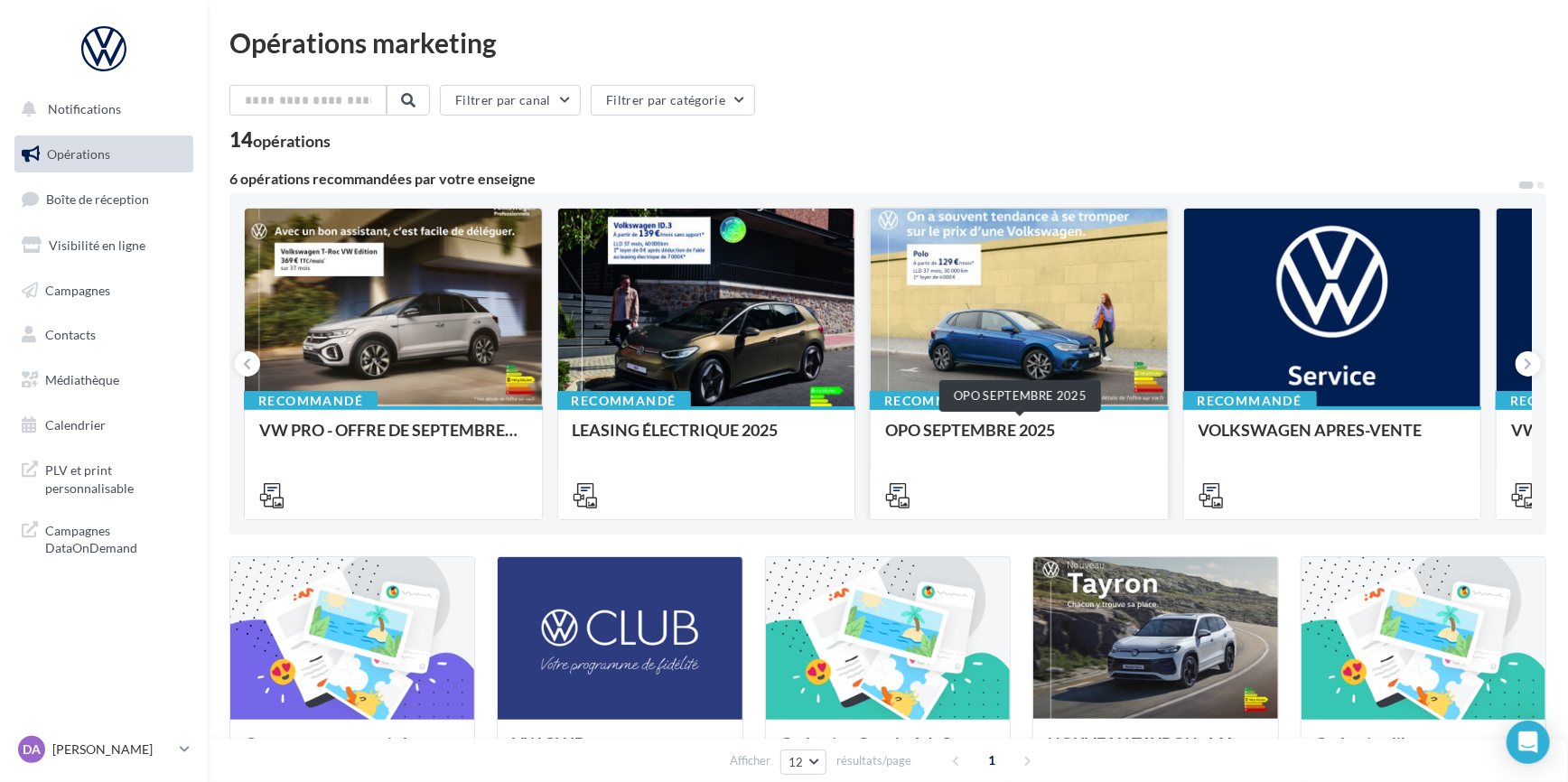
click at [962, 432] on div "OPO SEPTEMBRE 2025" at bounding box center [1019, 440] width 268 height 36
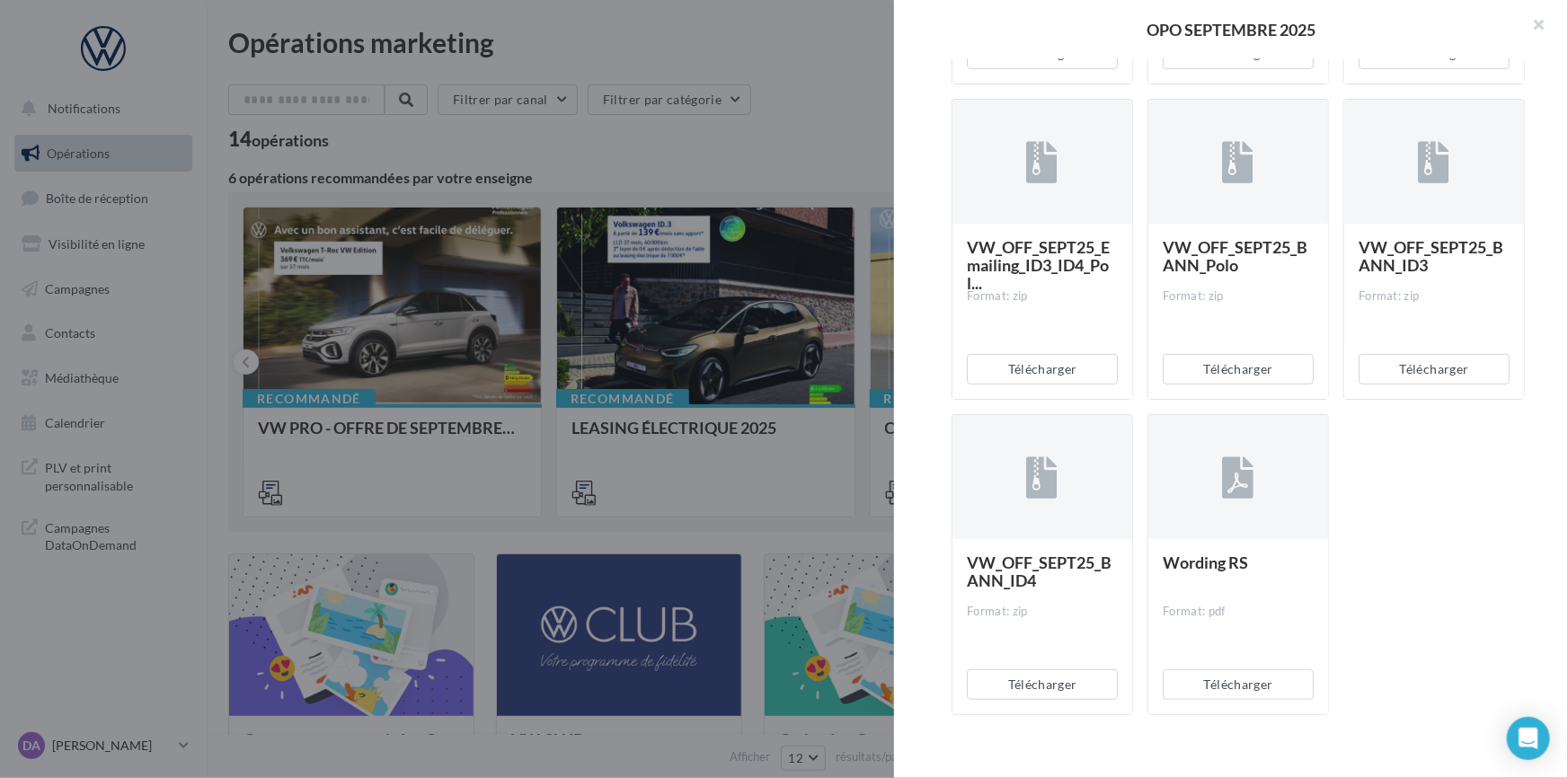
scroll to position [3738, 0]
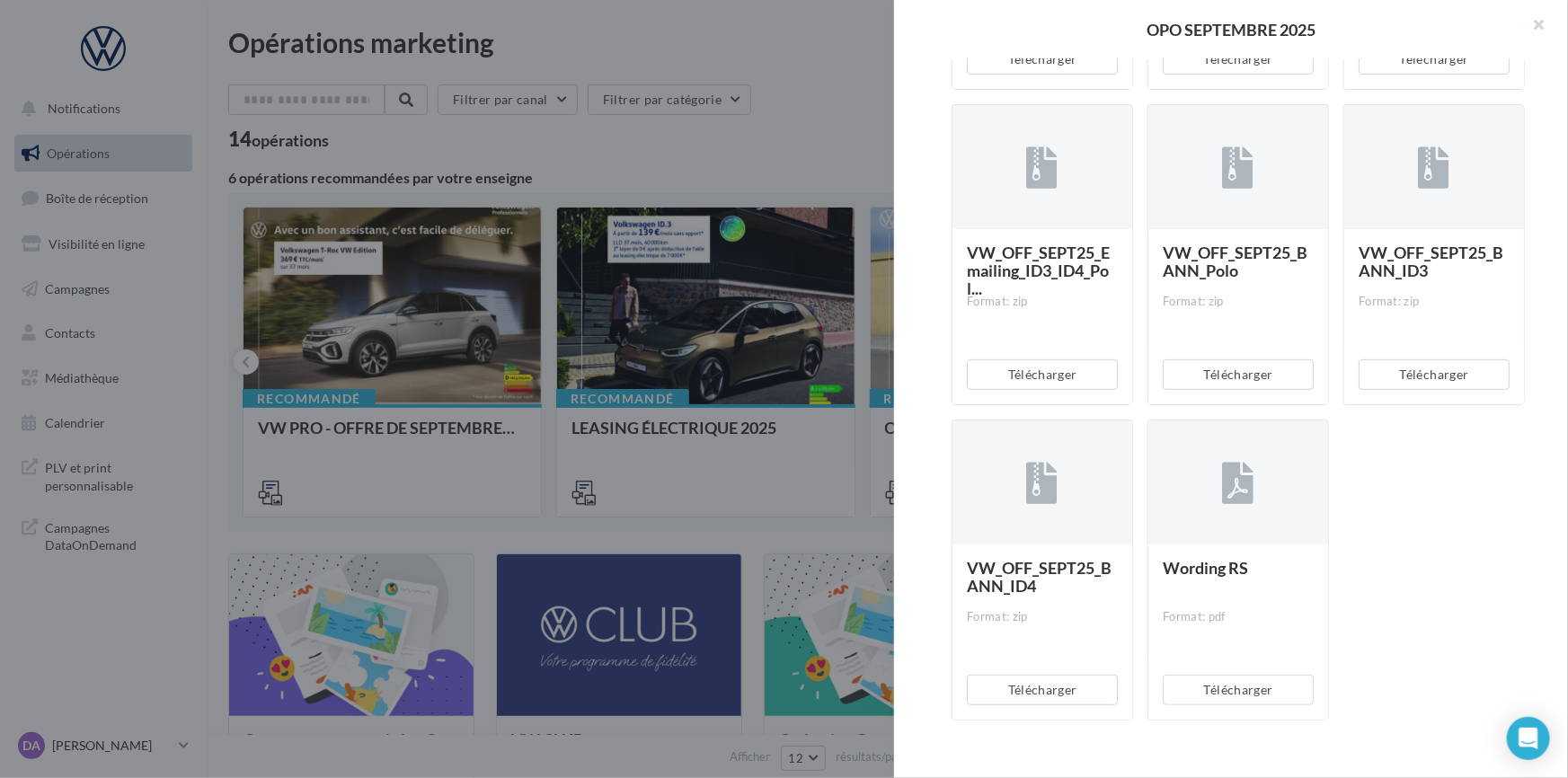
click at [1257, 671] on div "Télécharger" at bounding box center [1237, 690] width 180 height 60
click at [1250, 685] on button "Télécharger" at bounding box center [1237, 690] width 151 height 31
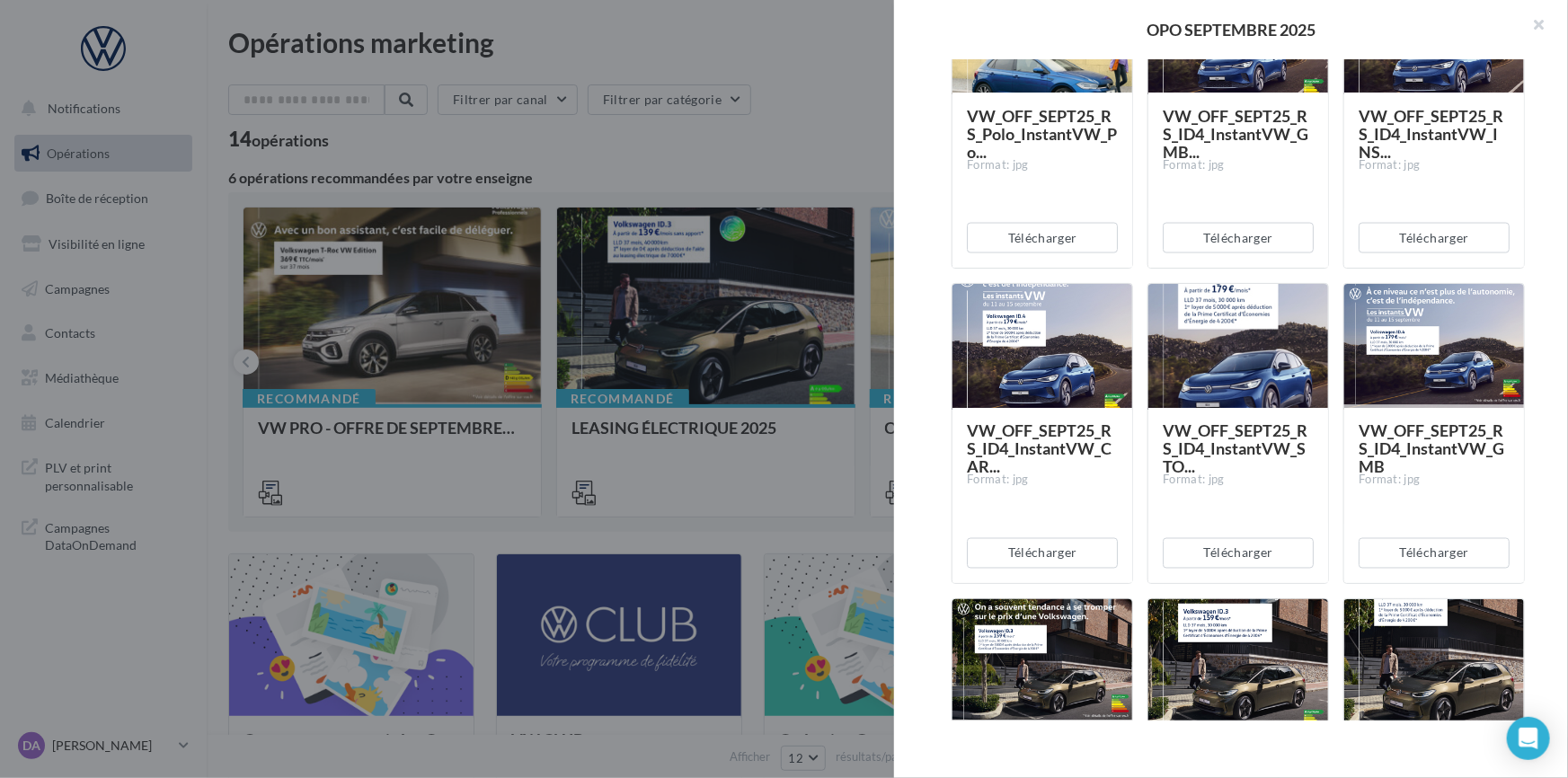
scroll to position [1177, 0]
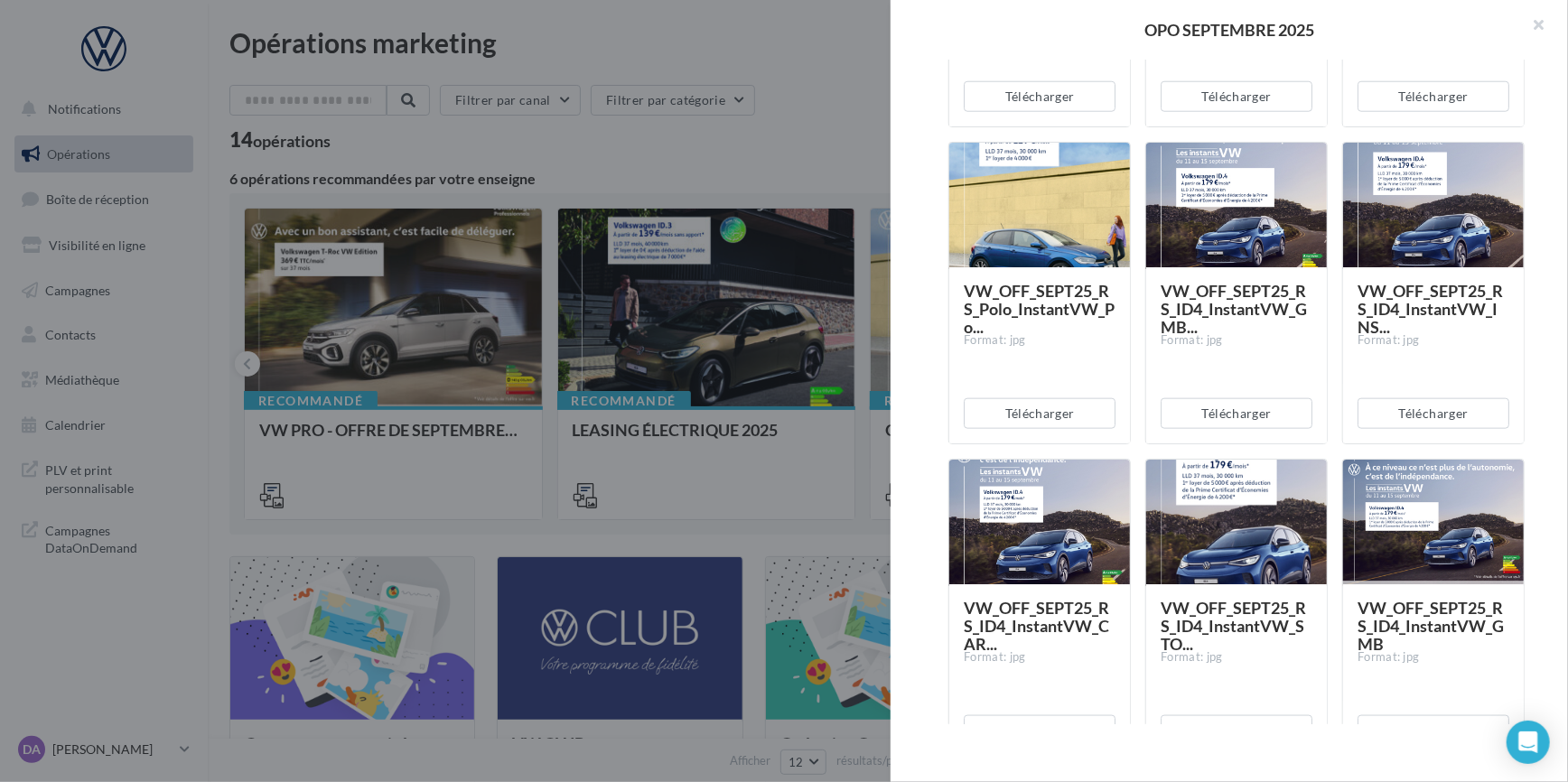
click at [823, 161] on div at bounding box center [784, 391] width 1568 height 782
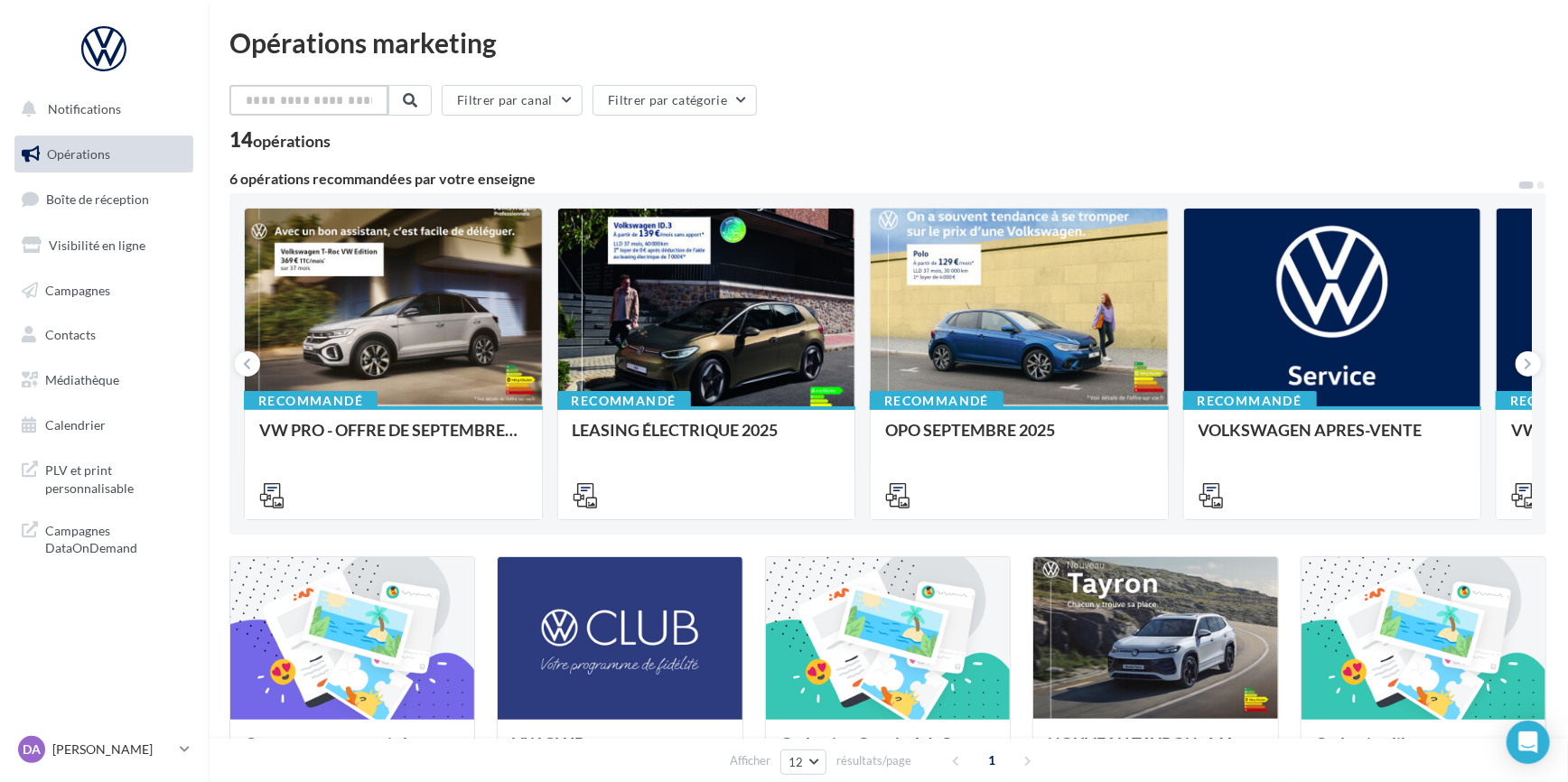
click at [321, 96] on input "text" at bounding box center [309, 100] width 159 height 31
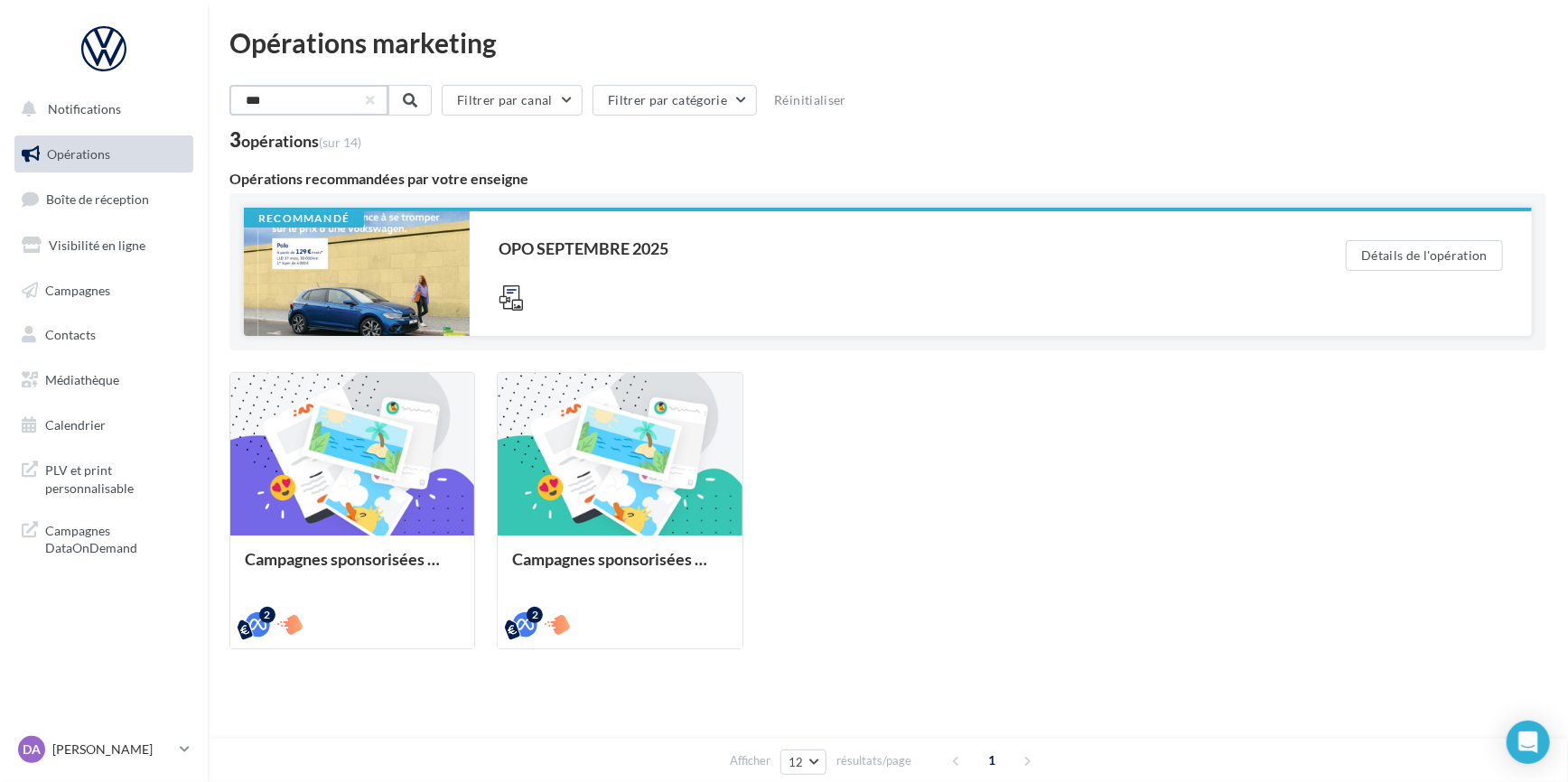
type input "***"
click at [682, 252] on div "OPO SEPTEMBRE 2025" at bounding box center [885, 249] width 774 height 16
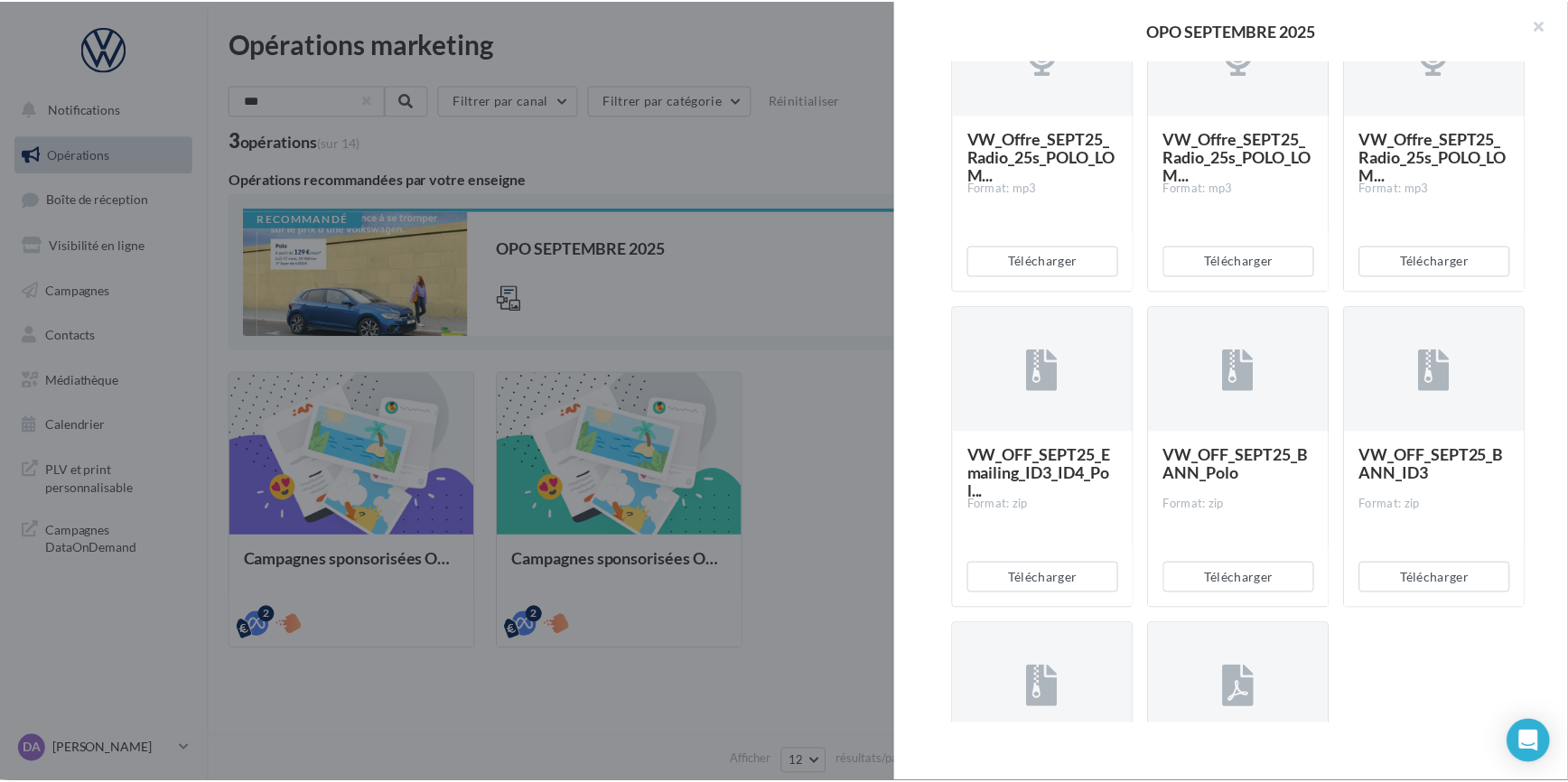
scroll to position [3482, 0]
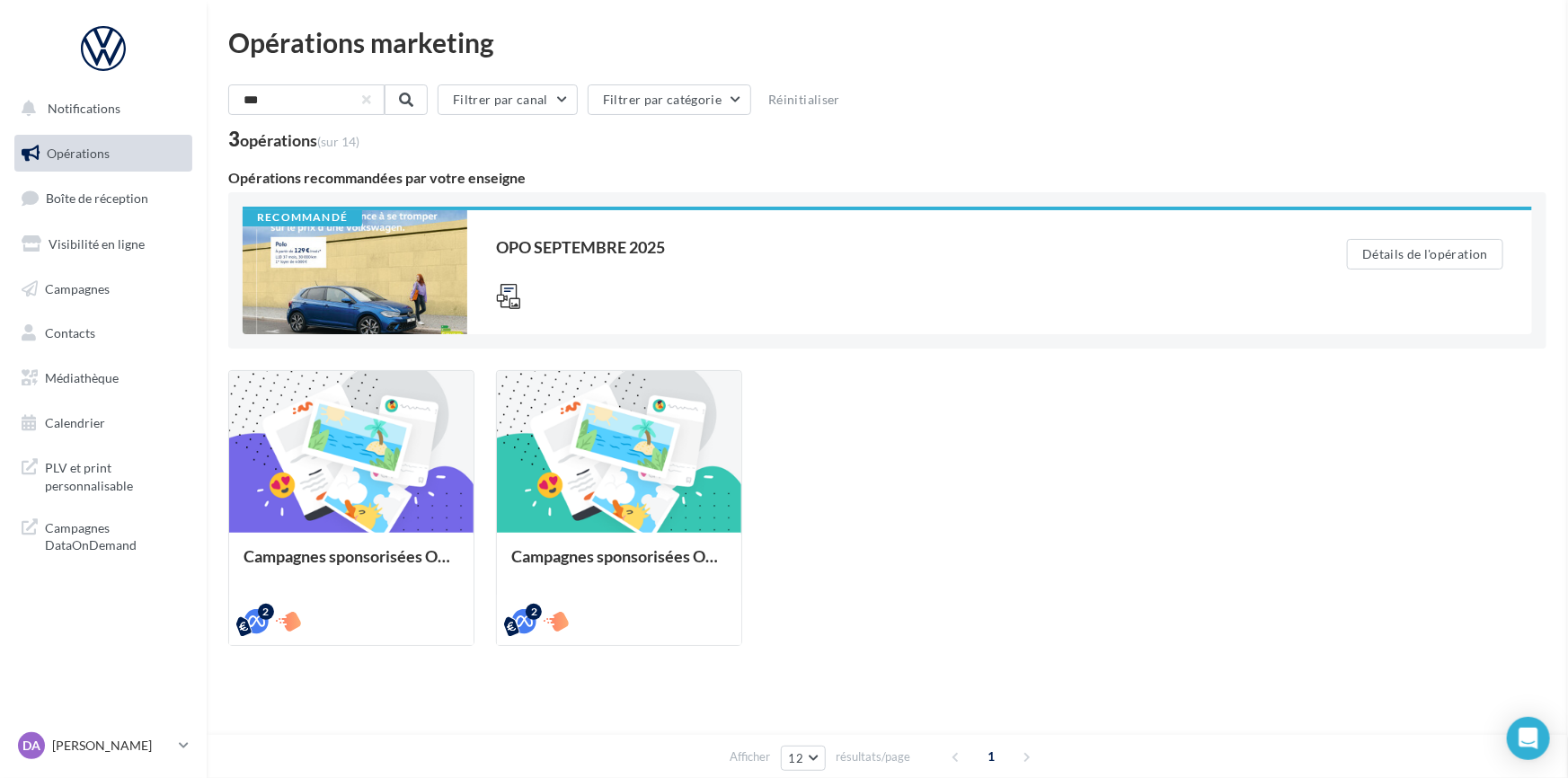
click at [370, 103] on button "button" at bounding box center [367, 99] width 7 height 7
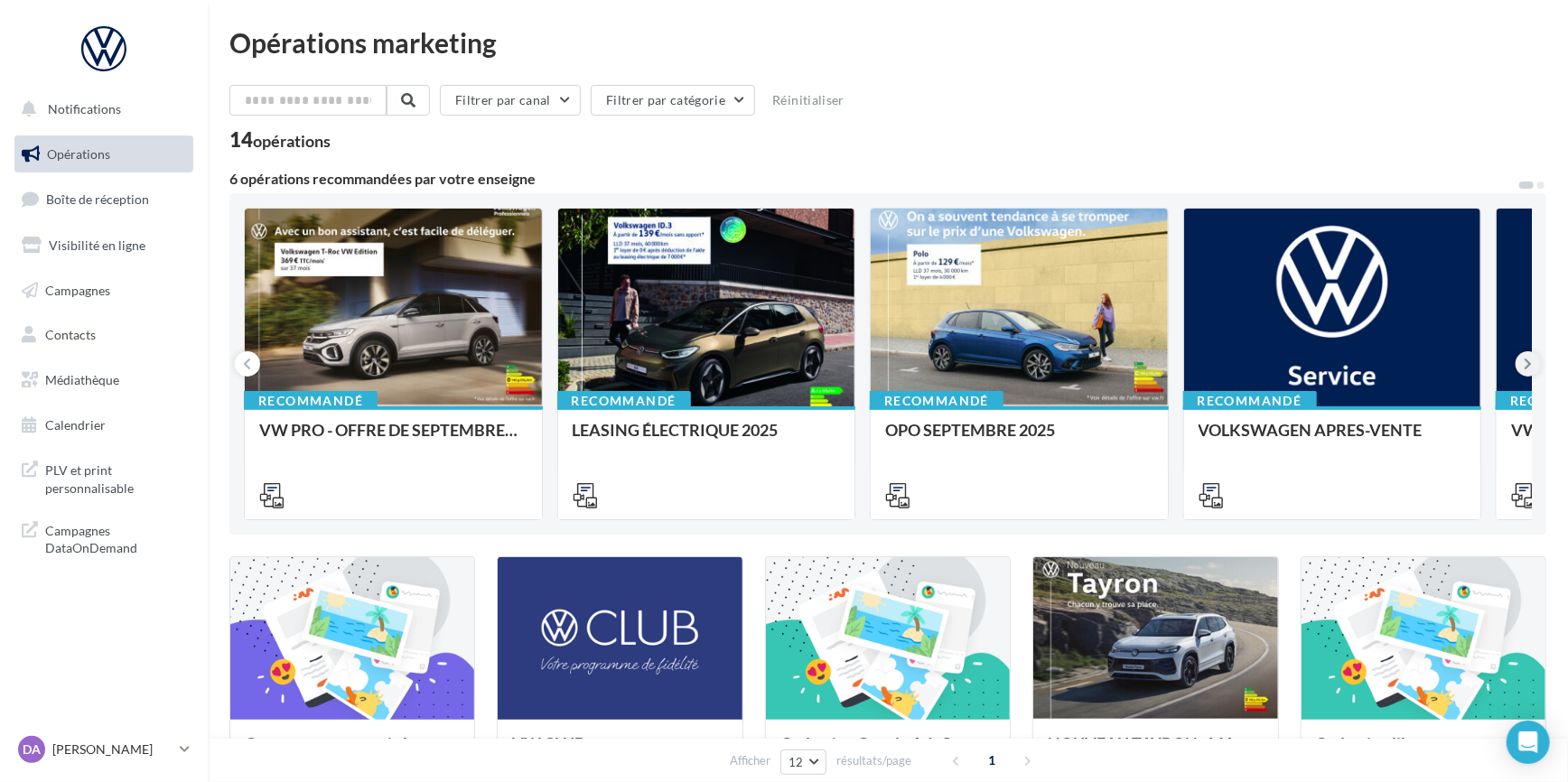
click at [1526, 363] on icon at bounding box center [1528, 364] width 8 height 18
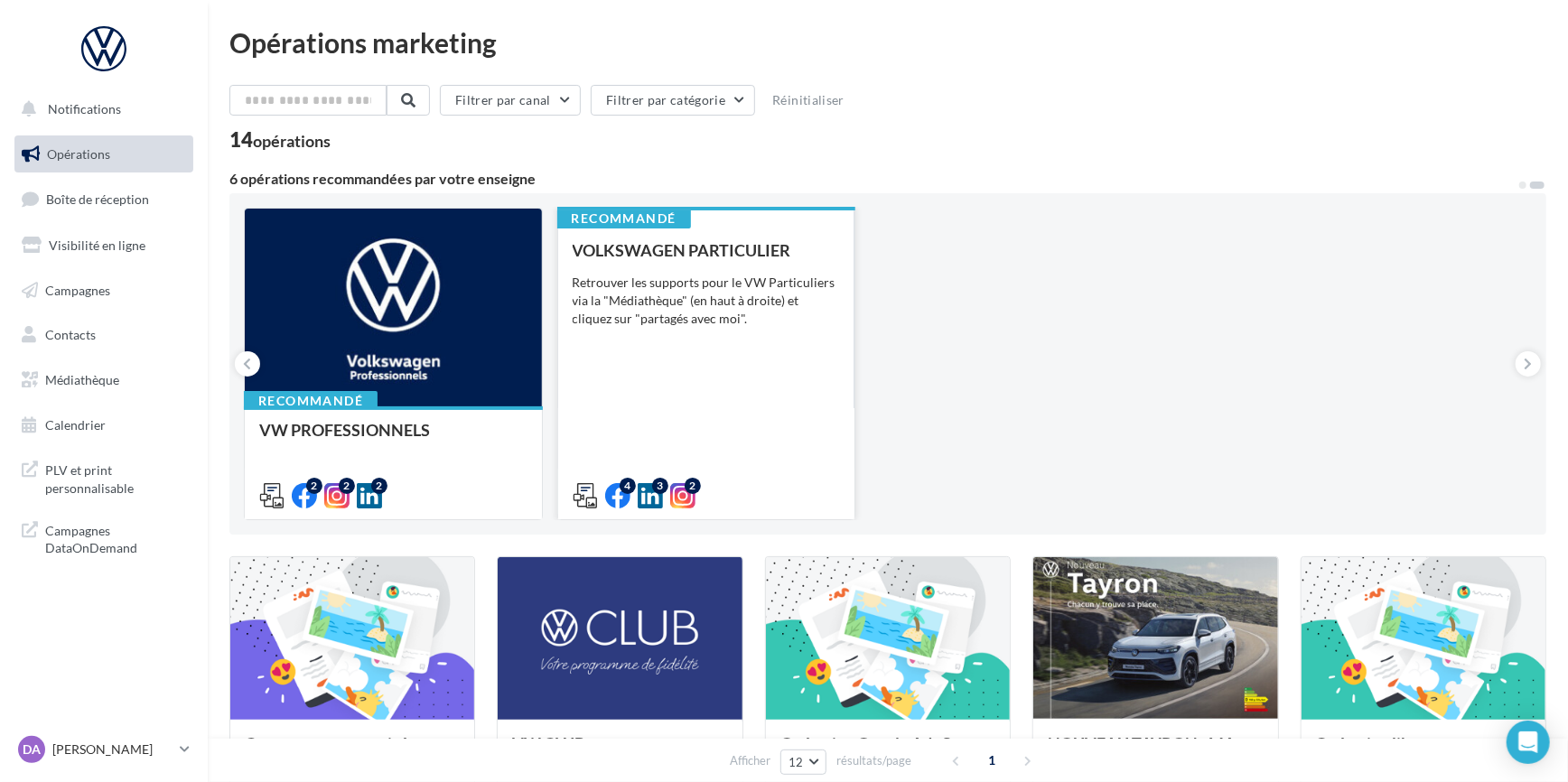
click at [784, 423] on div "VOLKSWAGEN PARTICULIER Retrouver les supports pour le VW Particuliers via la "M…" at bounding box center [706, 372] width 268 height 262
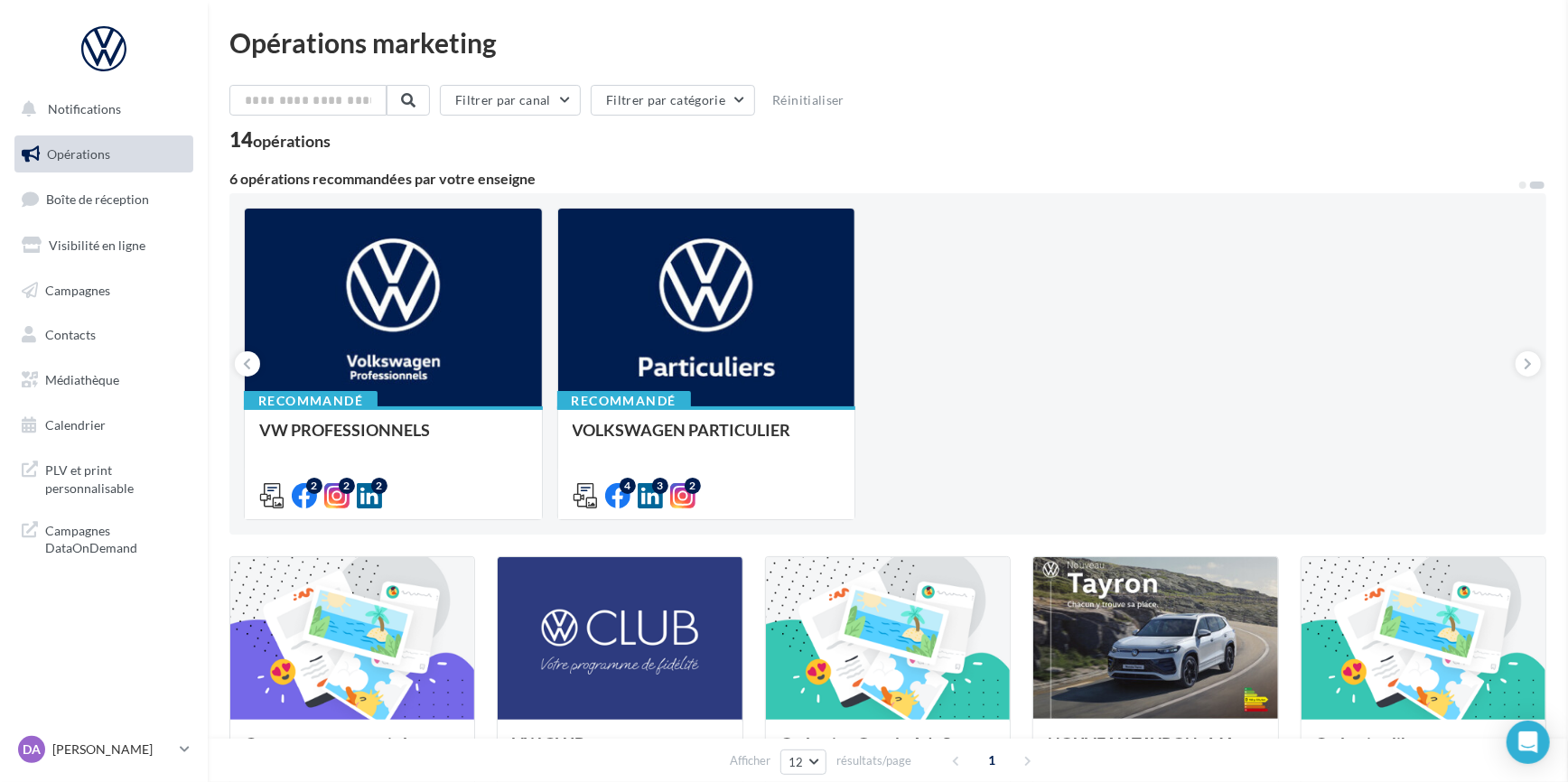
click at [57, 379] on span "Médiathèque" at bounding box center [83, 380] width 74 height 15
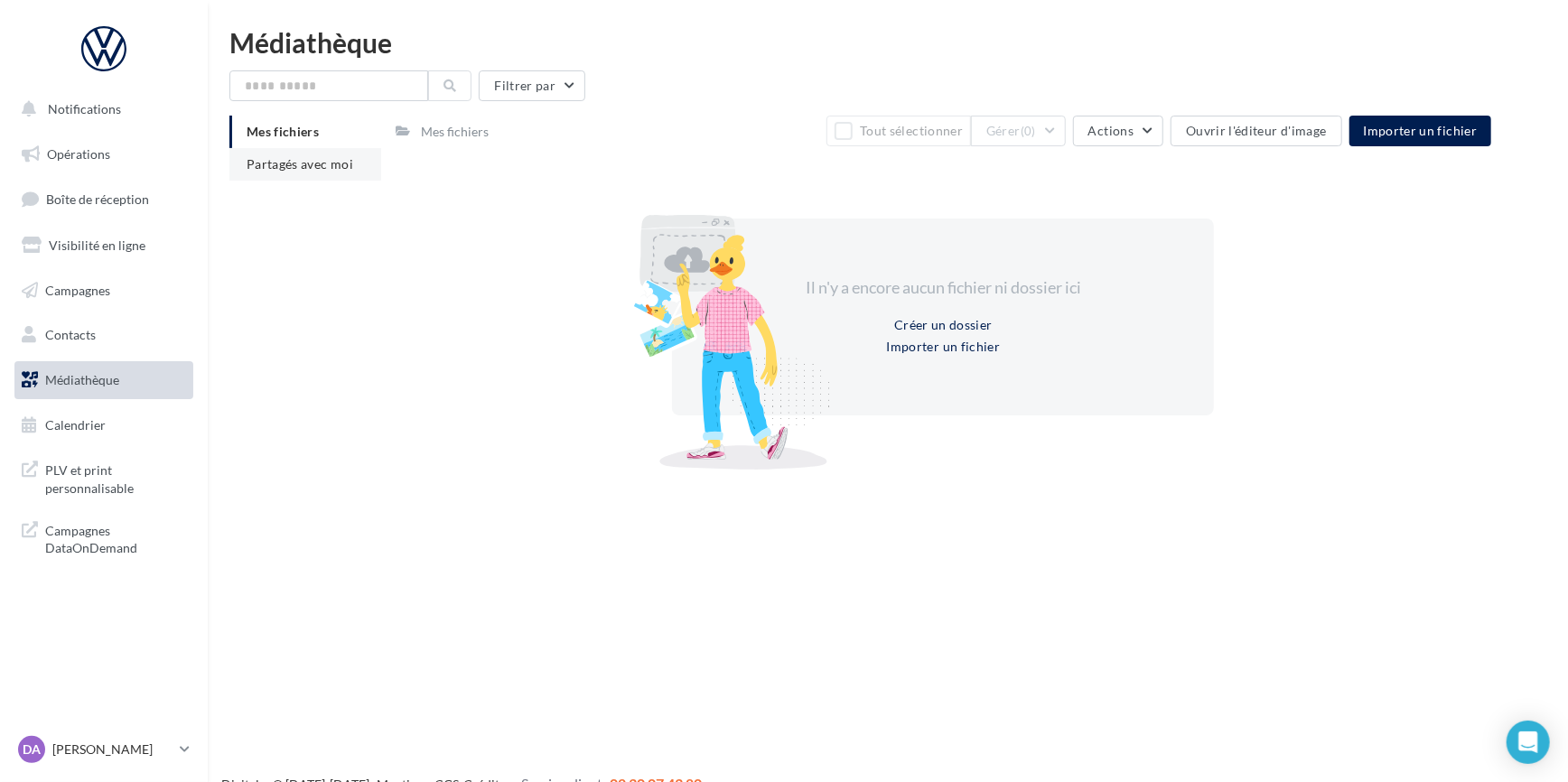
click at [312, 166] on span "Partagés avec moi" at bounding box center [300, 163] width 106 height 15
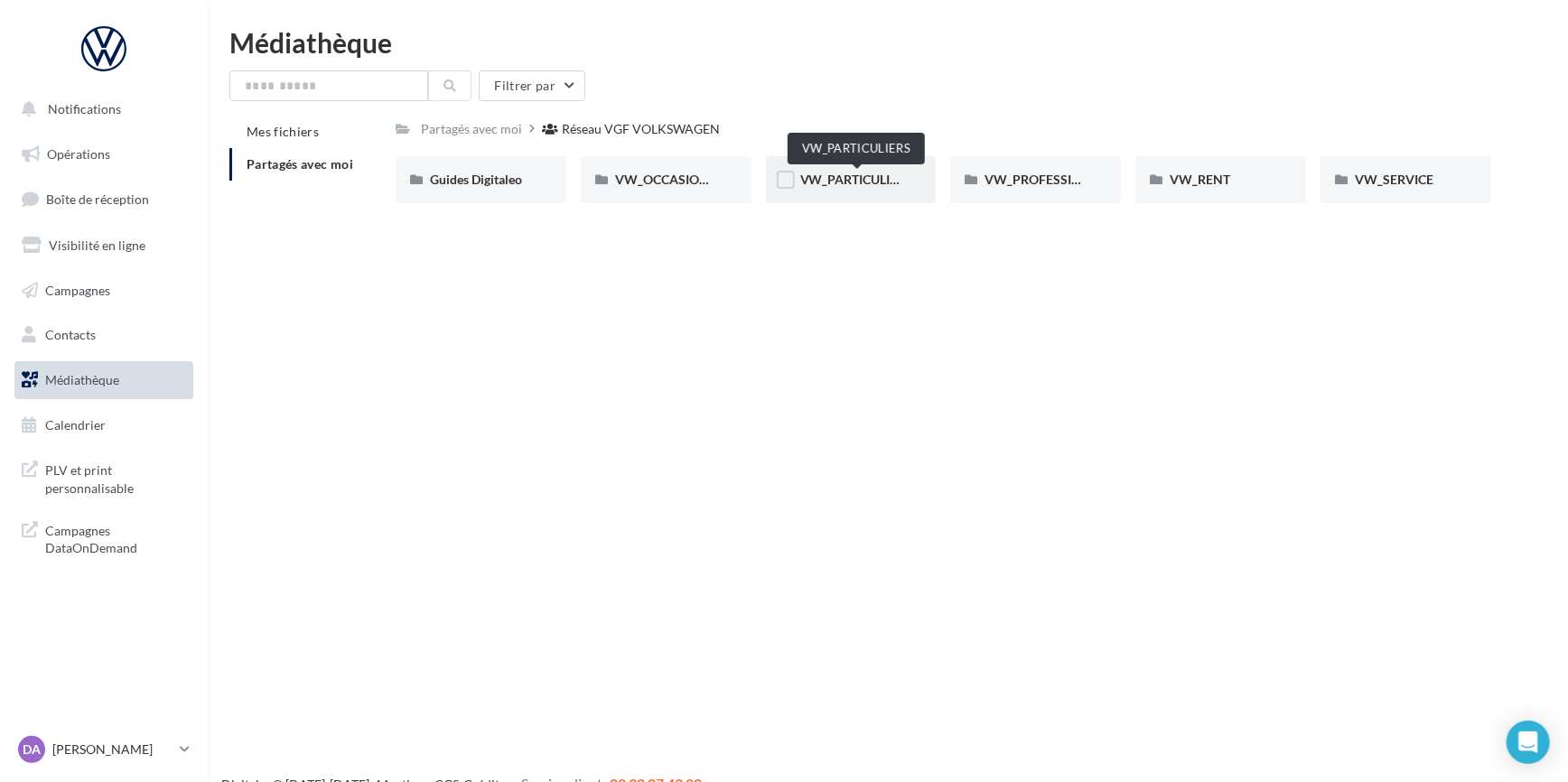
click at [866, 183] on span "VW_PARTICULIERS" at bounding box center [856, 179] width 113 height 15
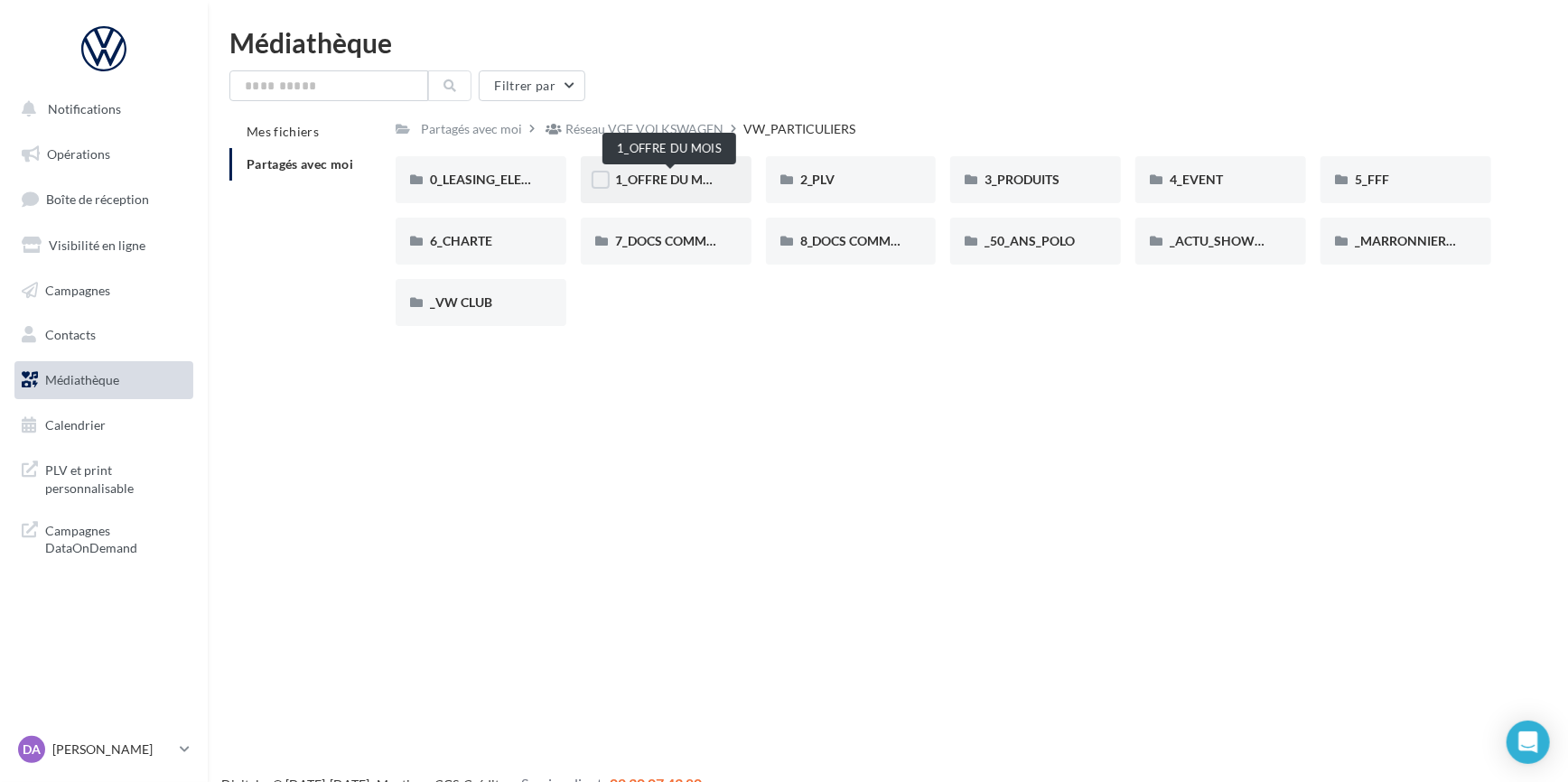
click at [645, 181] on span "1_OFFRE DU MOIS" at bounding box center [668, 179] width 108 height 15
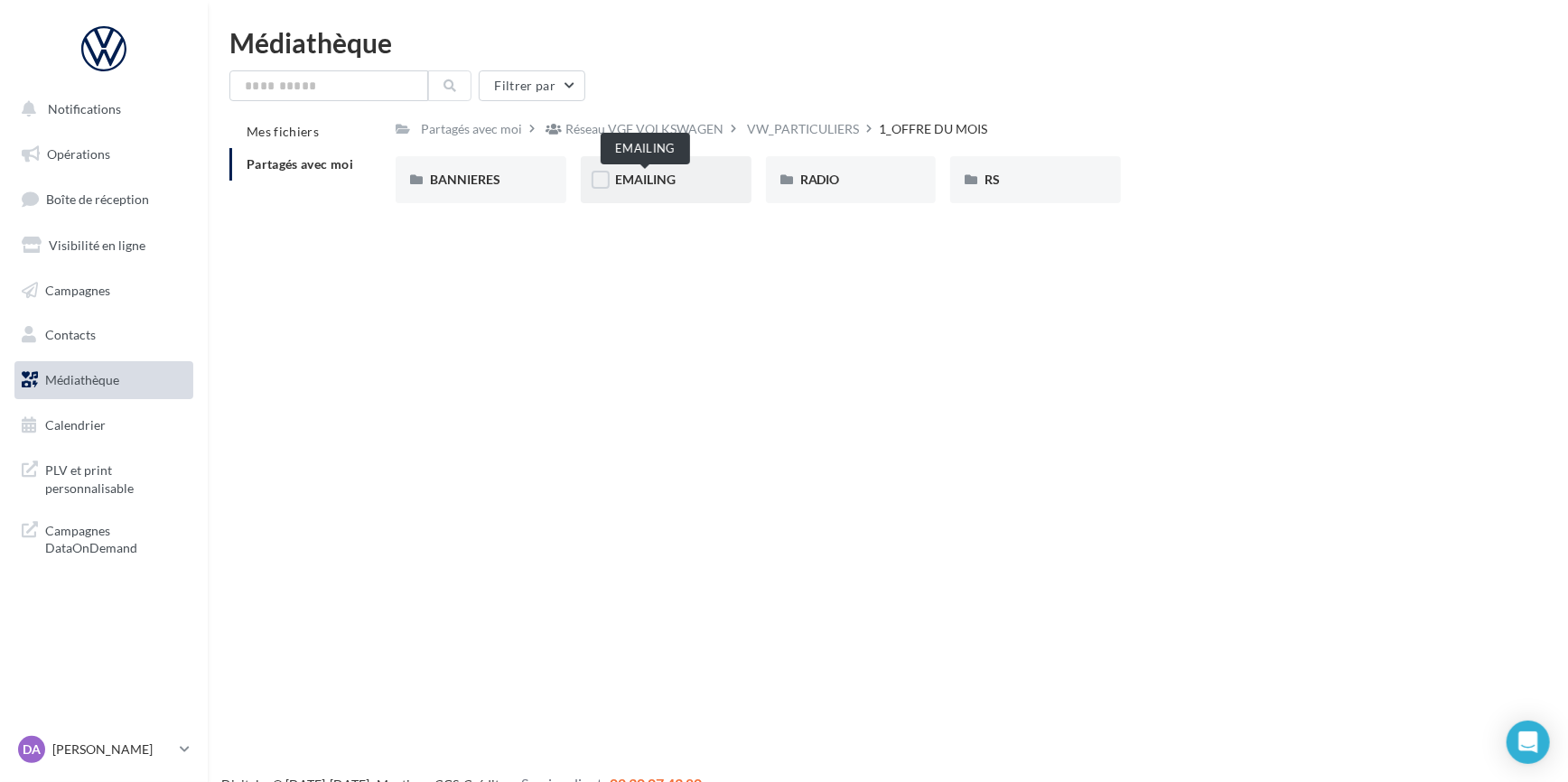
click at [656, 176] on span "EMAILING" at bounding box center [645, 179] width 61 height 15
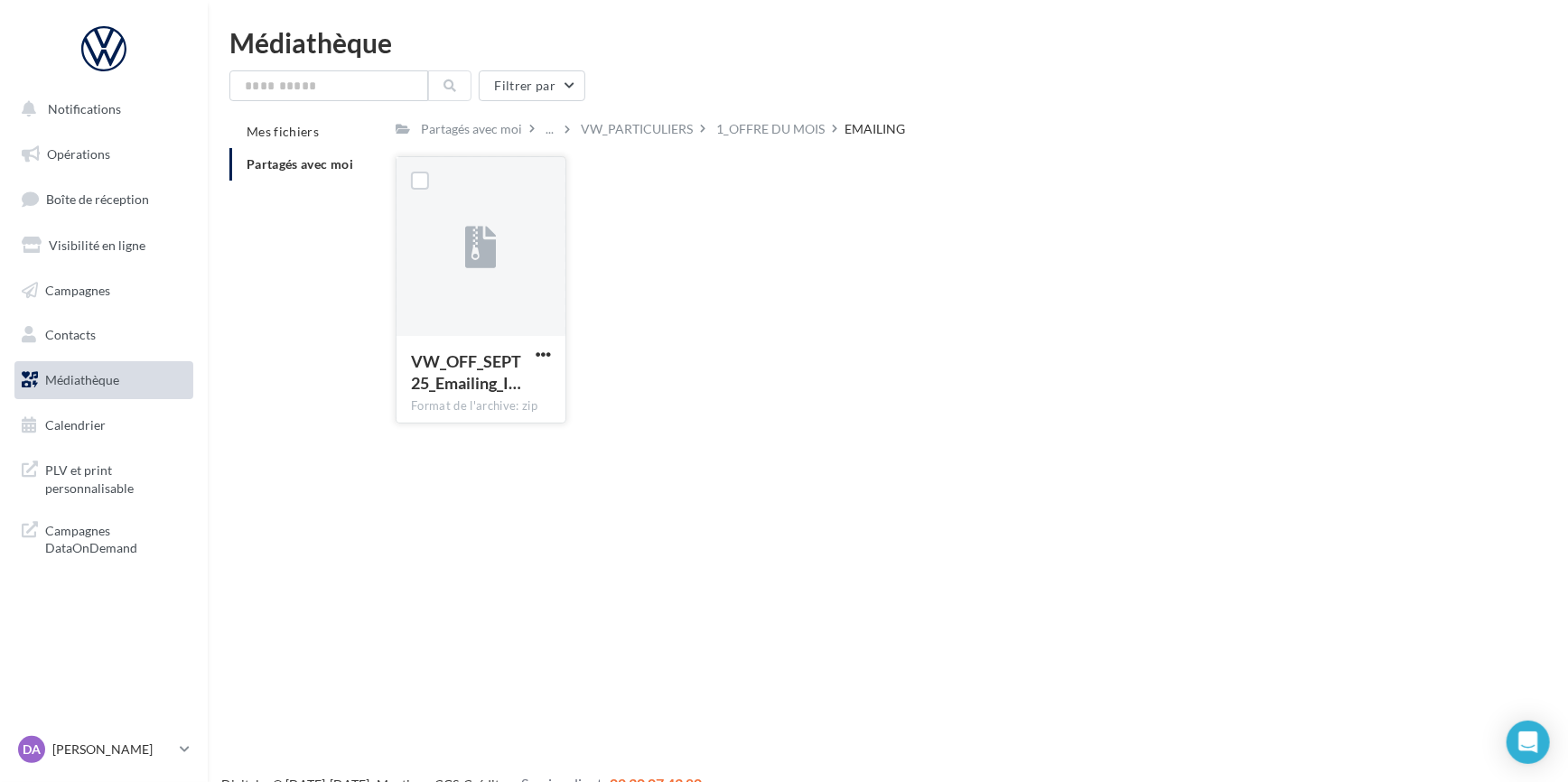
click at [461, 288] on div at bounding box center [481, 247] width 169 height 181
click at [487, 394] on div "VW_OFF_SEPT25_Emailing_I…" at bounding box center [470, 372] width 118 height 44
click at [547, 350] on span "button" at bounding box center [543, 354] width 15 height 15
click at [473, 391] on button "Télécharger" at bounding box center [464, 391] width 181 height 47
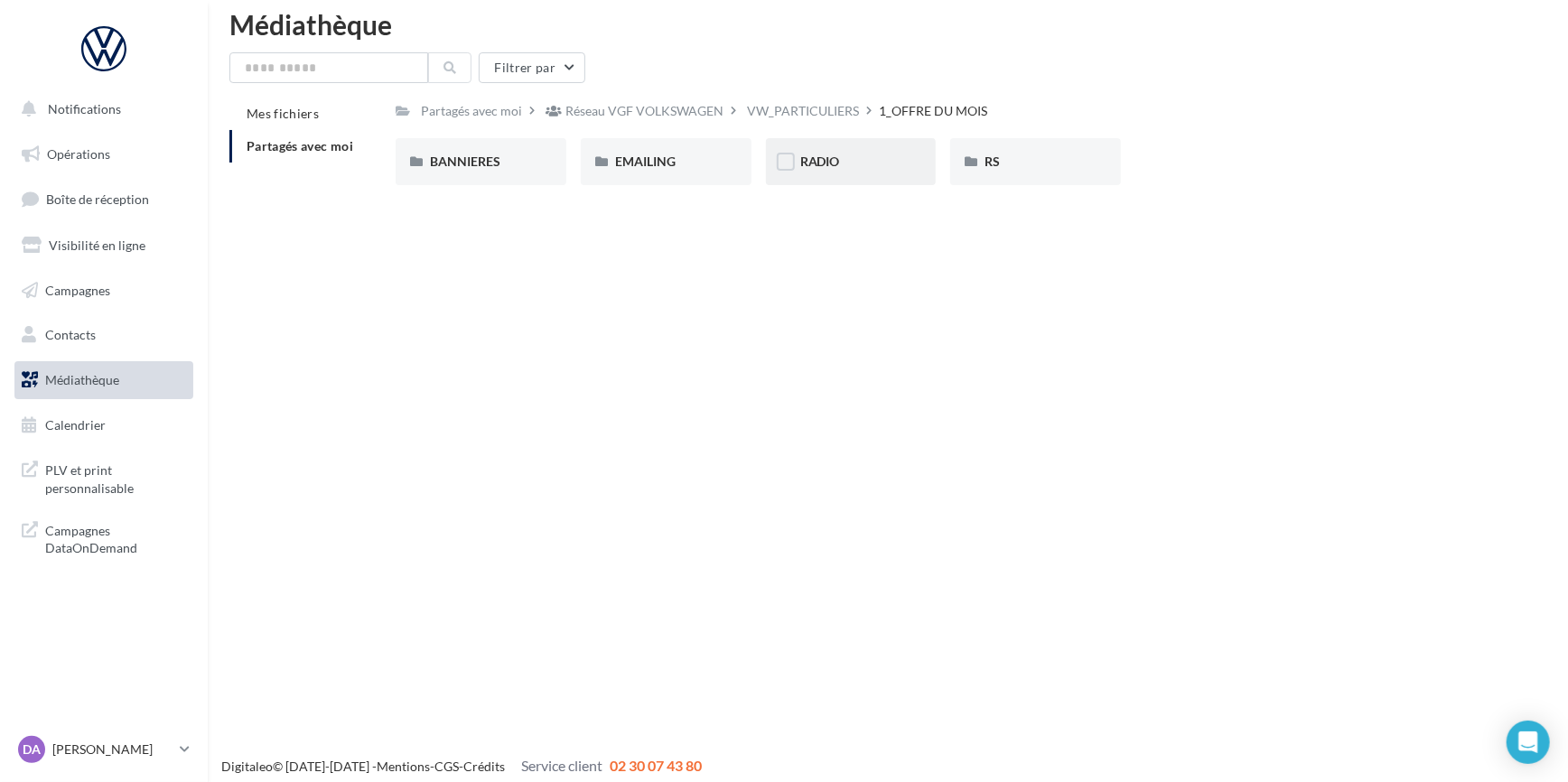
scroll to position [28, 0]
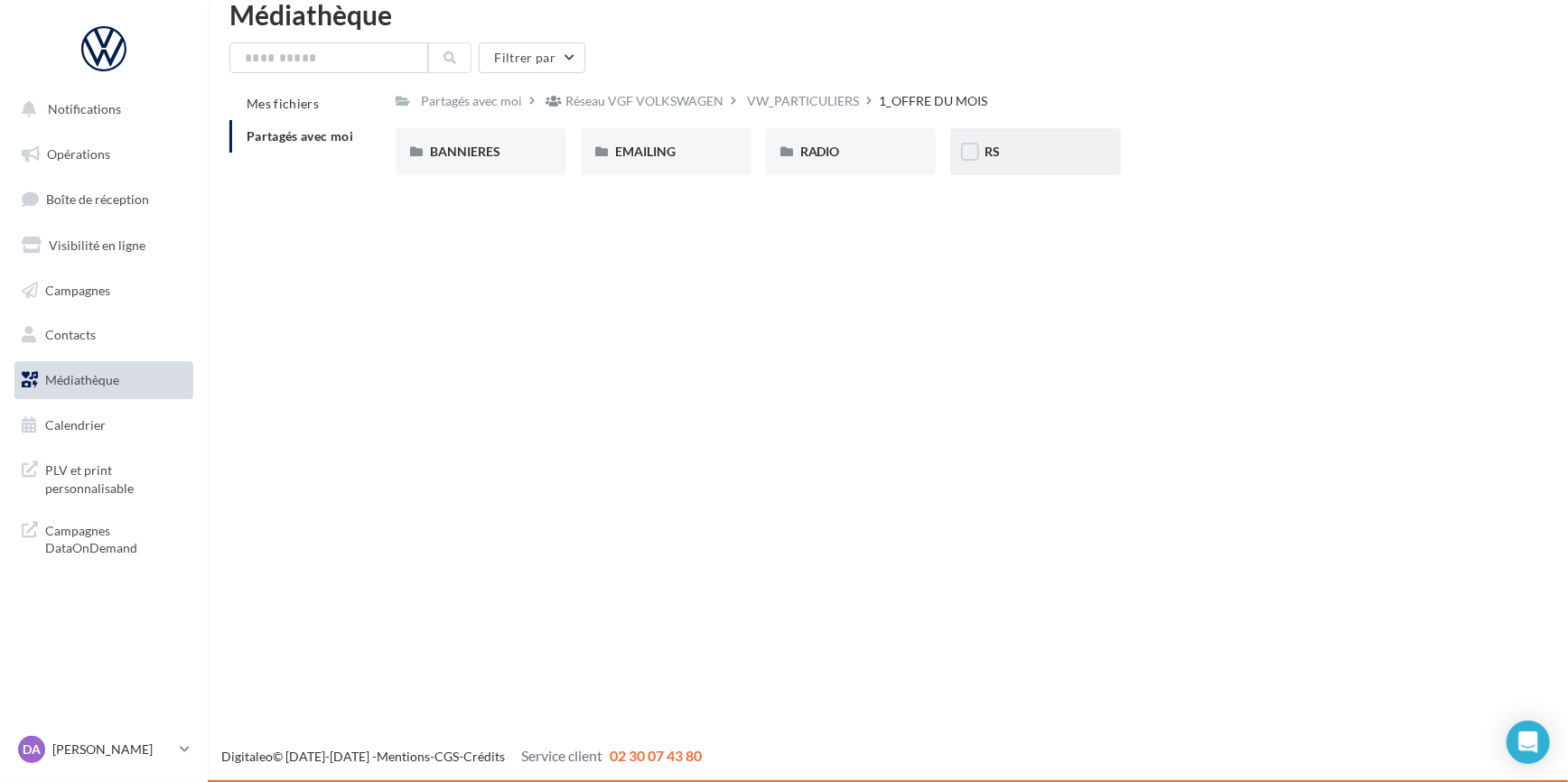
click at [991, 159] on span "RS" at bounding box center [991, 151] width 15 height 15
click at [478, 144] on span "BANNIERES" at bounding box center [465, 151] width 71 height 15
click at [830, 147] on span "RADIO" at bounding box center [820, 151] width 40 height 15
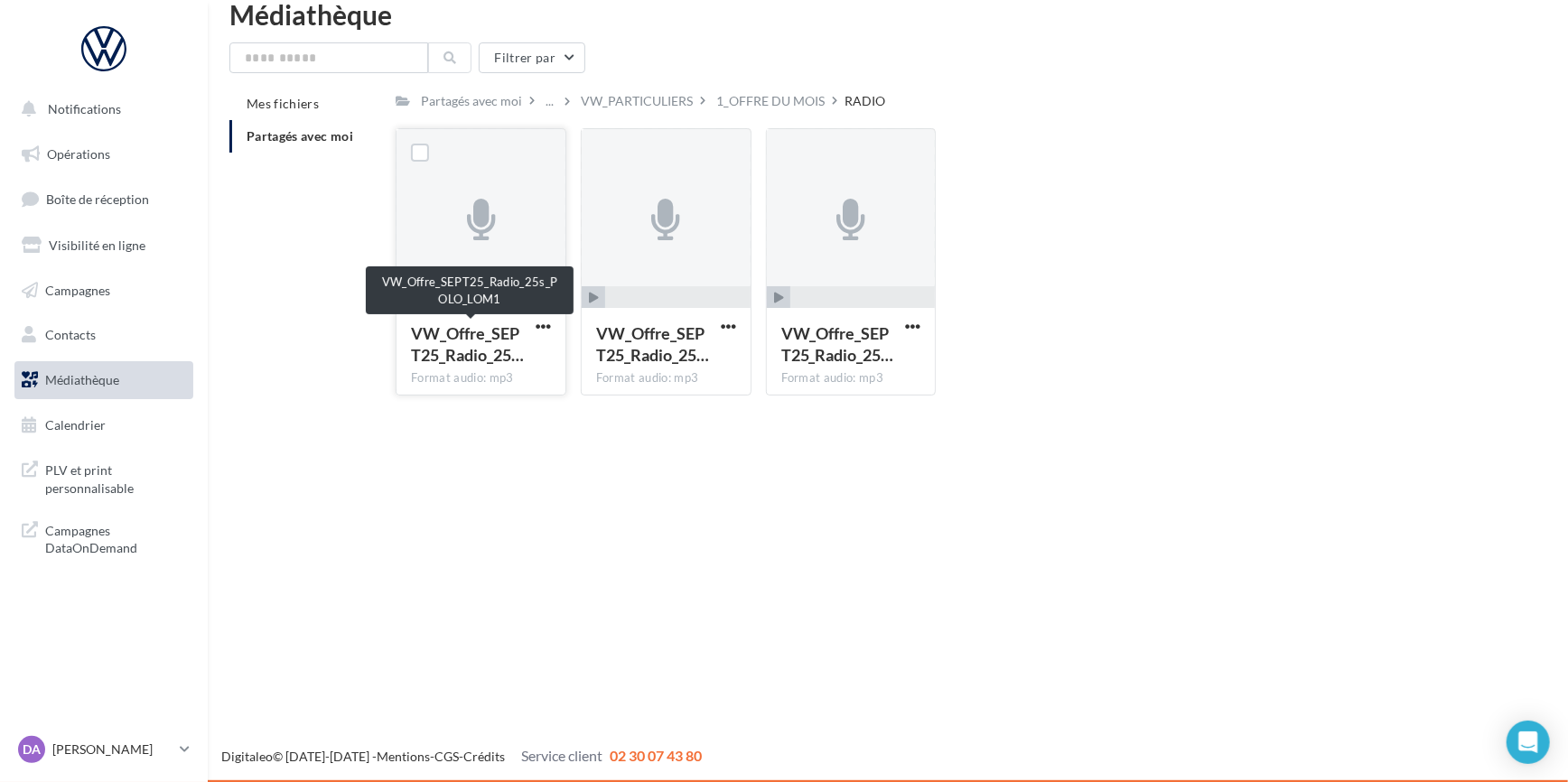
click at [464, 344] on span "VW_Offre_SEPT25_Radio_25…" at bounding box center [468, 344] width 113 height 42
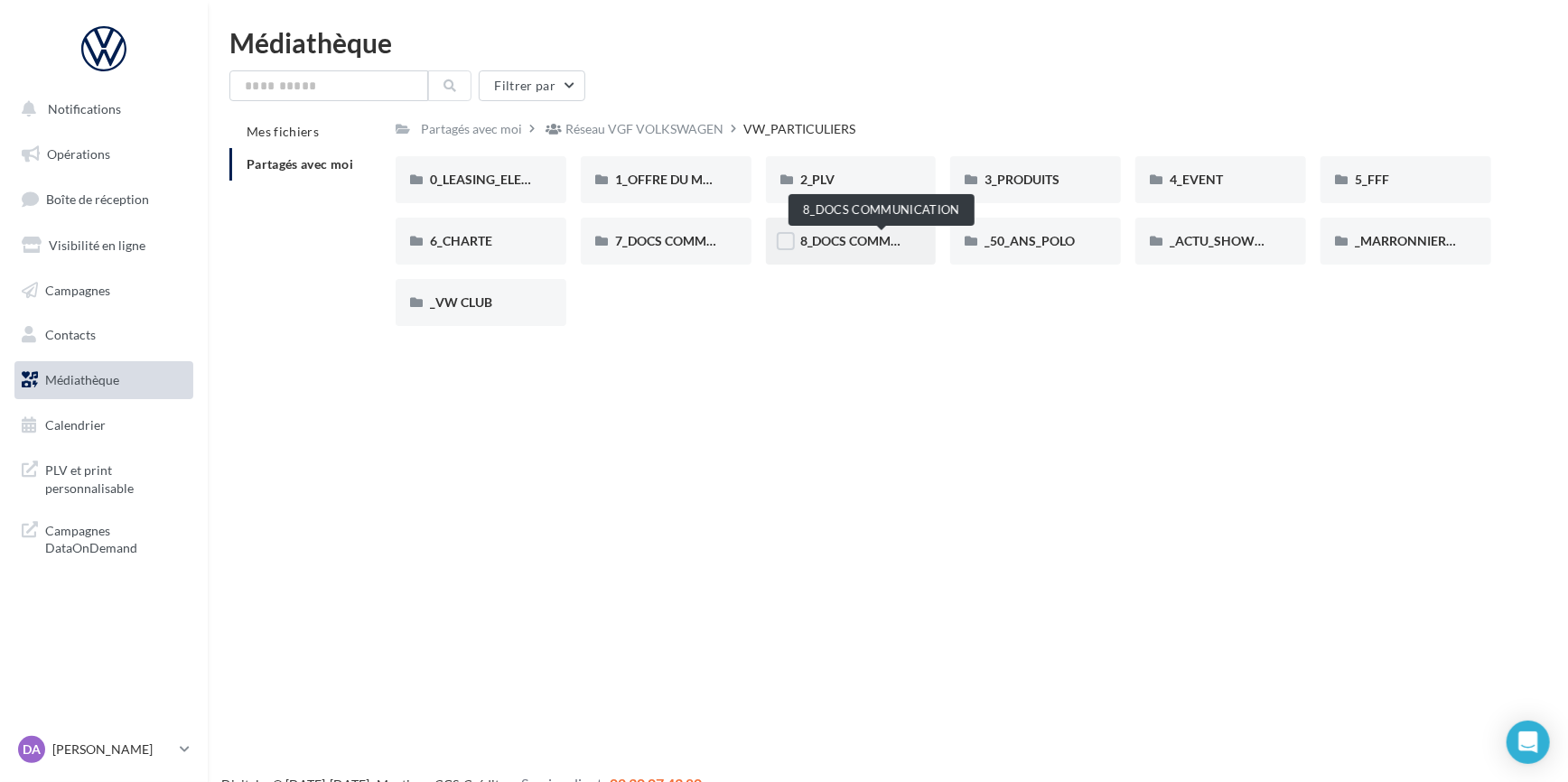
click at [873, 247] on span "8_DOCS COMMUNICATION" at bounding box center [880, 241] width 161 height 15
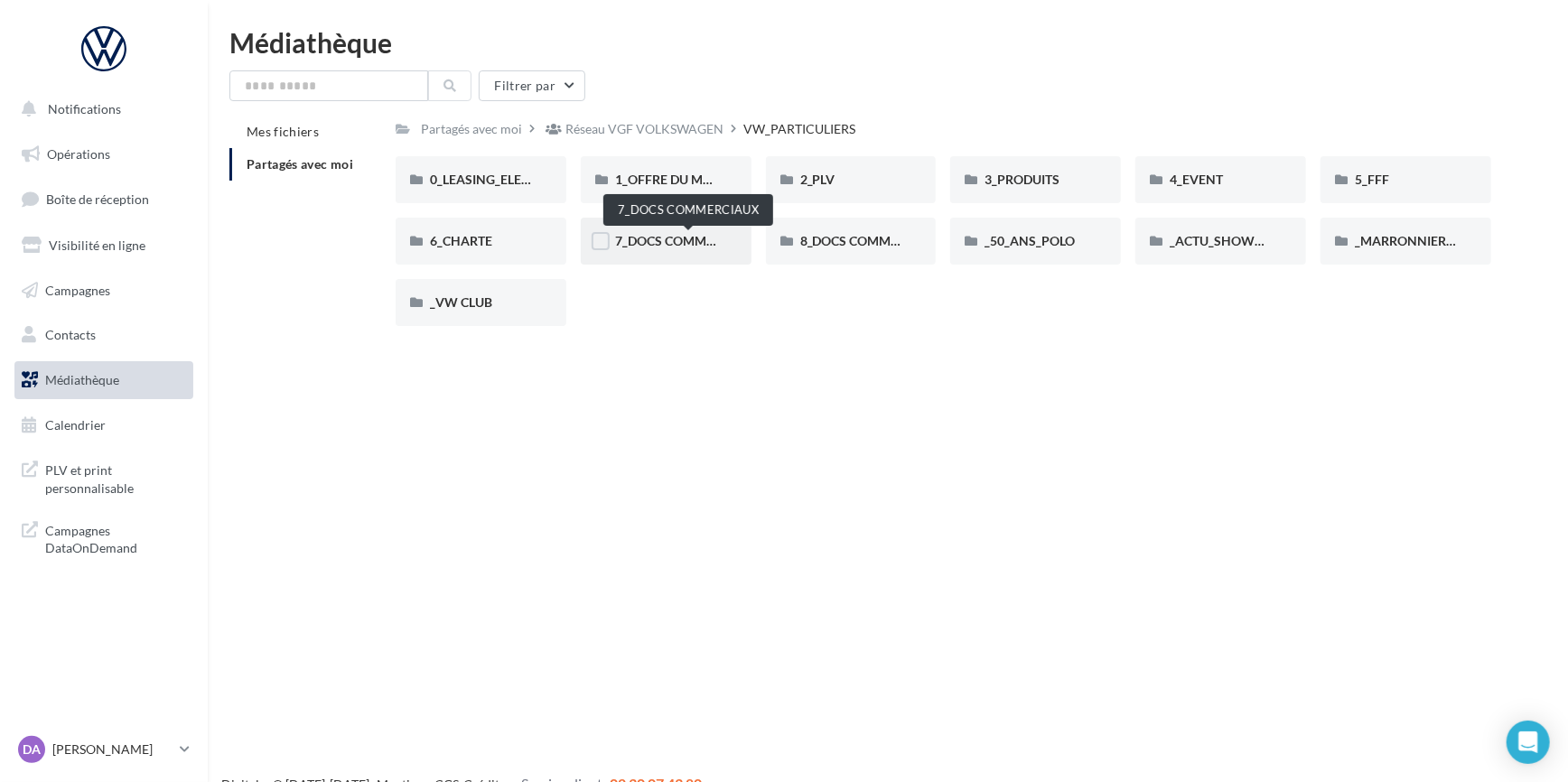
click at [666, 243] on span "7_DOCS COMMERCIAUX" at bounding box center [687, 241] width 145 height 15
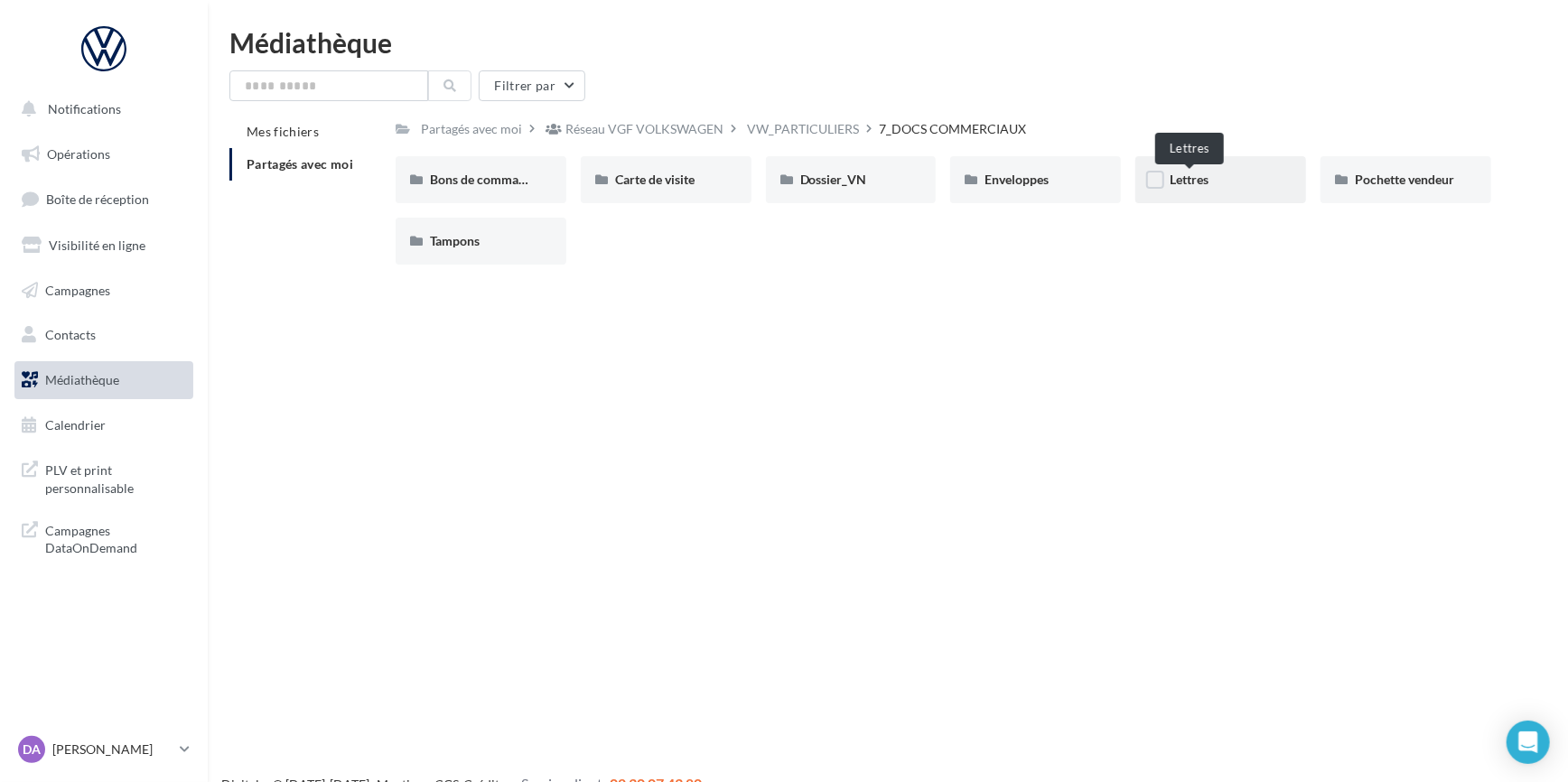
click at [1202, 187] on span "Lettres" at bounding box center [1188, 179] width 39 height 15
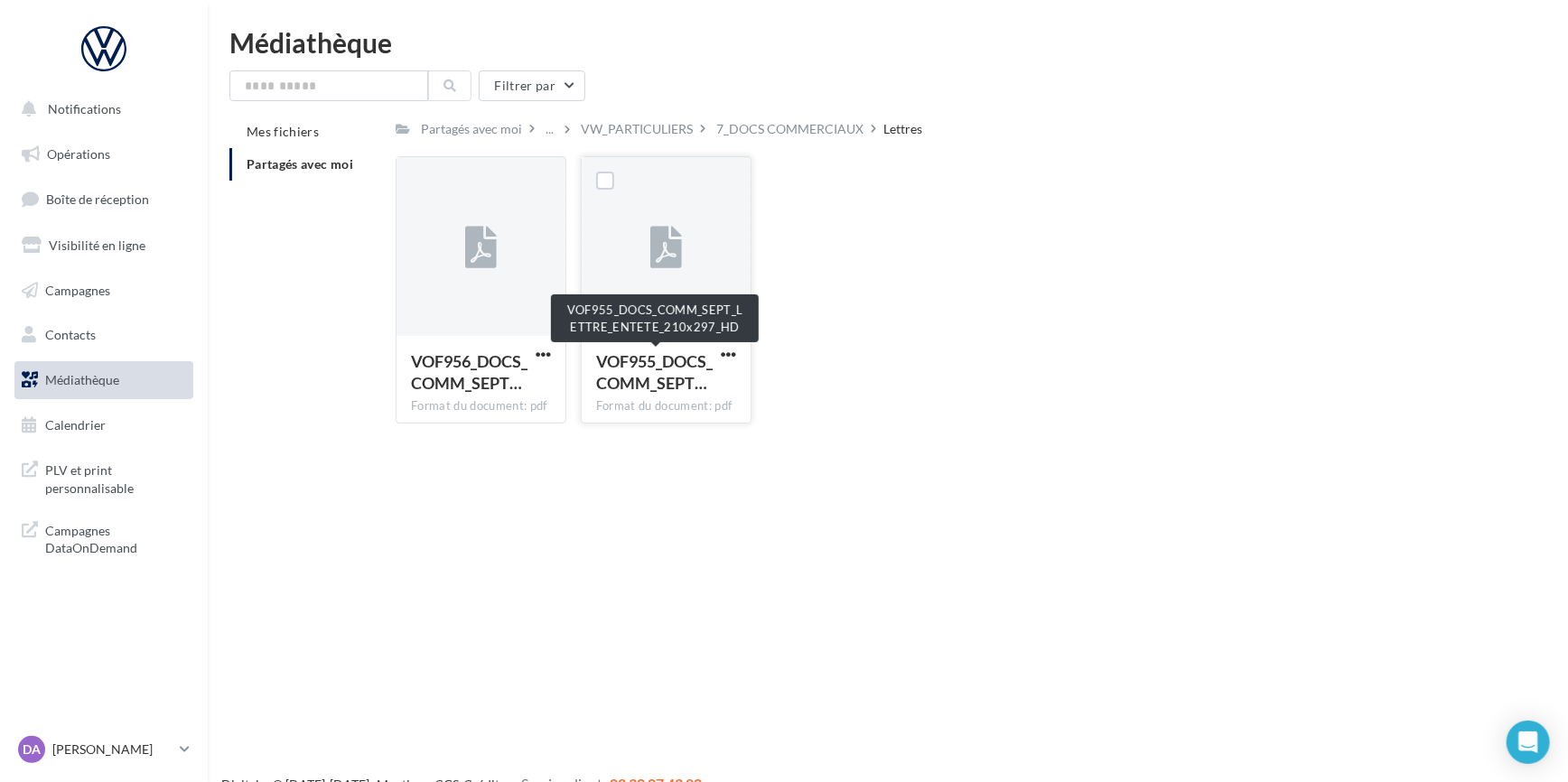
click at [663, 361] on span "VOF955_DOCS_COMM_SEPT…" at bounding box center [654, 372] width 116 height 42
click at [735, 350] on span "button" at bounding box center [728, 354] width 15 height 15
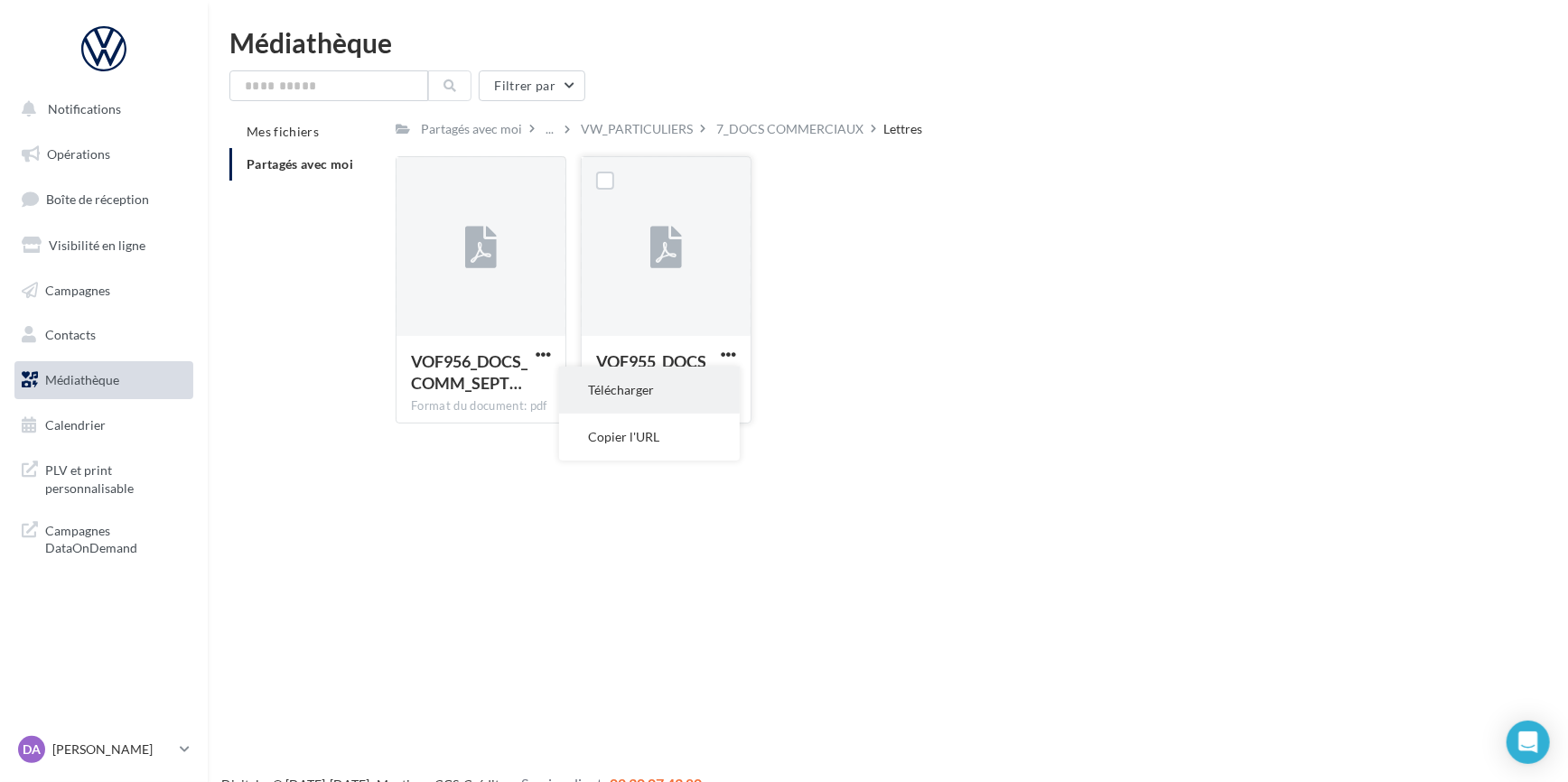
click at [657, 392] on button "Télécharger" at bounding box center [649, 391] width 181 height 47
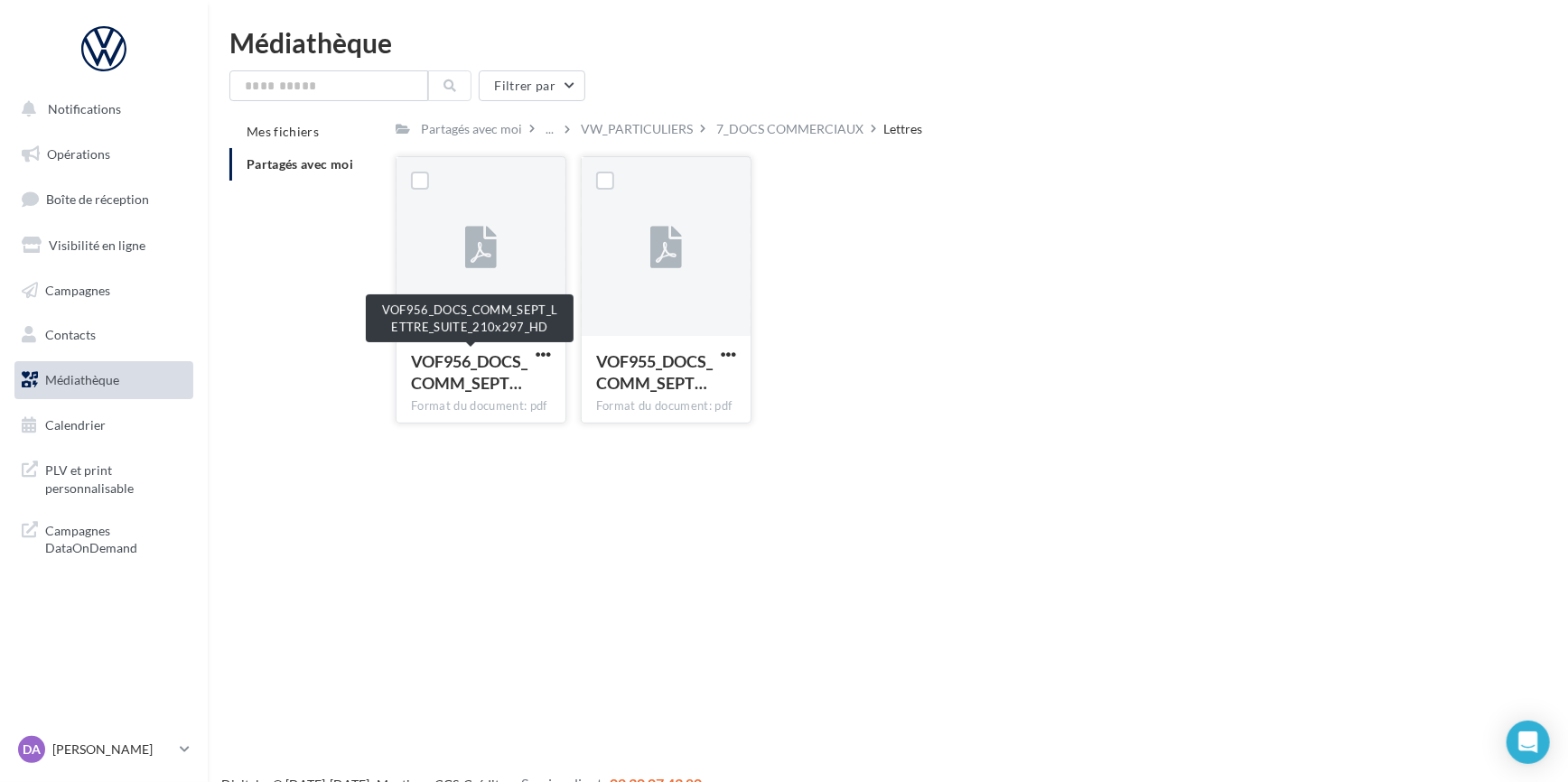
click at [477, 376] on span "VOF956_DOCS_COMM_SEPT…" at bounding box center [469, 372] width 116 height 42
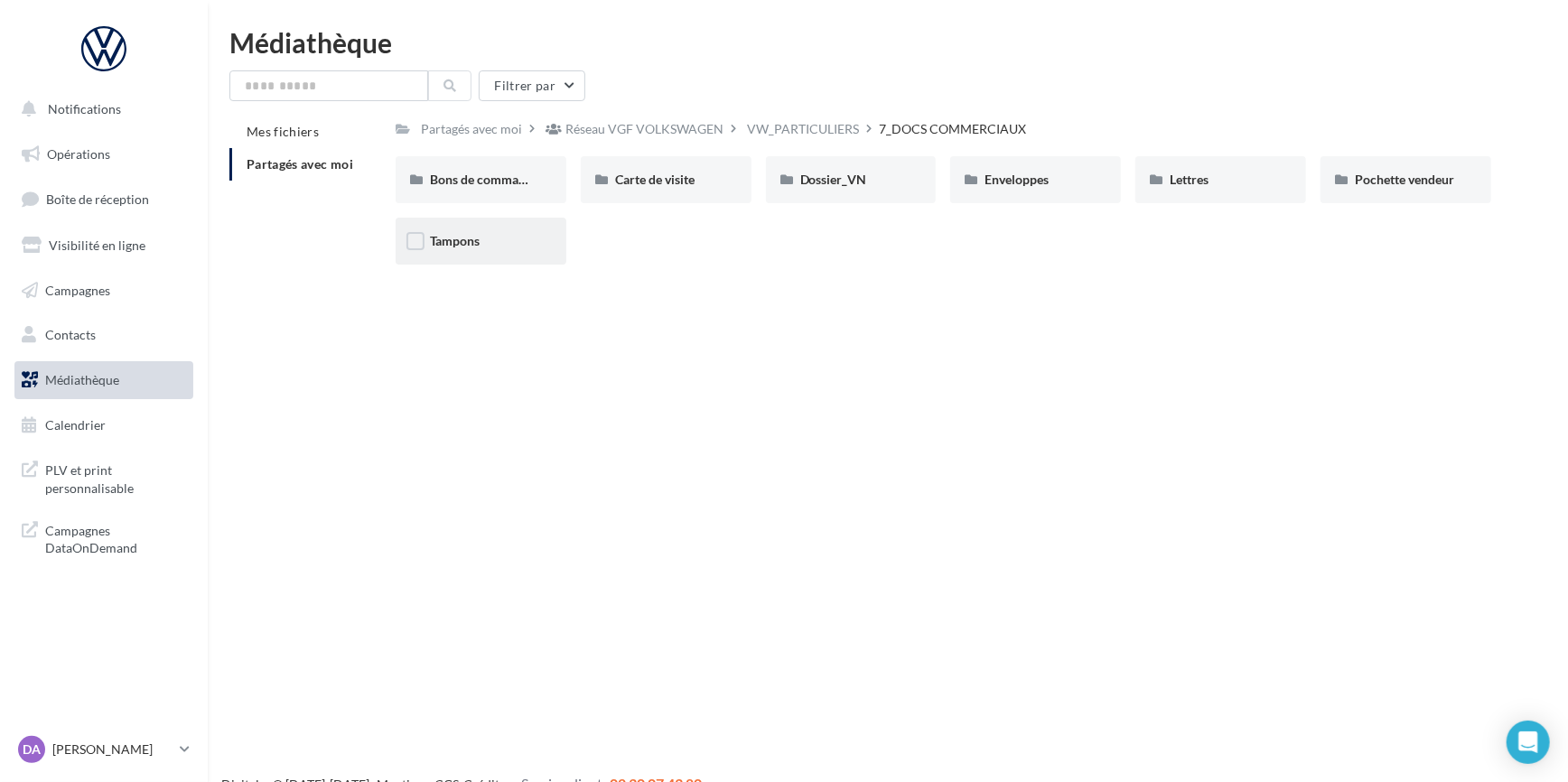
click at [469, 232] on div "Tampons" at bounding box center [481, 242] width 171 height 47
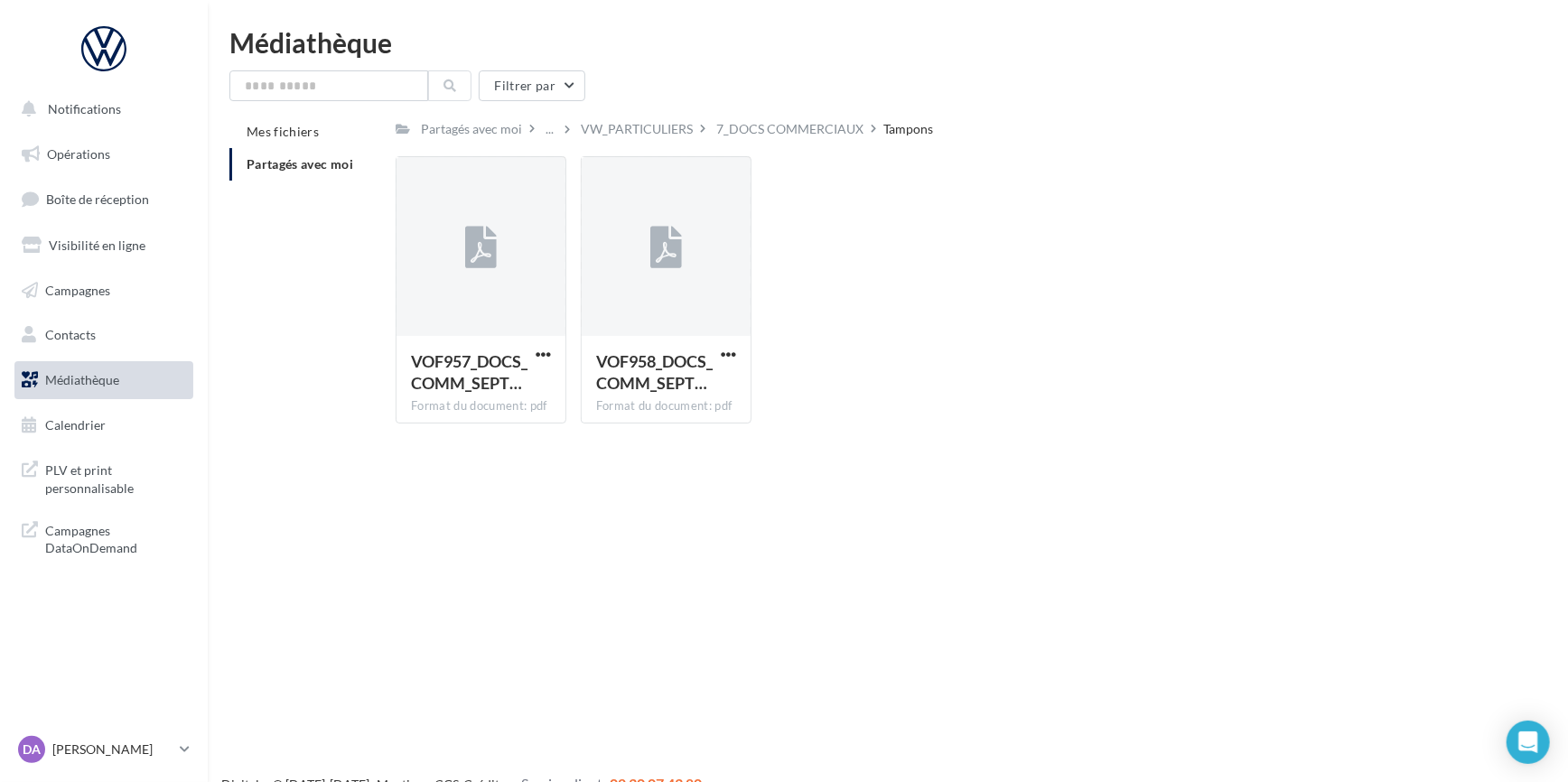
click at [469, 232] on icon at bounding box center [480, 249] width 32 height 42
click at [520, 392] on span "VOF957_DOCS_COMM_SEPT…" at bounding box center [469, 372] width 116 height 42
click at [545, 352] on span "button" at bounding box center [543, 354] width 15 height 15
click at [483, 397] on button "Télécharger" at bounding box center [464, 391] width 181 height 47
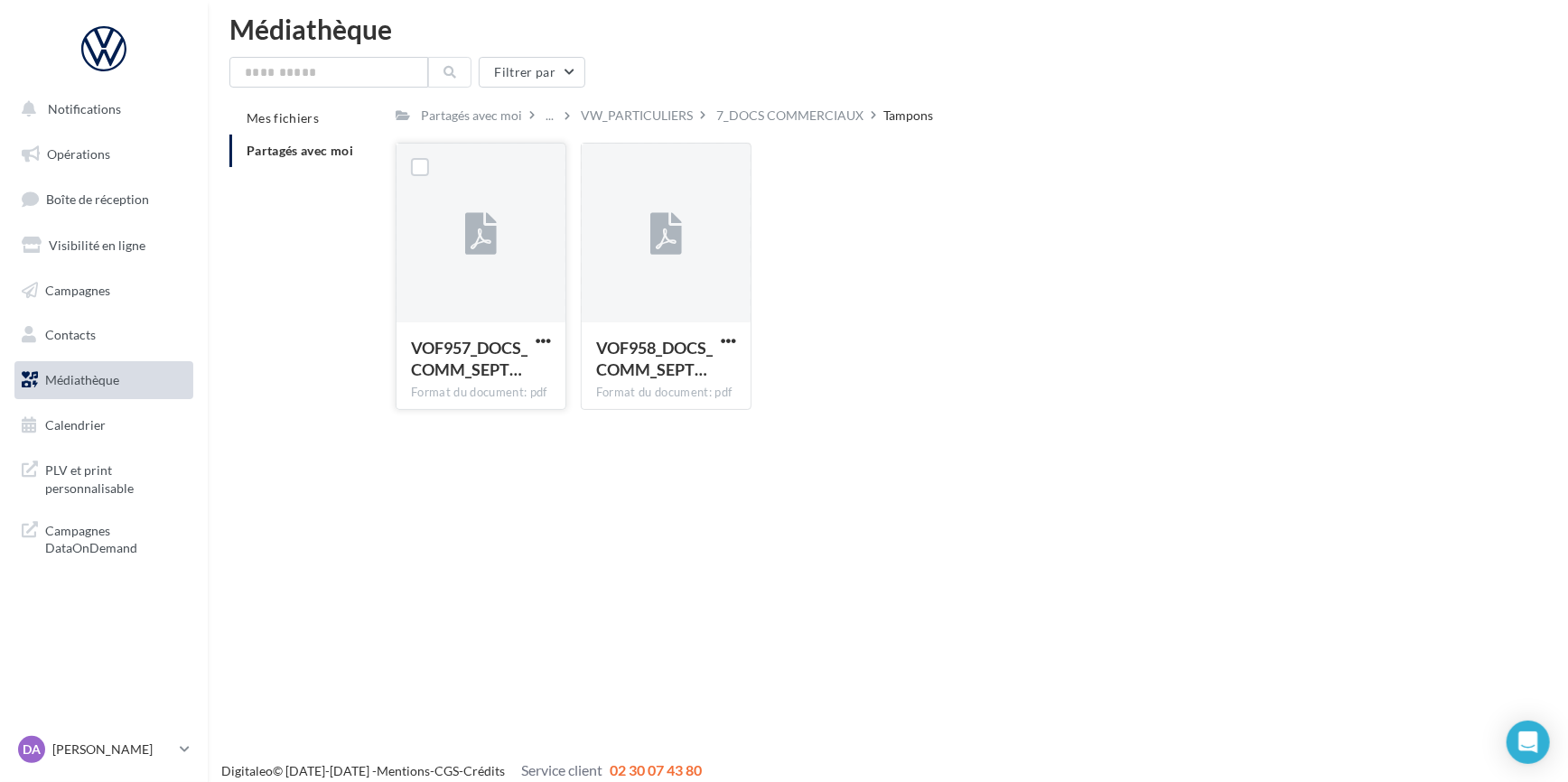
scroll to position [27, 0]
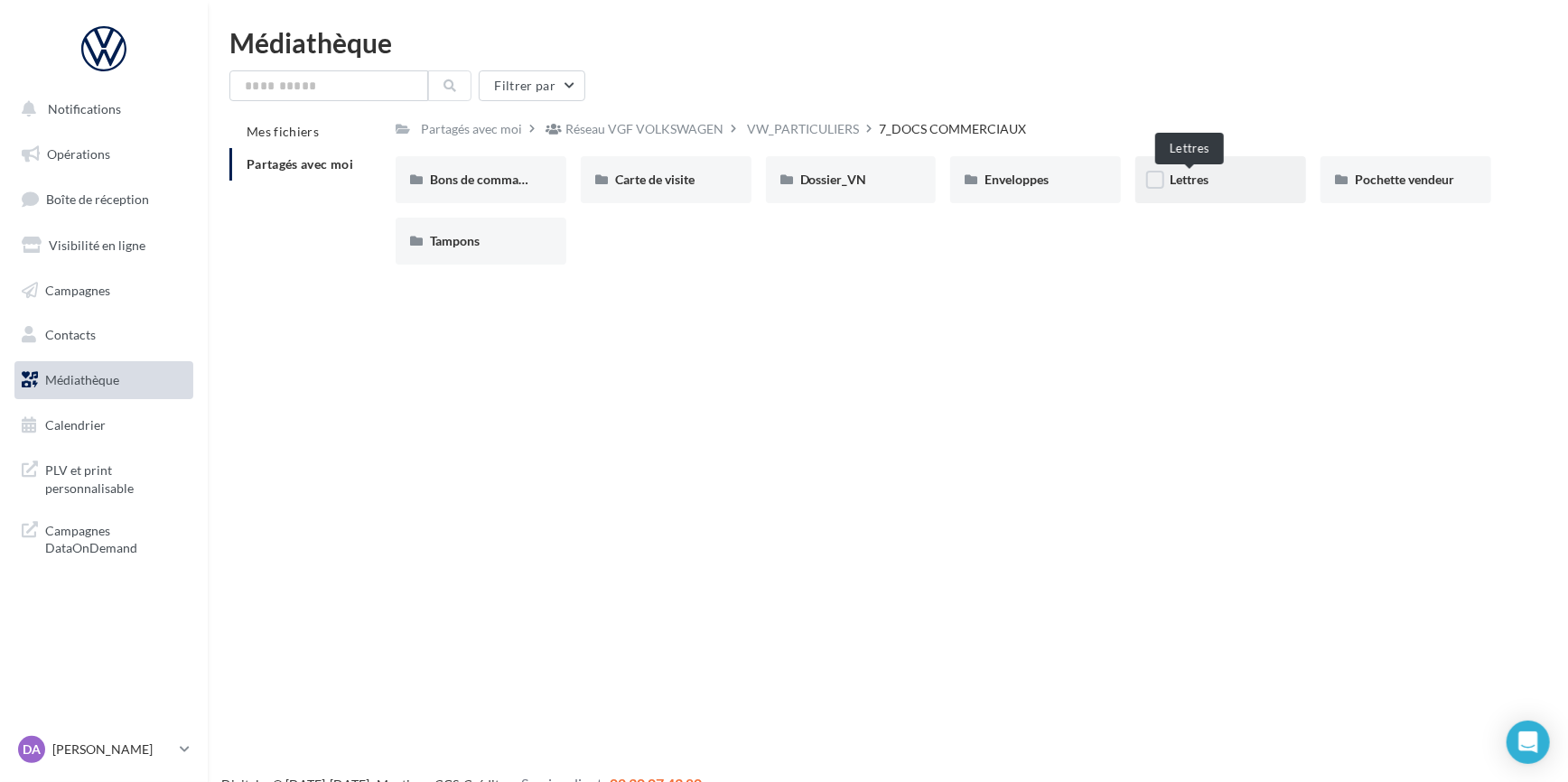
click at [1201, 183] on span "Lettres" at bounding box center [1188, 179] width 39 height 15
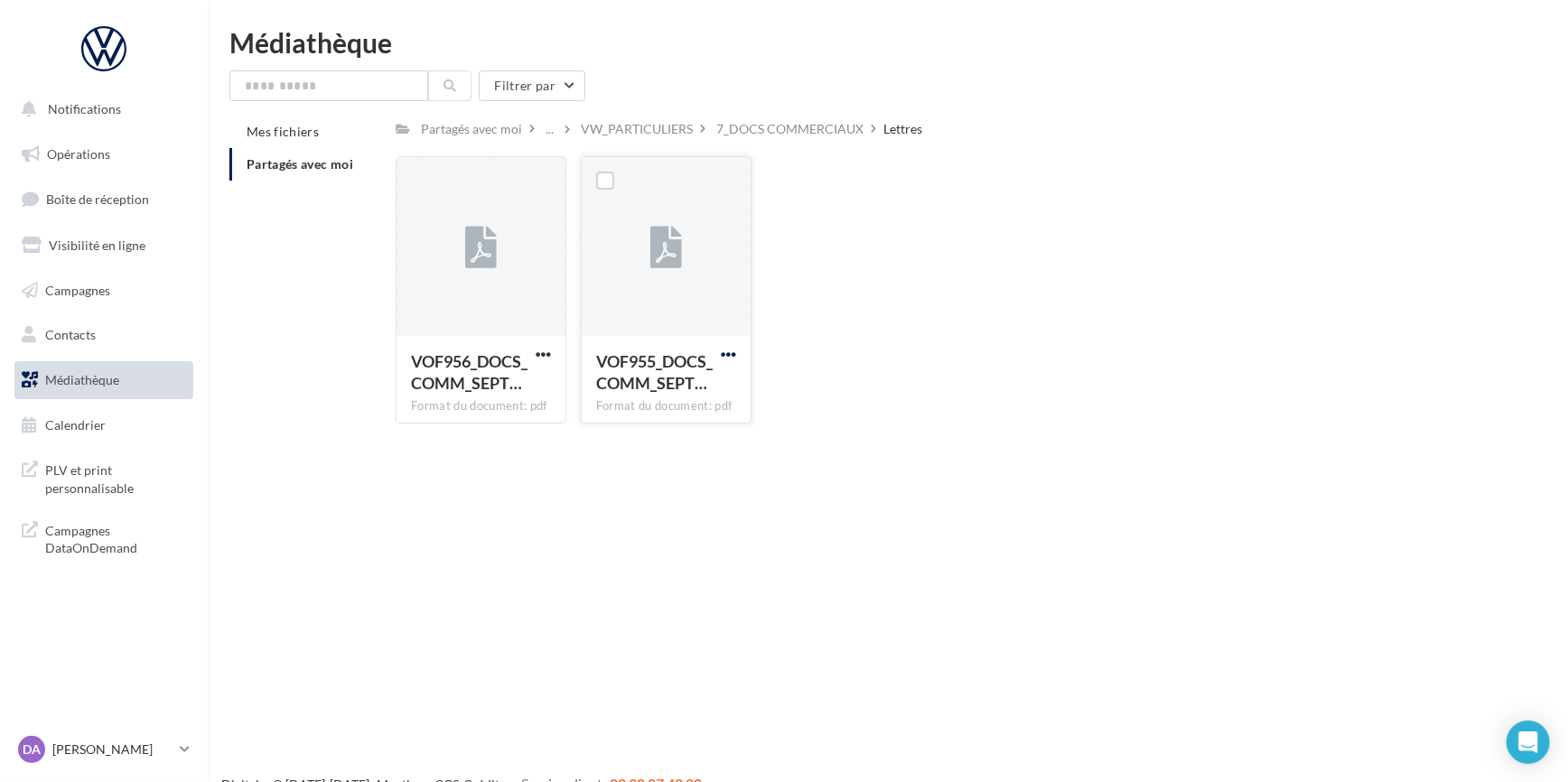
click at [734, 357] on span "button" at bounding box center [728, 354] width 15 height 15
click at [680, 397] on button "Télécharger" at bounding box center [649, 391] width 181 height 47
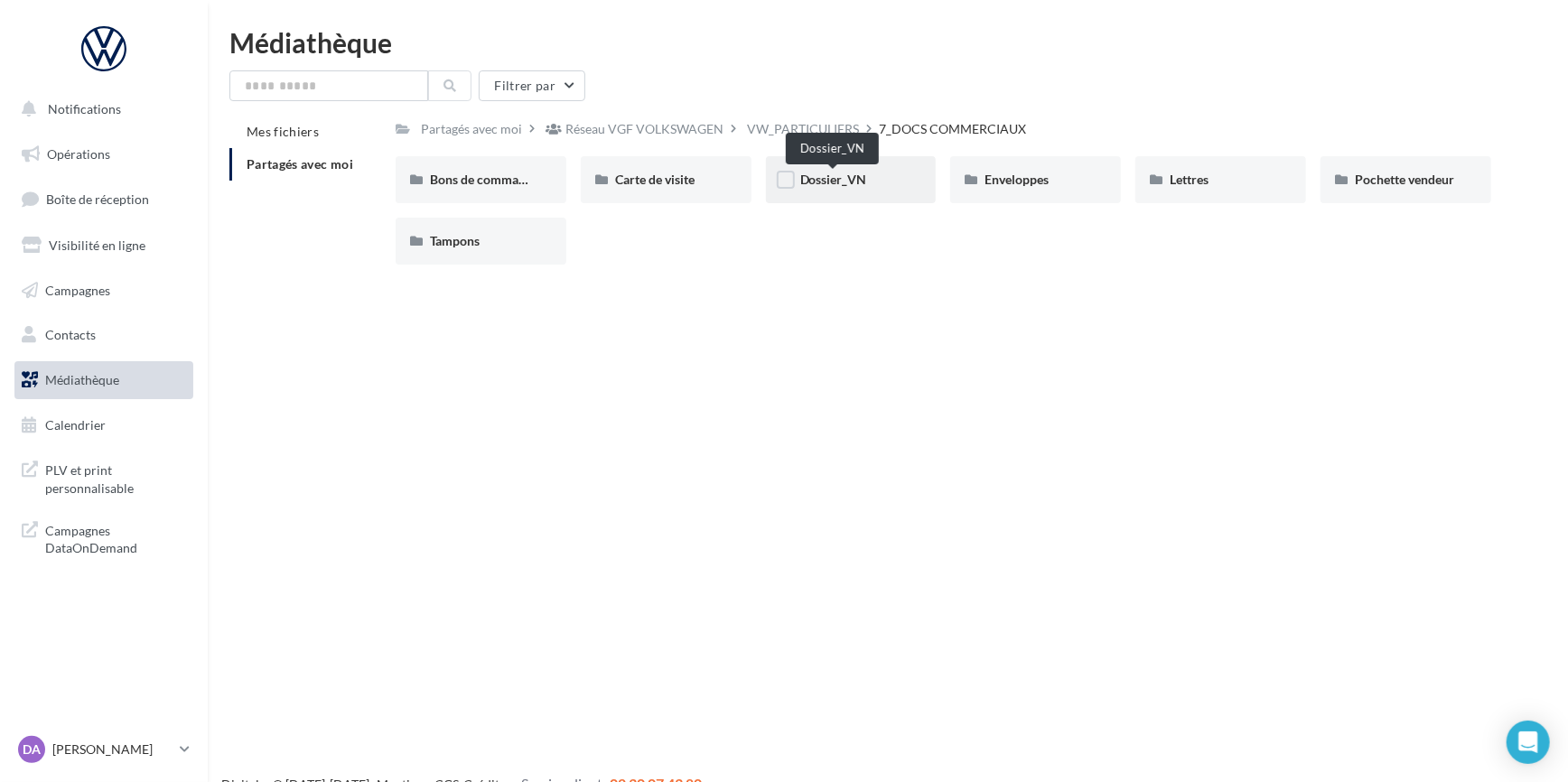
click at [826, 178] on span "Dossier_VN" at bounding box center [833, 179] width 67 height 15
click at [621, 180] on span "Carte de visite" at bounding box center [655, 179] width 80 height 15
click at [626, 172] on div "Carte de visite" at bounding box center [666, 180] width 102 height 18
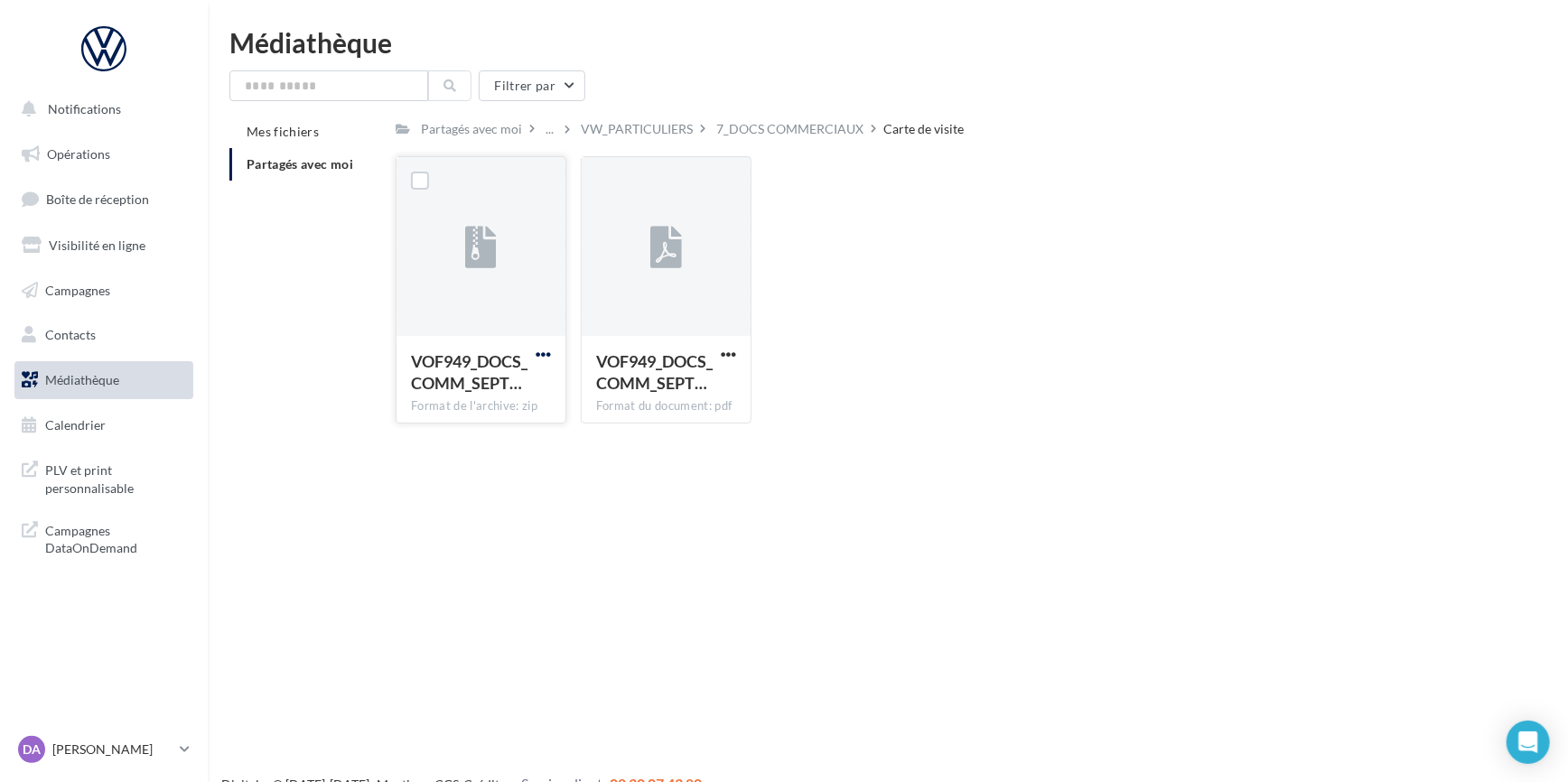
click at [544, 352] on span "button" at bounding box center [543, 354] width 15 height 15
click at [459, 389] on button "Télécharger" at bounding box center [464, 391] width 181 height 47
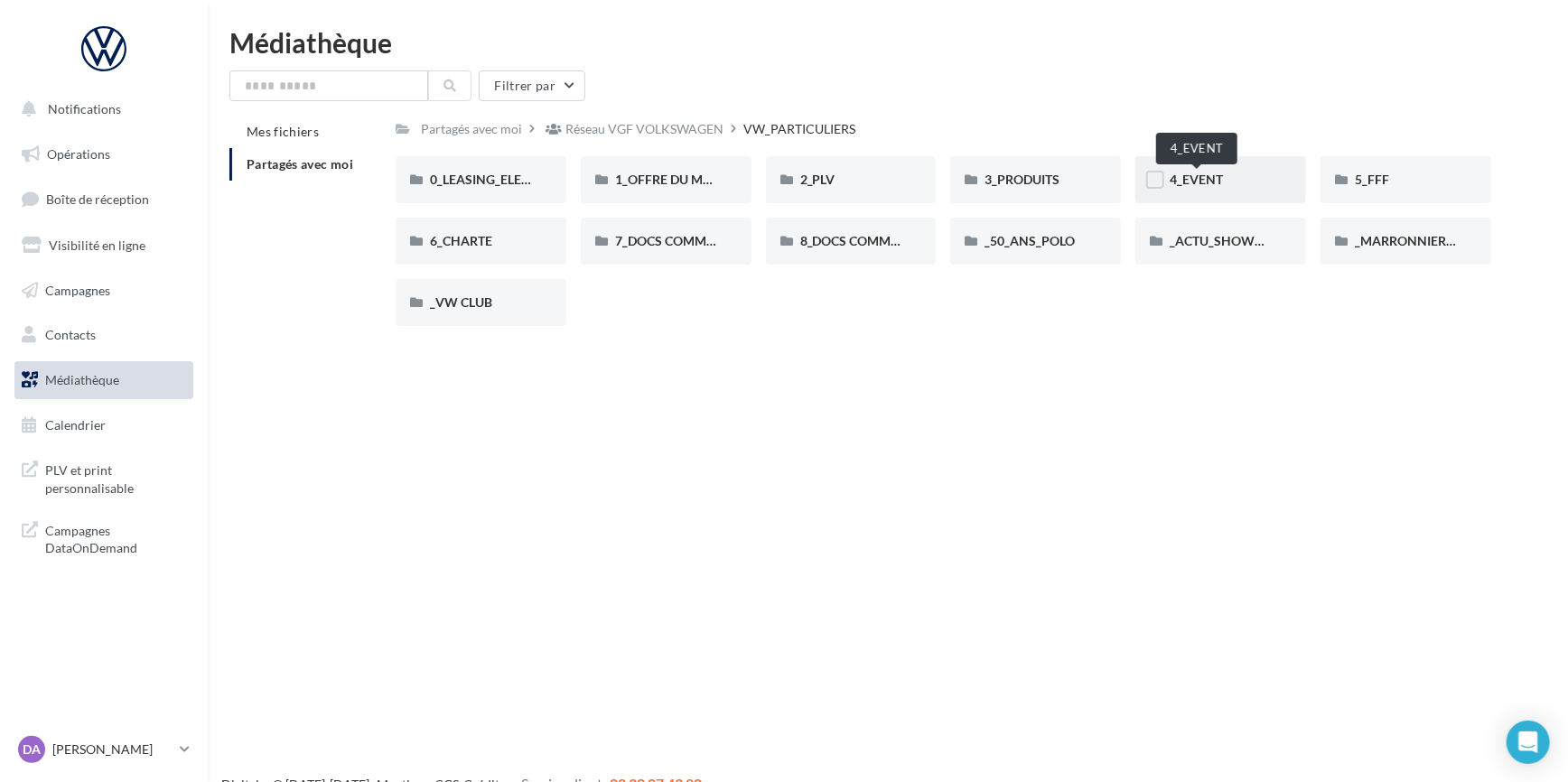
click at [1198, 185] on span "4_EVENT" at bounding box center [1196, 179] width 54 height 15
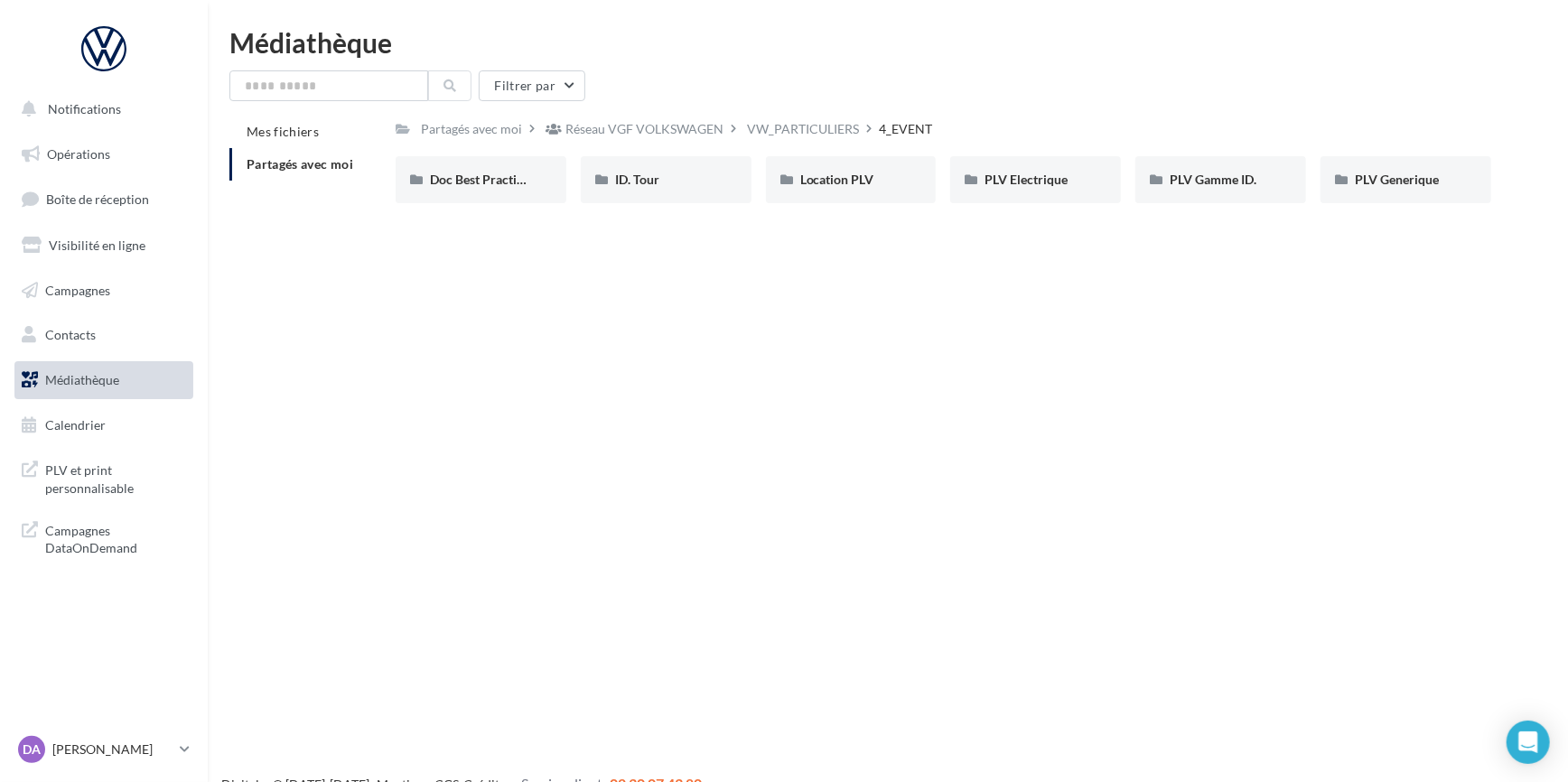
click at [1408, 110] on div "Filtrer par Mes fichiers Partagés avec moi Partagés avec moi Réseau VGF VOLKSWA…" at bounding box center [888, 144] width 1317 height 147
click at [1415, 235] on div "Notifications Opérations Boîte de réception Visibilité en ligne Campagnes Conta…" at bounding box center [784, 420] width 1568 height 782
click at [1261, 189] on div "PLV Gamme ID." at bounding box center [1220, 180] width 102 height 18
click at [497, 181] on span "Doc Best Practices" at bounding box center [481, 179] width 104 height 15
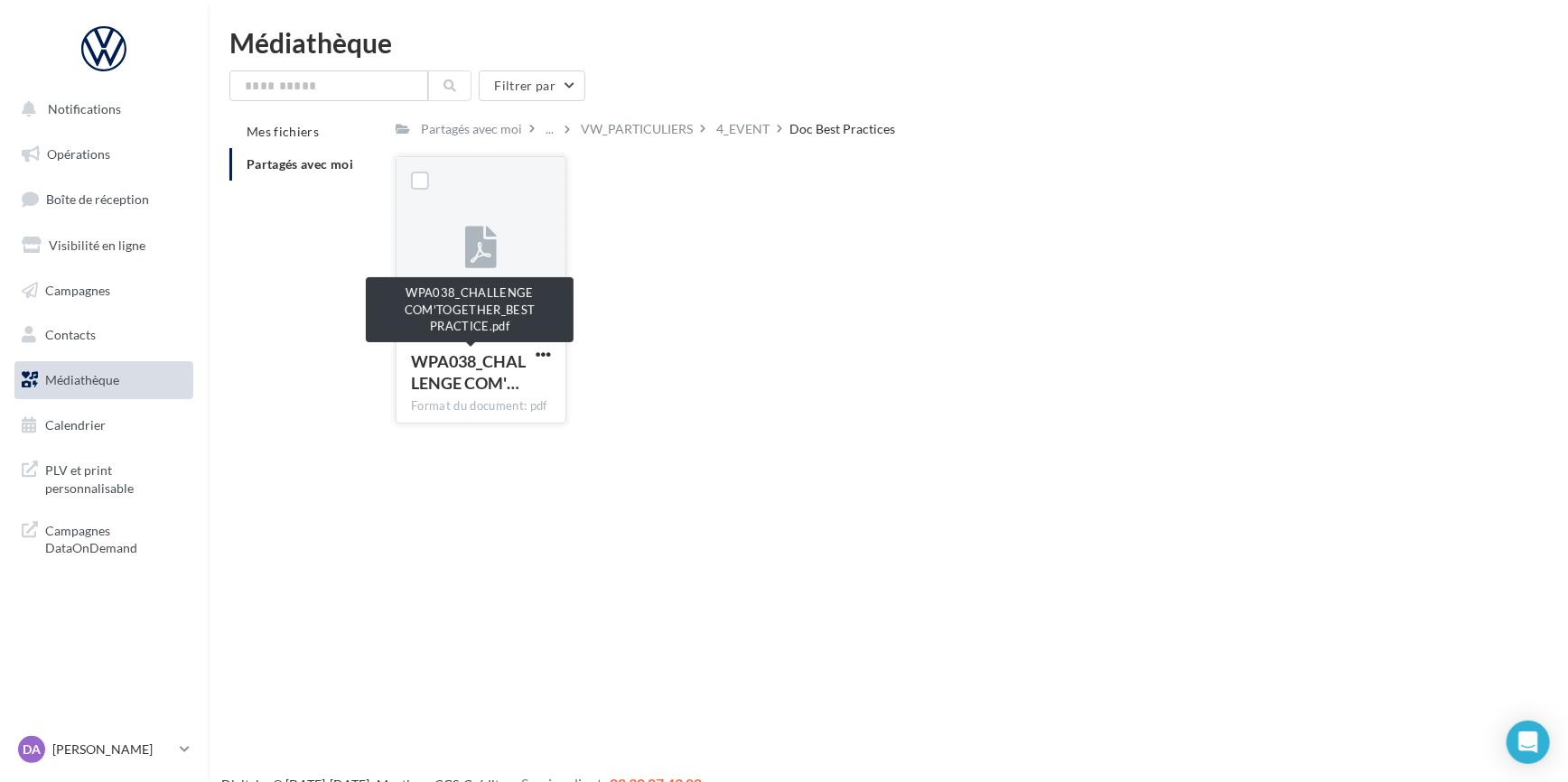
click at [477, 388] on span "WPA038_CHALLENGE COM'…" at bounding box center [468, 372] width 114 height 42
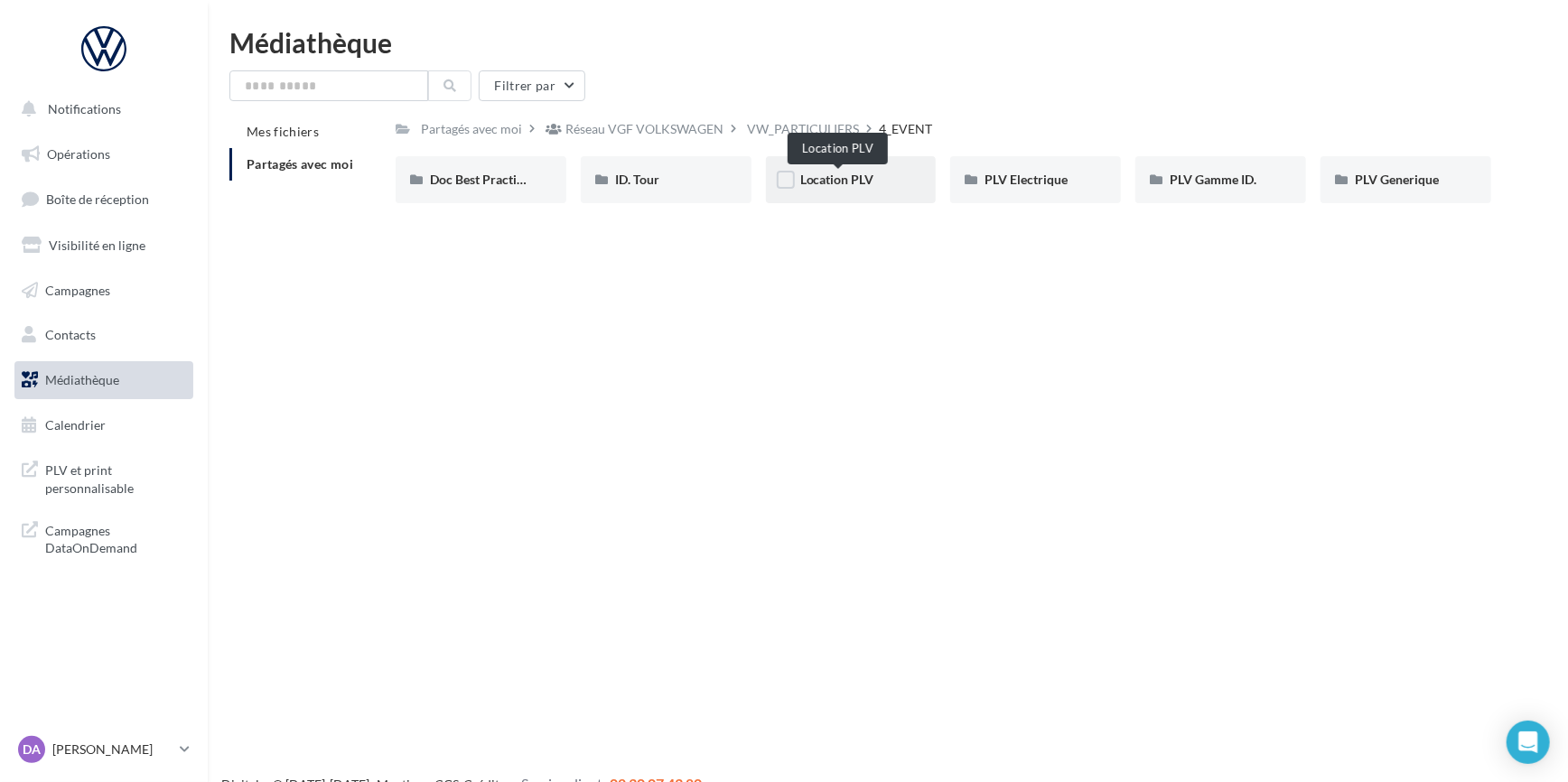
click at [834, 178] on span "Location PLV" at bounding box center [837, 179] width 74 height 15
click at [1400, 182] on span "PLV Generique" at bounding box center [1396, 179] width 84 height 15
click at [834, 180] on span "VW_PARTICULIERS" at bounding box center [856, 179] width 113 height 15
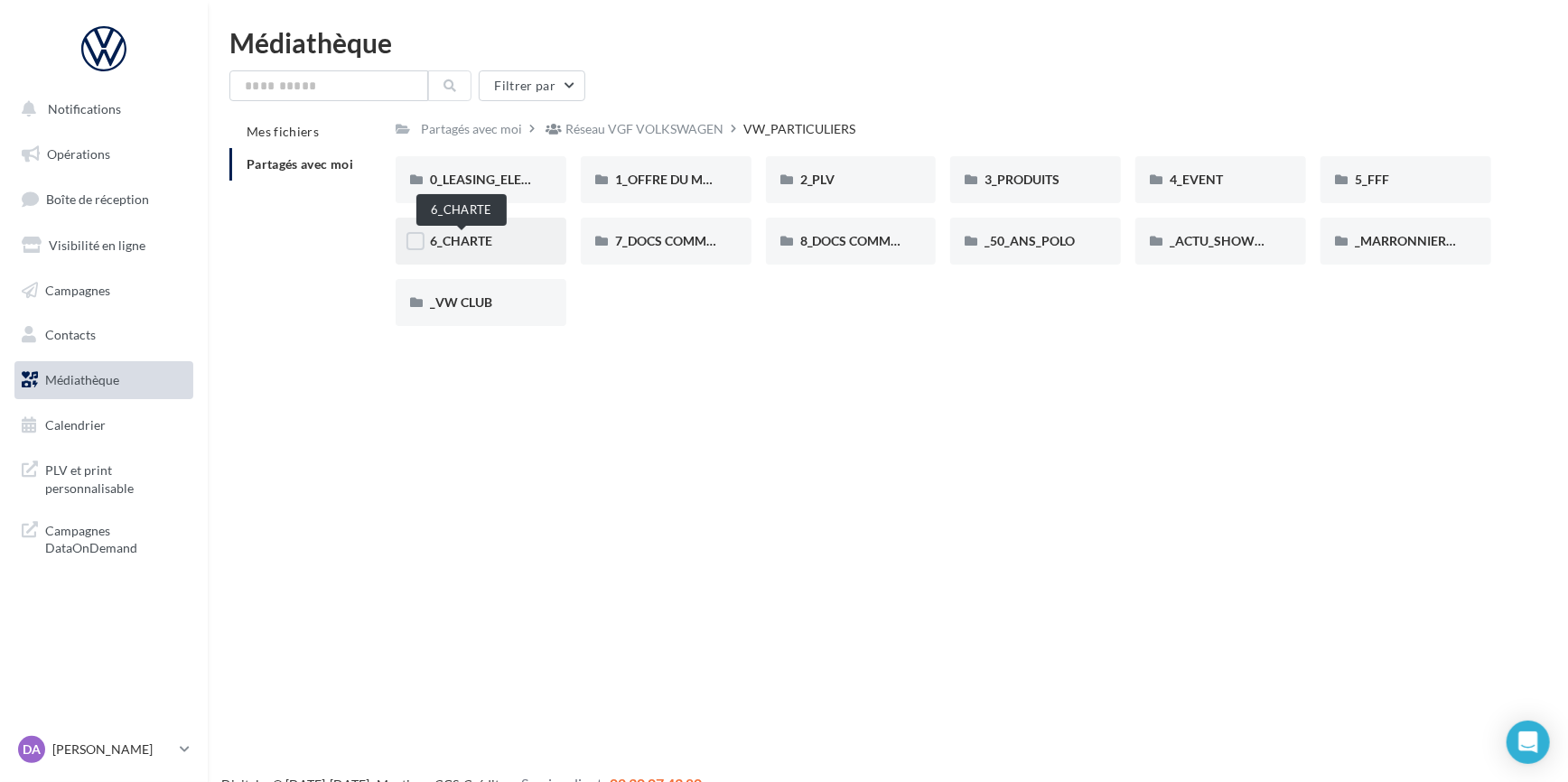
click at [457, 245] on span "6_CHARTE" at bounding box center [460, 241] width 63 height 15
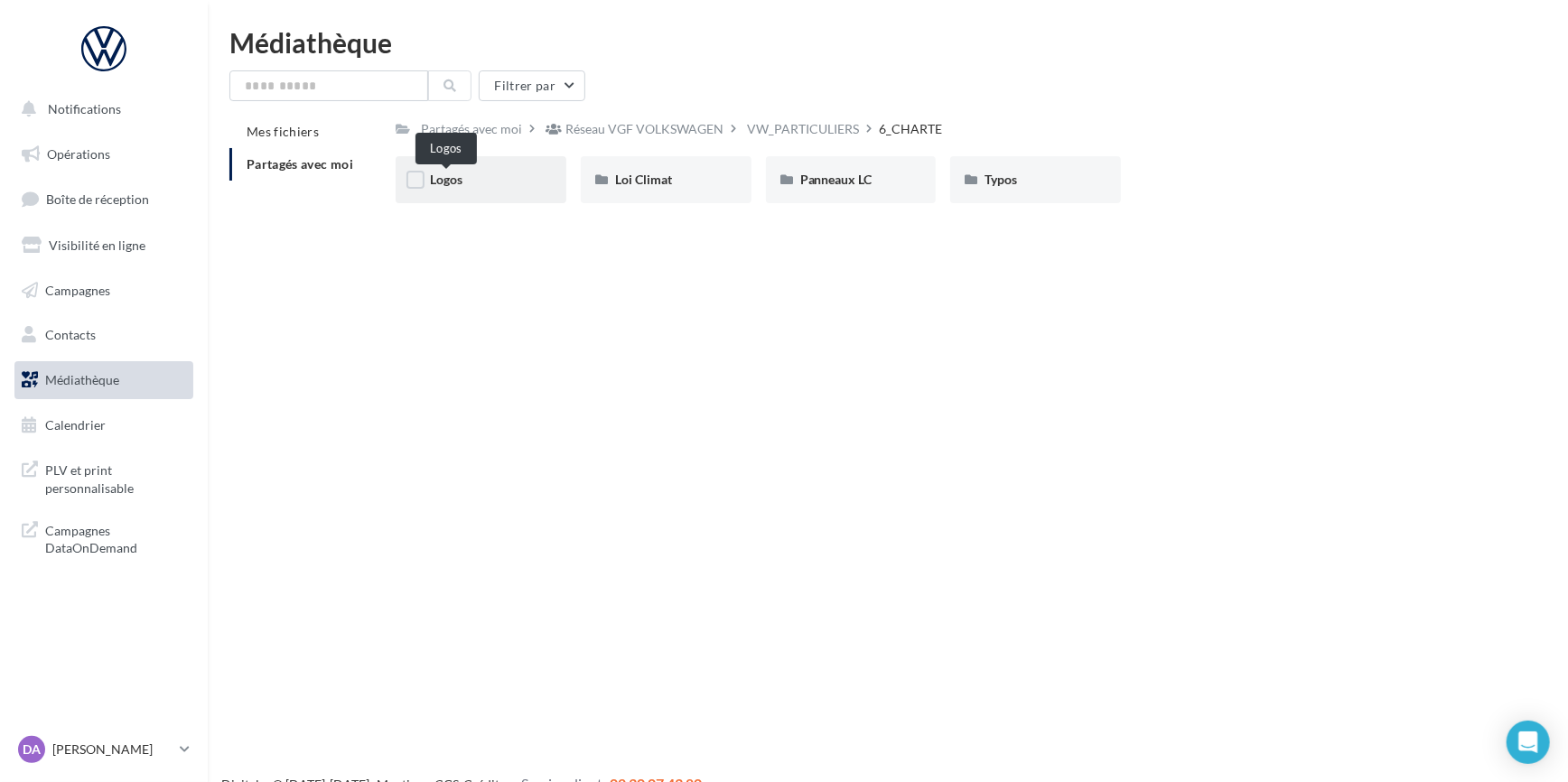
click at [452, 178] on span "Logos" at bounding box center [446, 179] width 33 height 15
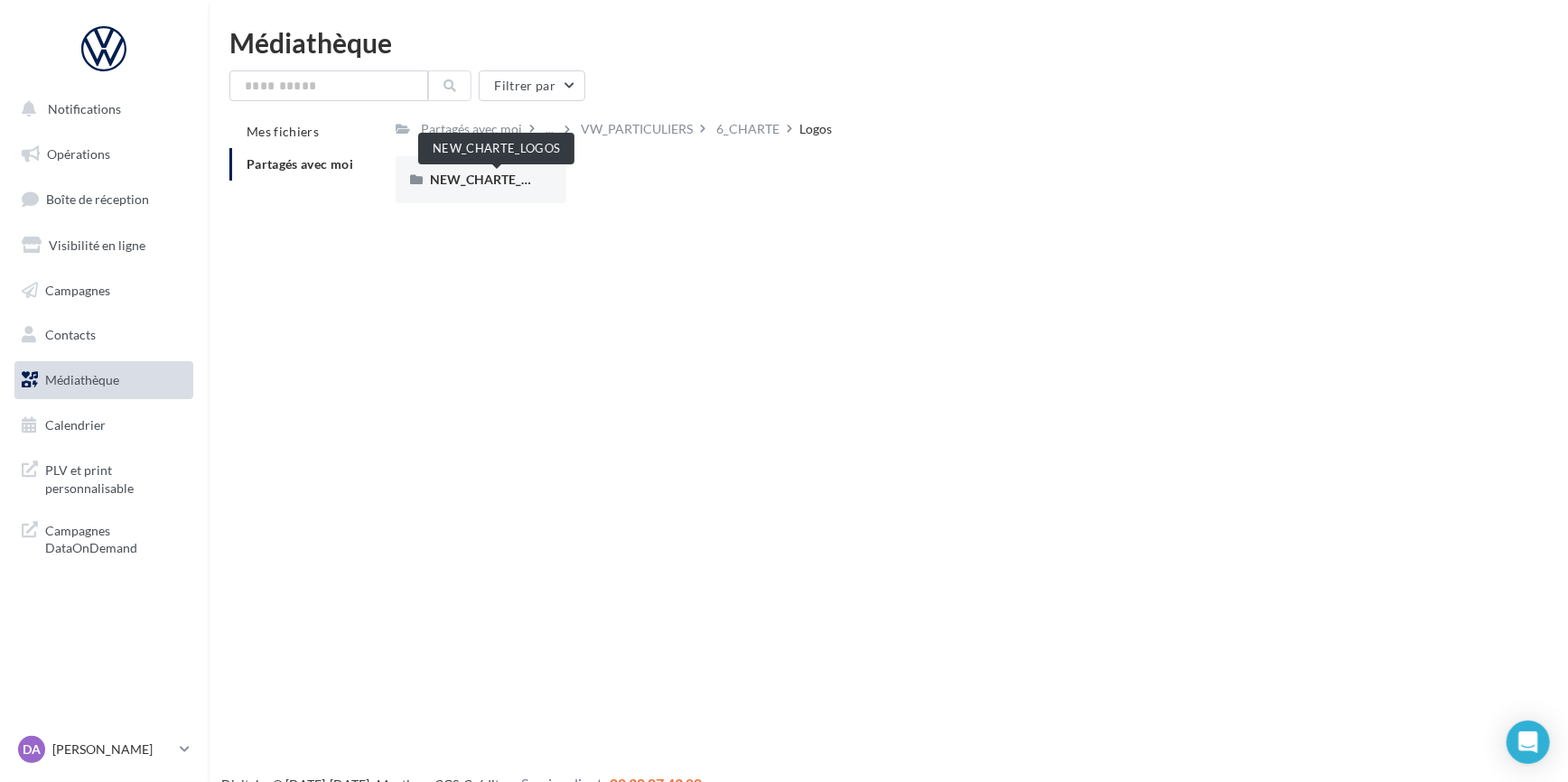
click at [452, 178] on span "NEW_CHARTE_LOGOS" at bounding box center [496, 179] width 133 height 15
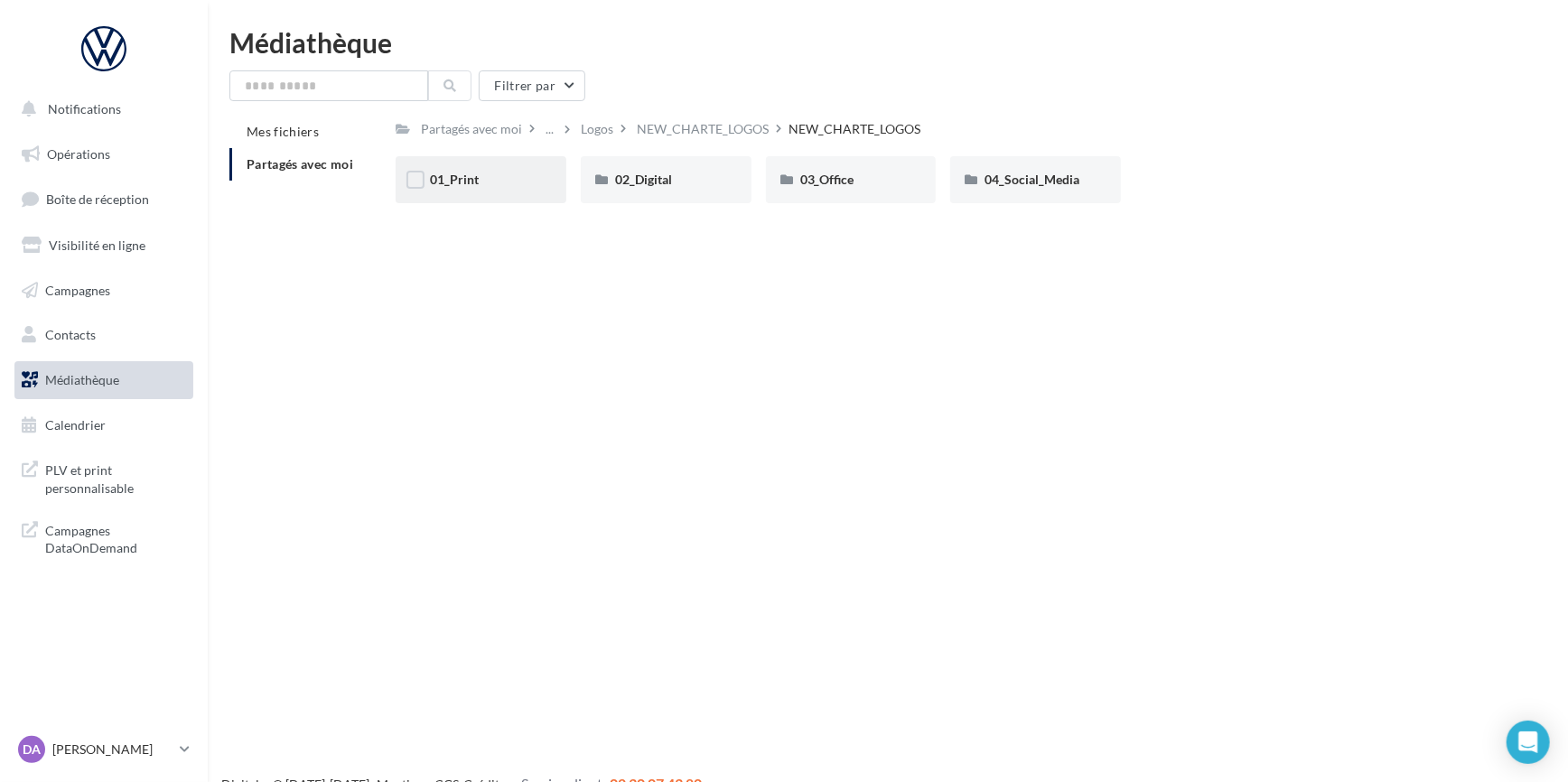
click at [532, 185] on div "01_Print" at bounding box center [481, 180] width 171 height 47
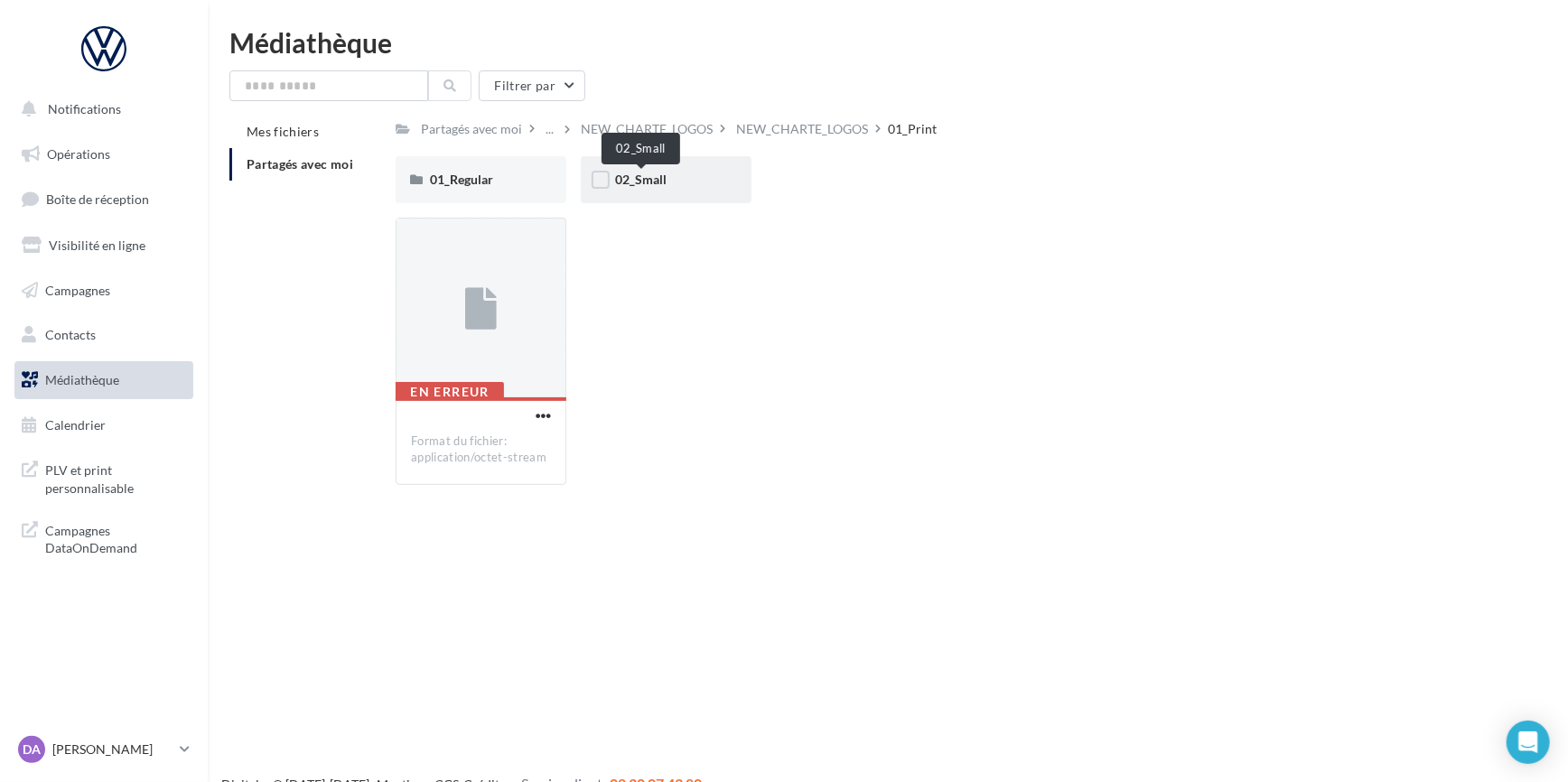
click at [635, 177] on span "02_Small" at bounding box center [640, 179] width 52 height 15
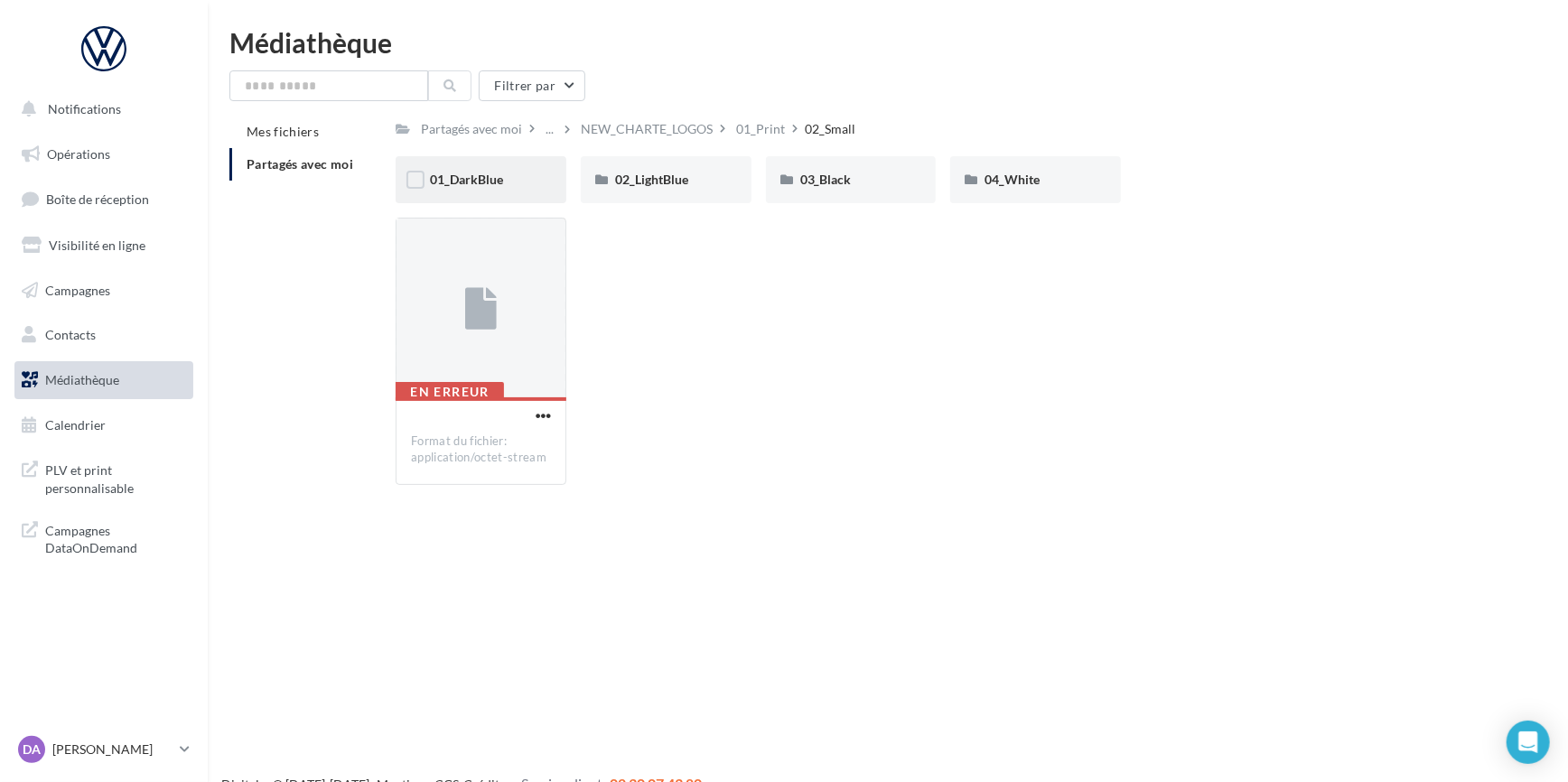
click at [500, 172] on div "01_DarkBlue" at bounding box center [480, 180] width 102 height 18
click at [674, 181] on div "02_CMYK" at bounding box center [666, 180] width 102 height 18
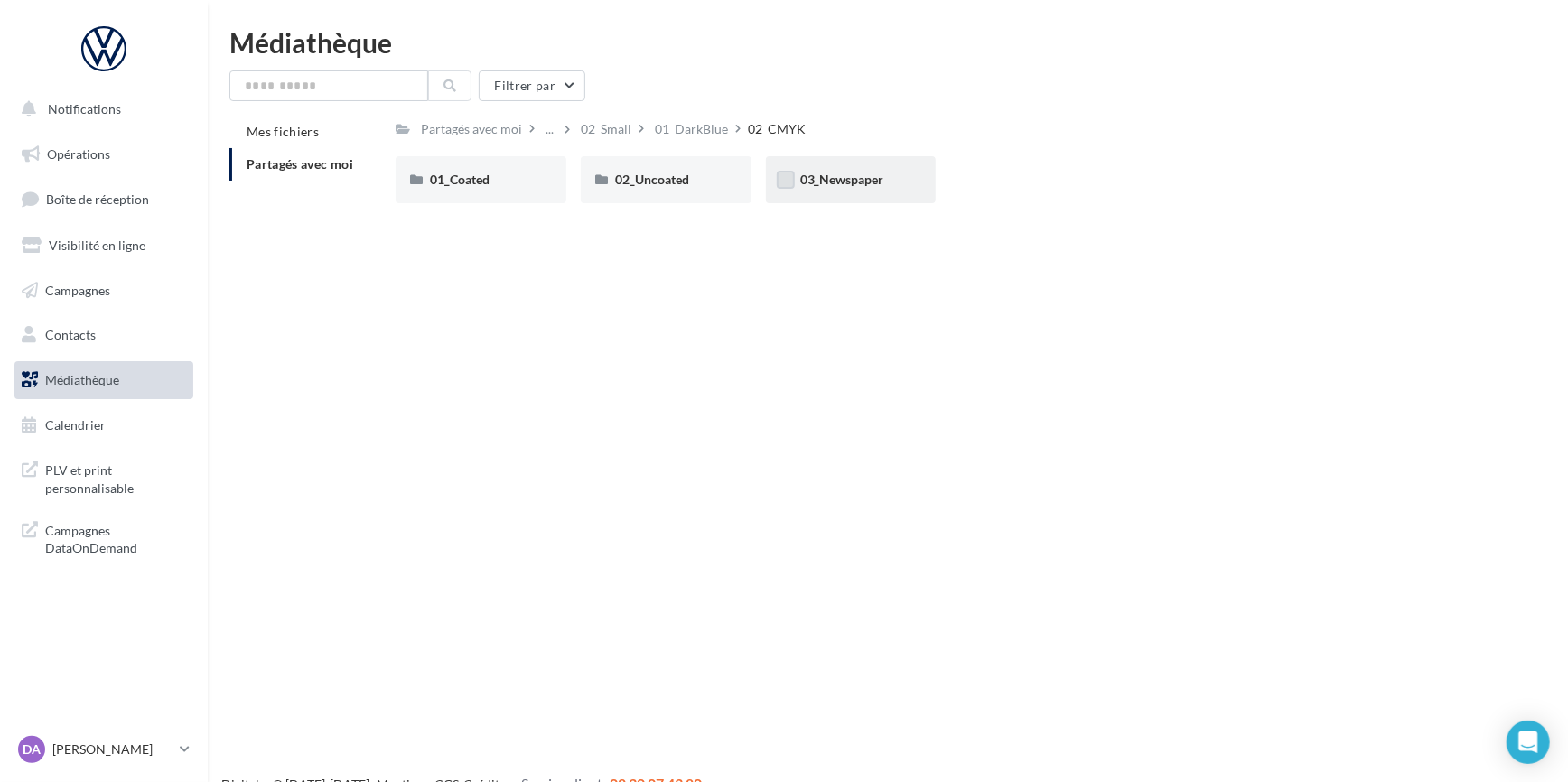
click at [792, 173] on label at bounding box center [785, 180] width 18 height 18
click at [776, 182] on label at bounding box center [785, 180] width 18 height 18
click at [631, 184] on span "02_Uncoated" at bounding box center [652, 179] width 74 height 15
click at [864, 187] on span "Panneaux LC" at bounding box center [836, 179] width 73 height 15
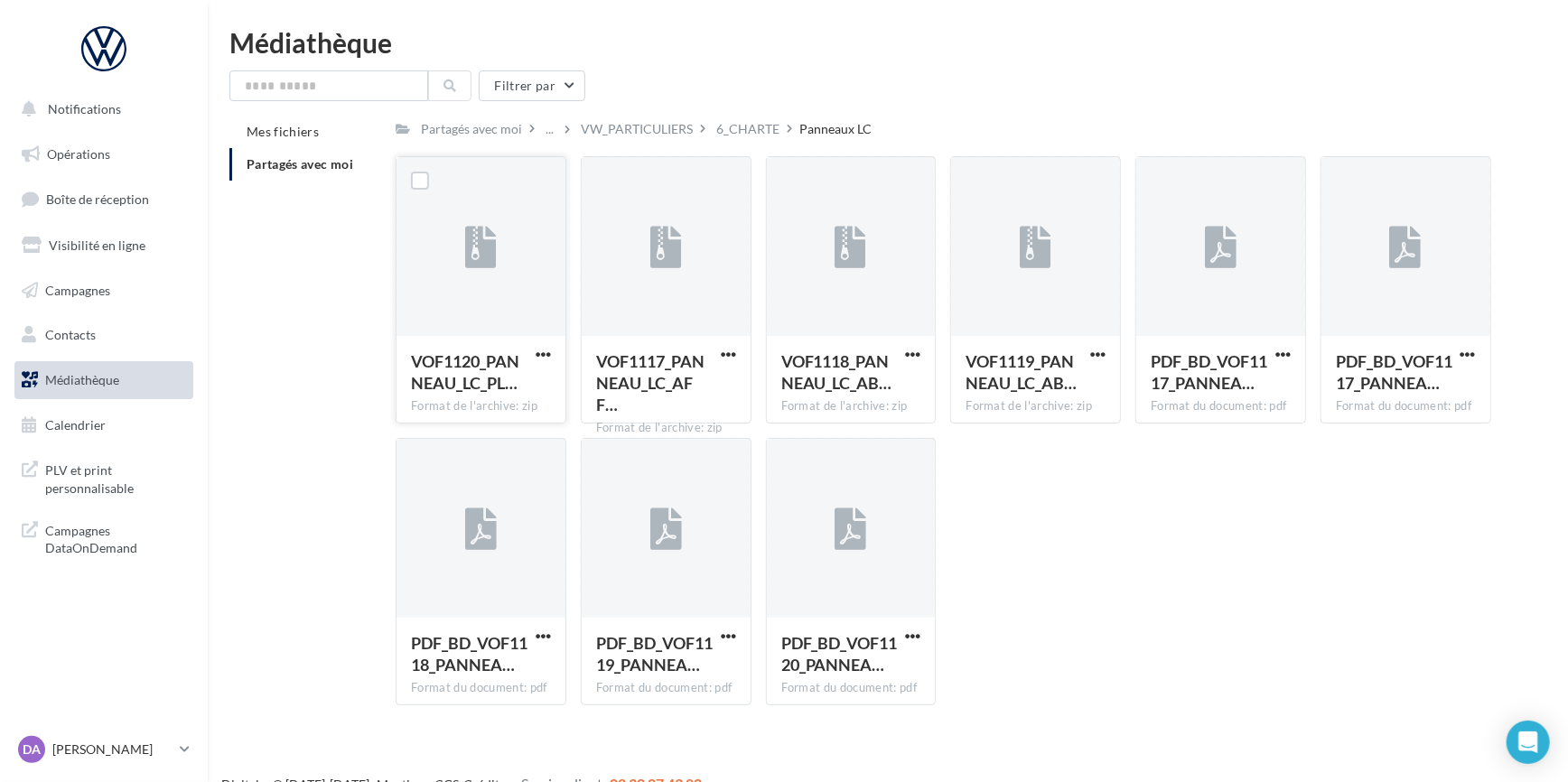
click at [558, 351] on div "VOF1120_PANNEAU_LC_PL… Format de l'archive: zip" at bounding box center [481, 378] width 169 height 84
click at [547, 355] on span "button" at bounding box center [543, 354] width 15 height 15
click at [469, 391] on button "Télécharger" at bounding box center [464, 391] width 181 height 47
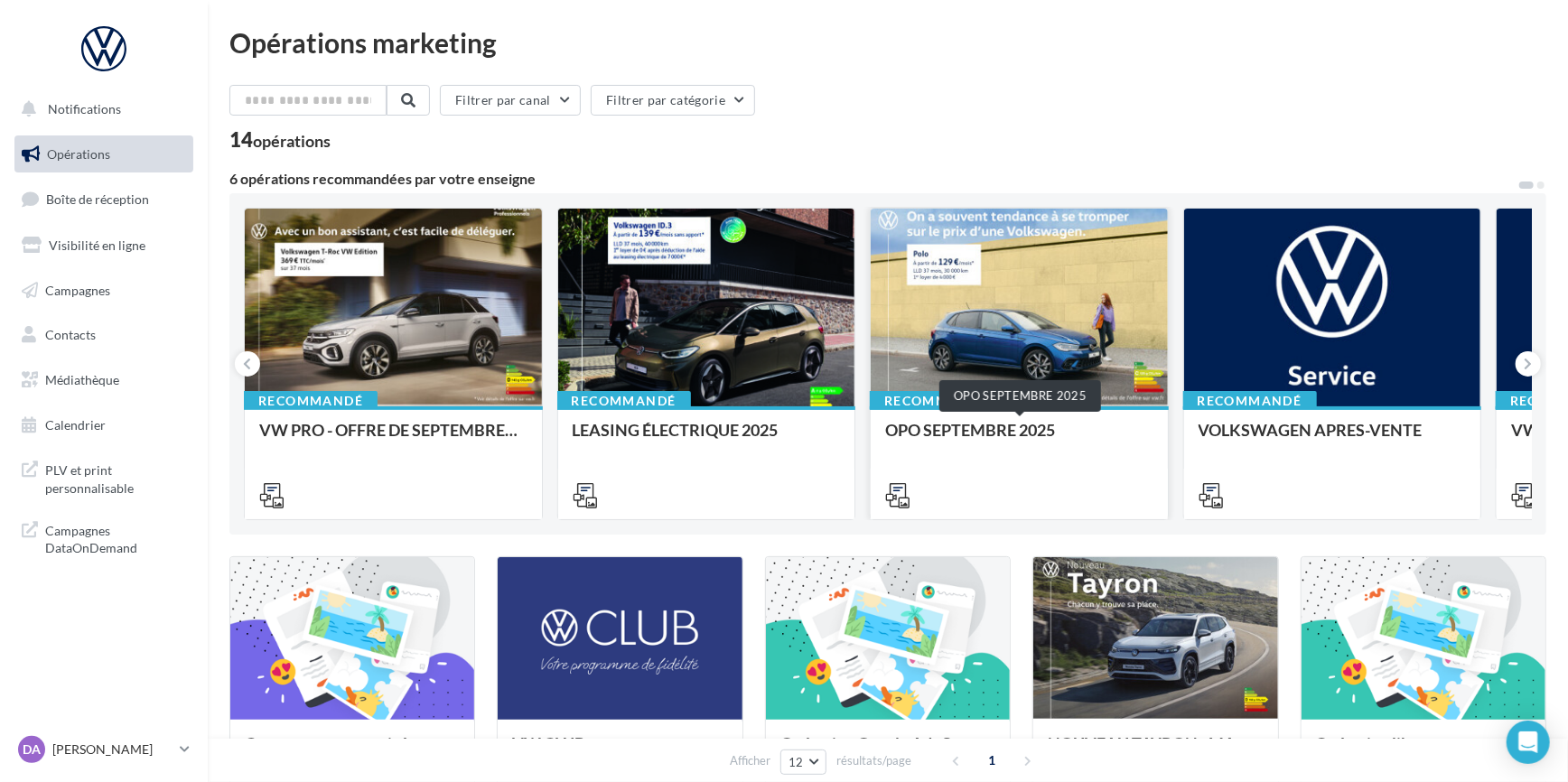
click at [930, 452] on div "OPO SEPTEMBRE 2025" at bounding box center [1019, 440] width 268 height 36
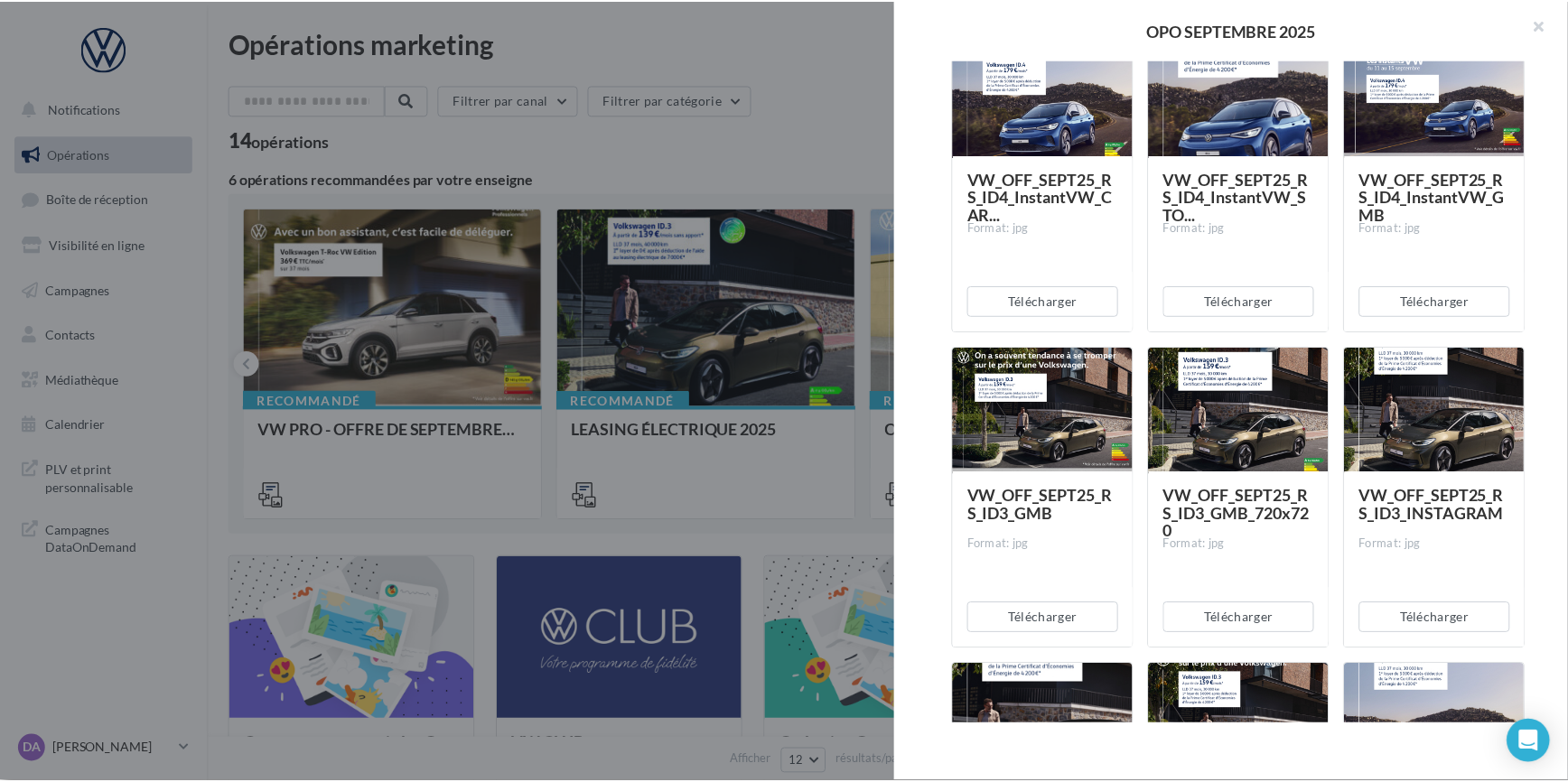
scroll to position [1511, 0]
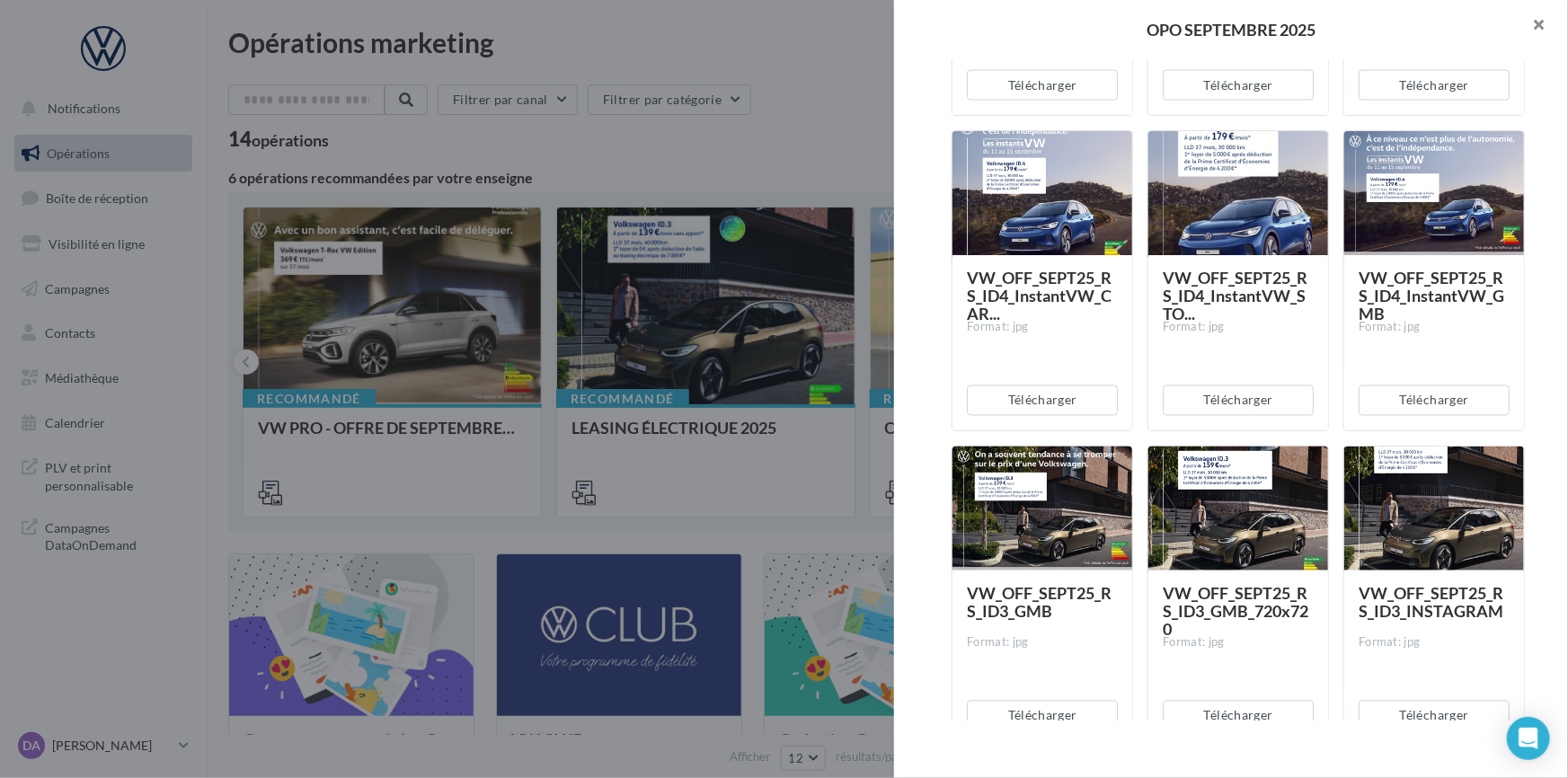
click at [1545, 24] on button "button" at bounding box center [1532, 27] width 72 height 54
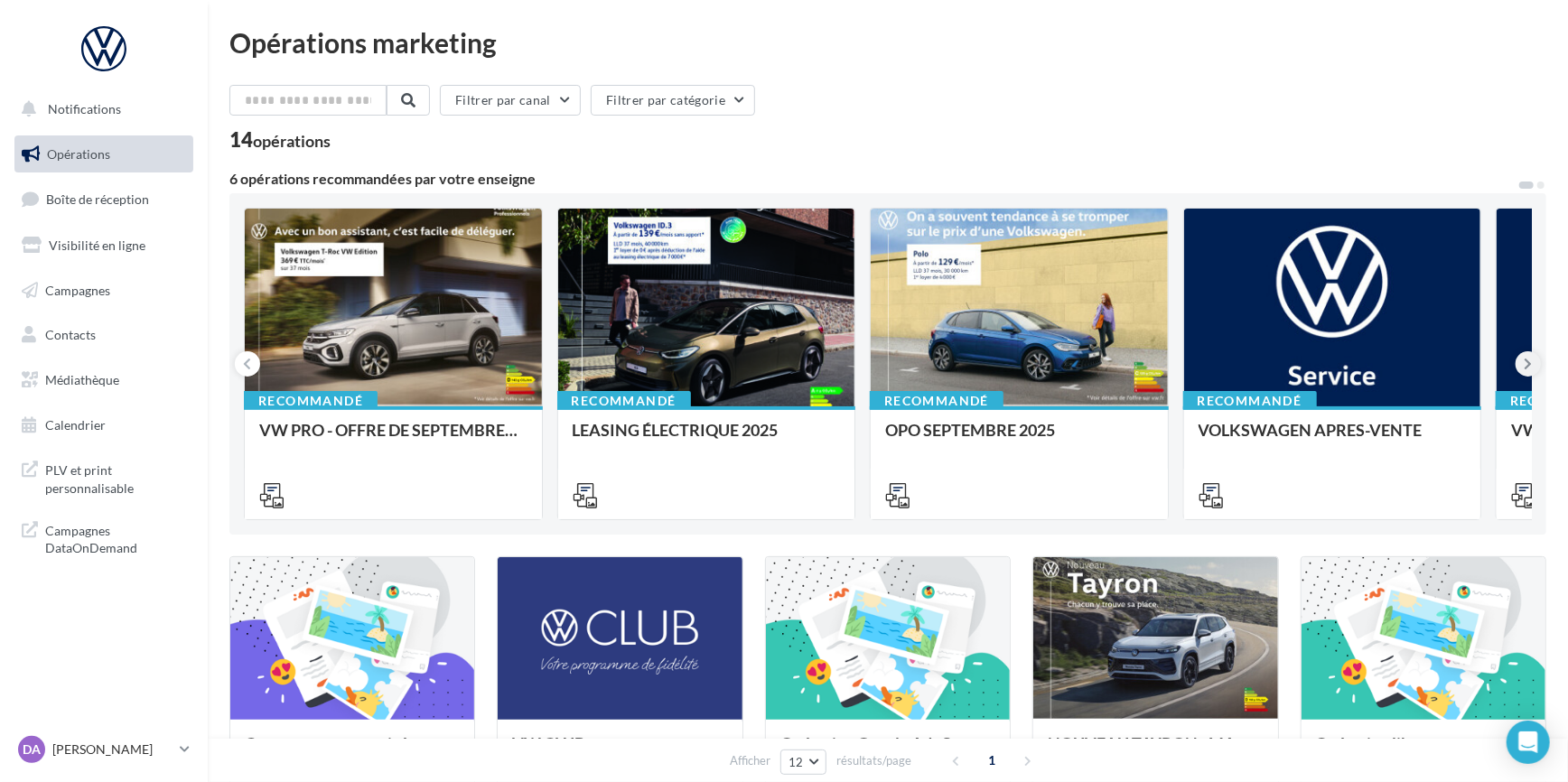
click at [1526, 365] on icon at bounding box center [1528, 364] width 8 height 18
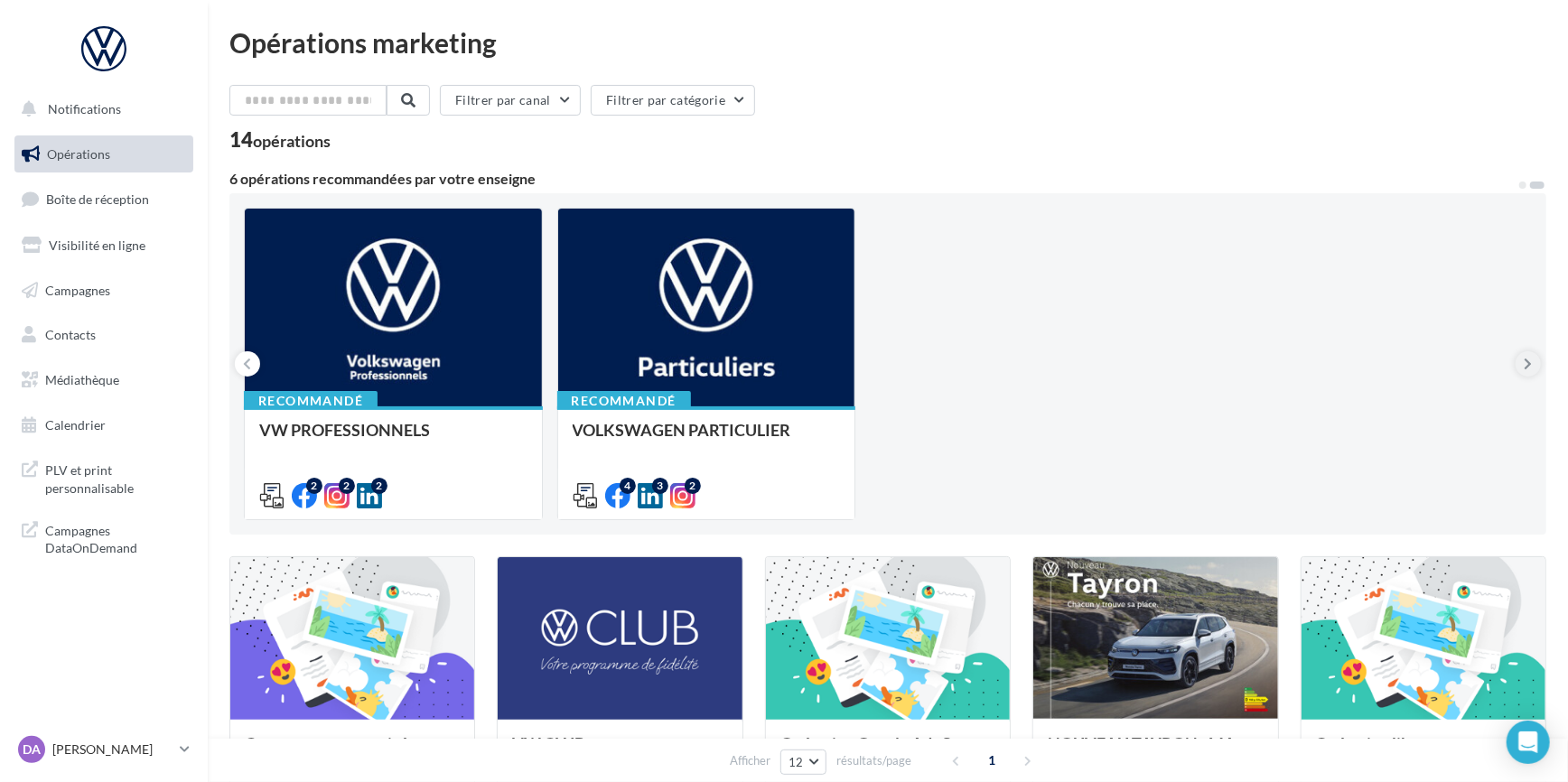
click at [1526, 365] on icon at bounding box center [1528, 364] width 8 height 18
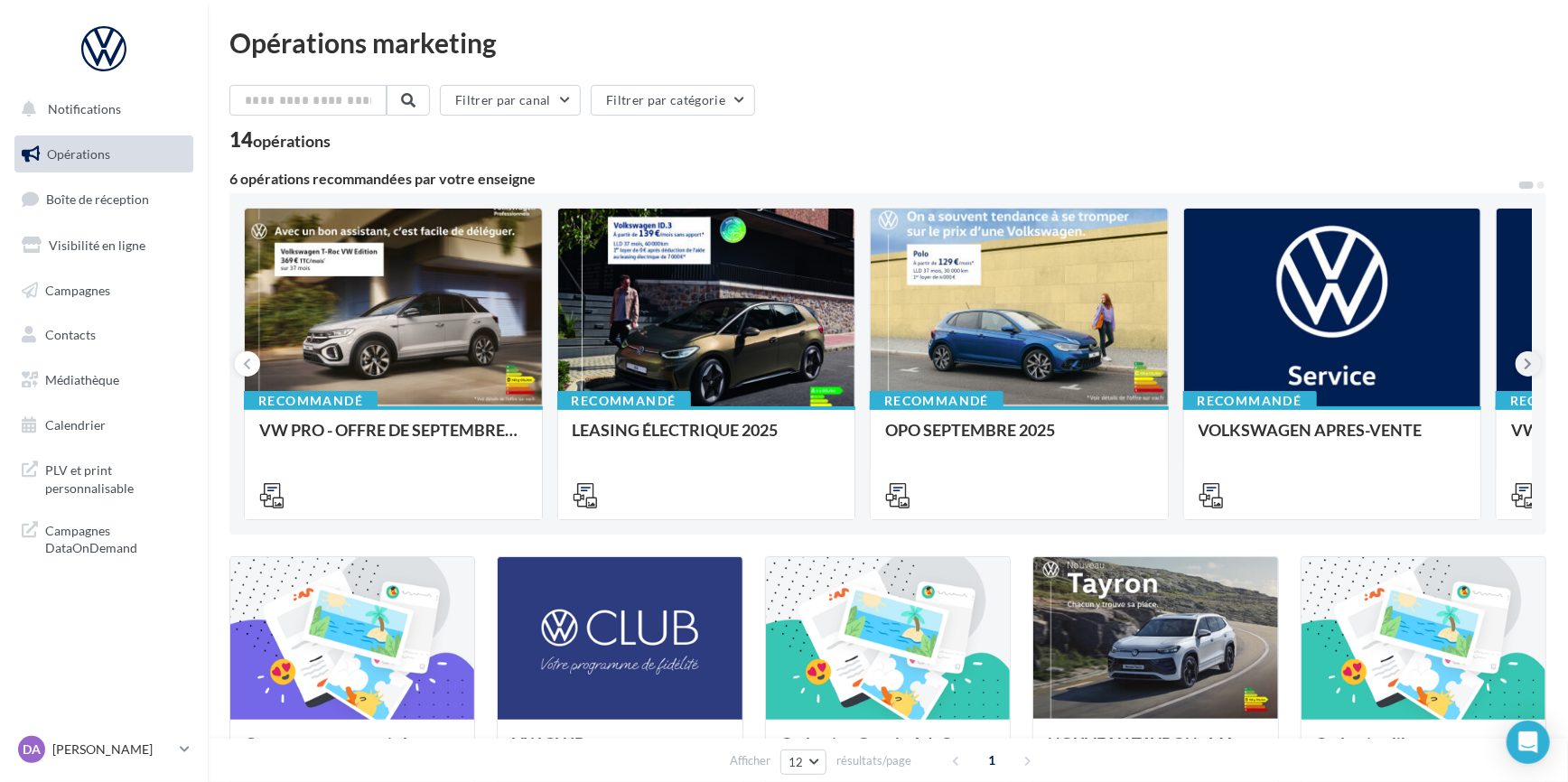
click at [1526, 365] on icon at bounding box center [1528, 364] width 8 height 18
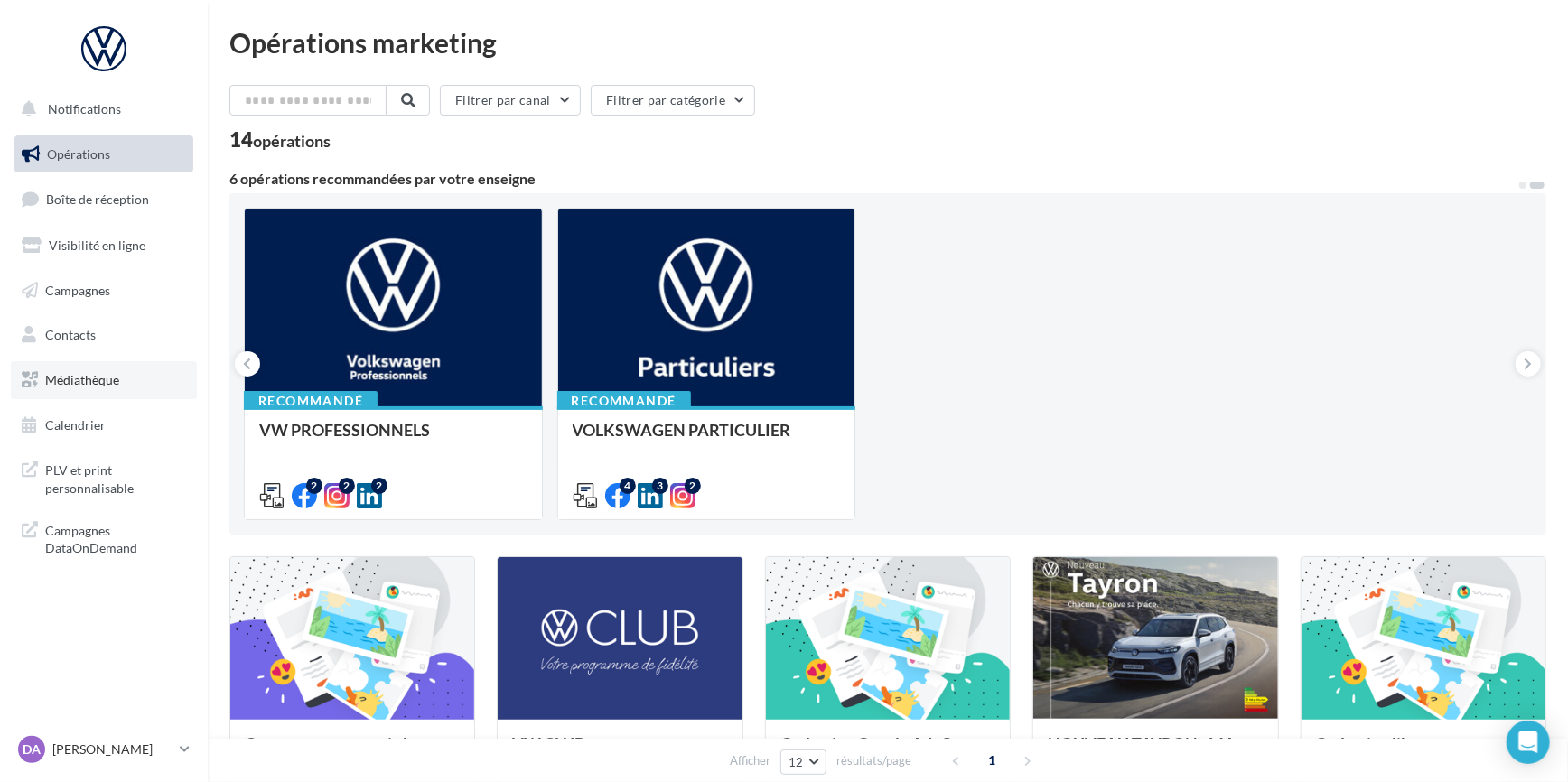
click at [58, 371] on link "Médiathèque" at bounding box center [104, 381] width 186 height 38
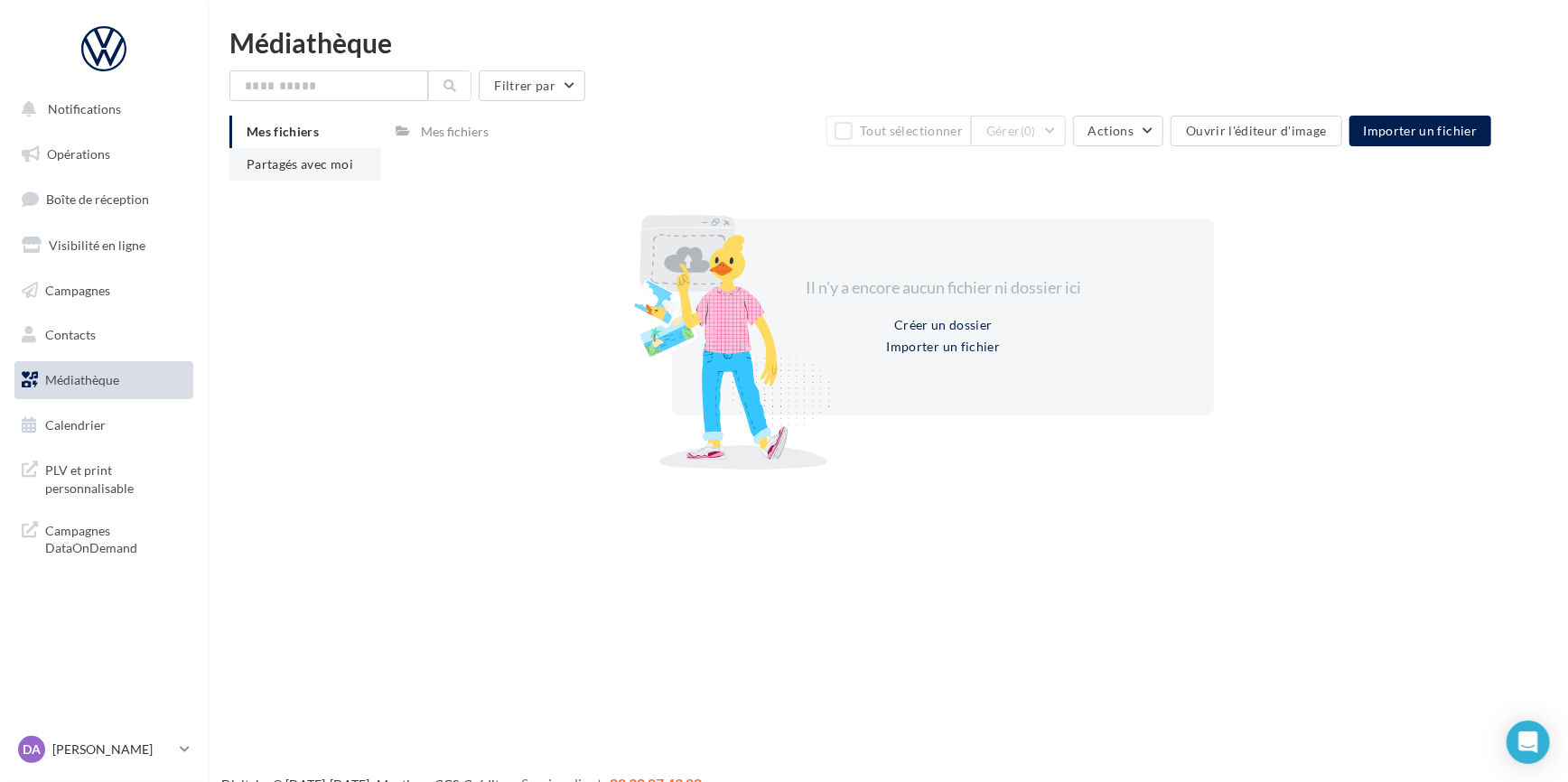
click at [313, 164] on span "Partagés avec moi" at bounding box center [300, 163] width 106 height 15
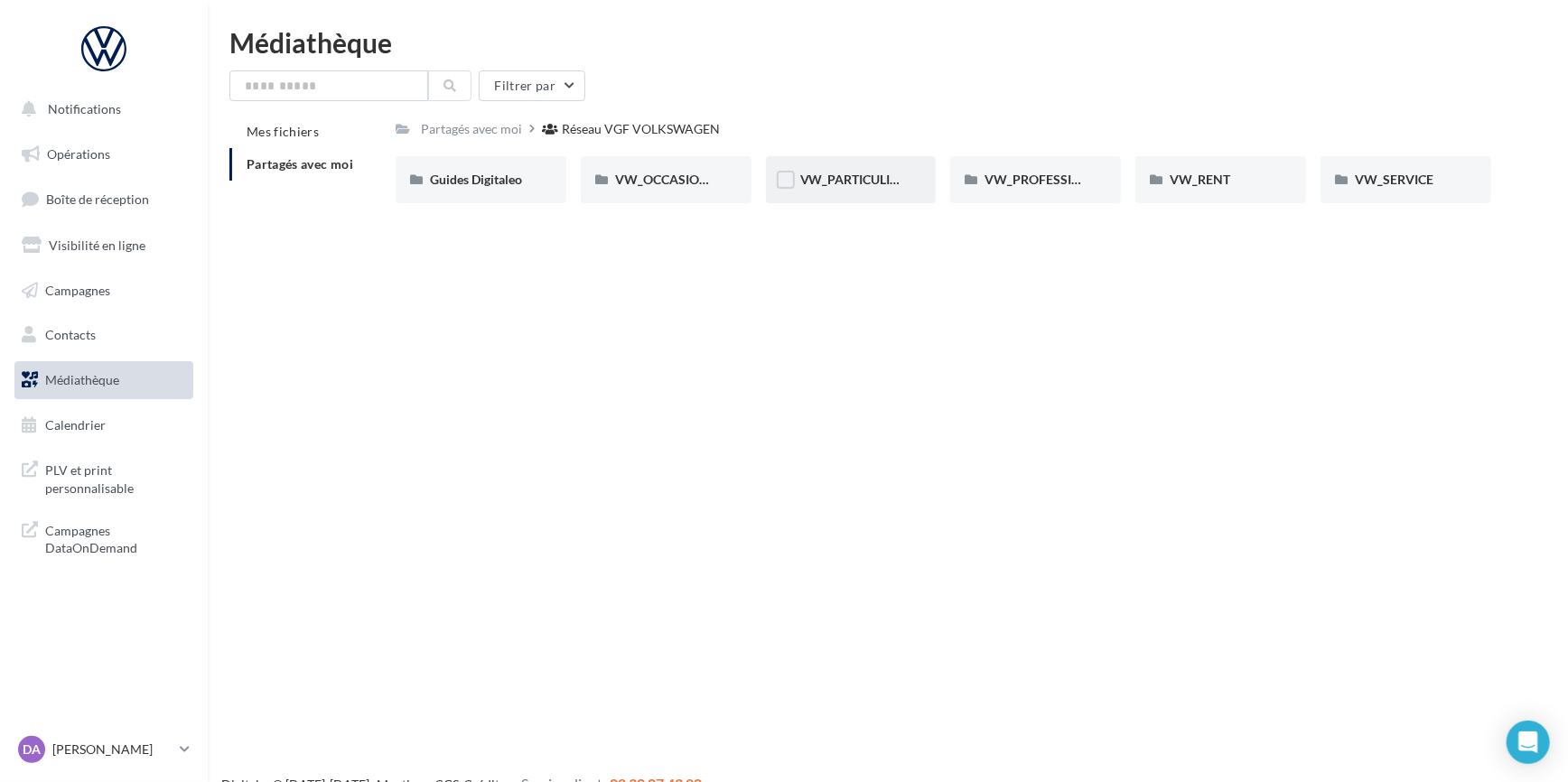
click at [830, 194] on div "VW_PARTICULIERS" at bounding box center [851, 180] width 171 height 47
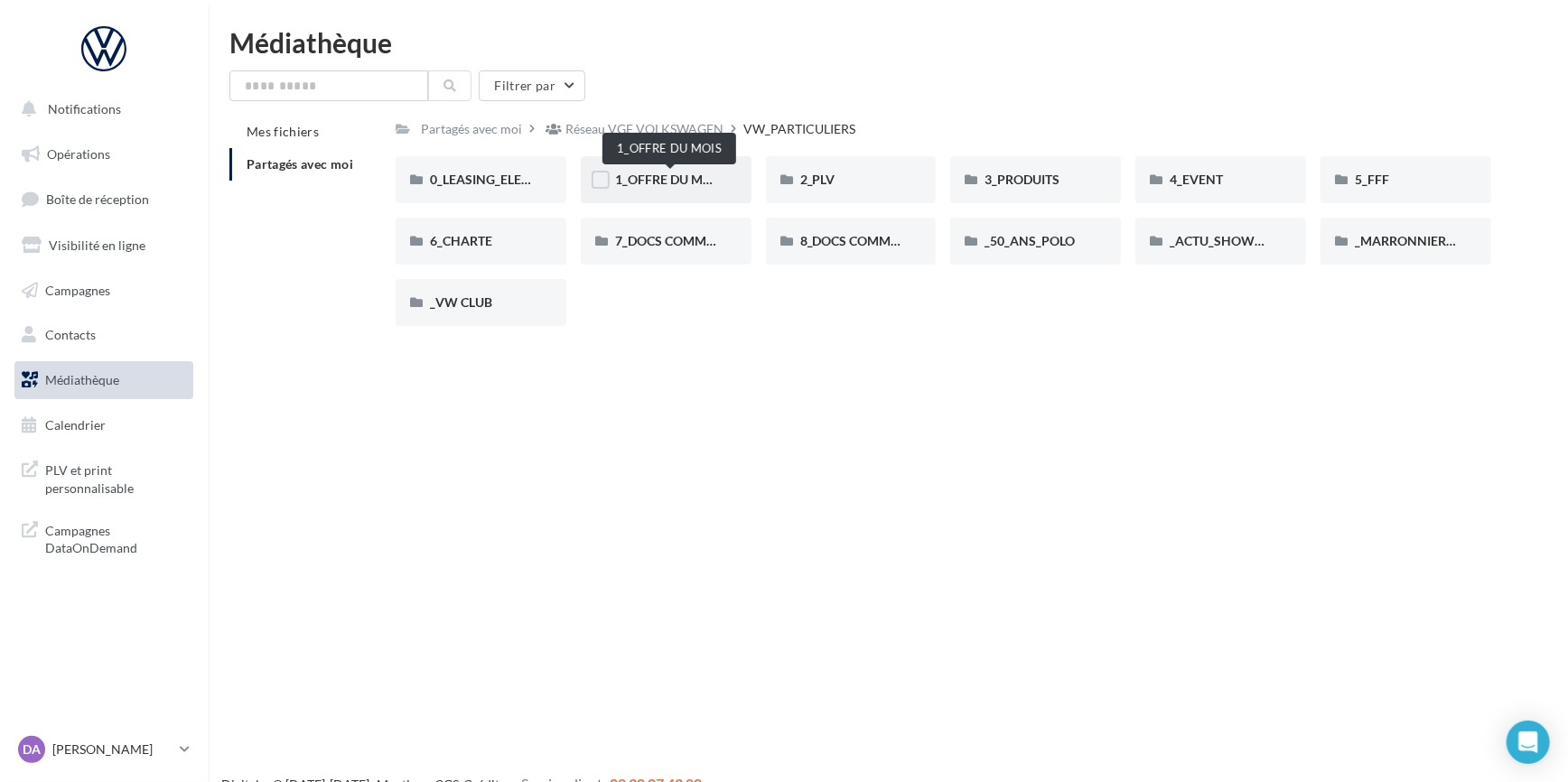
click at [666, 179] on span "1_OFFRE DU MOIS" at bounding box center [668, 179] width 108 height 15
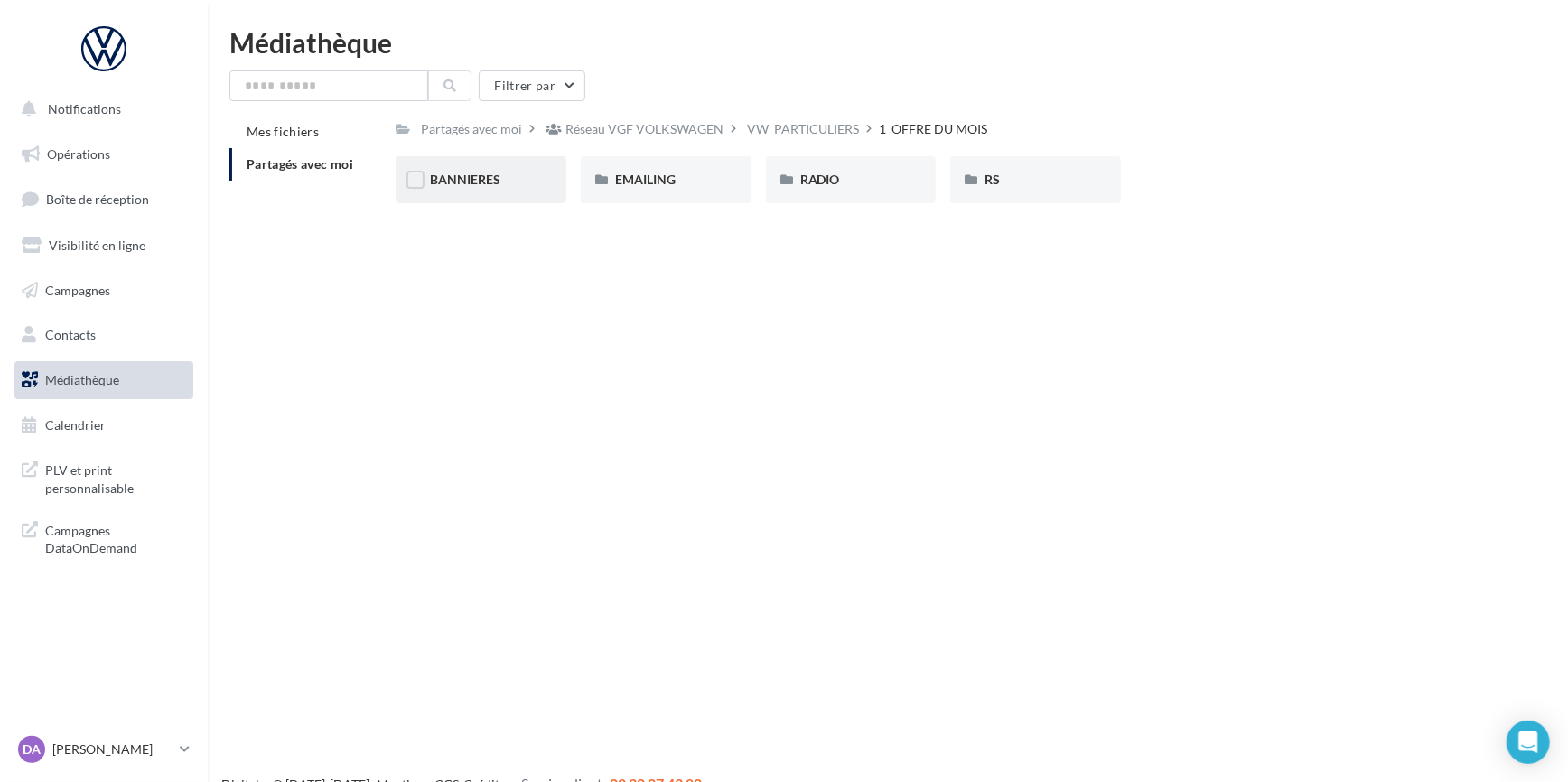
click at [515, 182] on div "BANNIERES" at bounding box center [480, 180] width 102 height 18
click at [122, 476] on span "PLV et print personnalisable" at bounding box center [115, 477] width 141 height 39
click at [138, 376] on link "Médiathèque" at bounding box center [104, 381] width 186 height 38
